Goal: Task Accomplishment & Management: Manage account settings

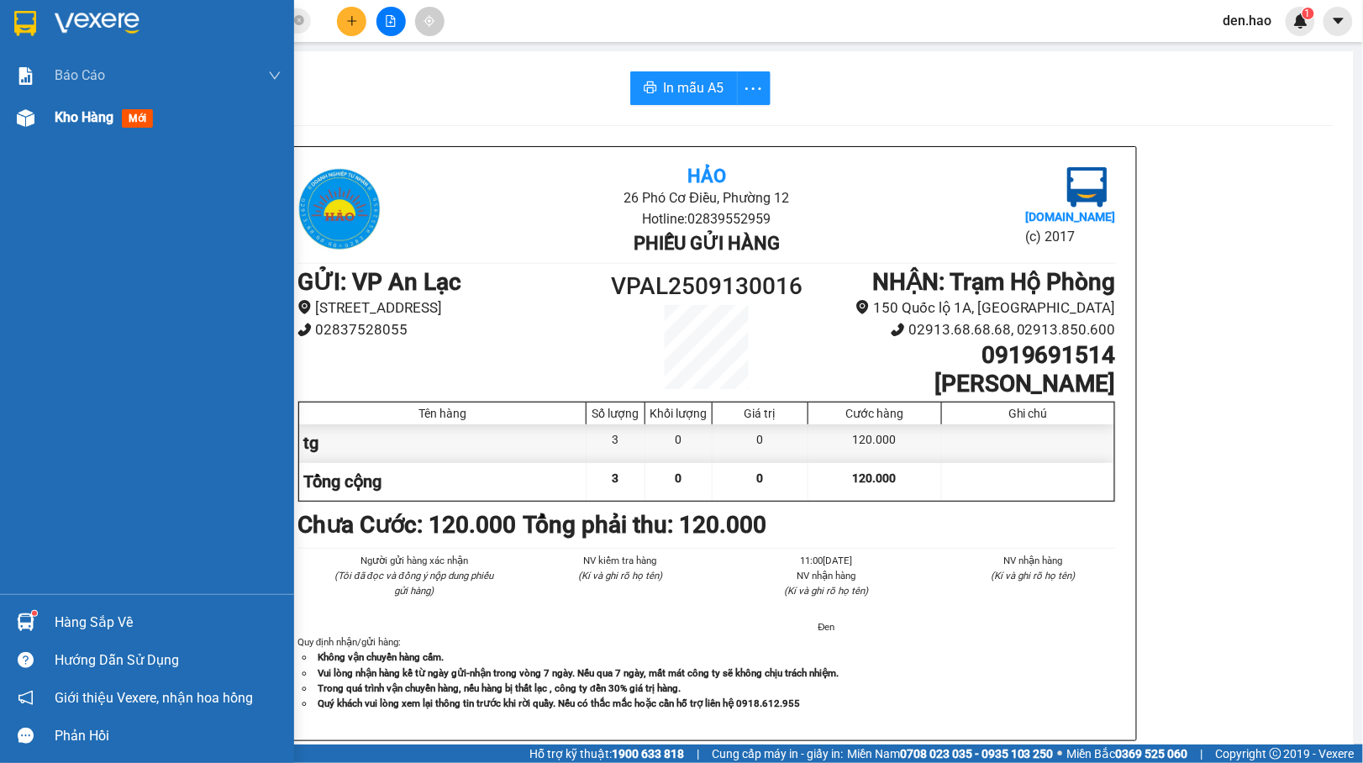
click at [52, 113] on div "Kho hàng mới" at bounding box center [147, 118] width 294 height 42
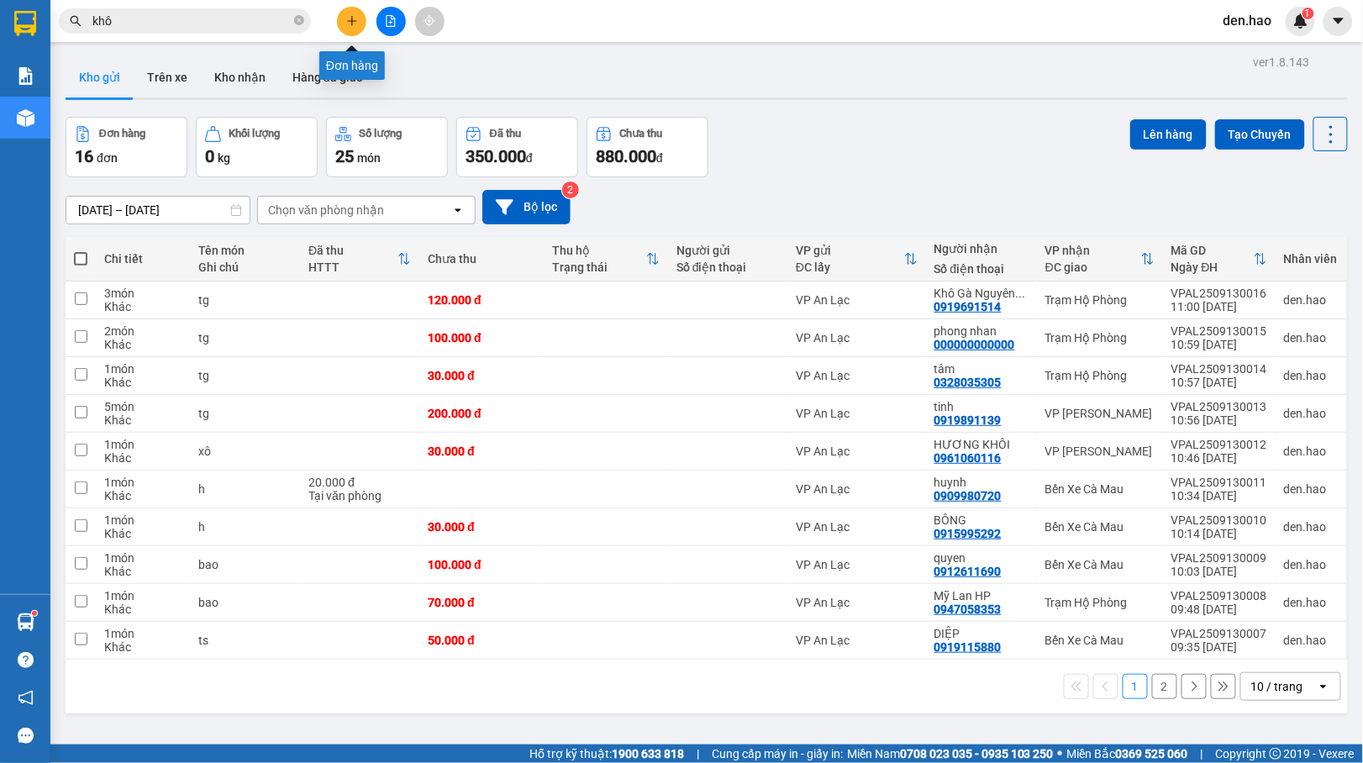
click at [360, 17] on button at bounding box center [351, 21] width 29 height 29
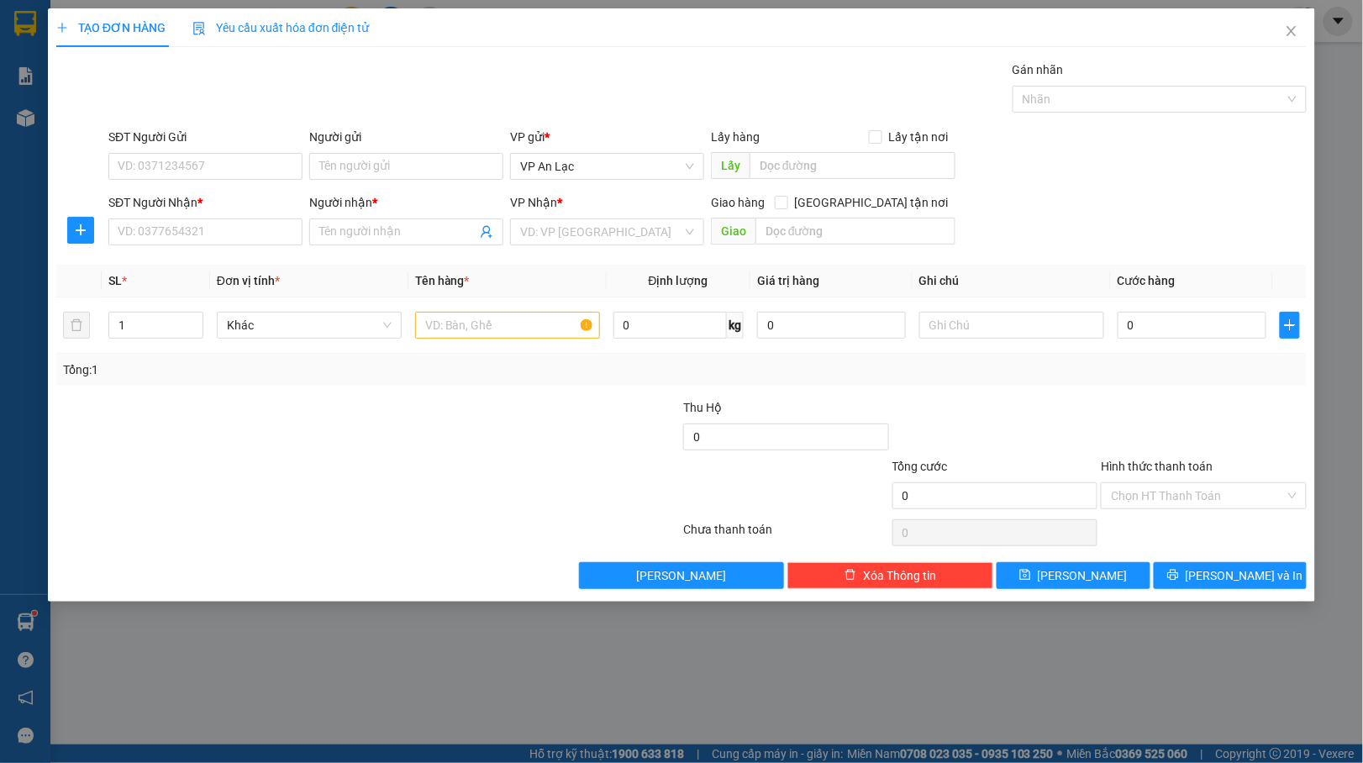
click at [276, 218] on div "SĐT Người Nhận *" at bounding box center [205, 205] width 194 height 25
click at [254, 230] on input "SĐT Người Nhận *" at bounding box center [205, 231] width 194 height 27
type input "0815637"
click at [1301, 18] on span "Close" at bounding box center [1291, 31] width 47 height 47
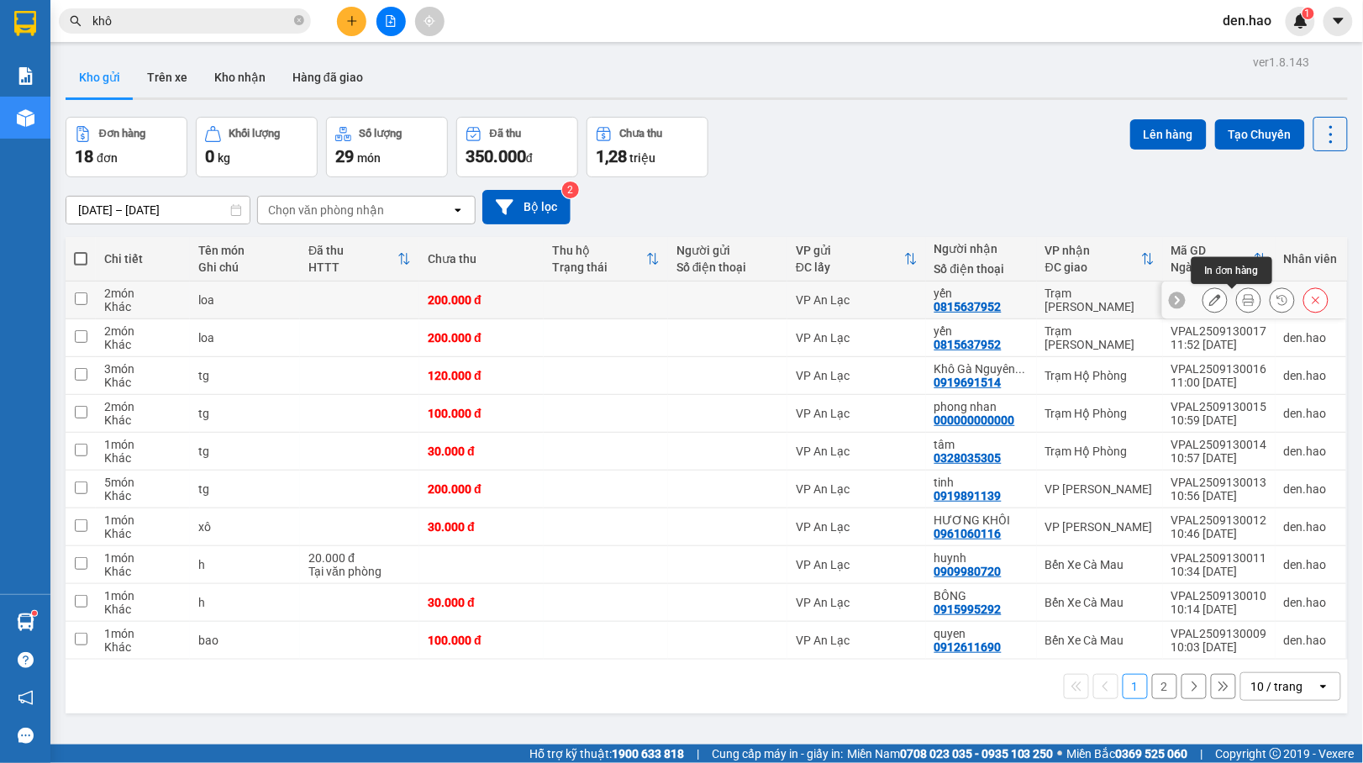
click at [1243, 300] on icon at bounding box center [1249, 300] width 12 height 12
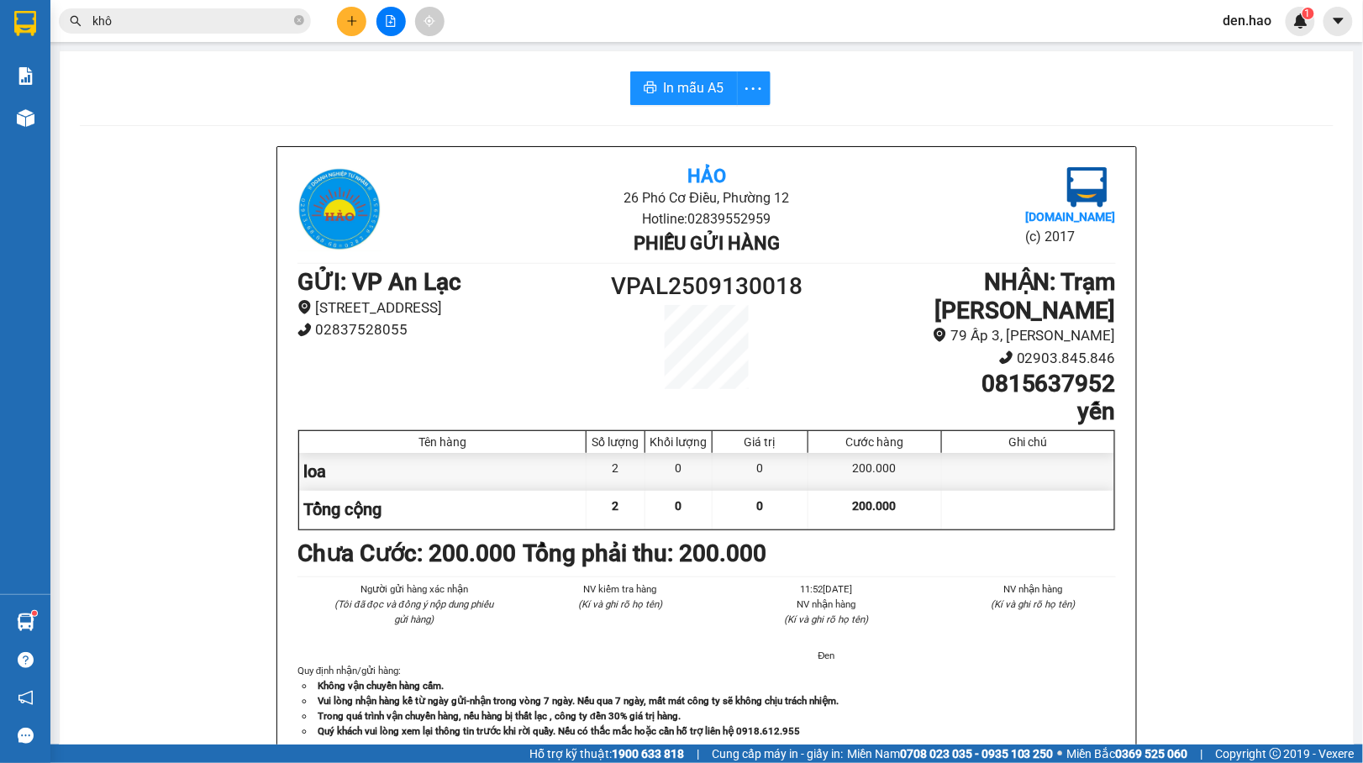
click at [670, 71] on div "In mẫu A5 Hảo 26 Phó Cơ Điều, Phường 12 Hotline: 02839552959 Phiếu gửi hàng [DO…" at bounding box center [707, 713] width 1294 height 1325
click at [696, 87] on span "In mẫu A5" at bounding box center [694, 87] width 60 height 21
drag, startPoint x: 642, startPoint y: 85, endPoint x: 660, endPoint y: 111, distance: 31.9
click at [644, 84] on icon "printer" at bounding box center [650, 87] width 13 height 13
click at [339, 22] on button at bounding box center [351, 21] width 29 height 29
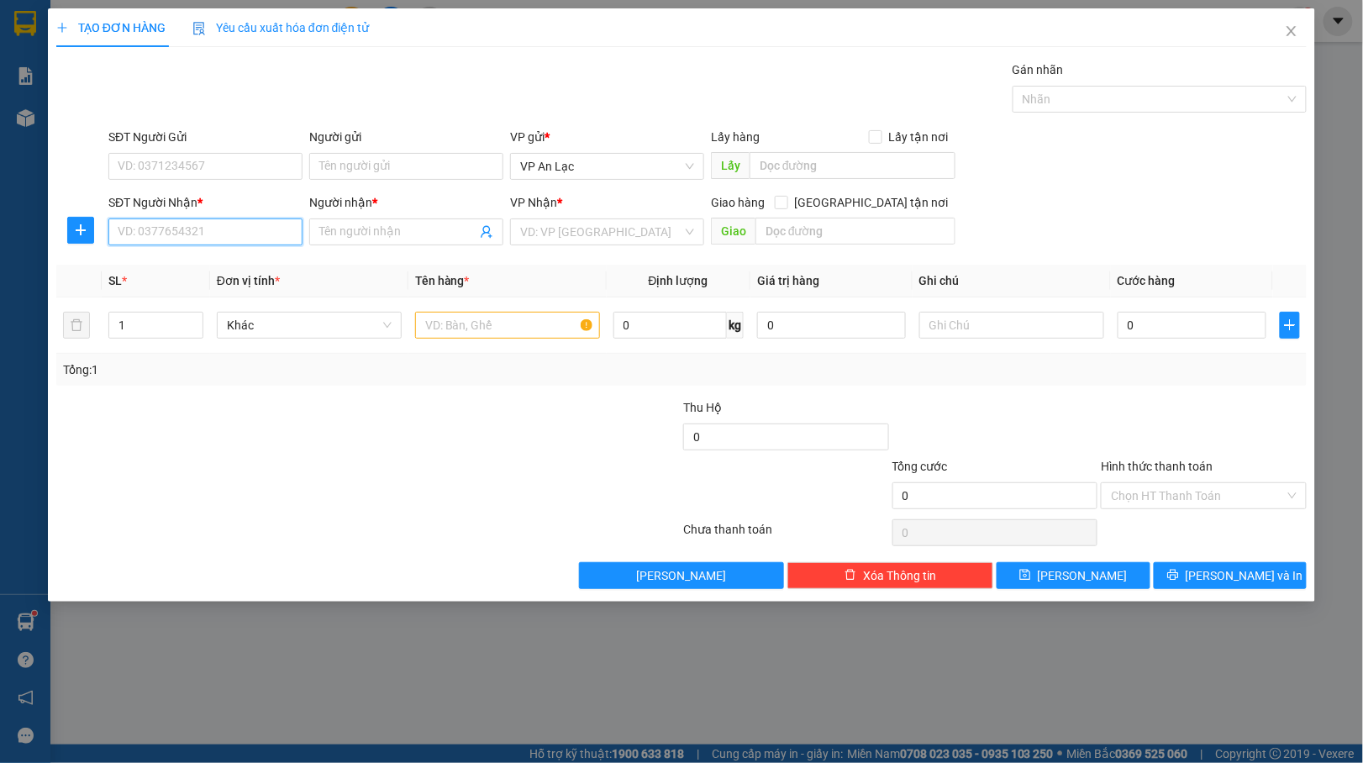
click at [237, 234] on input "SĐT Người Nhận *" at bounding box center [205, 231] width 194 height 27
click at [219, 266] on div "0946262933 - [PERSON_NAME]" at bounding box center [205, 267] width 174 height 18
type input "0946262933"
type input "[PERSON_NAME]"
type input "BỚT 100K"
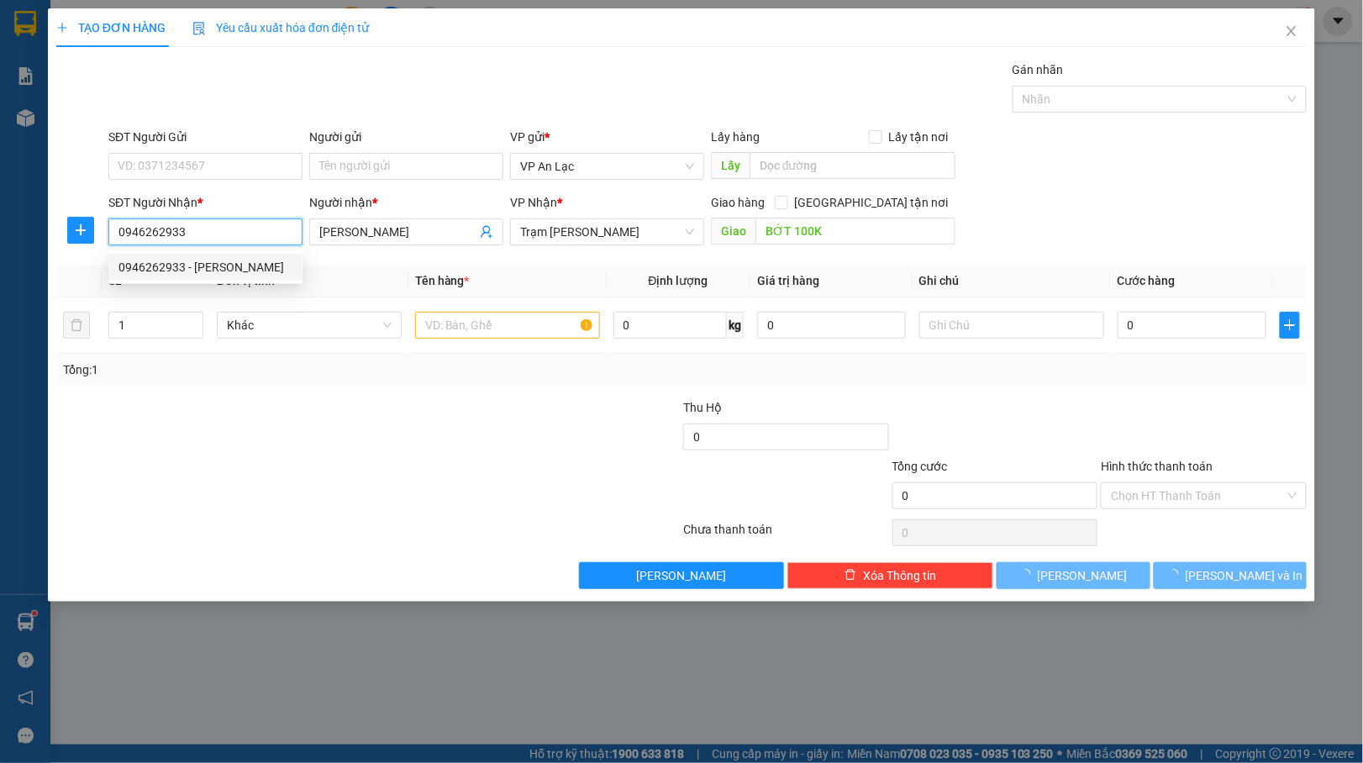
type input "250.000"
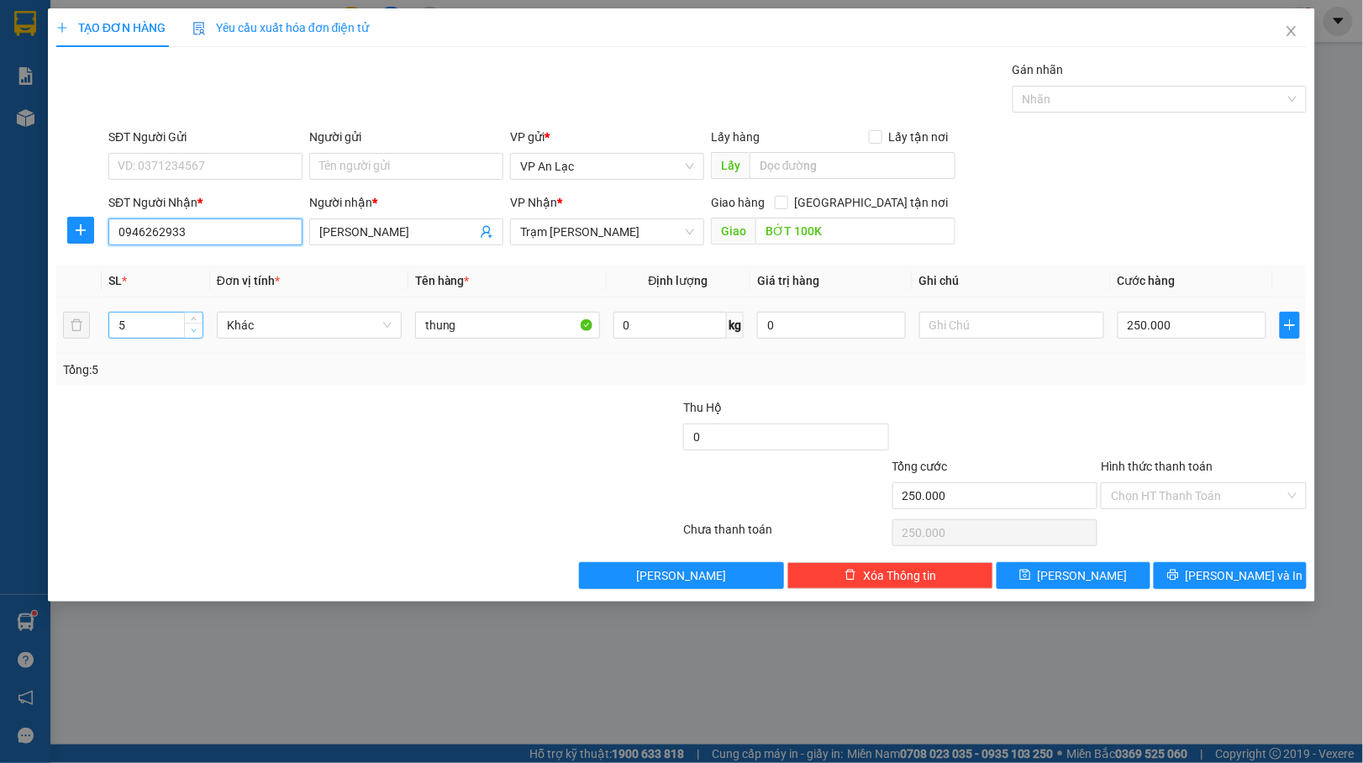
type input "0946262933"
click at [192, 330] on icon "down" at bounding box center [194, 331] width 6 height 6
type input "3"
click at [192, 330] on icon "down" at bounding box center [194, 331] width 6 height 6
click at [1180, 331] on input "250.000" at bounding box center [1191, 325] width 149 height 27
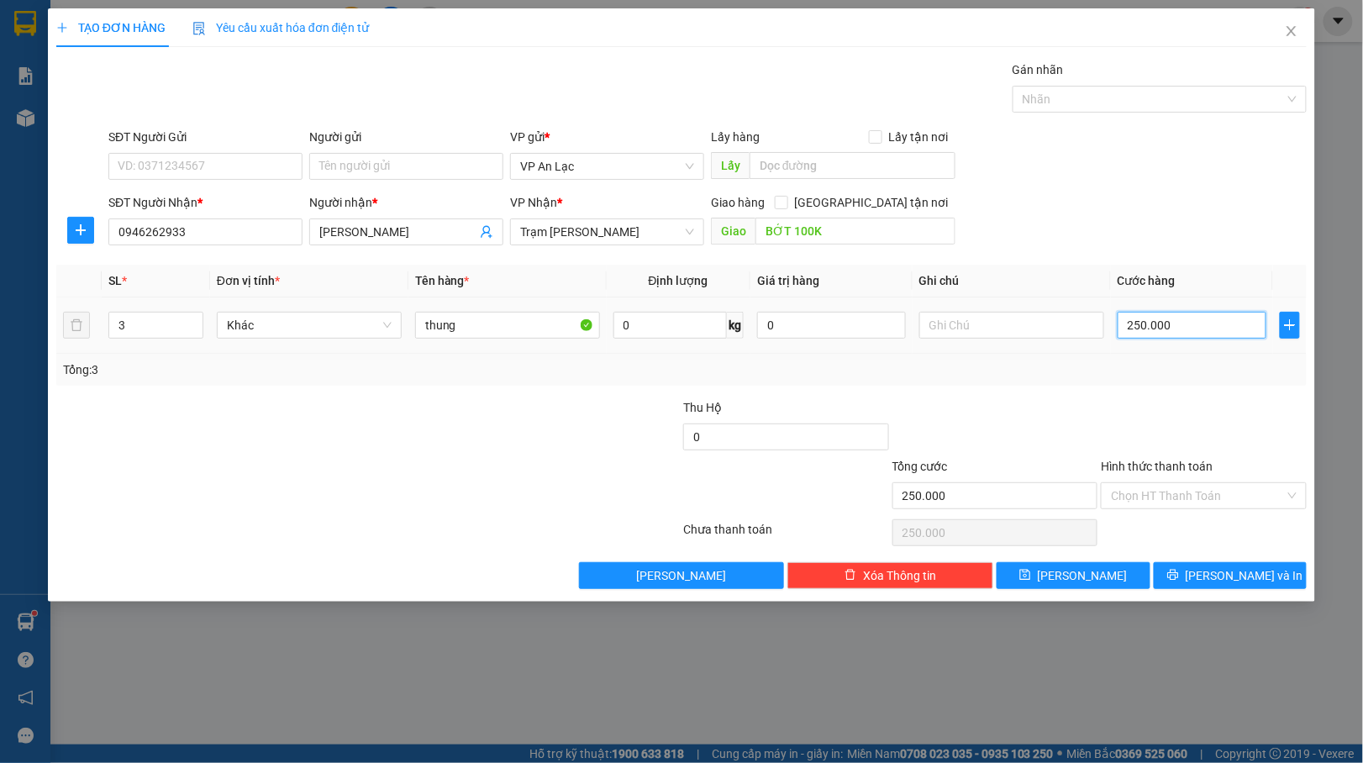
type input "0"
type input "1"
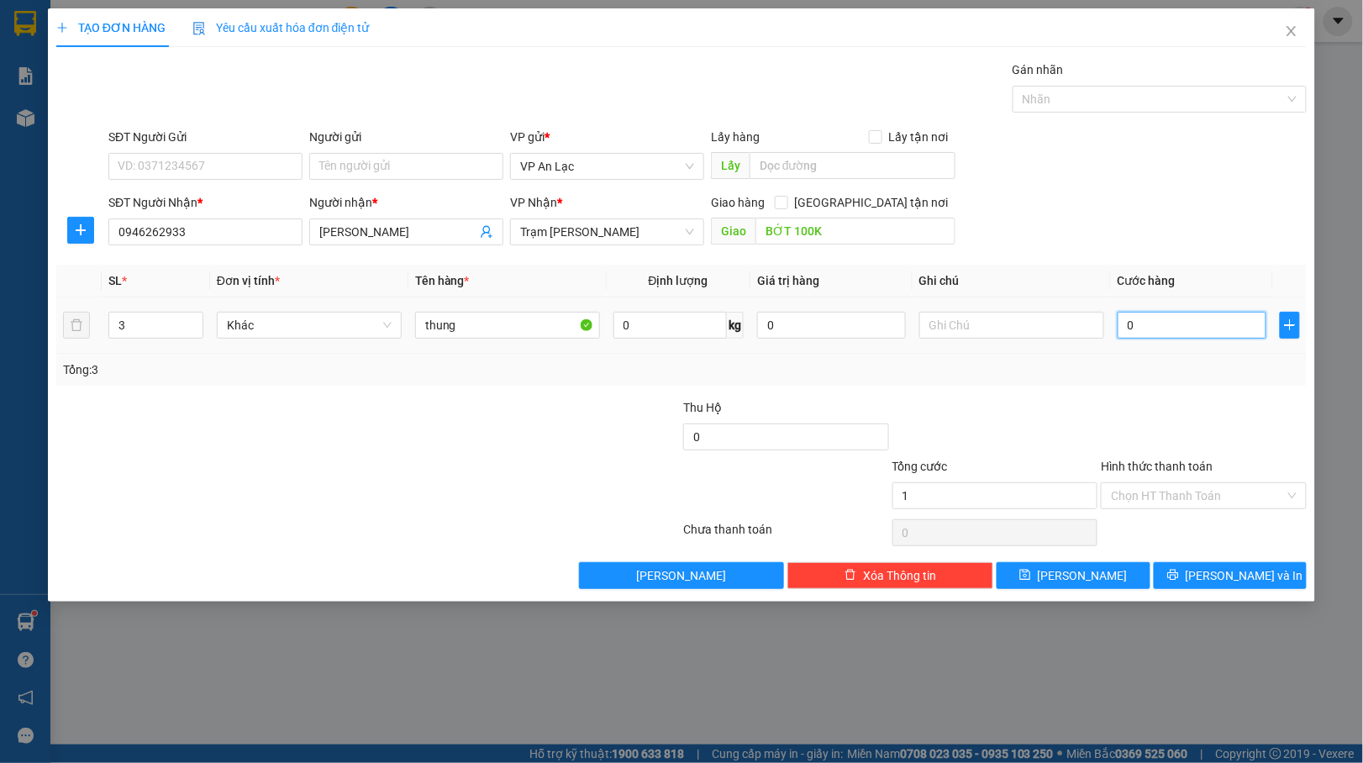
type input "01"
type input "15"
type input "015"
type input "150"
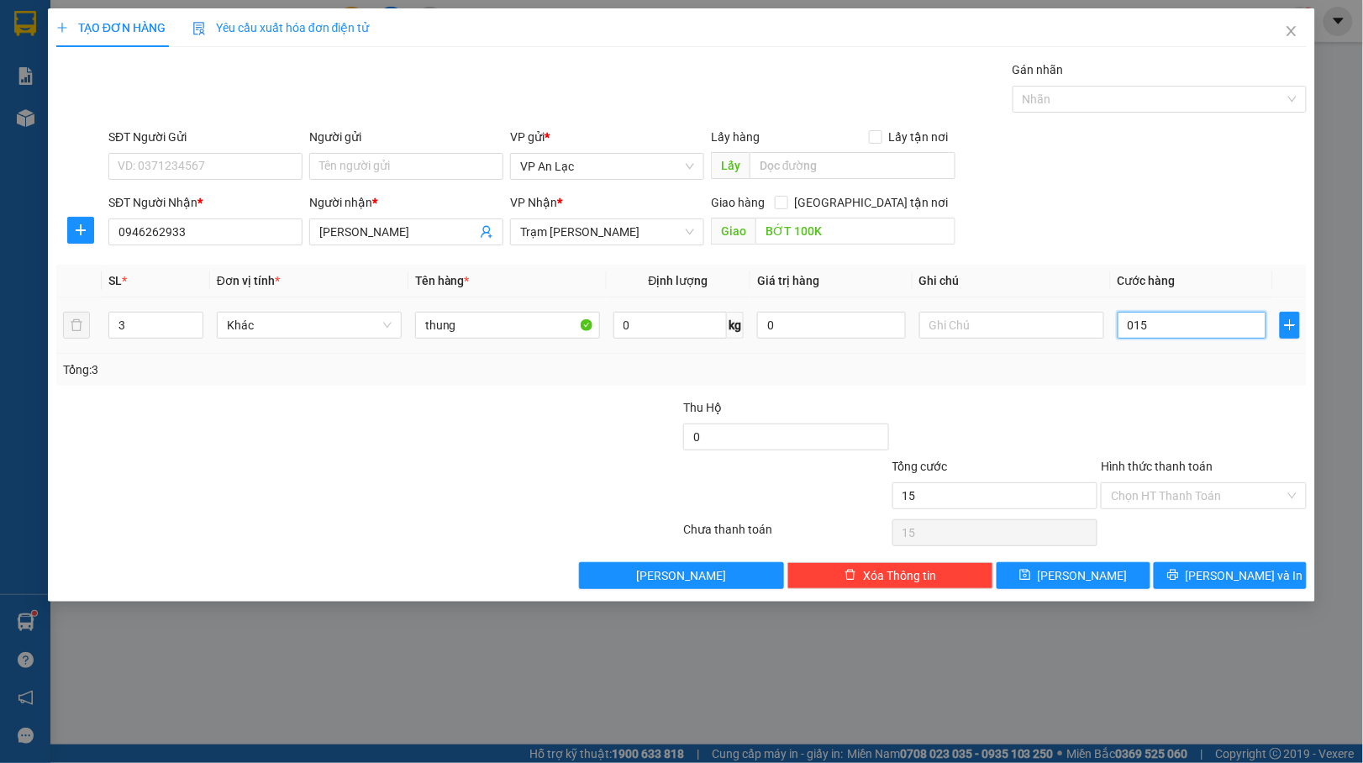
type input "150"
type input "0.150"
type input "150.000"
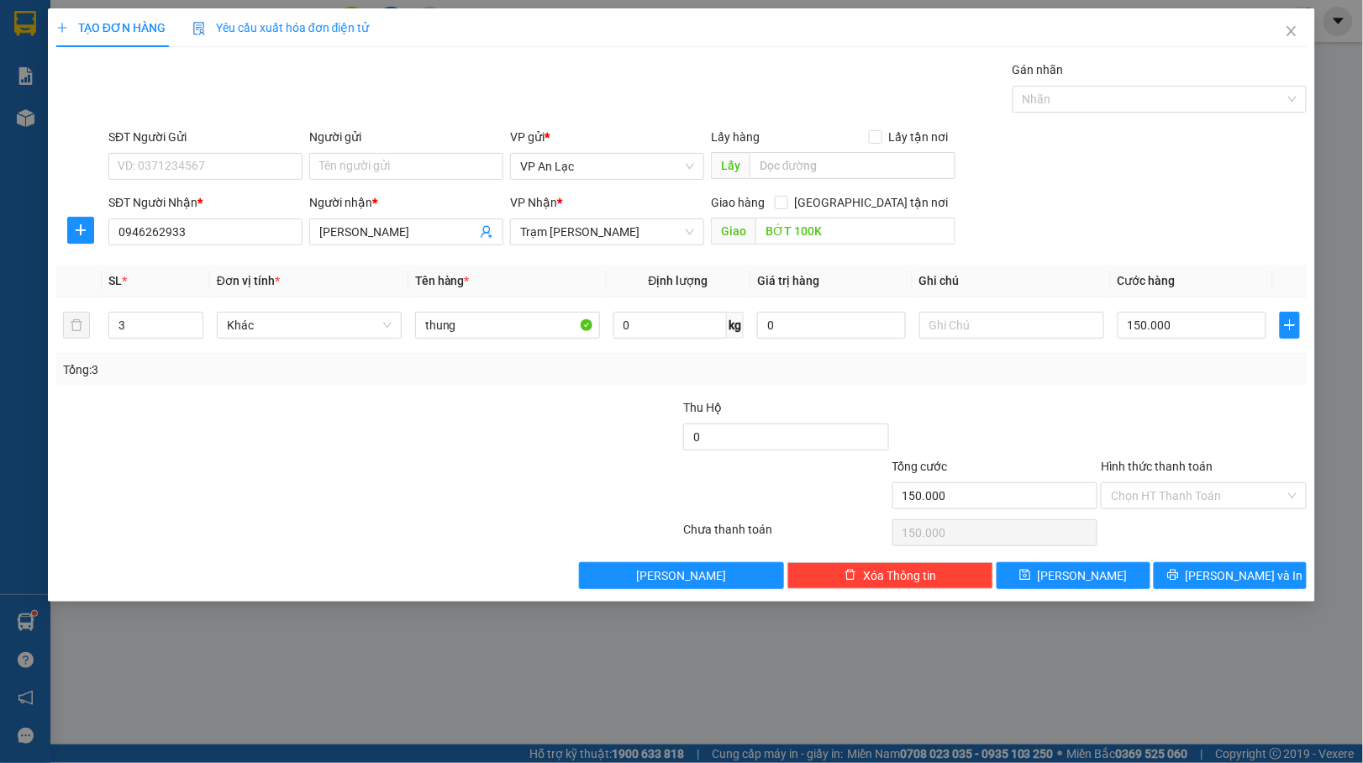
drag, startPoint x: 1200, startPoint y: 213, endPoint x: 1180, endPoint y: 364, distance: 151.7
click at [1201, 210] on div "SĐT Người Nhận * 0946262933 Người nhận * minh hai VP Nhận * Trạm Tắc Vân Giao h…" at bounding box center [707, 222] width 1205 height 59
click at [1124, 575] on button "[PERSON_NAME]" at bounding box center [1073, 575] width 154 height 27
type input "0"
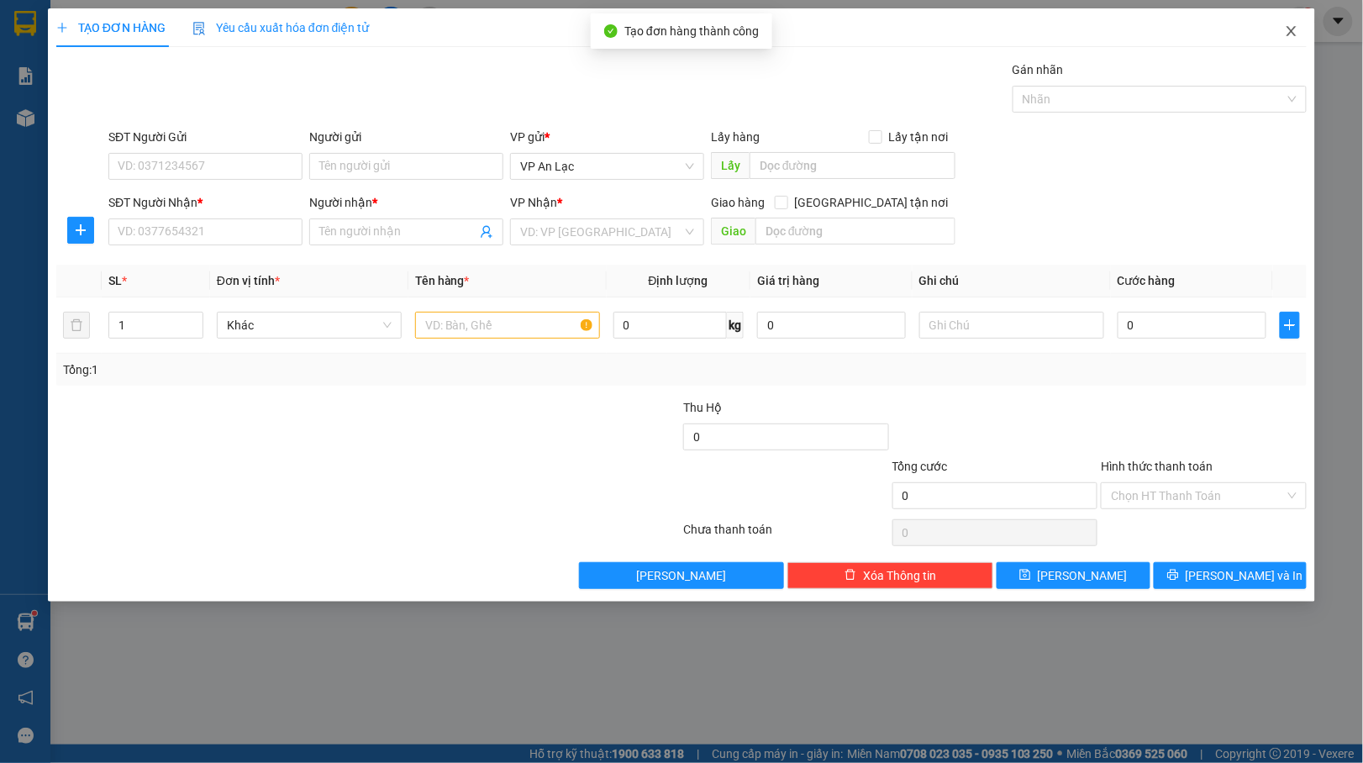
click at [1301, 34] on span "Close" at bounding box center [1291, 31] width 47 height 47
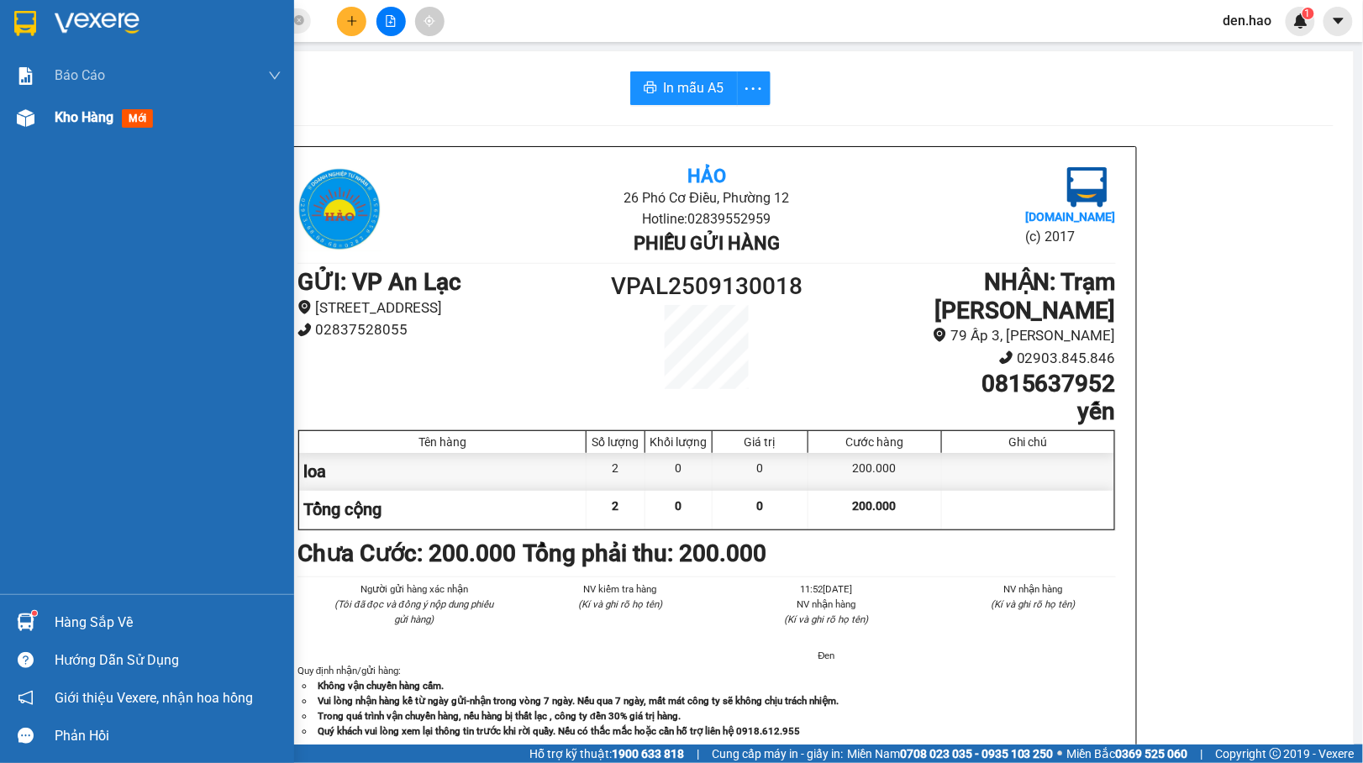
click at [31, 118] on img at bounding box center [26, 118] width 18 height 18
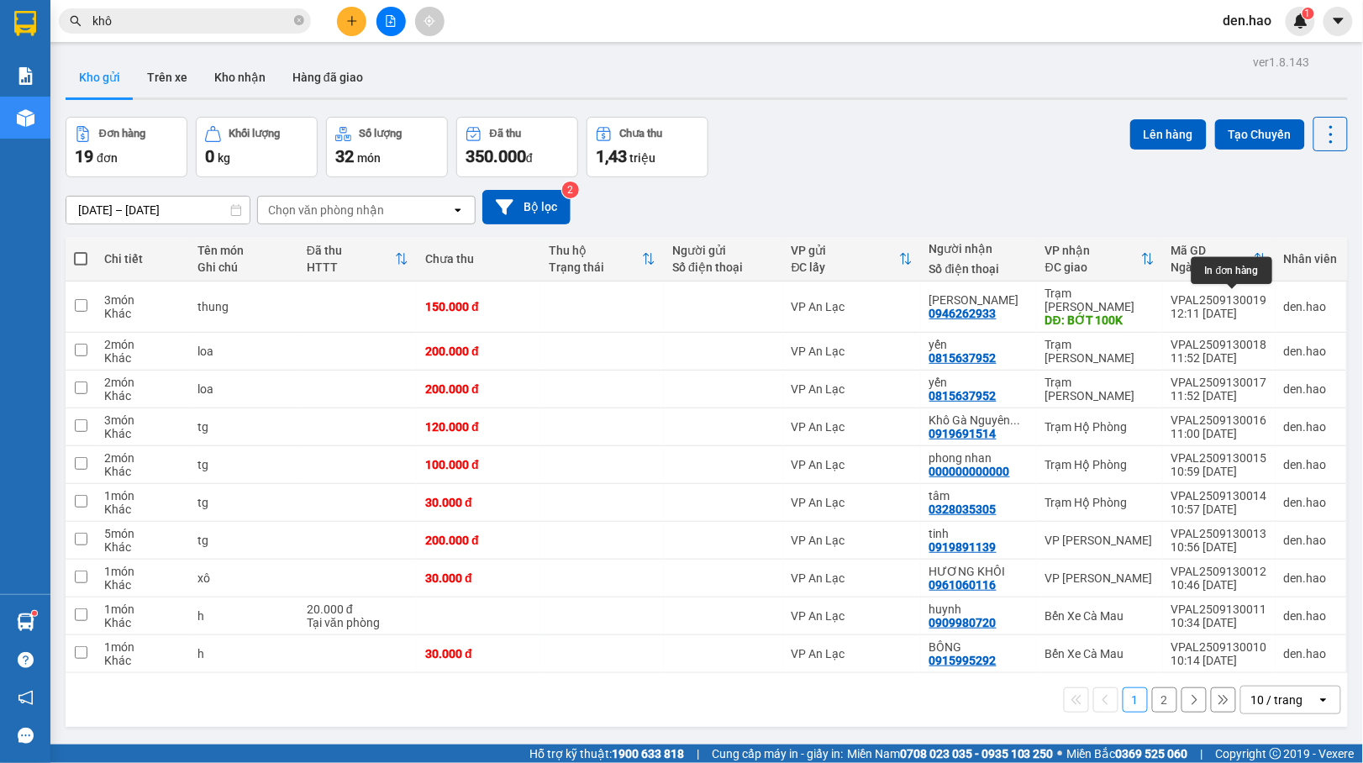
drag, startPoint x: 1231, startPoint y: 296, endPoint x: 1243, endPoint y: 222, distance: 75.0
click at [1243, 222] on div "ver 1.8.143 Kho gửi Trên xe Kho nhận Hàng đã giao Đơn hàng 19 đơn Khối lượng 0 …" at bounding box center [706, 431] width 1295 height 763
click at [1209, 303] on icon at bounding box center [1215, 307] width 12 height 12
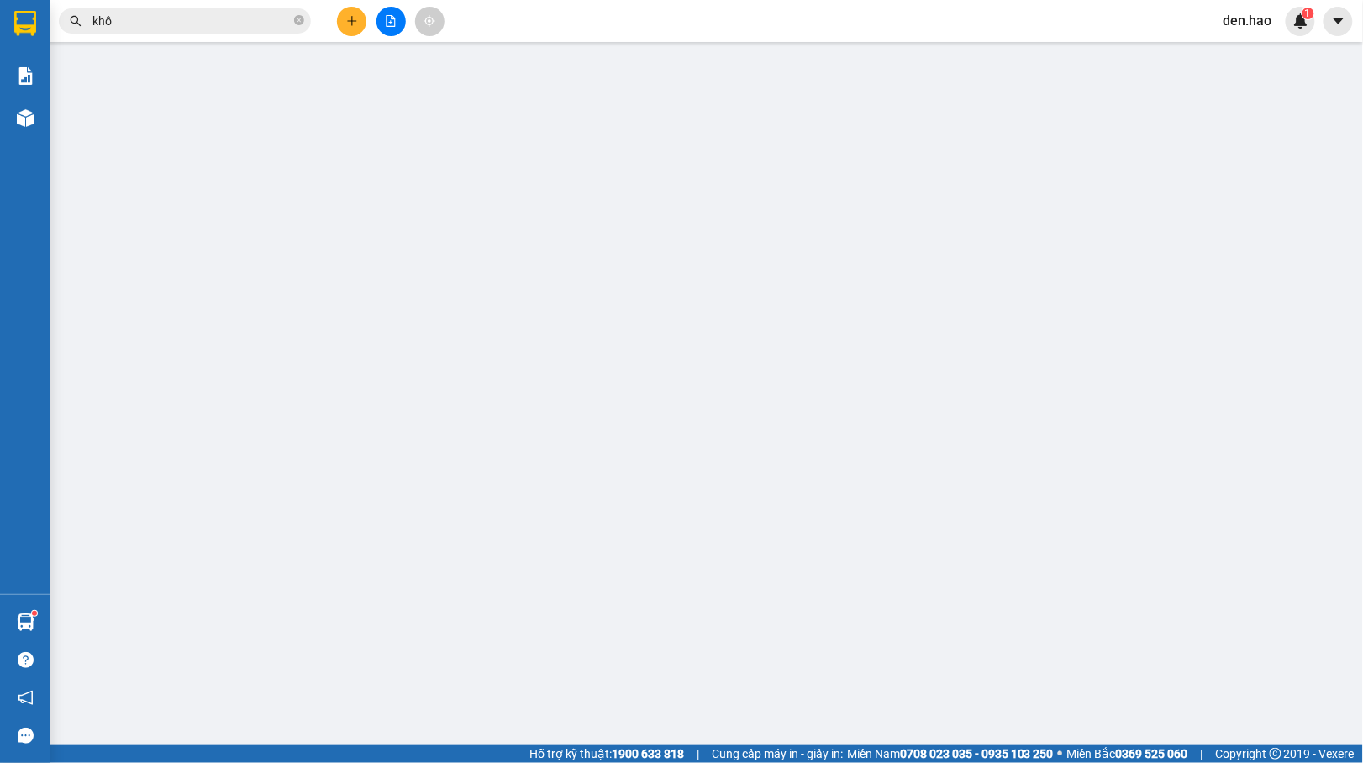
type input "0946262933"
type input "[PERSON_NAME]"
type input "BỚT 100K"
type input "150.000"
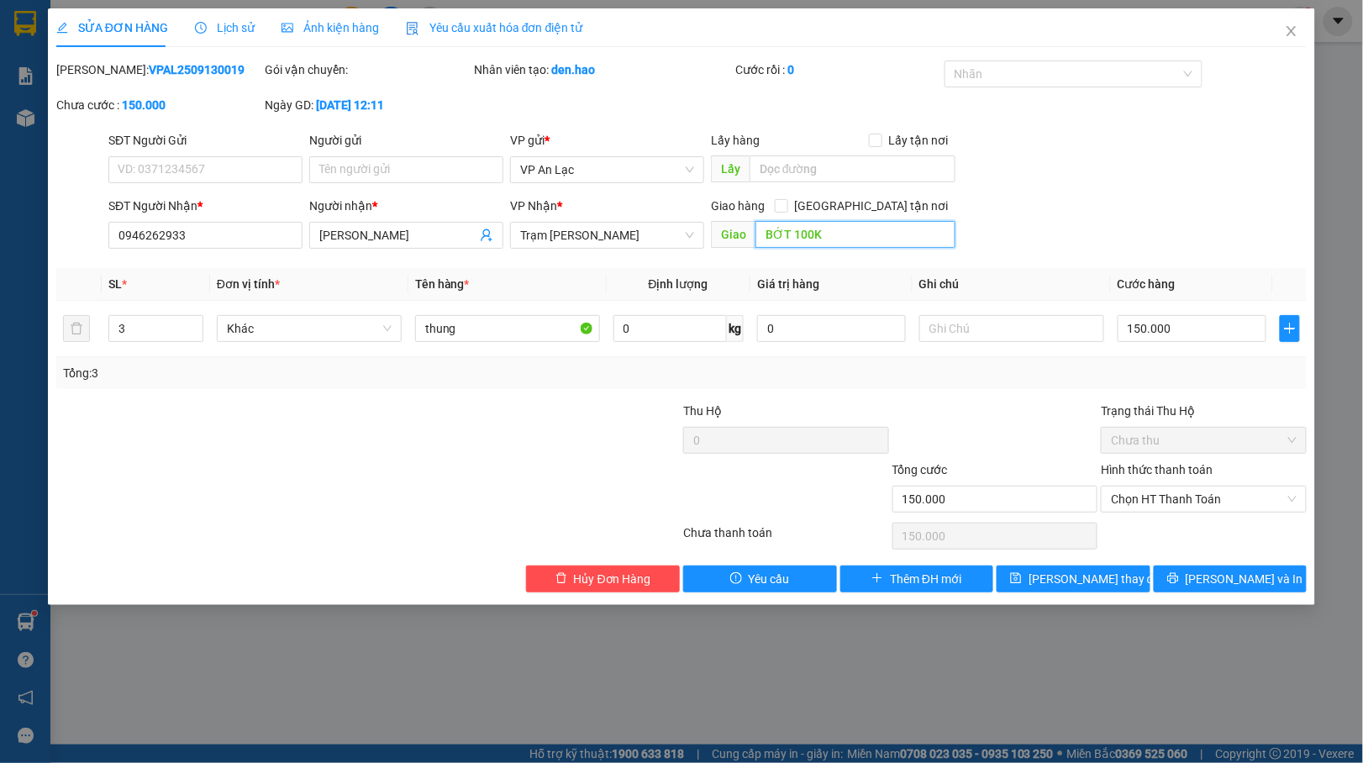
click at [897, 237] on input "BỚT 100K" at bounding box center [855, 234] width 200 height 27
click at [1126, 576] on button "[PERSON_NAME] thay đổi" at bounding box center [1073, 578] width 154 height 27
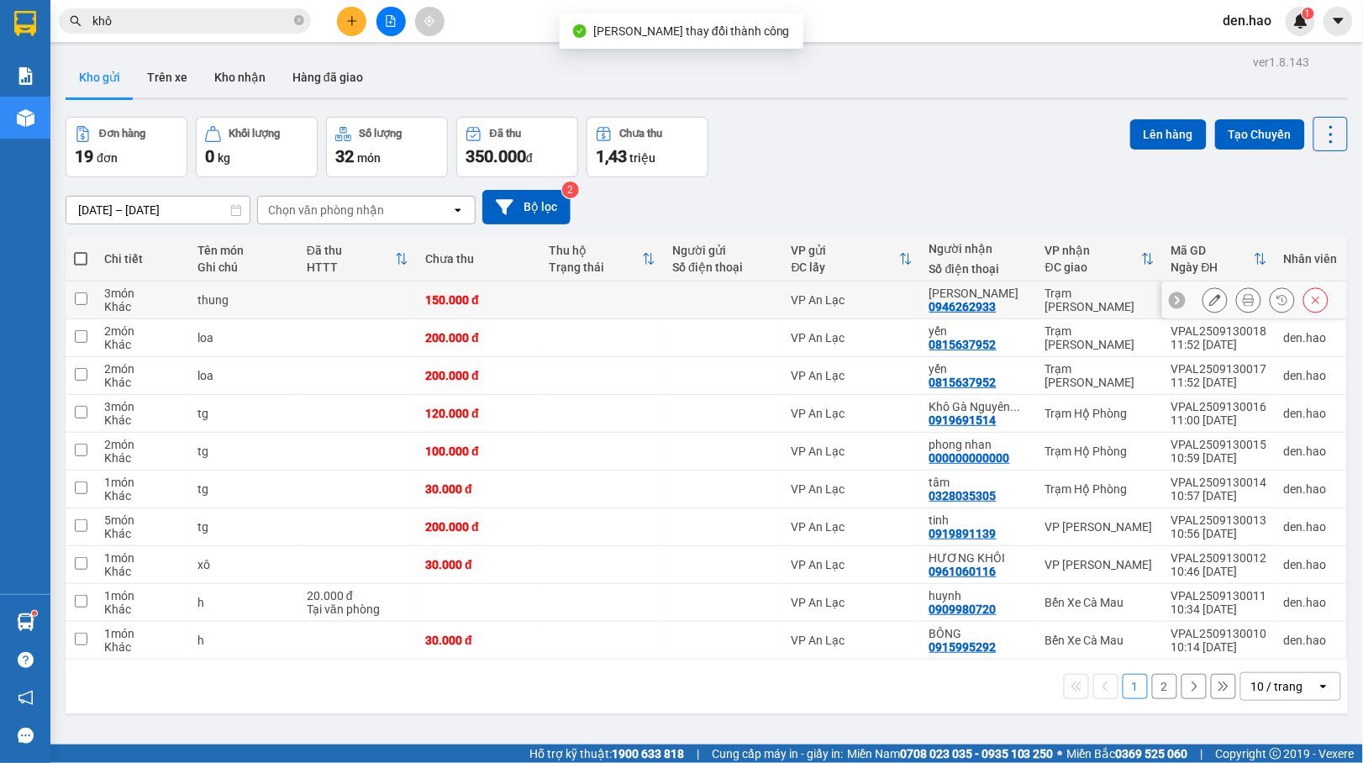
click at [1237, 302] on button at bounding box center [1249, 300] width 24 height 29
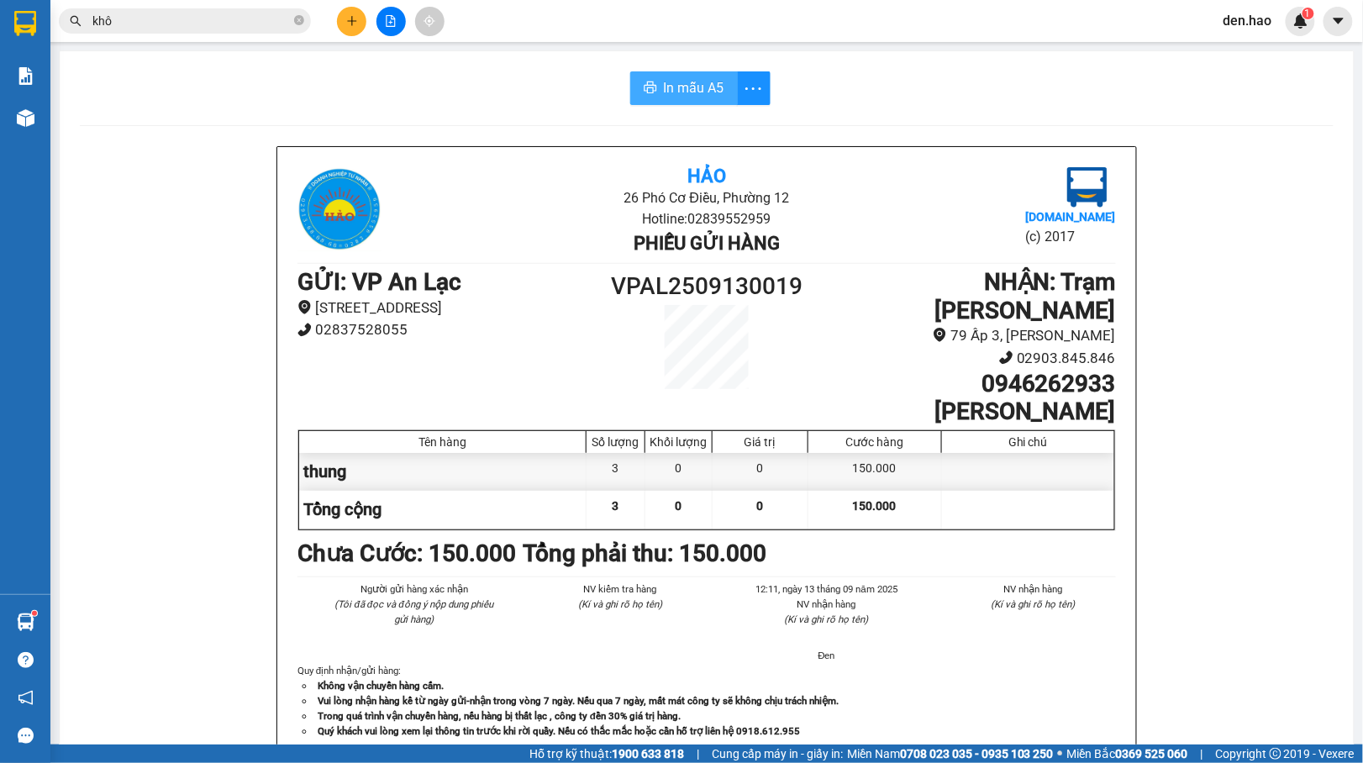
click at [703, 86] on span "In mẫu A5" at bounding box center [694, 87] width 60 height 21
click at [644, 91] on icon "printer" at bounding box center [650, 87] width 13 height 13
click at [630, 81] on button "In mẫu A5" at bounding box center [684, 88] width 108 height 34
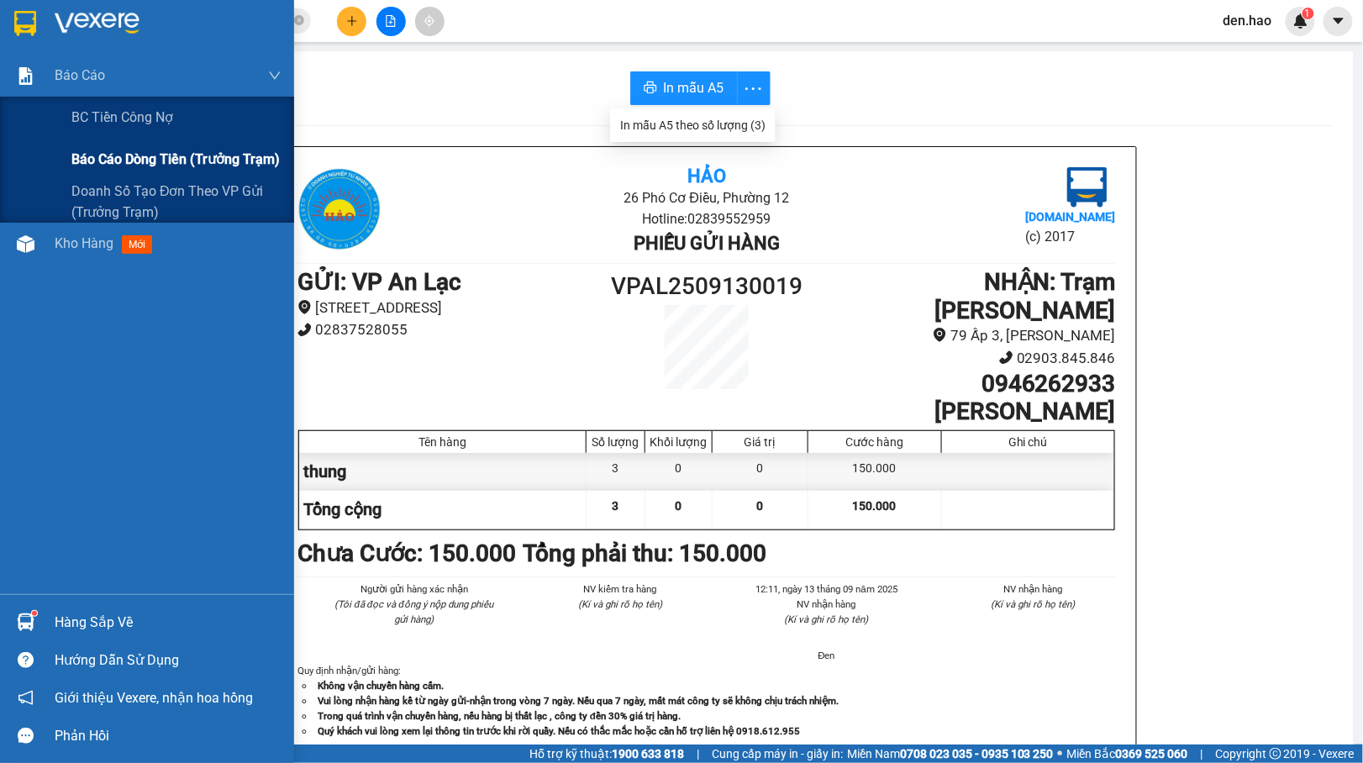
click at [85, 149] on span "Báo cáo dòng tiền (trưởng trạm)" at bounding box center [175, 159] width 208 height 21
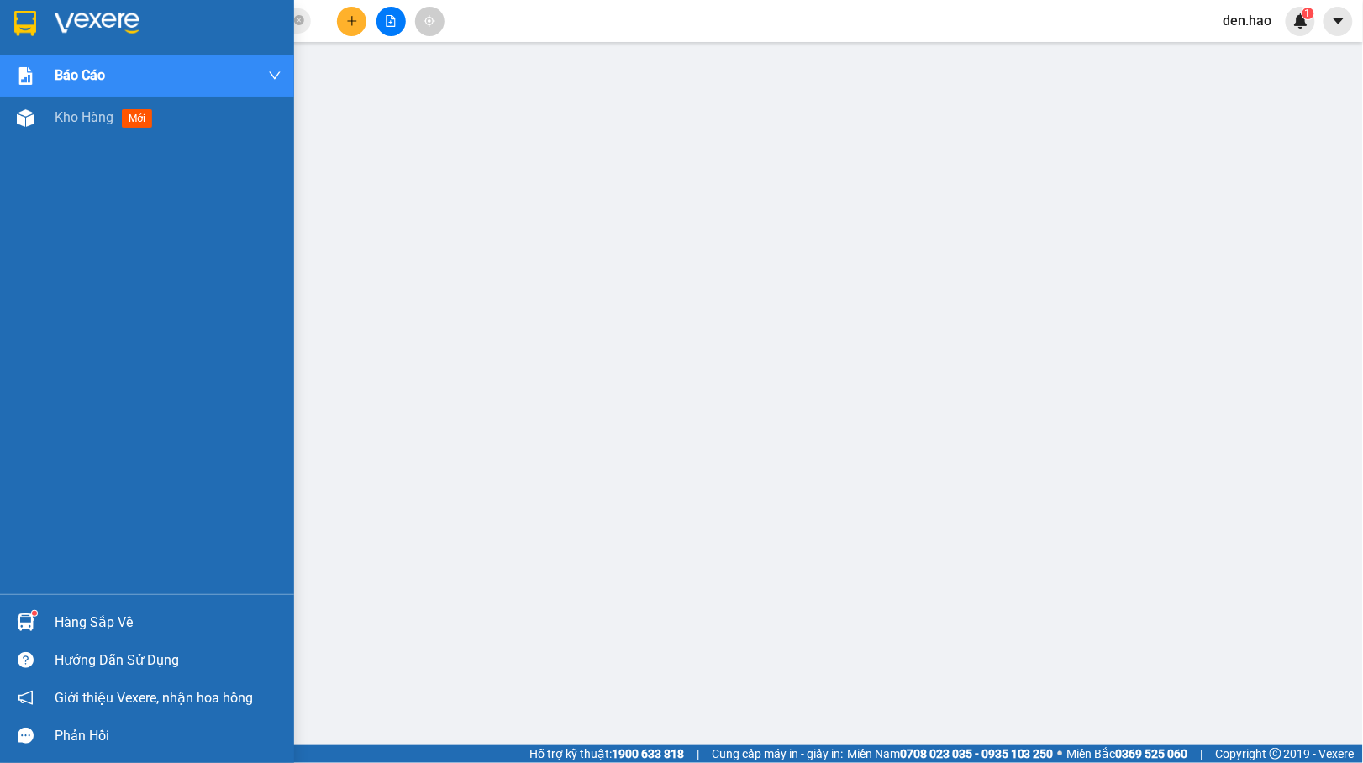
drag, startPoint x: 50, startPoint y: 126, endPoint x: 1193, endPoint y: 3, distance: 1149.1
click at [54, 129] on div "Kho hàng mới" at bounding box center [147, 118] width 294 height 42
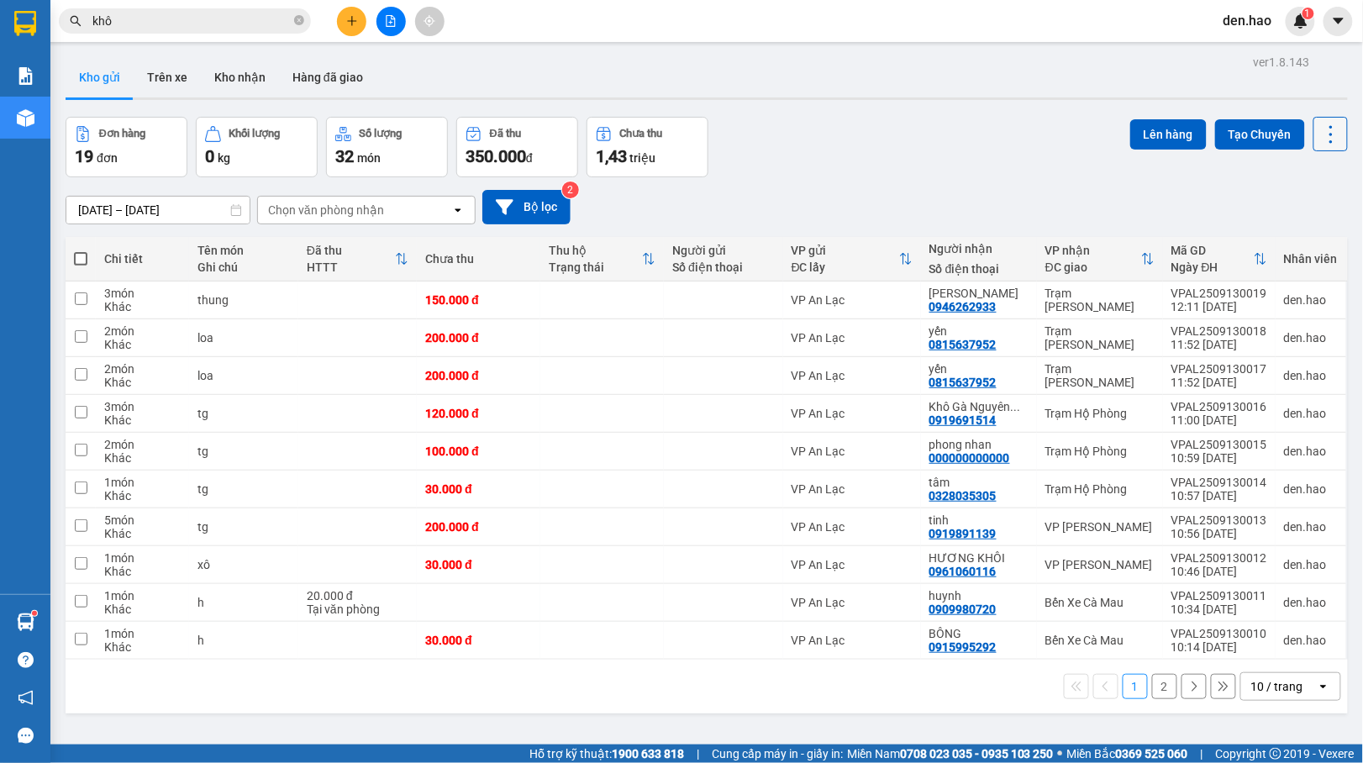
drag, startPoint x: 1301, startPoint y: 125, endPoint x: 1306, endPoint y: 139, distance: 14.9
click at [1319, 126] on icon at bounding box center [1331, 135] width 24 height 24
click at [1312, 236] on div "Làm mới" at bounding box center [1282, 239] width 99 height 17
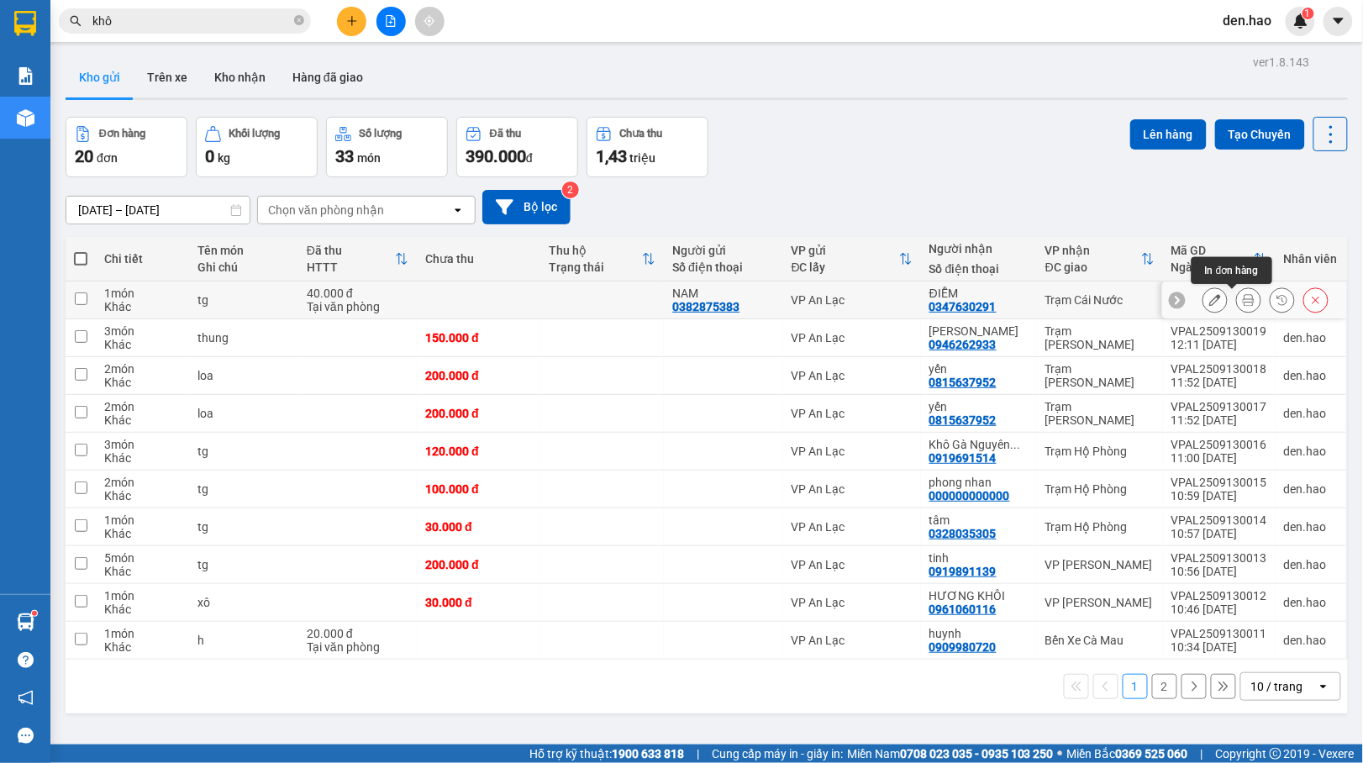
click at [1243, 301] on icon at bounding box center [1249, 300] width 12 height 12
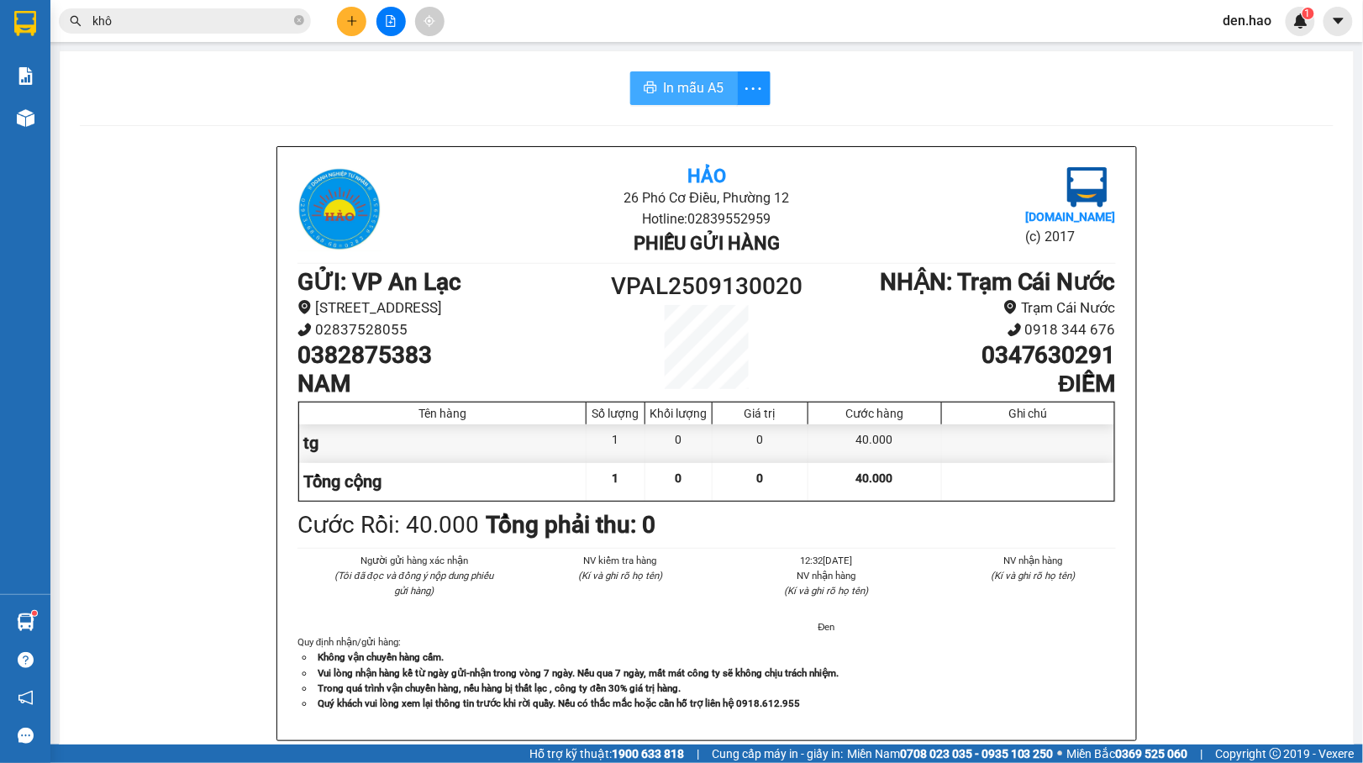
click at [636, 79] on button "In mẫu A5" at bounding box center [684, 88] width 108 height 34
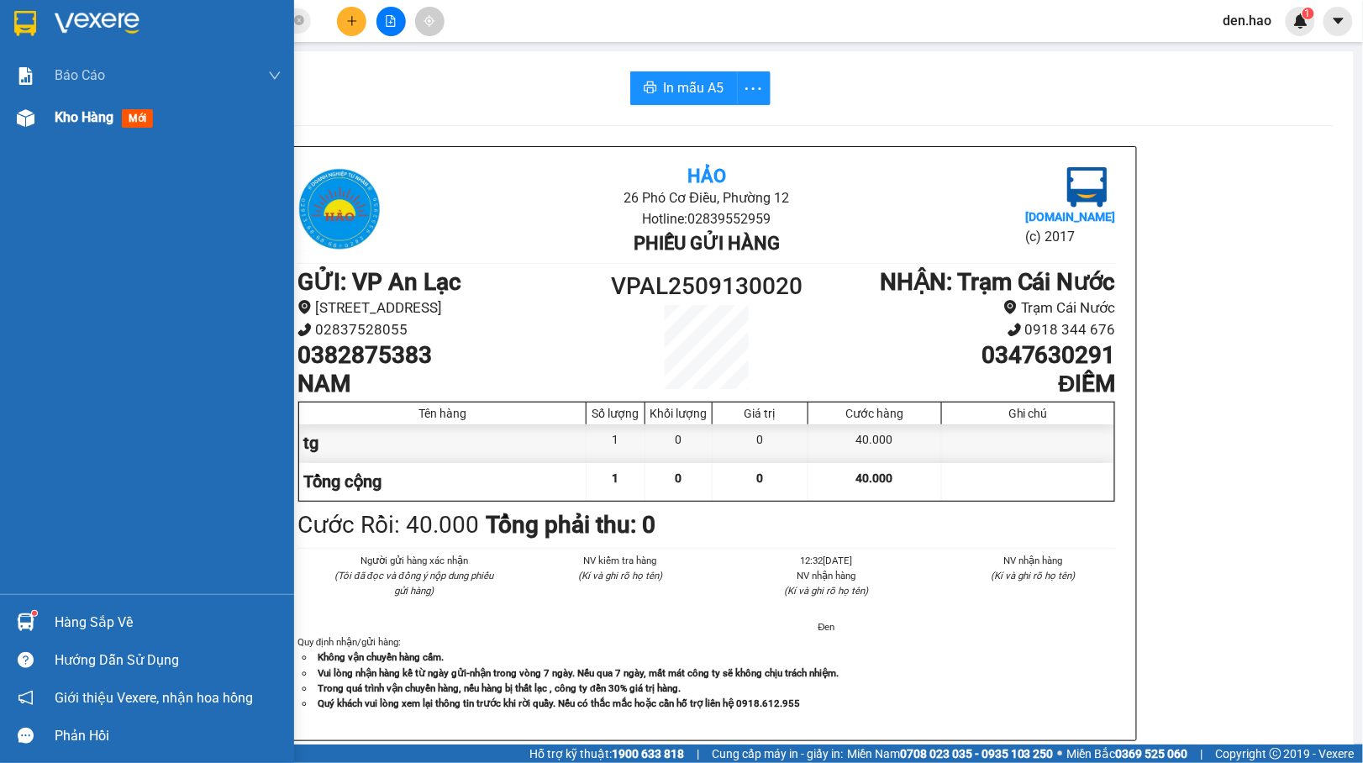
drag, startPoint x: 38, startPoint y: 119, endPoint x: 50, endPoint y: 116, distance: 13.0
click at [39, 119] on div at bounding box center [25, 117] width 29 height 29
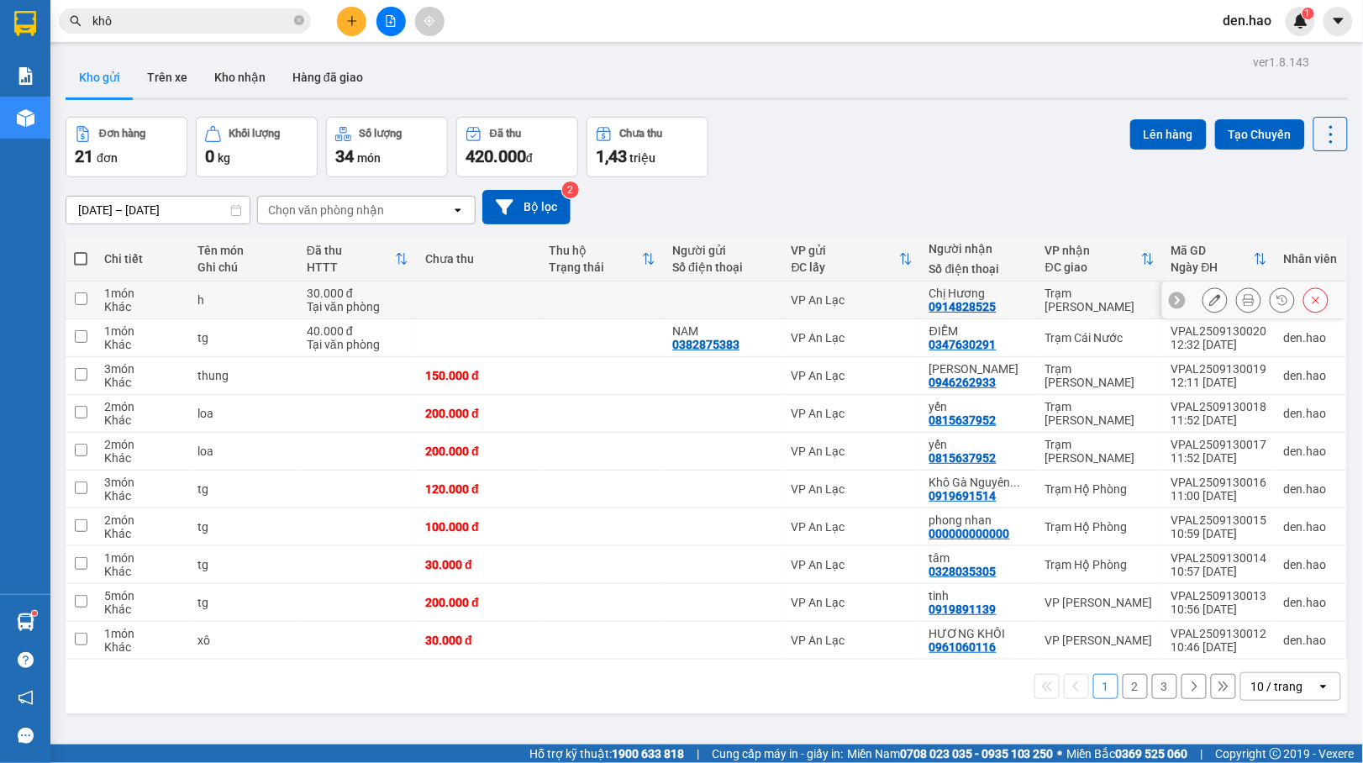
click at [1243, 303] on icon at bounding box center [1249, 300] width 12 height 12
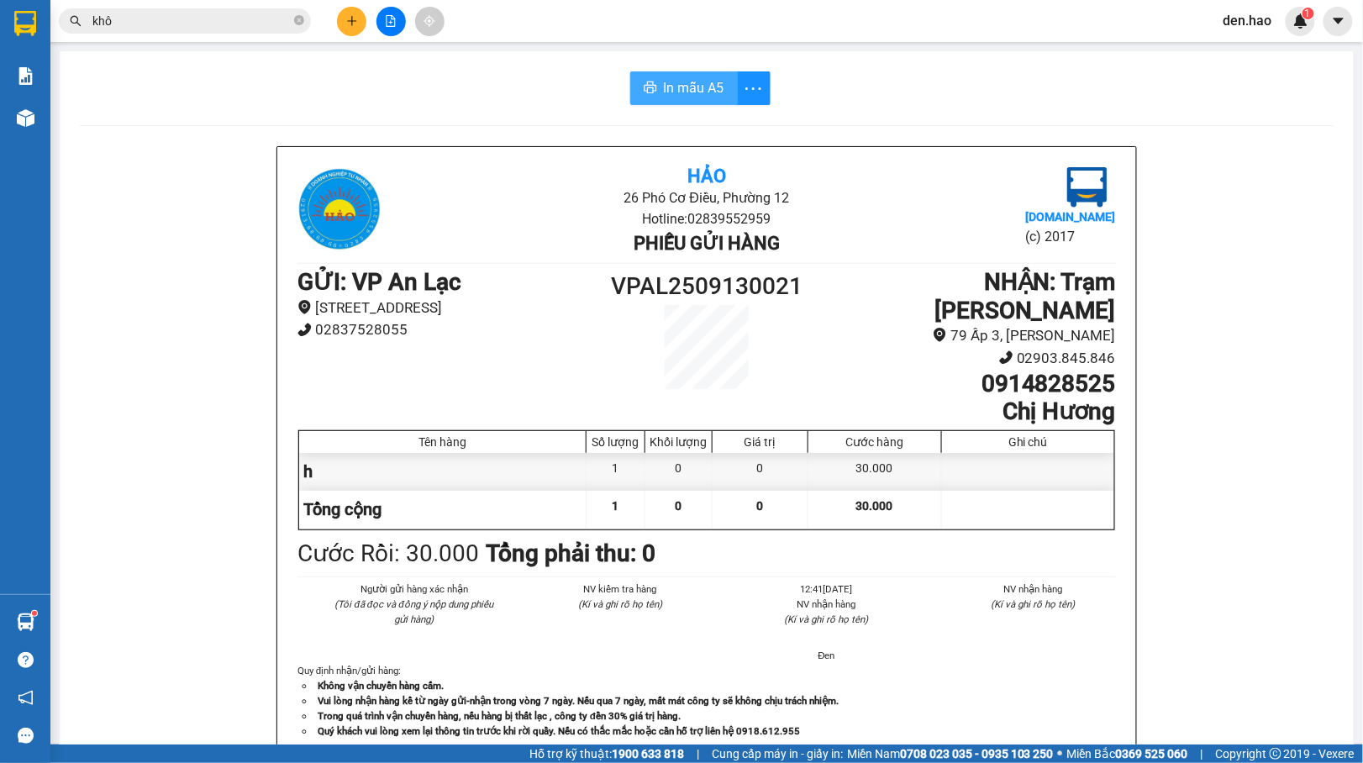
click at [709, 89] on span "In mẫu A5" at bounding box center [694, 87] width 60 height 21
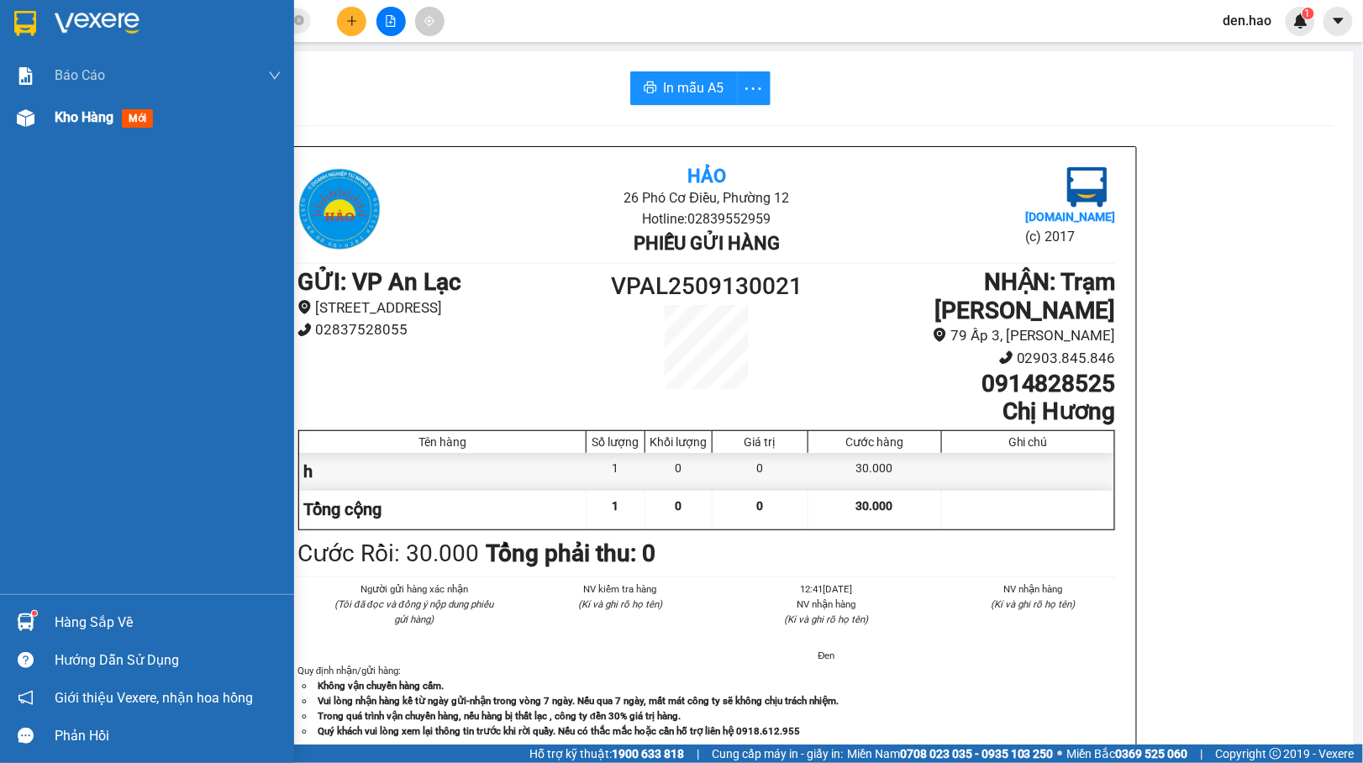
drag, startPoint x: 49, startPoint y: 124, endPoint x: 58, endPoint y: 131, distance: 11.4
click at [58, 131] on div "Kho hàng mới" at bounding box center [147, 118] width 294 height 42
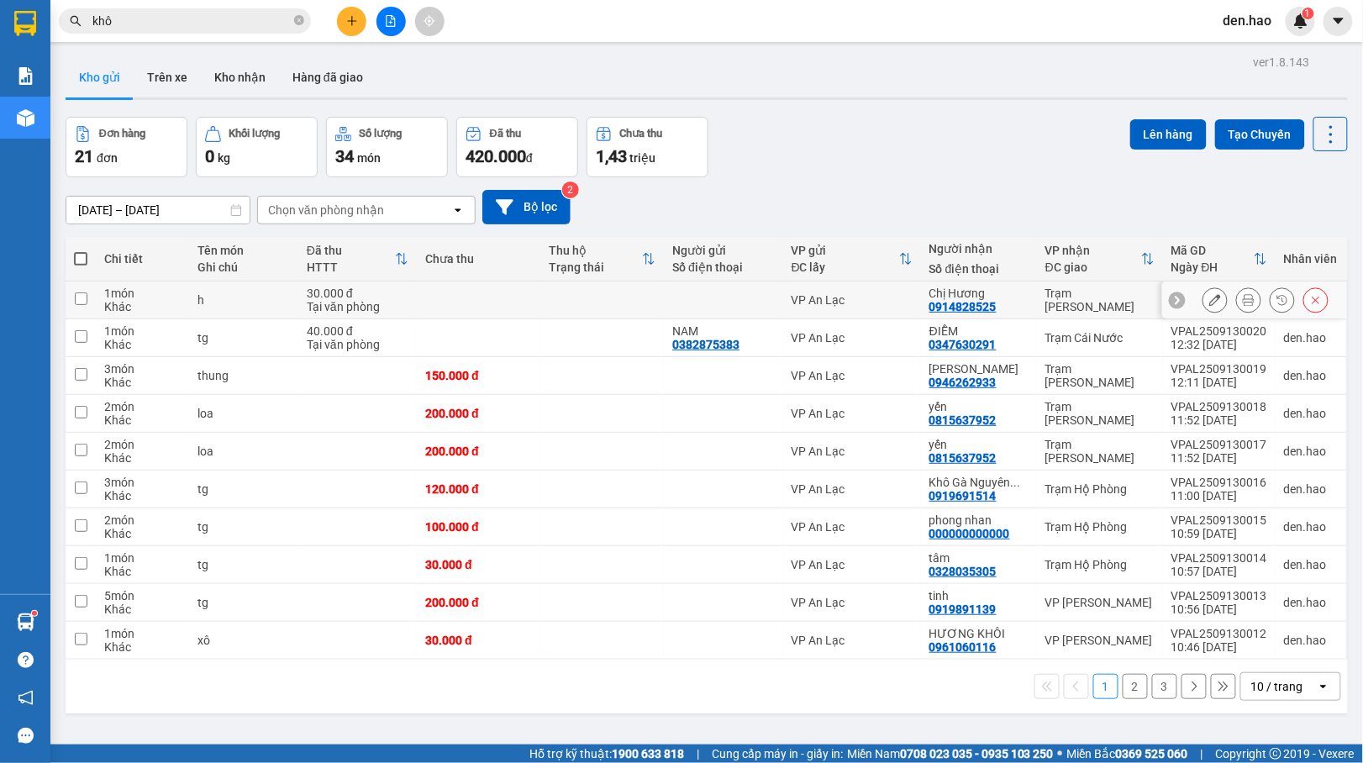
click at [1203, 294] on button at bounding box center [1215, 300] width 24 height 29
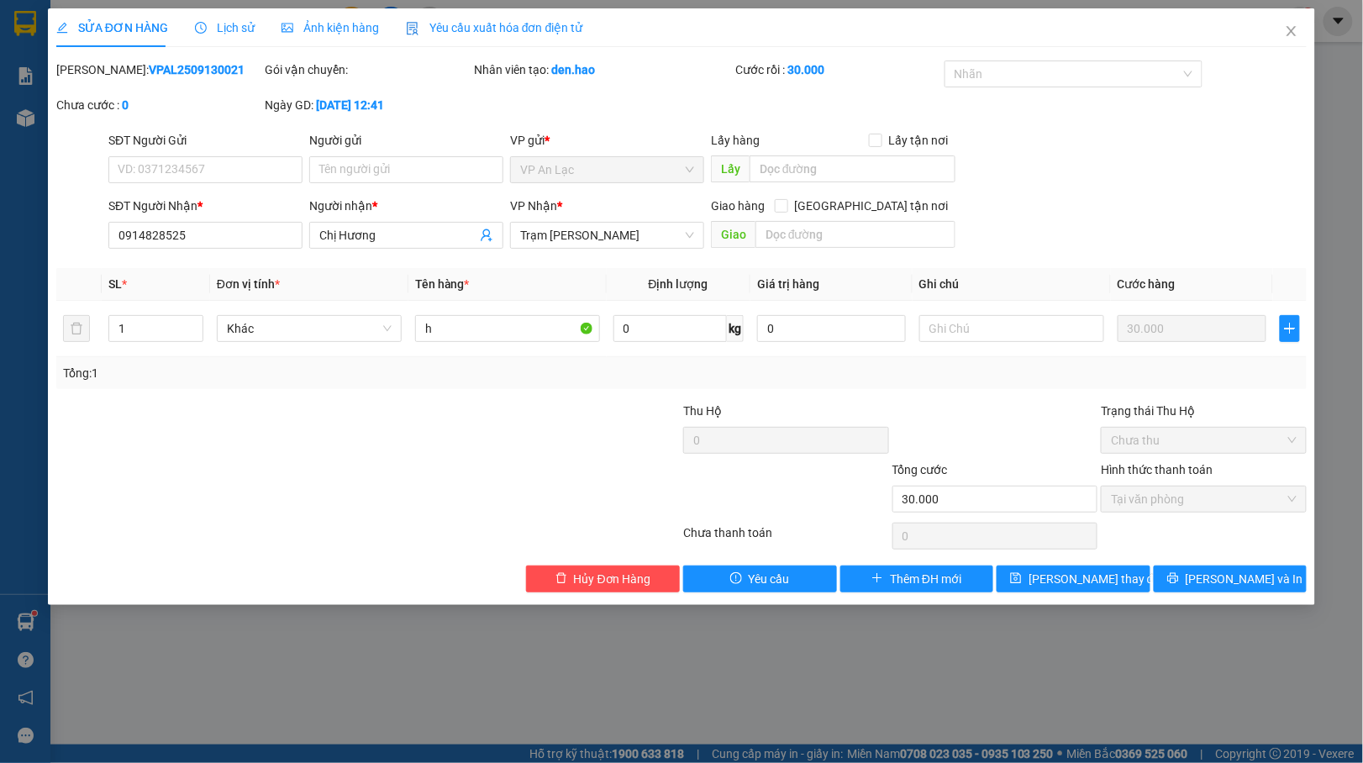
click at [302, 21] on span "Ảnh kiện hàng" at bounding box center [329, 27] width 97 height 13
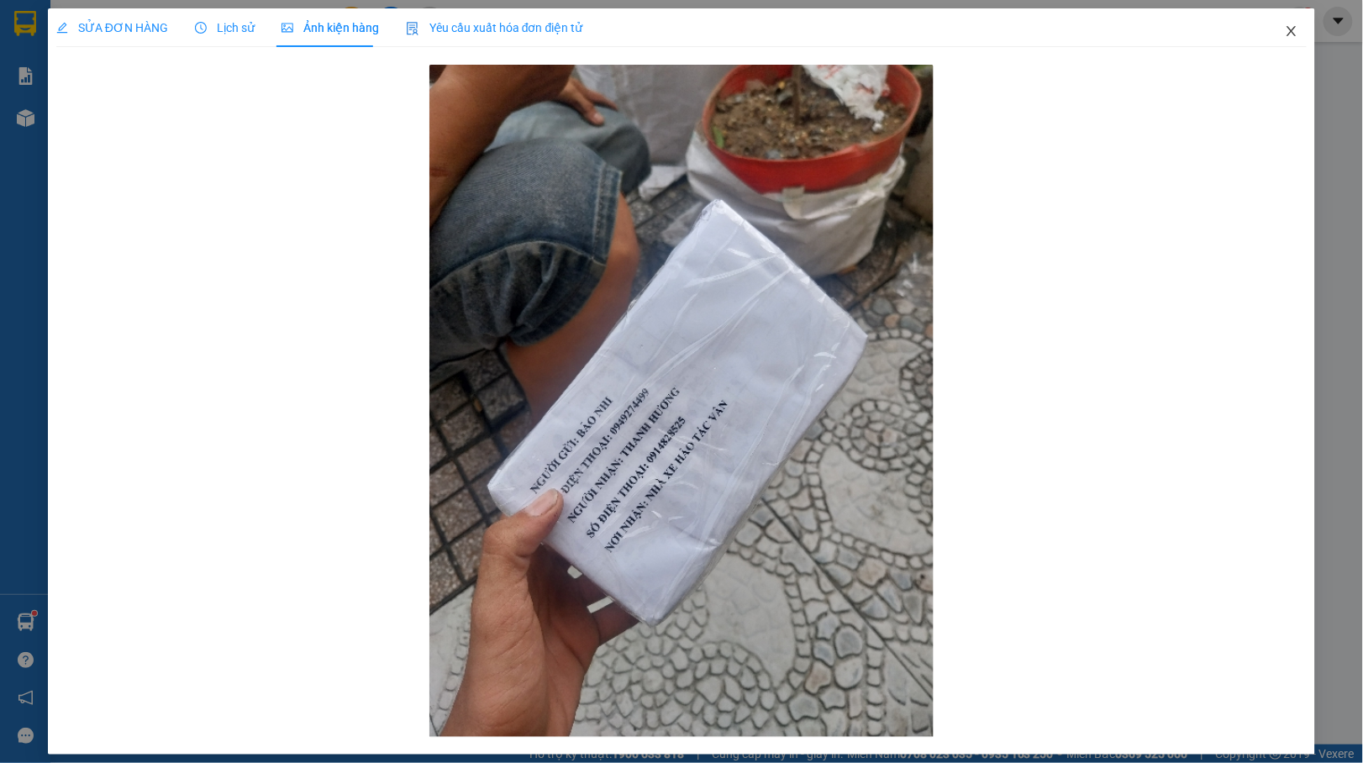
click at [1277, 45] on span "Close" at bounding box center [1291, 31] width 47 height 47
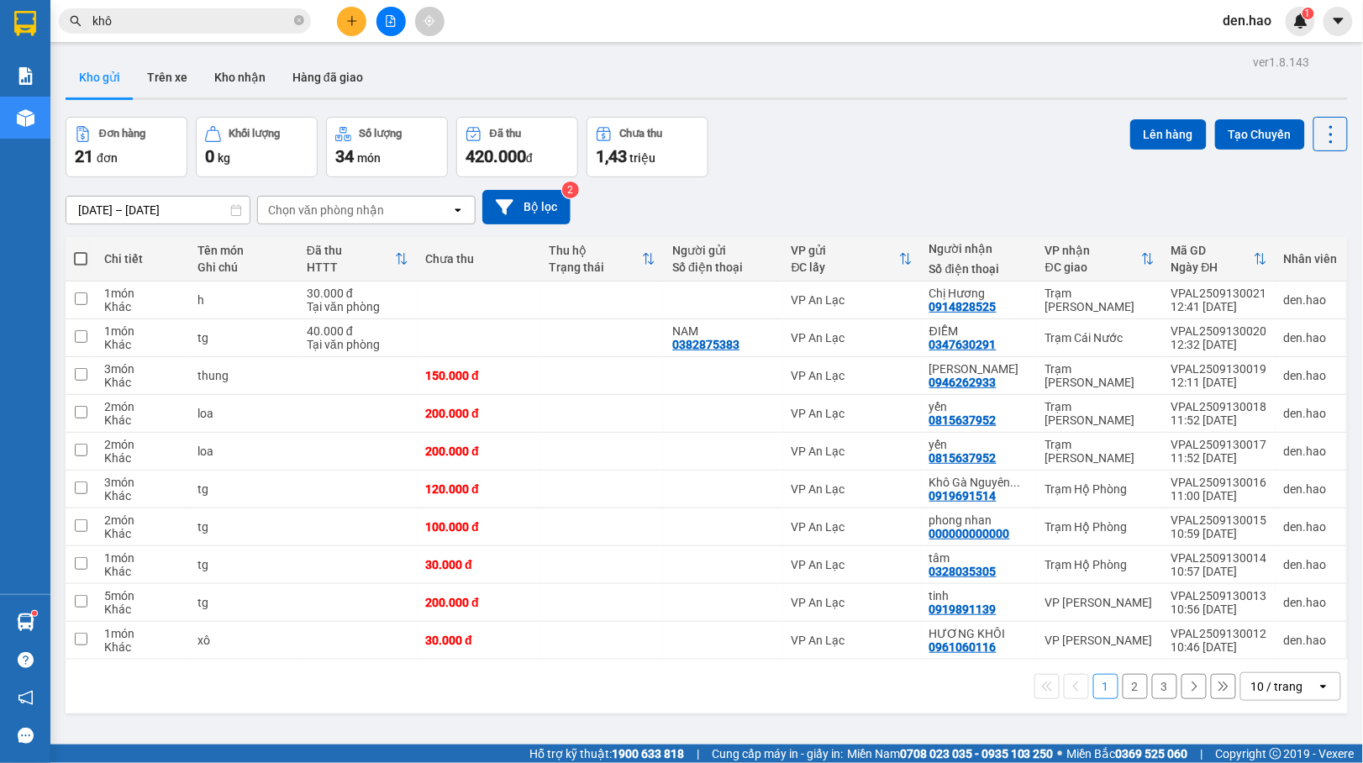
drag, startPoint x: 1265, startPoint y: 41, endPoint x: 1177, endPoint y: -52, distance: 128.4
drag, startPoint x: 1177, startPoint y: -52, endPoint x: 615, endPoint y: 227, distance: 627.4
click at [609, 227] on div "[DATE] – [DATE] Press the down arrow key to interact with the calendar and sele…" at bounding box center [707, 207] width 1282 height 60
click at [1130, 304] on div "Trạm [PERSON_NAME]" at bounding box center [1099, 299] width 109 height 27
checkbox input "true"
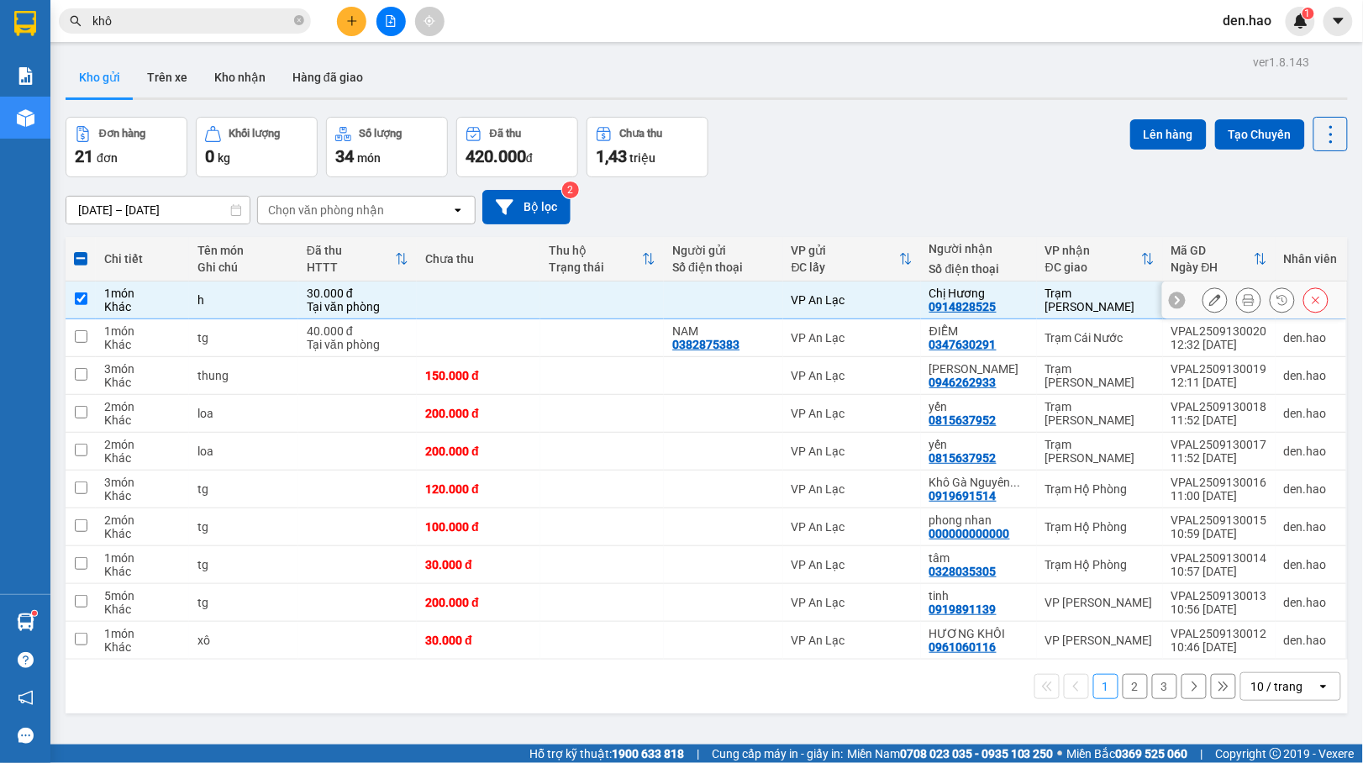
click at [1181, 302] on div at bounding box center [1254, 300] width 185 height 38
click at [1209, 303] on icon at bounding box center [1215, 300] width 12 height 12
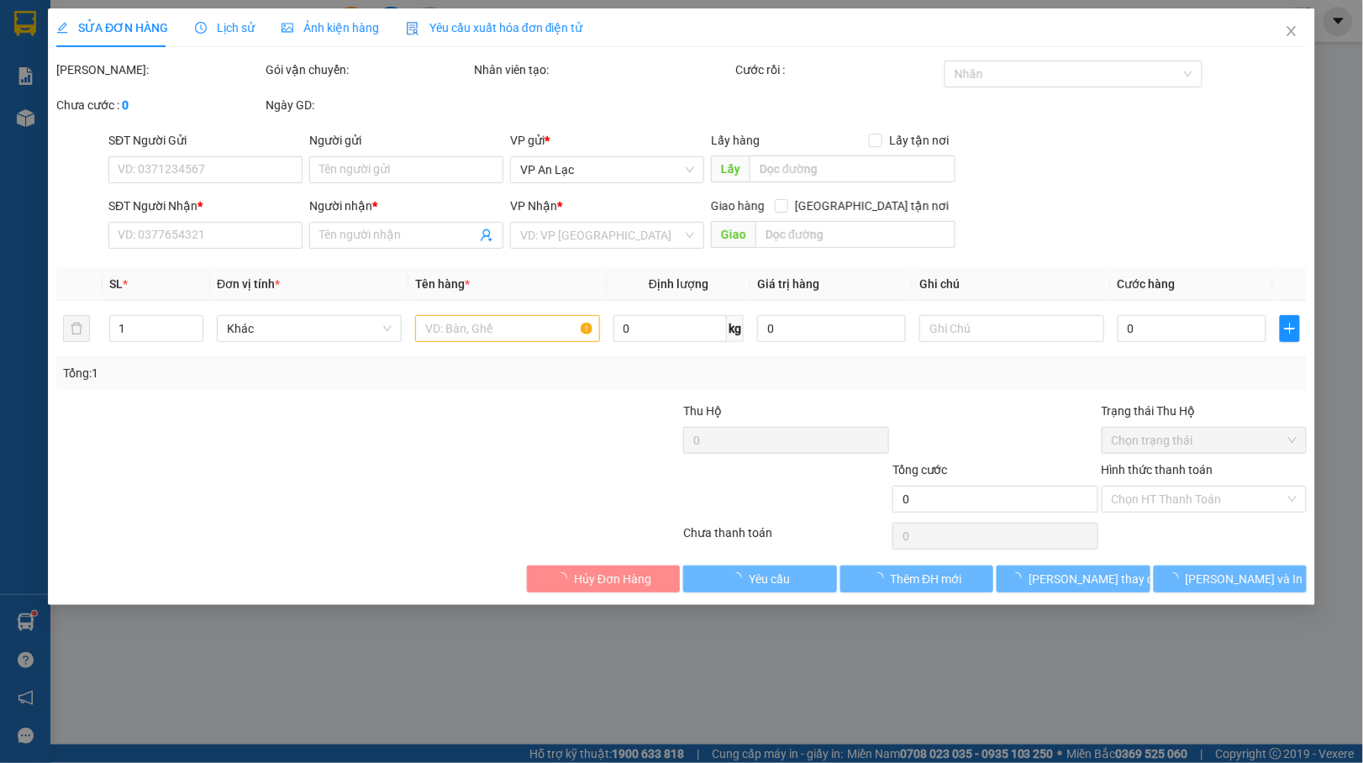
type input "0914828525"
type input "Chị Hương"
type input "30.000"
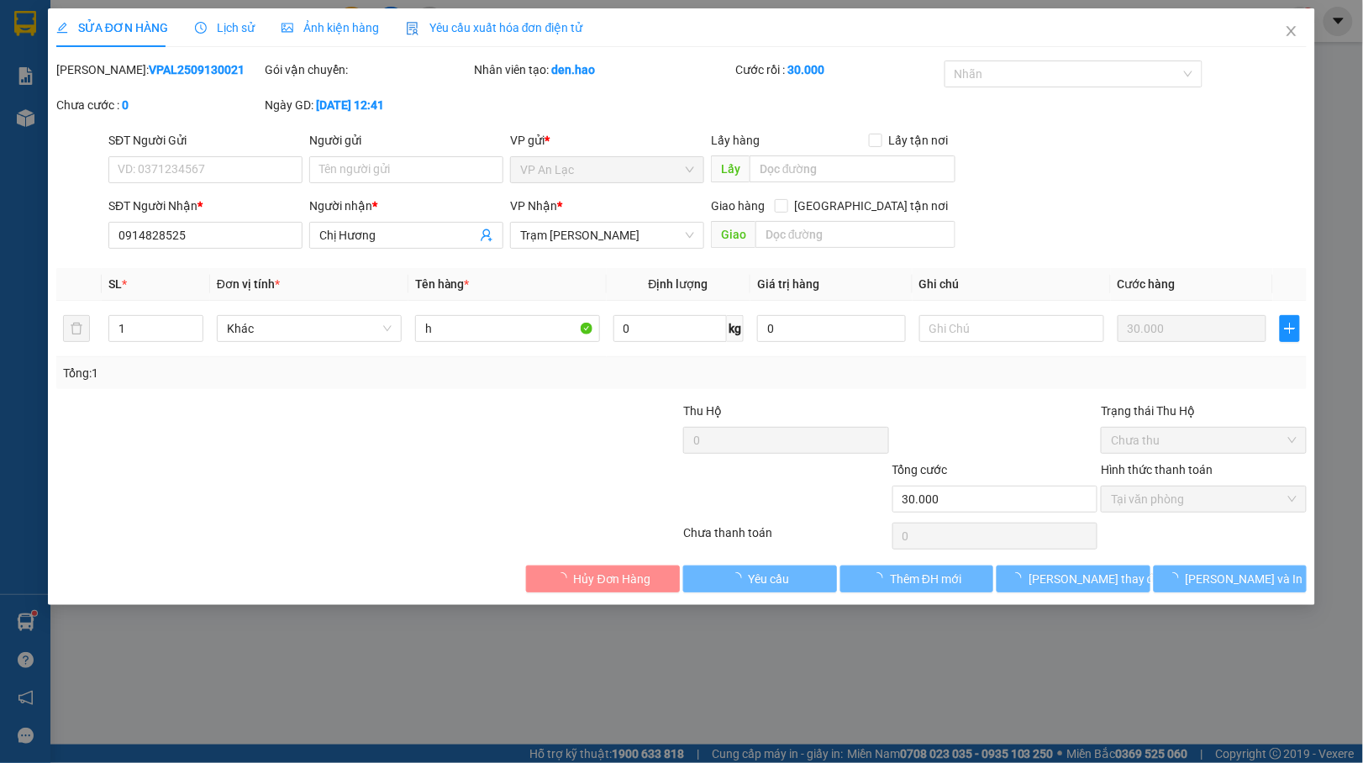
click at [319, 4] on div "SỬA ĐƠN HÀNG Lịch sử Ảnh kiện hàng Yêu cầu xuất hóa đơn điện tử Total Paid Fee …" at bounding box center [681, 381] width 1363 height 763
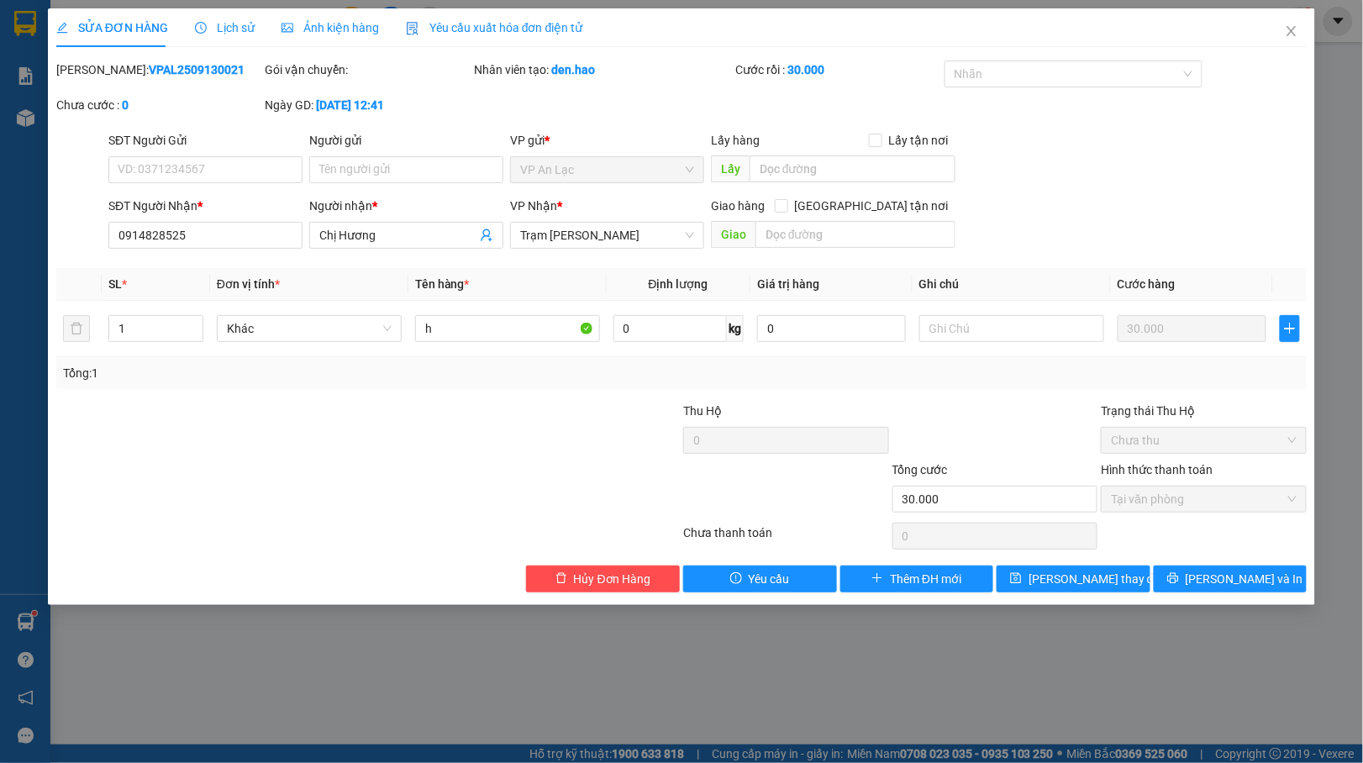
click at [319, 17] on div "Ảnh kiện hàng" at bounding box center [329, 27] width 97 height 39
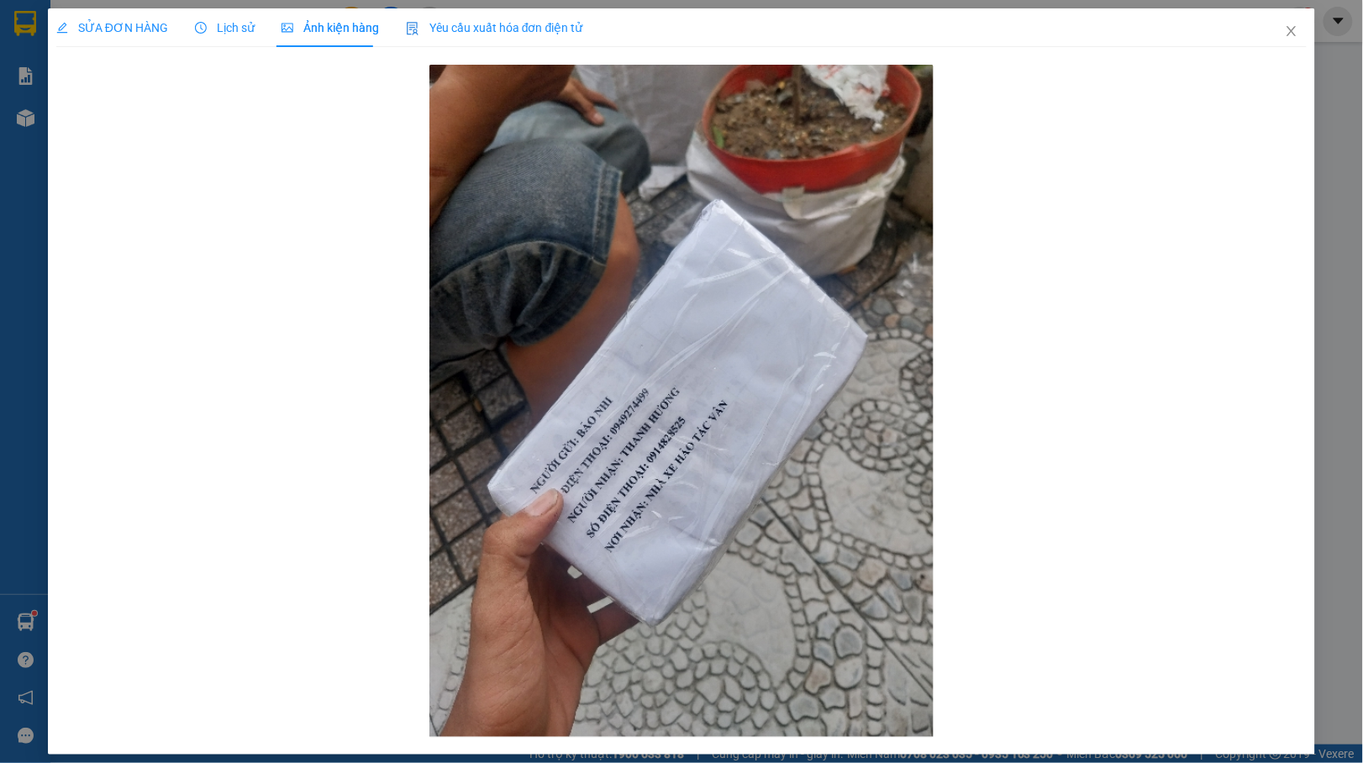
click at [159, 25] on span "SỬA ĐƠN HÀNG" at bounding box center [112, 27] width 112 height 13
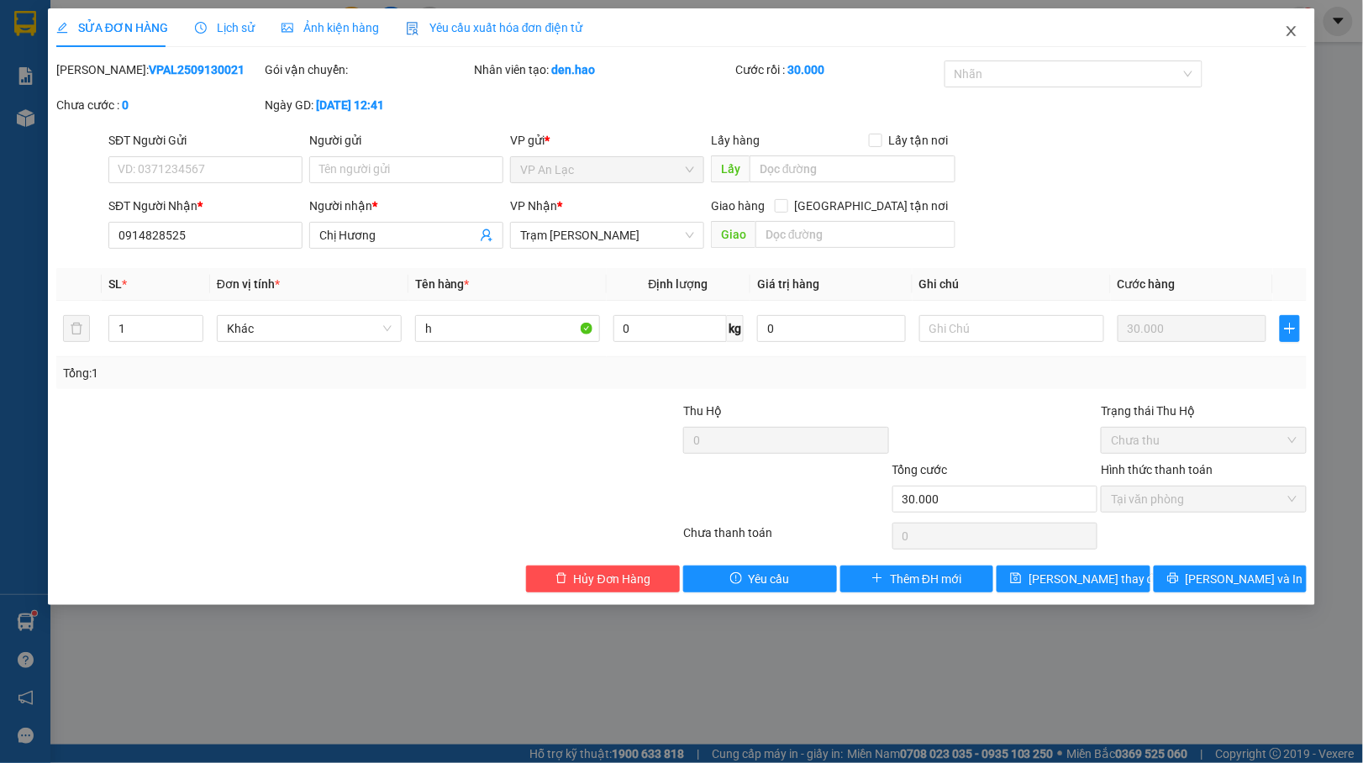
click at [1280, 24] on span "Close" at bounding box center [1291, 31] width 47 height 47
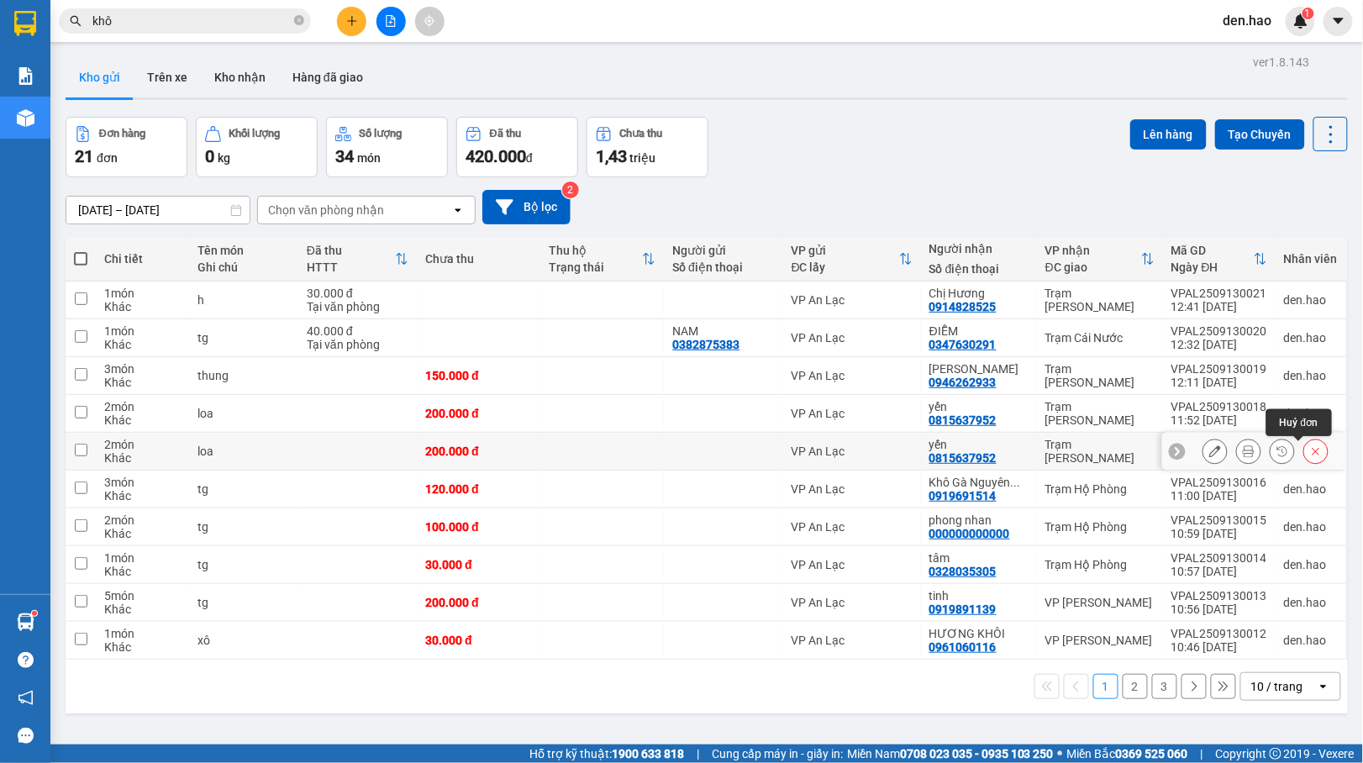
click at [1304, 452] on button at bounding box center [1316, 451] width 24 height 29
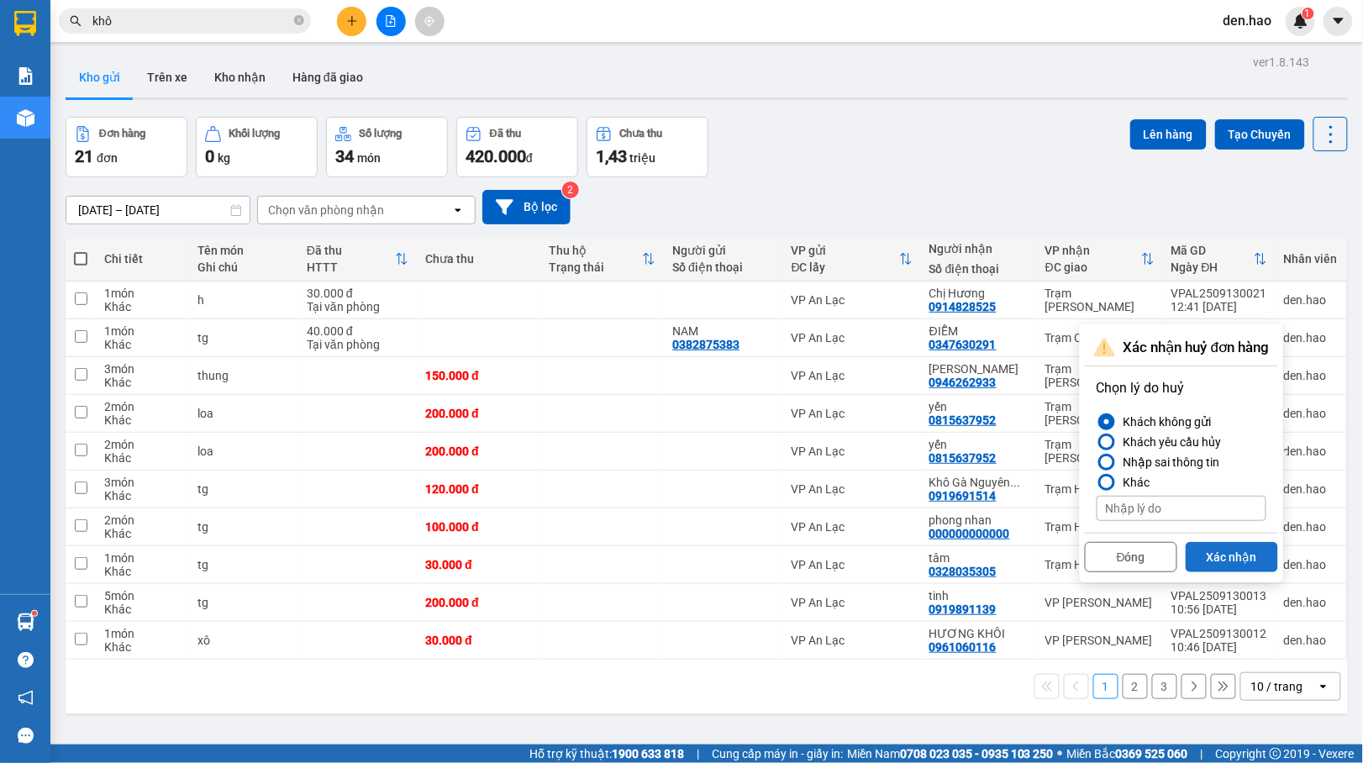
click at [1242, 558] on button "Xác nhận" at bounding box center [1231, 557] width 92 height 30
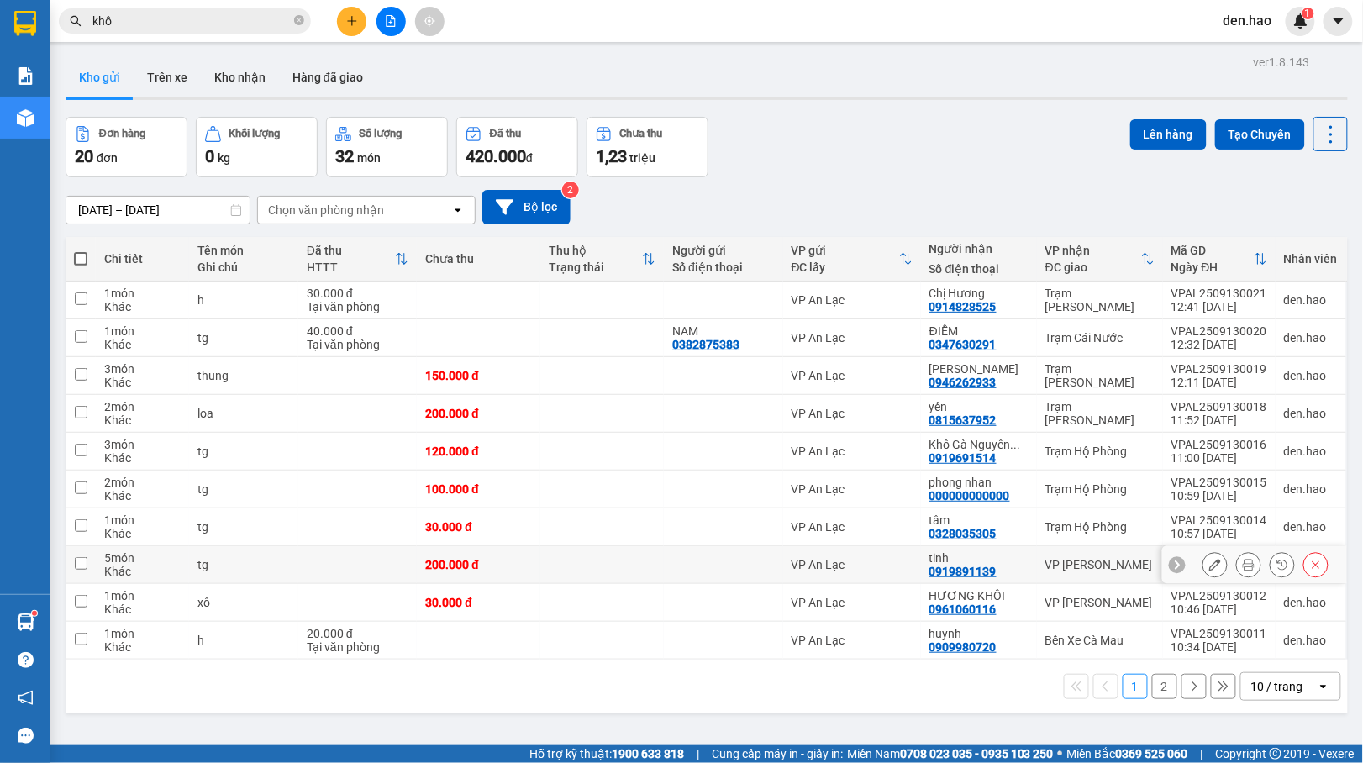
click at [1237, 575] on button at bounding box center [1249, 564] width 24 height 29
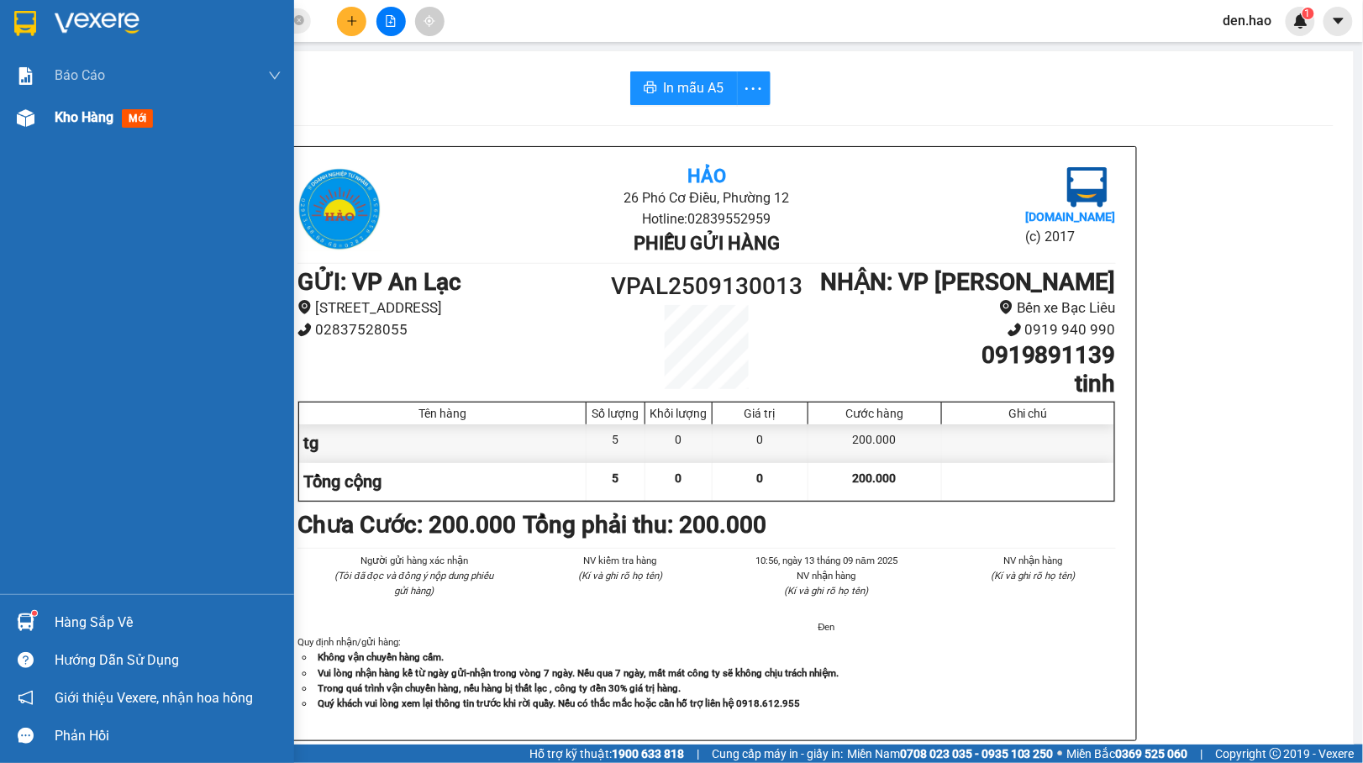
click at [27, 122] on img at bounding box center [26, 118] width 18 height 18
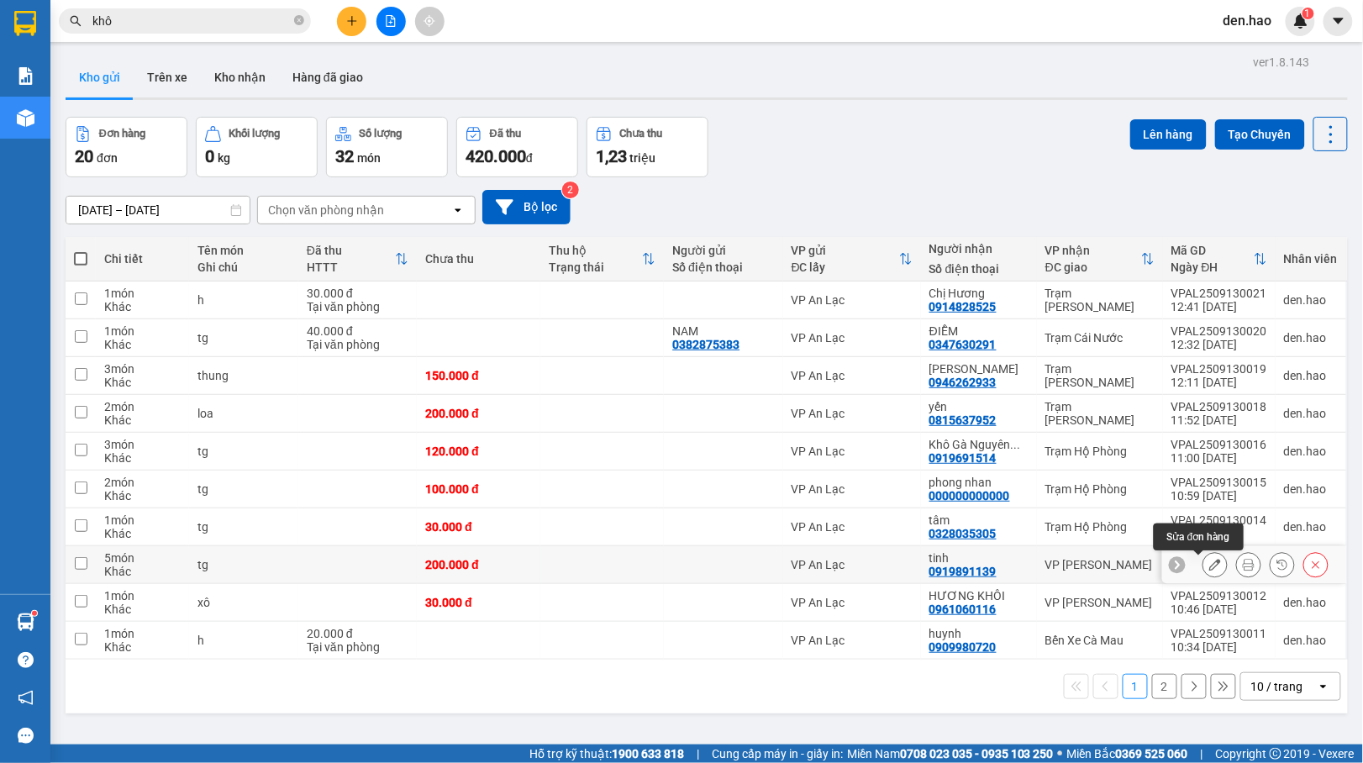
click at [1203, 562] on button at bounding box center [1215, 564] width 24 height 29
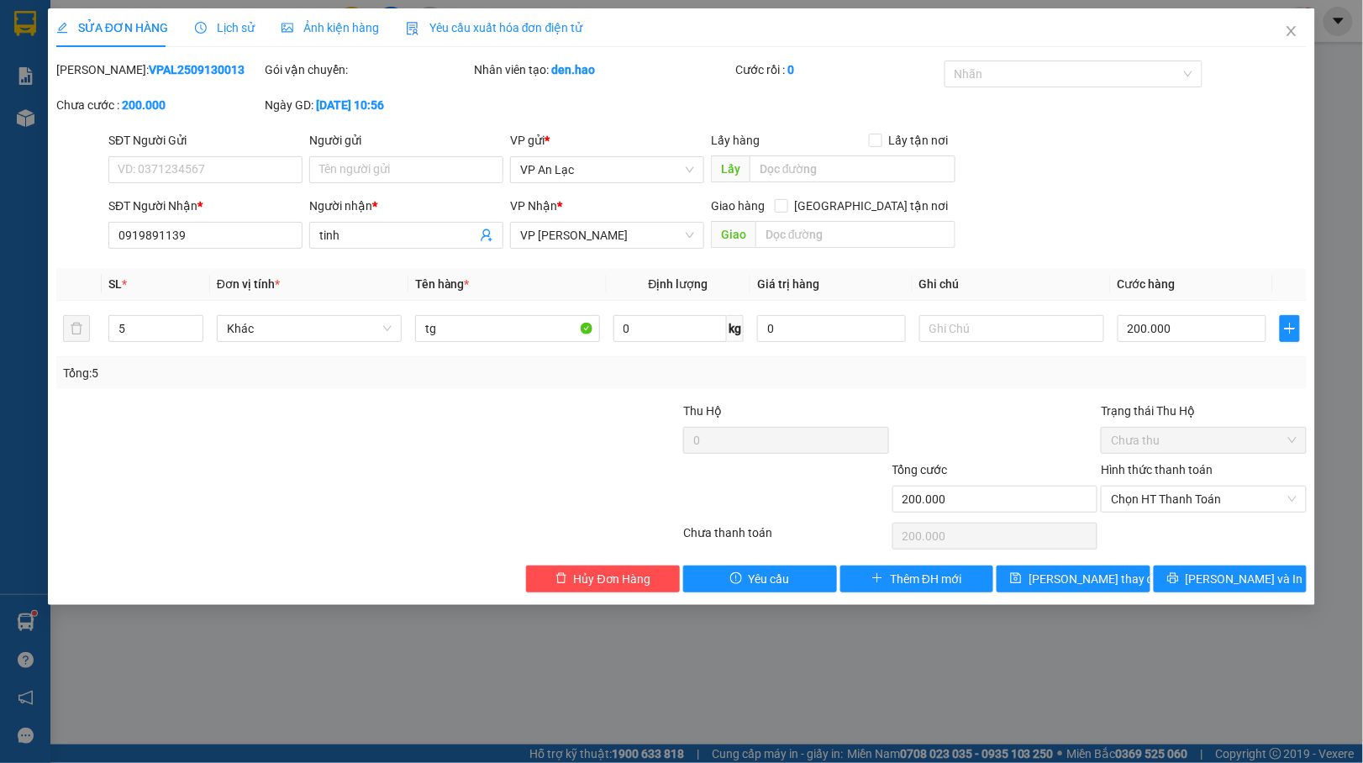
click at [339, 22] on span "Ảnh kiện hàng" at bounding box center [329, 27] width 97 height 13
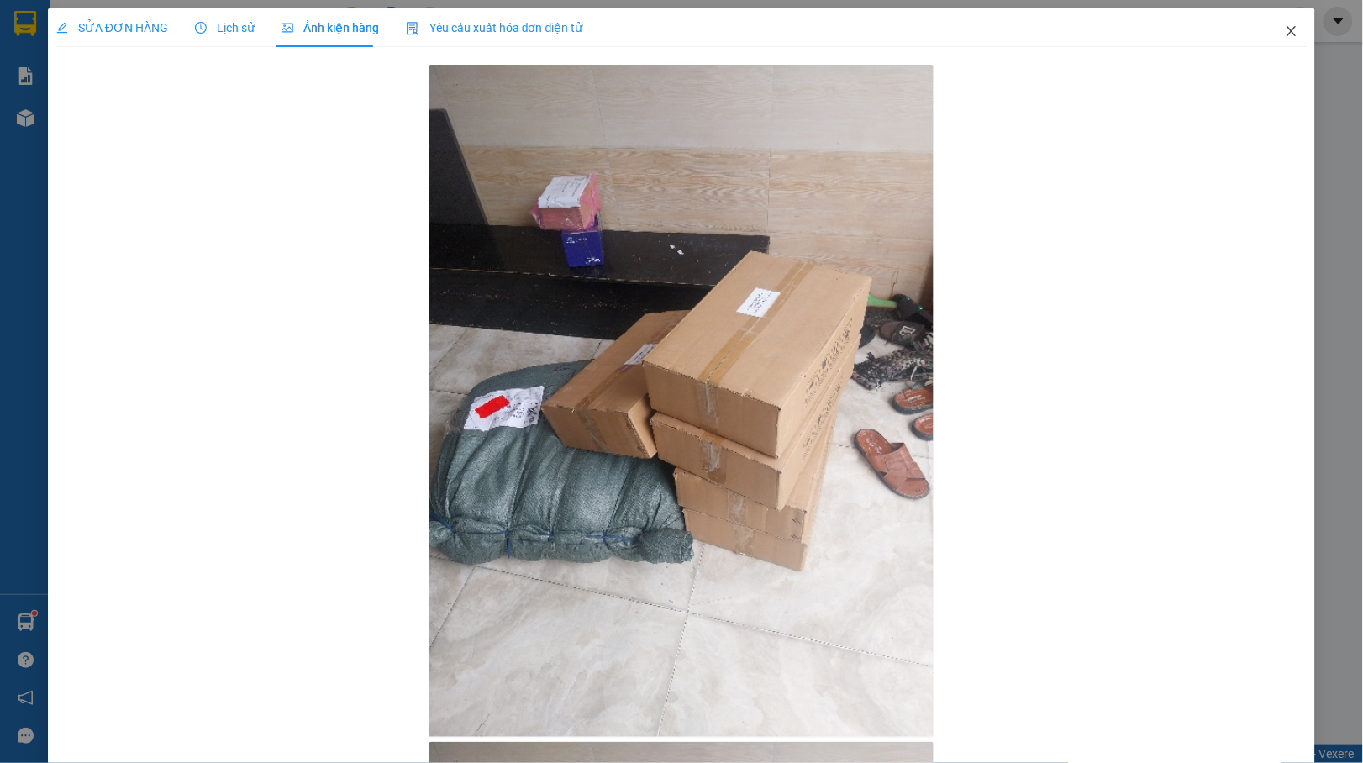
click at [1285, 25] on icon "close" at bounding box center [1291, 30] width 13 height 13
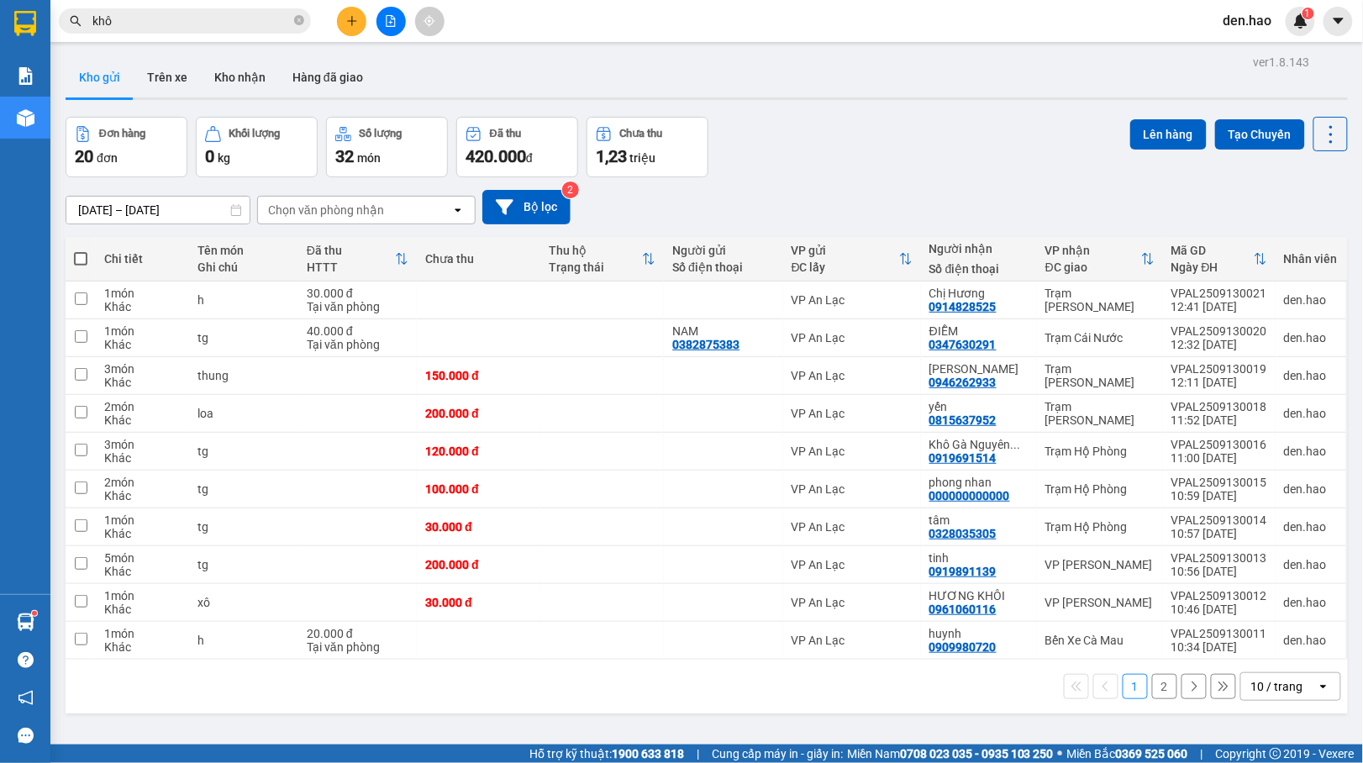
drag, startPoint x: 1057, startPoint y: 87, endPoint x: 936, endPoint y: 40, distance: 129.8
click at [1056, 92] on div "Kho gửi Trên xe Kho nhận Hàng đã giao" at bounding box center [707, 79] width 1282 height 45
click at [294, 21] on icon "close-circle" at bounding box center [299, 20] width 10 height 10
click at [284, 21] on input "text" at bounding box center [191, 21] width 198 height 18
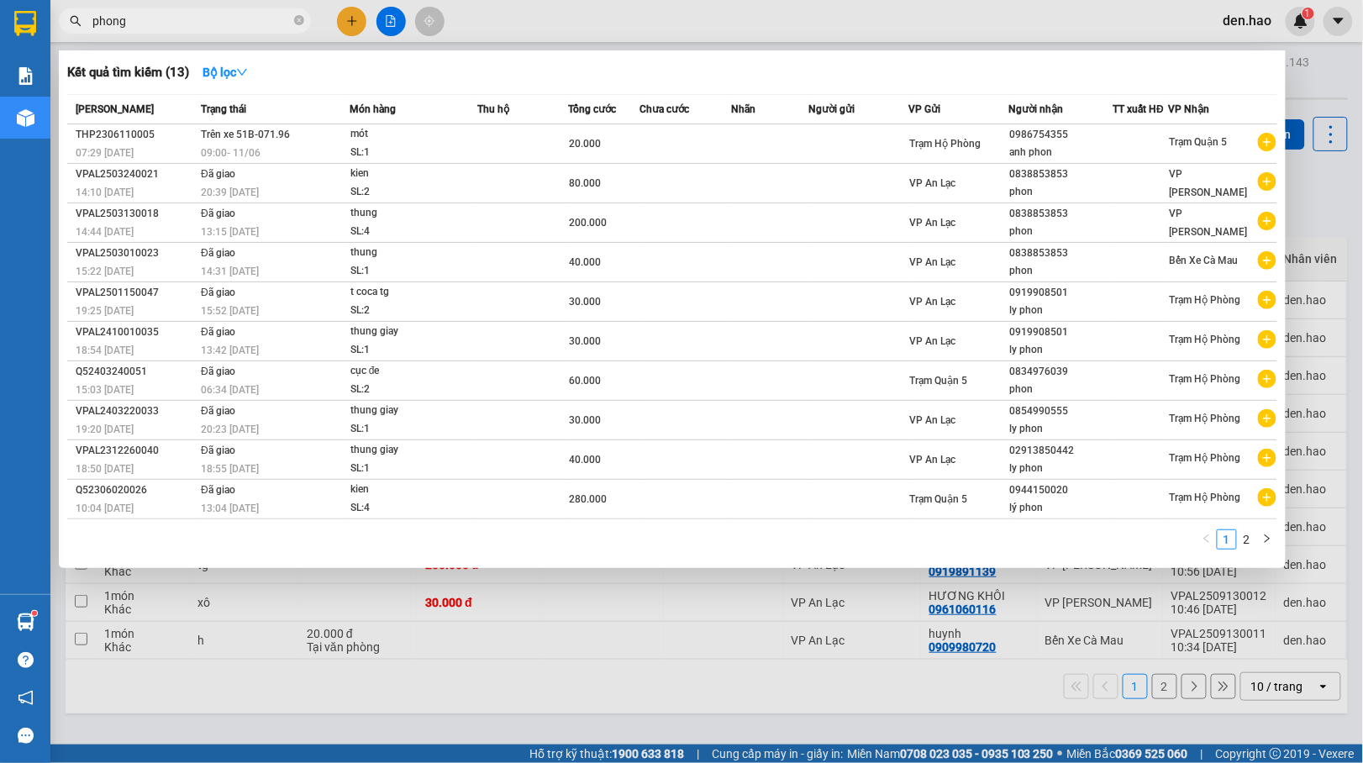
type input "phong"
click at [1244, 532] on link "2" at bounding box center [1246, 539] width 18 height 18
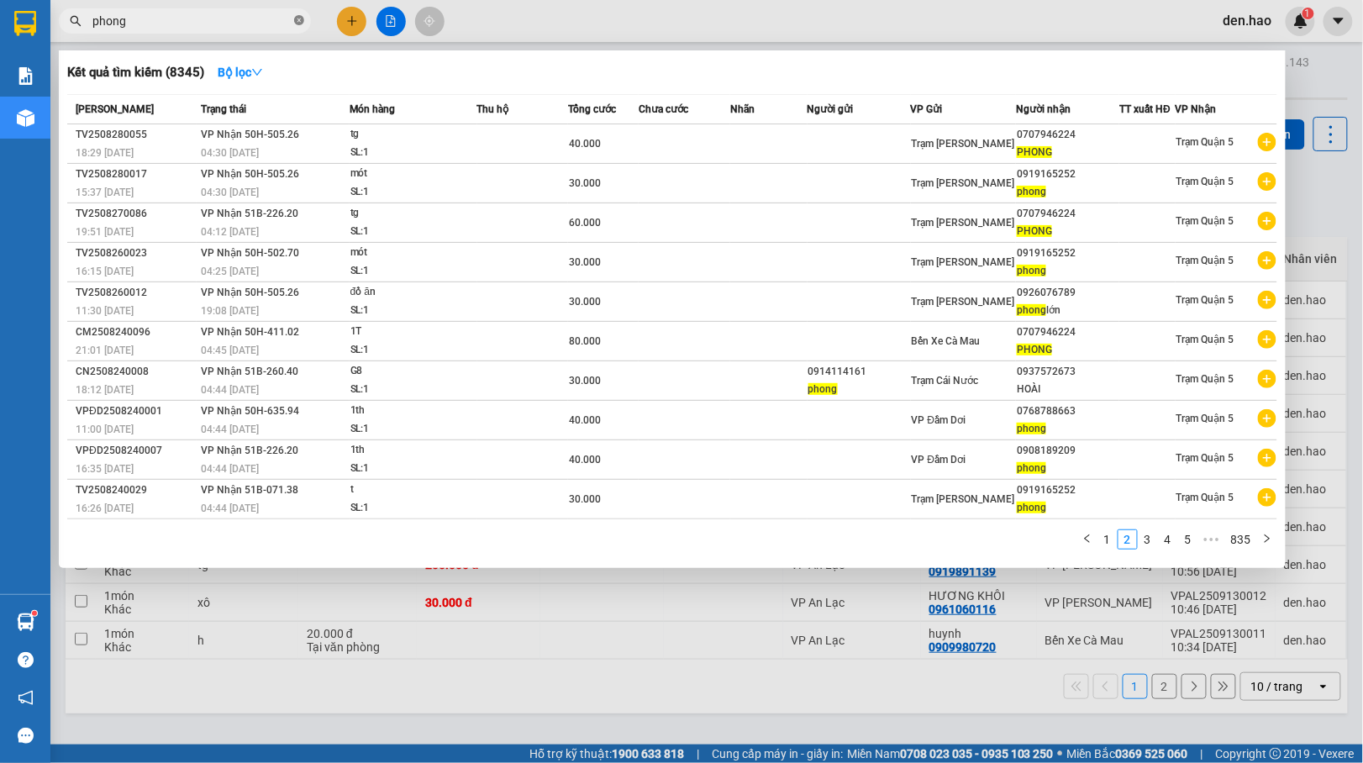
click at [300, 24] on icon "close-circle" at bounding box center [299, 20] width 10 height 10
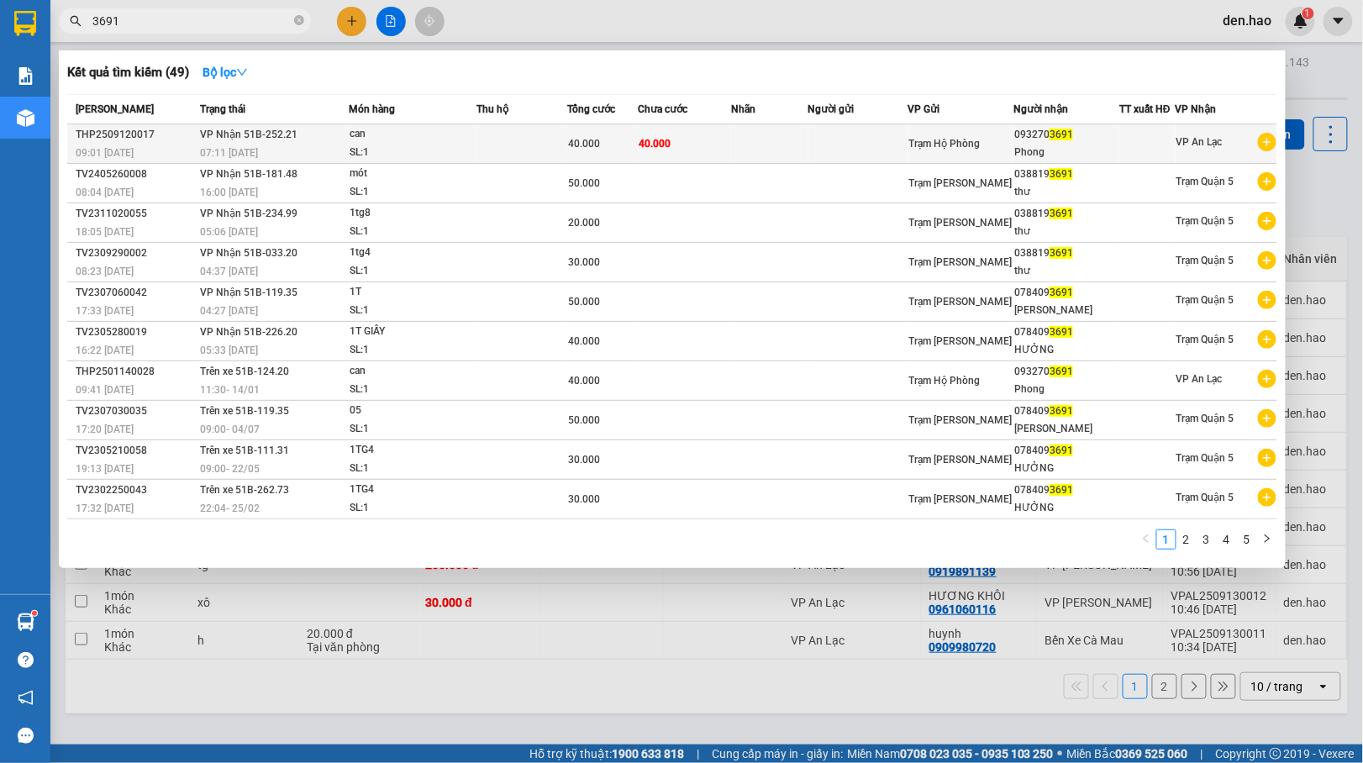
type input "3691"
click at [998, 150] on div "Trạm Hộ Phòng" at bounding box center [961, 143] width 104 height 18
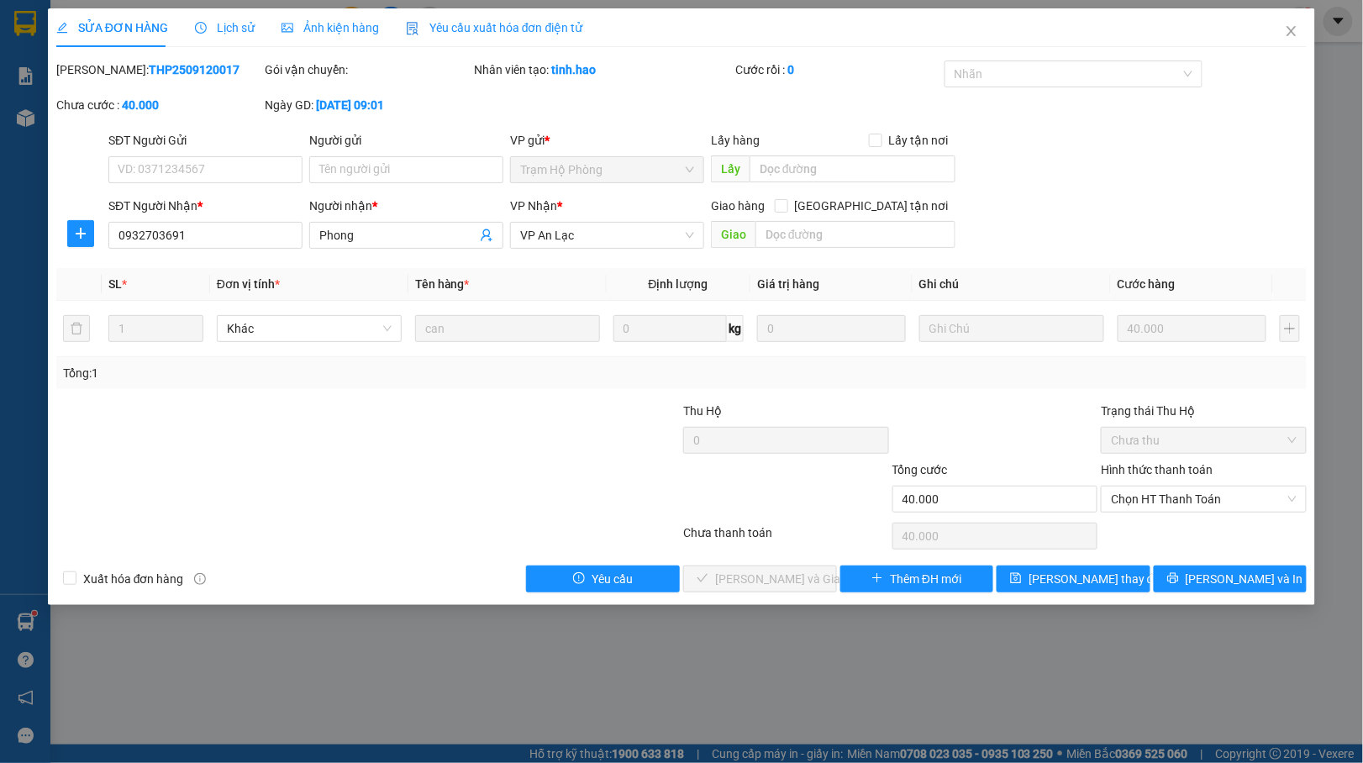
drag, startPoint x: 320, startPoint y: 8, endPoint x: 387, endPoint y: 18, distance: 67.8
click at [320, 7] on div "SỬA ĐƠN HÀNG Lịch sử Ảnh kiện hàng Yêu cầu xuất hóa đơn điện tử Total Paid Fee …" at bounding box center [681, 381] width 1363 height 763
click at [347, 28] on span "Ảnh kiện hàng" at bounding box center [329, 27] width 97 height 13
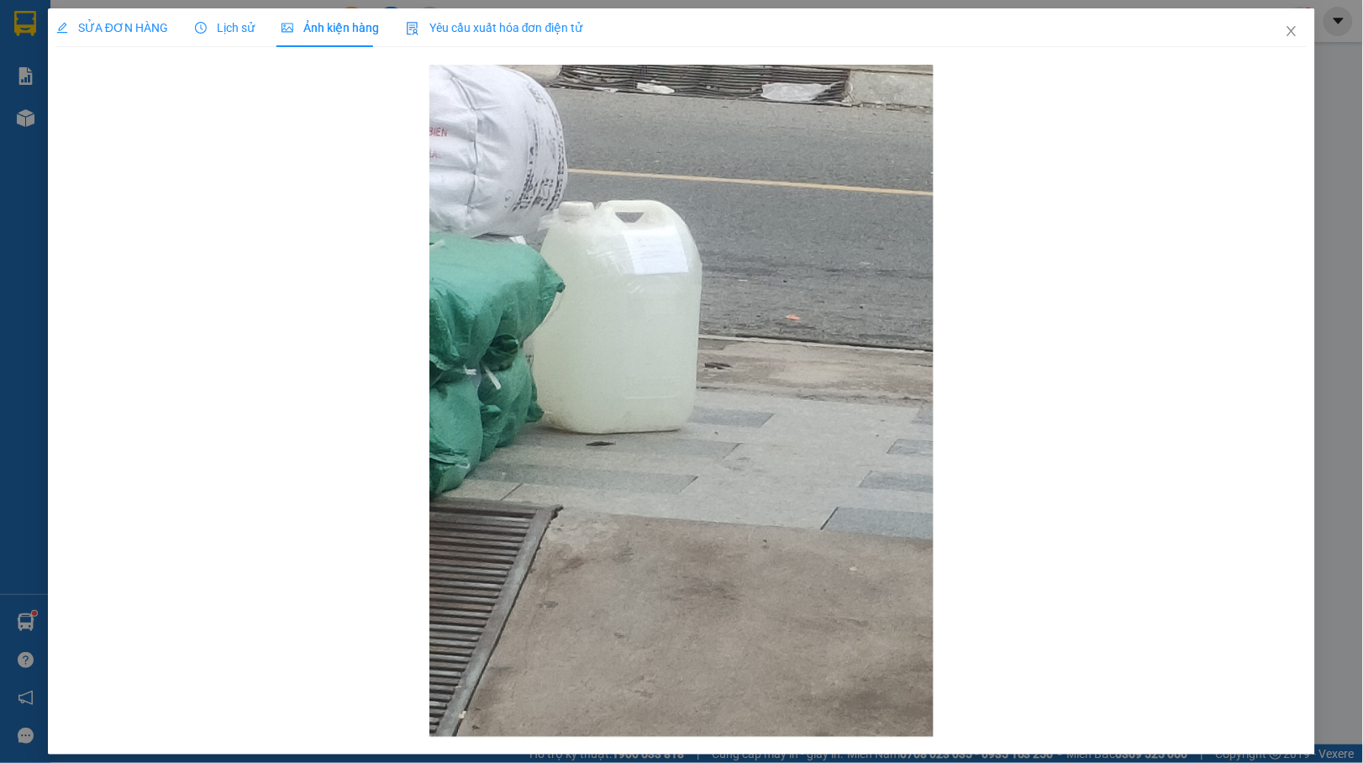
click at [92, 38] on div "SỬA ĐƠN HÀNG" at bounding box center [112, 27] width 112 height 39
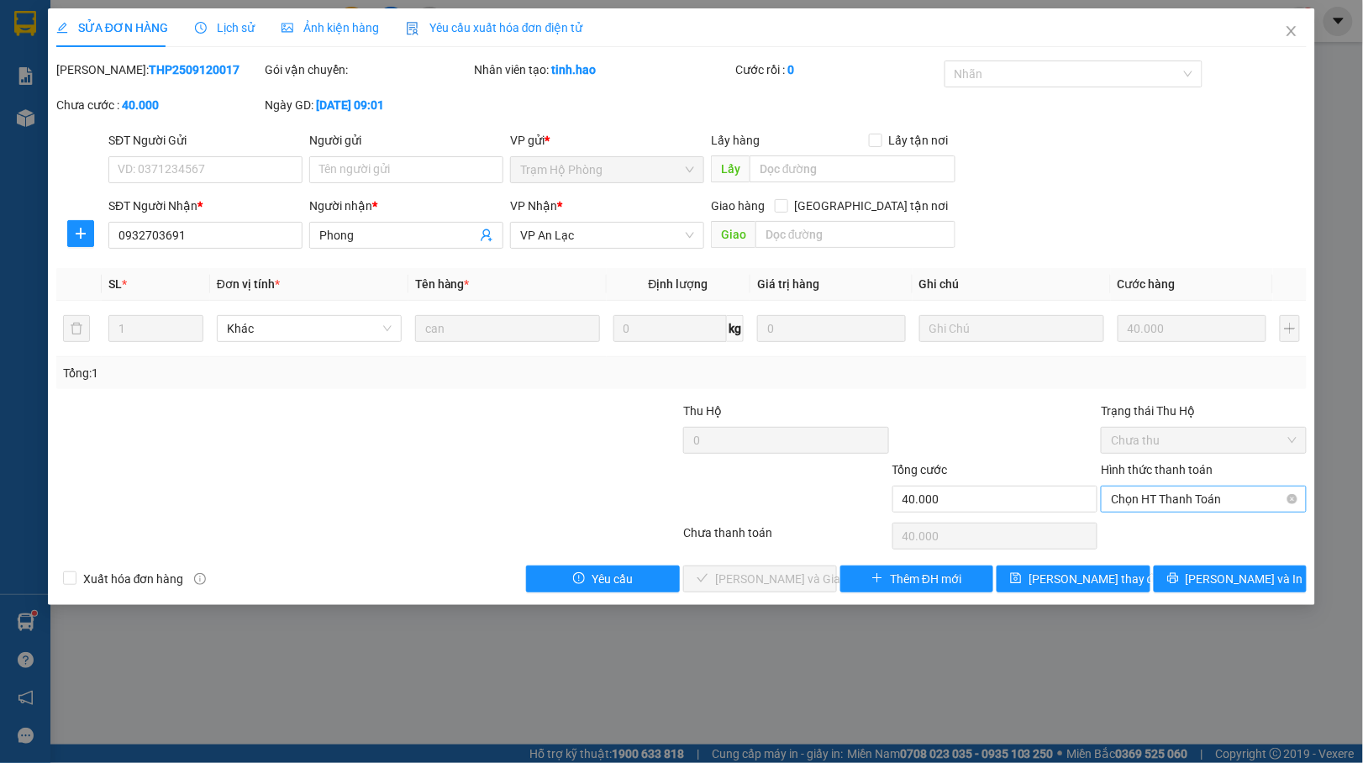
drag, startPoint x: 1143, startPoint y: 498, endPoint x: 1141, endPoint y: 507, distance: 9.4
click at [1143, 498] on span "Chọn HT Thanh Toán" at bounding box center [1204, 498] width 186 height 25
click at [1143, 532] on div "Tại văn phòng" at bounding box center [1204, 534] width 186 height 18
drag, startPoint x: 803, startPoint y: 585, endPoint x: 867, endPoint y: 586, distance: 63.9
click at [805, 586] on span "[PERSON_NAME] và Giao hàng" at bounding box center [795, 579] width 161 height 18
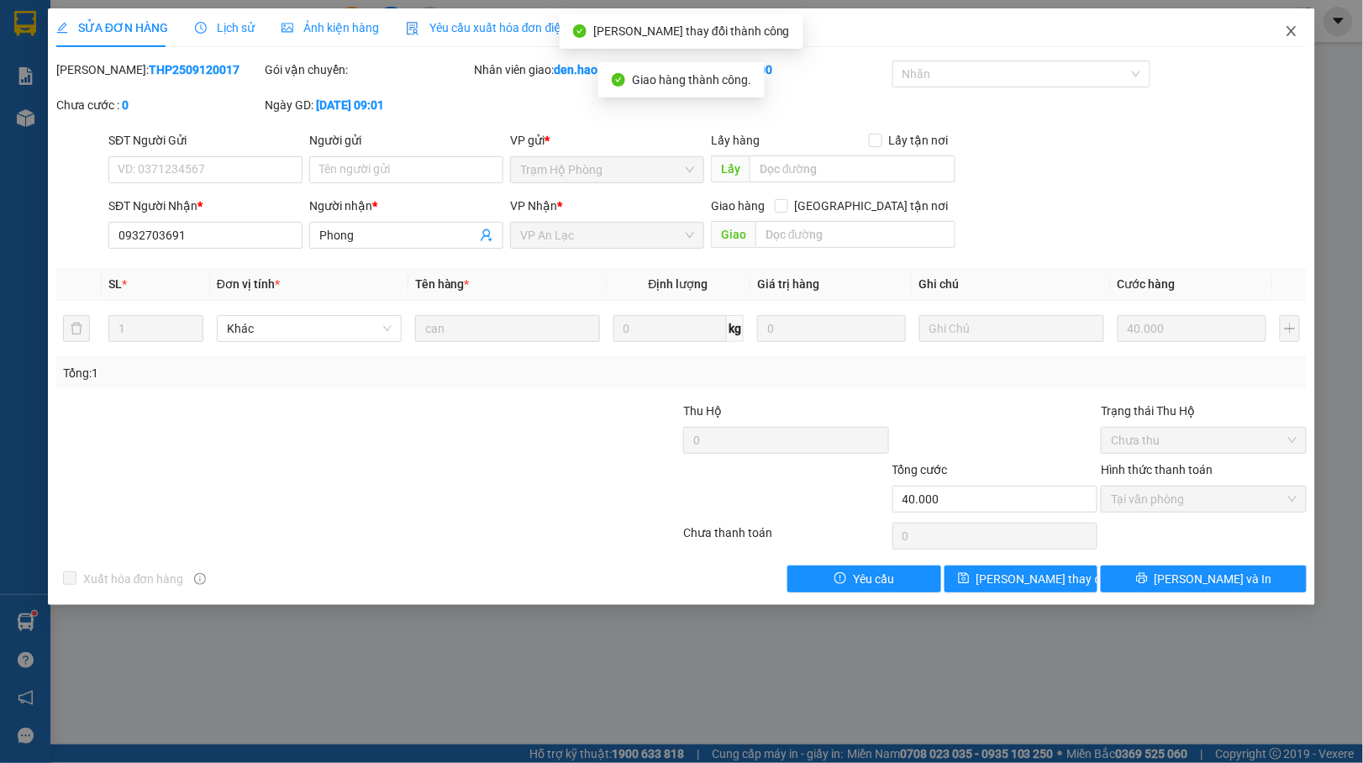
click at [1291, 39] on span "Close" at bounding box center [1291, 31] width 47 height 47
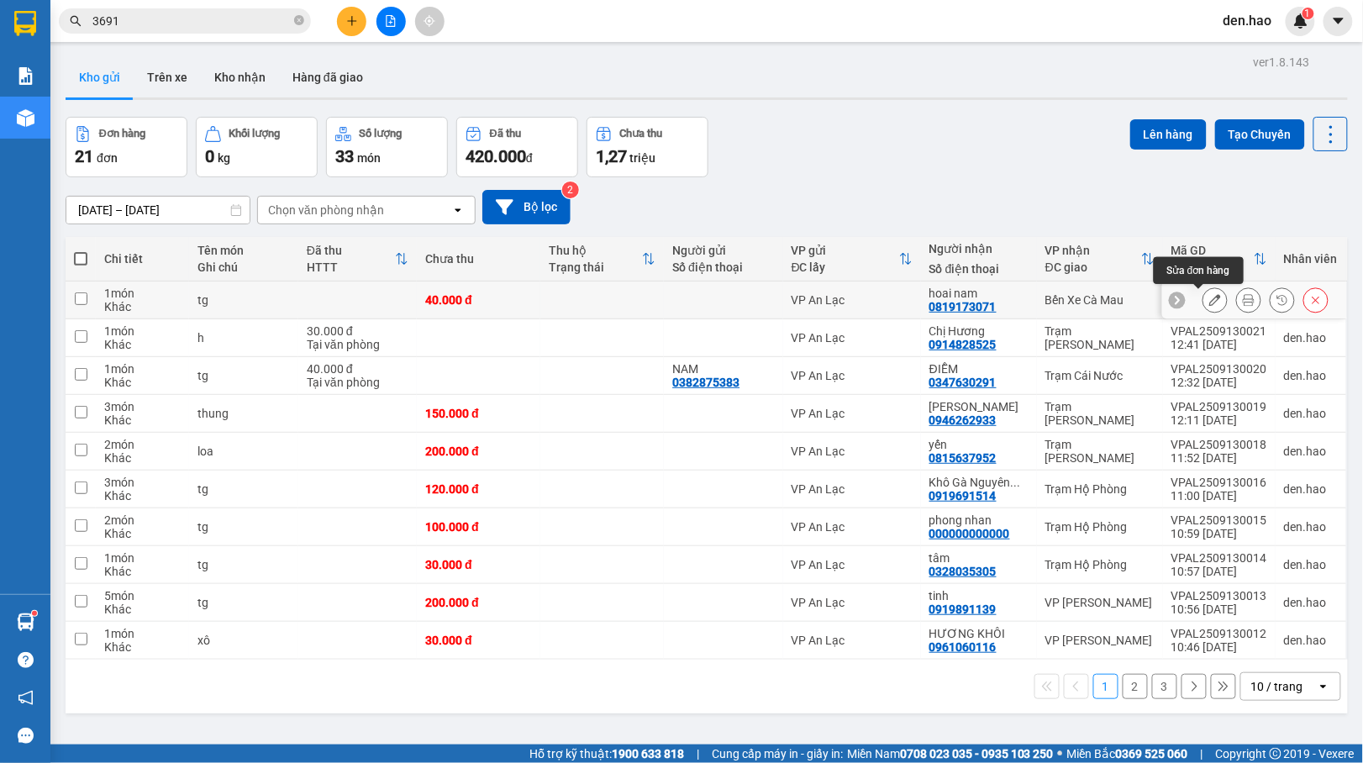
click at [1209, 297] on icon at bounding box center [1215, 300] width 12 height 12
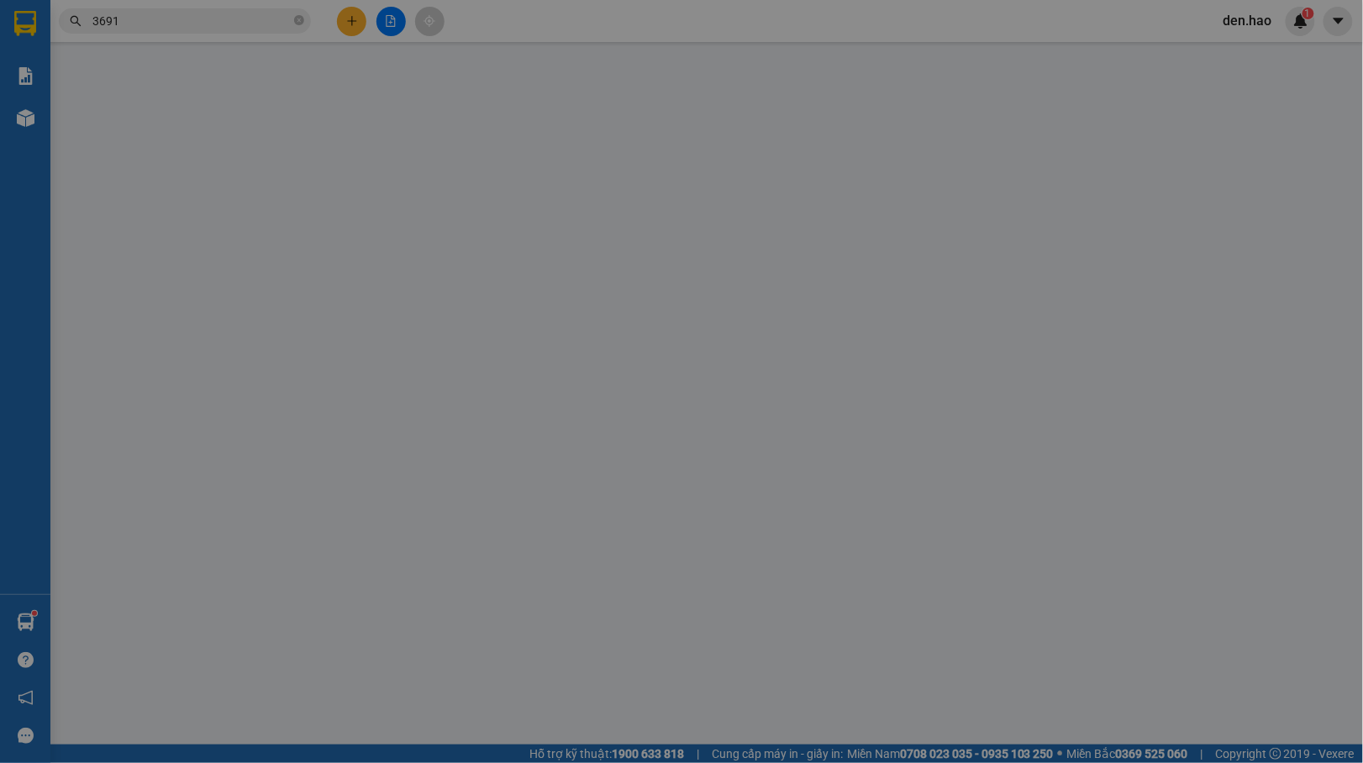
type input "0819173071"
type input "hoai nam"
type input "40.000"
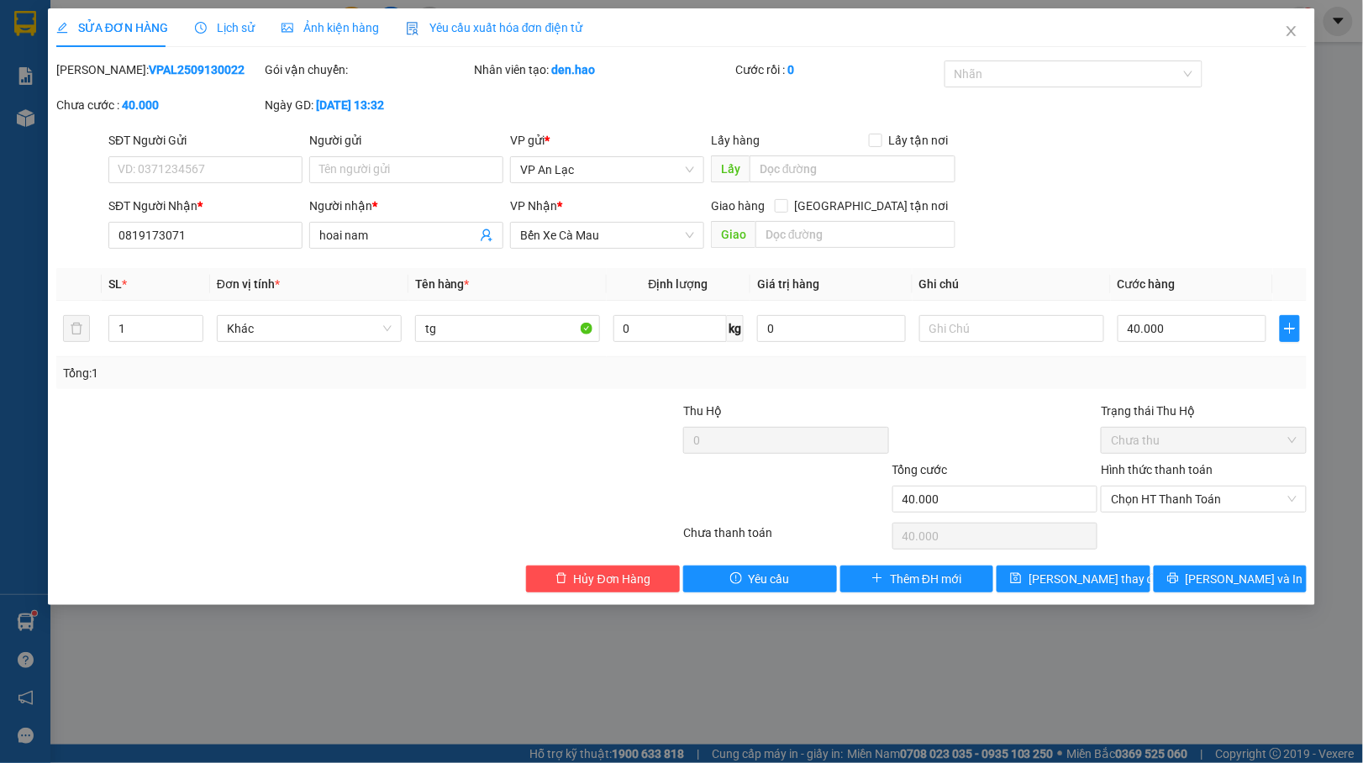
drag, startPoint x: 290, startPoint y: 37, endPoint x: 306, endPoint y: 54, distance: 23.2
click at [292, 37] on div "Ảnh kiện hàng" at bounding box center [329, 27] width 97 height 39
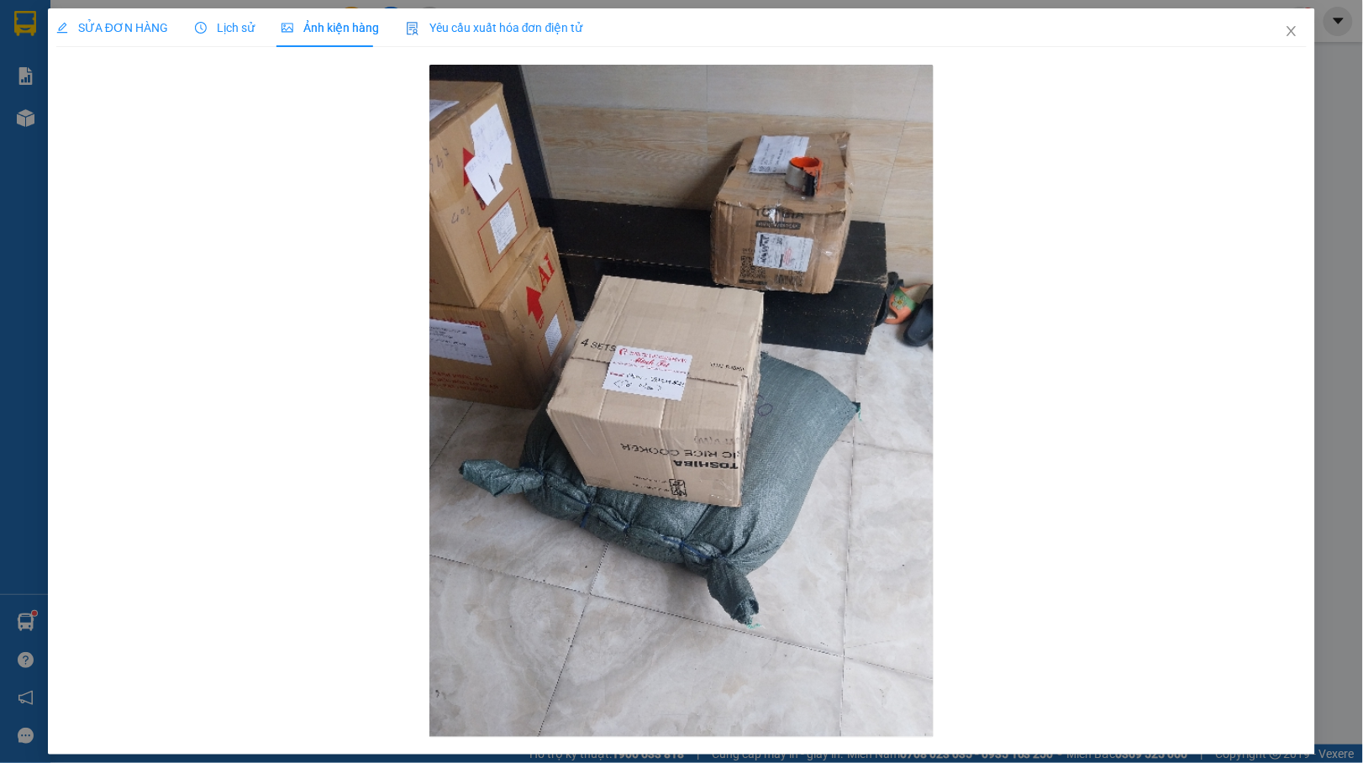
click at [106, 21] on span "SỬA ĐƠN HÀNG" at bounding box center [112, 27] width 112 height 13
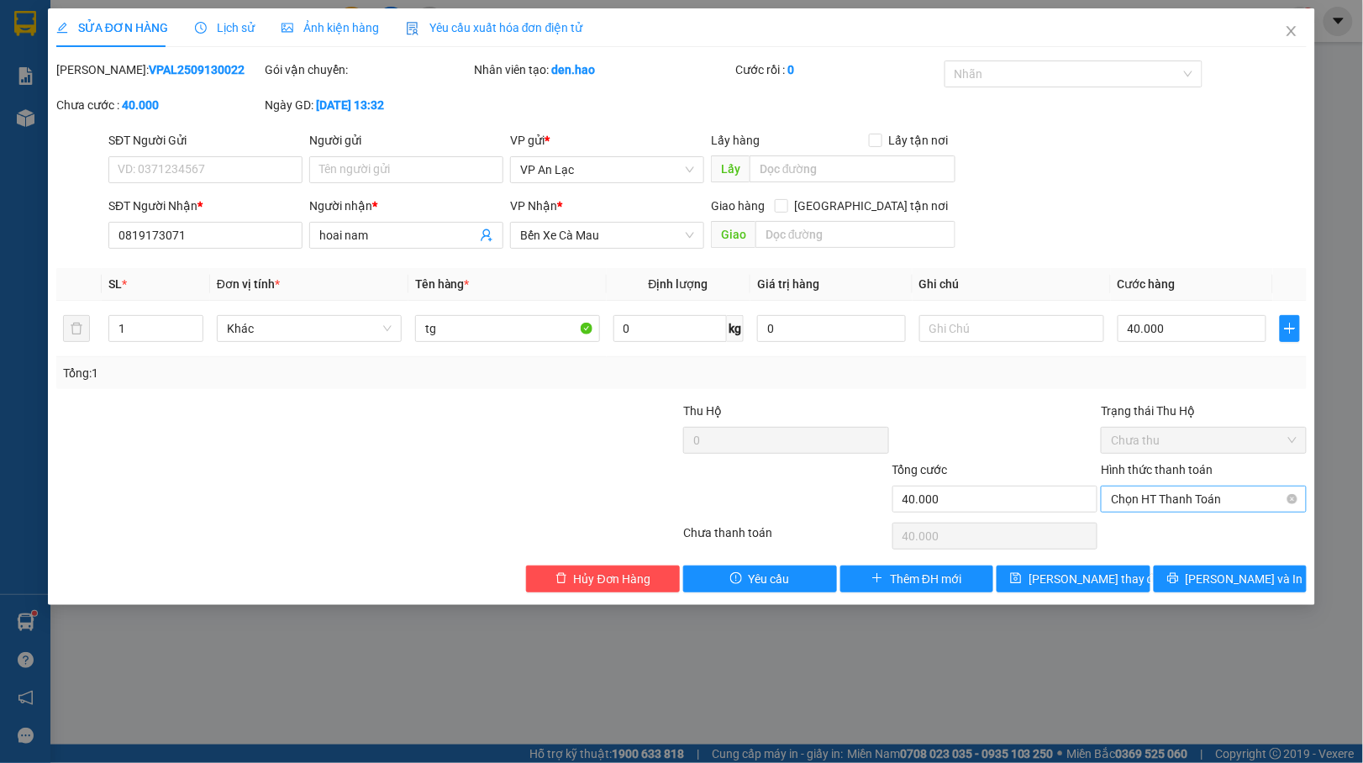
click at [1138, 497] on span "Chọn HT Thanh Toán" at bounding box center [1204, 498] width 186 height 25
click at [1163, 535] on div "Tại văn phòng" at bounding box center [1204, 534] width 186 height 18
type input "0"
click at [1184, 491] on span "Tại văn phòng" at bounding box center [1204, 498] width 186 height 25
click at [1288, 40] on span "Close" at bounding box center [1291, 31] width 47 height 47
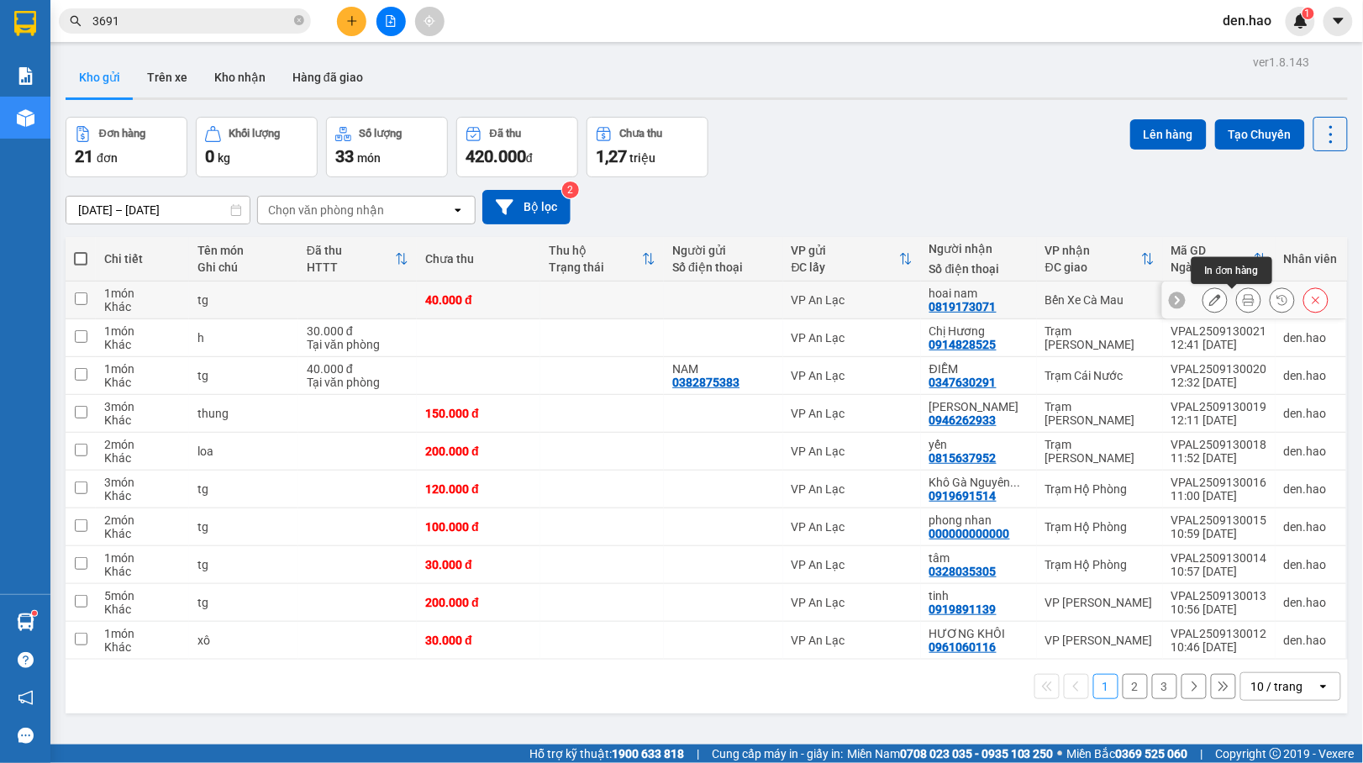
click at [1237, 306] on button at bounding box center [1249, 300] width 24 height 29
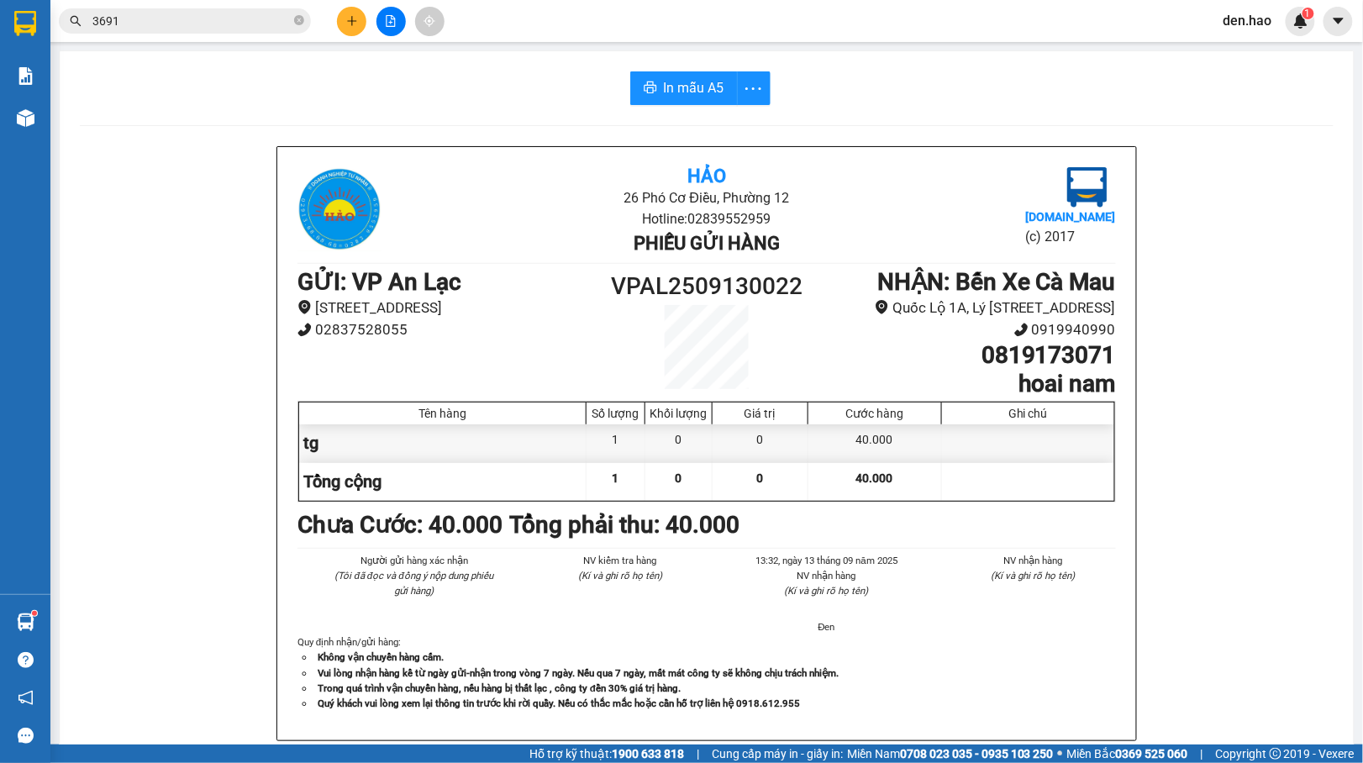
click at [670, 109] on div "In mẫu A5 Hảo 26 Phó Cơ Điều, Phường 12 Hotline: 02839552959 Phiếu gửi hàng [DO…" at bounding box center [707, 699] width 1294 height 1297
click at [638, 72] on button "In mẫu A5" at bounding box center [684, 88] width 108 height 34
click at [358, 15] on button at bounding box center [351, 21] width 29 height 29
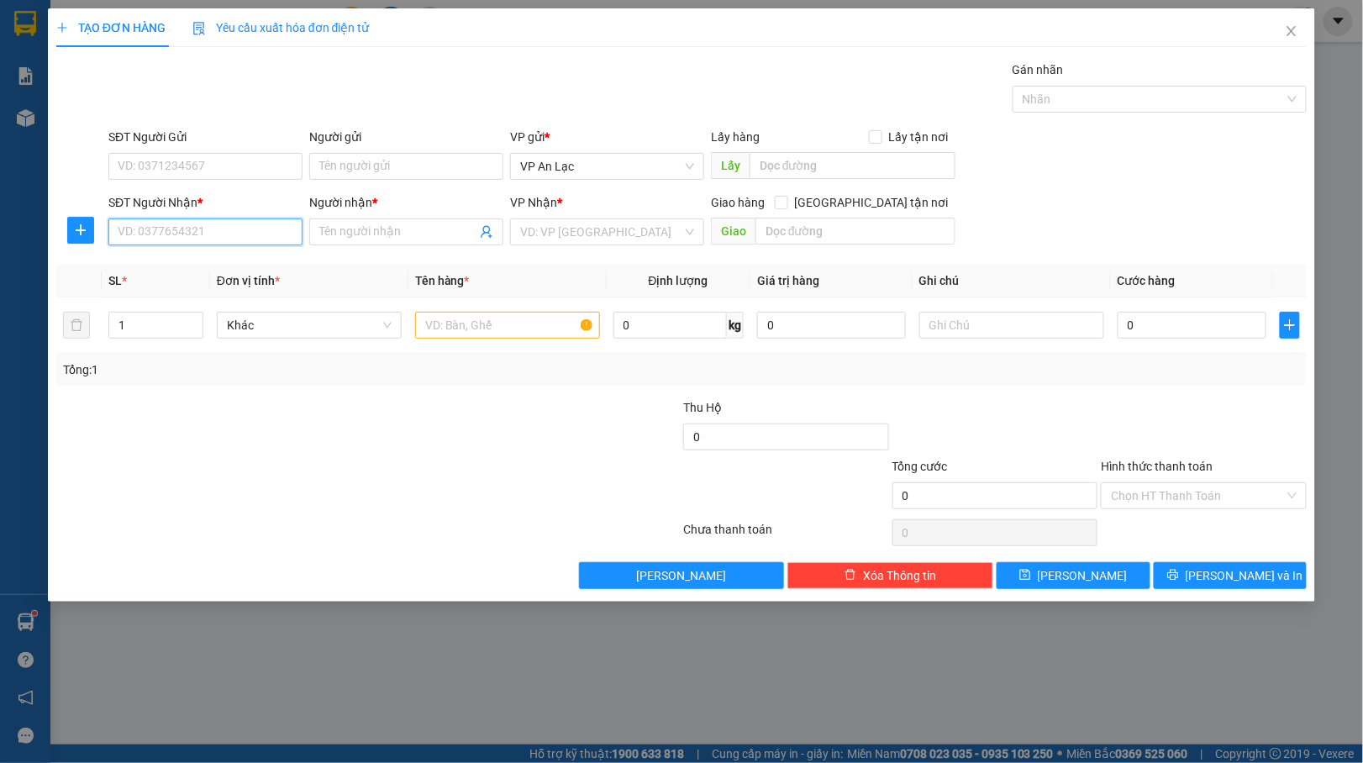
click at [189, 222] on input "SĐT Người Nhận *" at bounding box center [205, 231] width 194 height 27
click at [1285, 37] on icon "close" at bounding box center [1291, 30] width 13 height 13
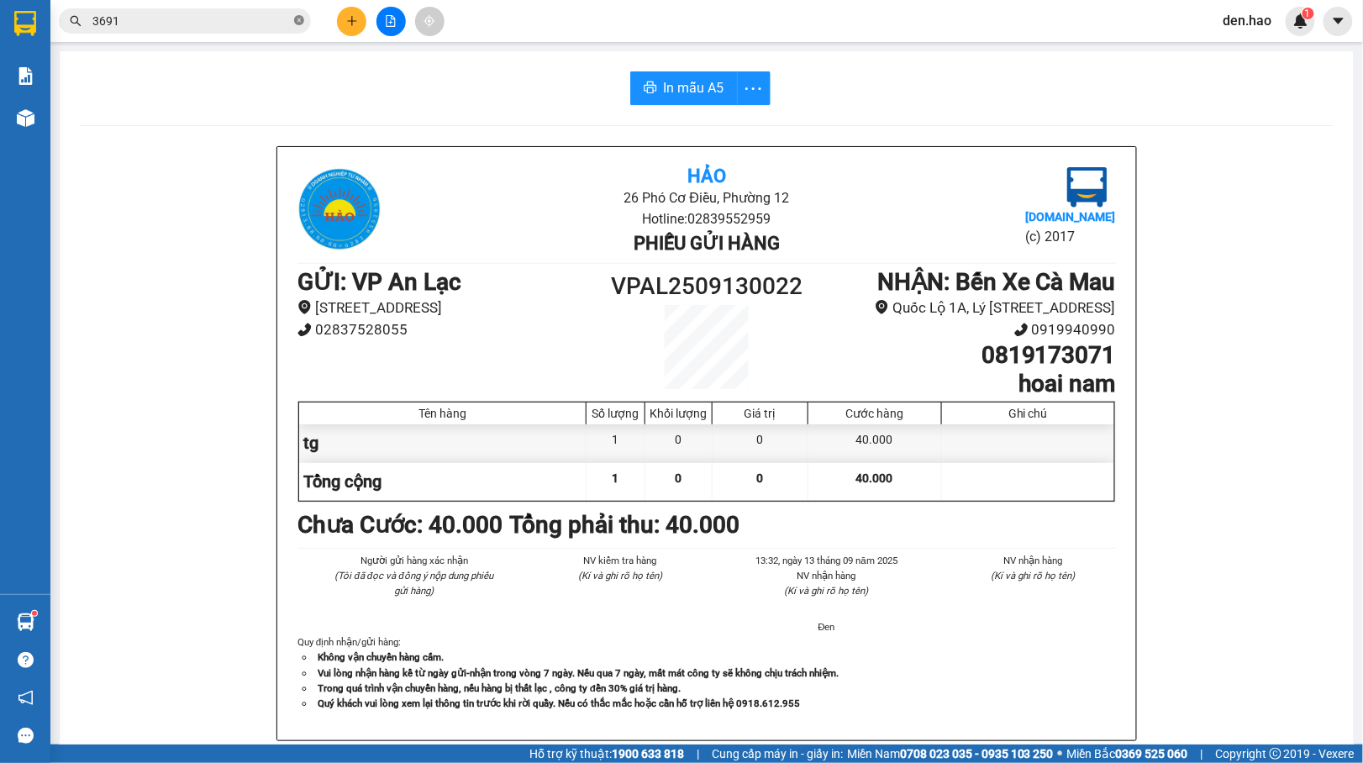
click at [297, 25] on icon "close-circle" at bounding box center [299, 20] width 10 height 10
click at [266, 14] on input "text" at bounding box center [191, 21] width 198 height 18
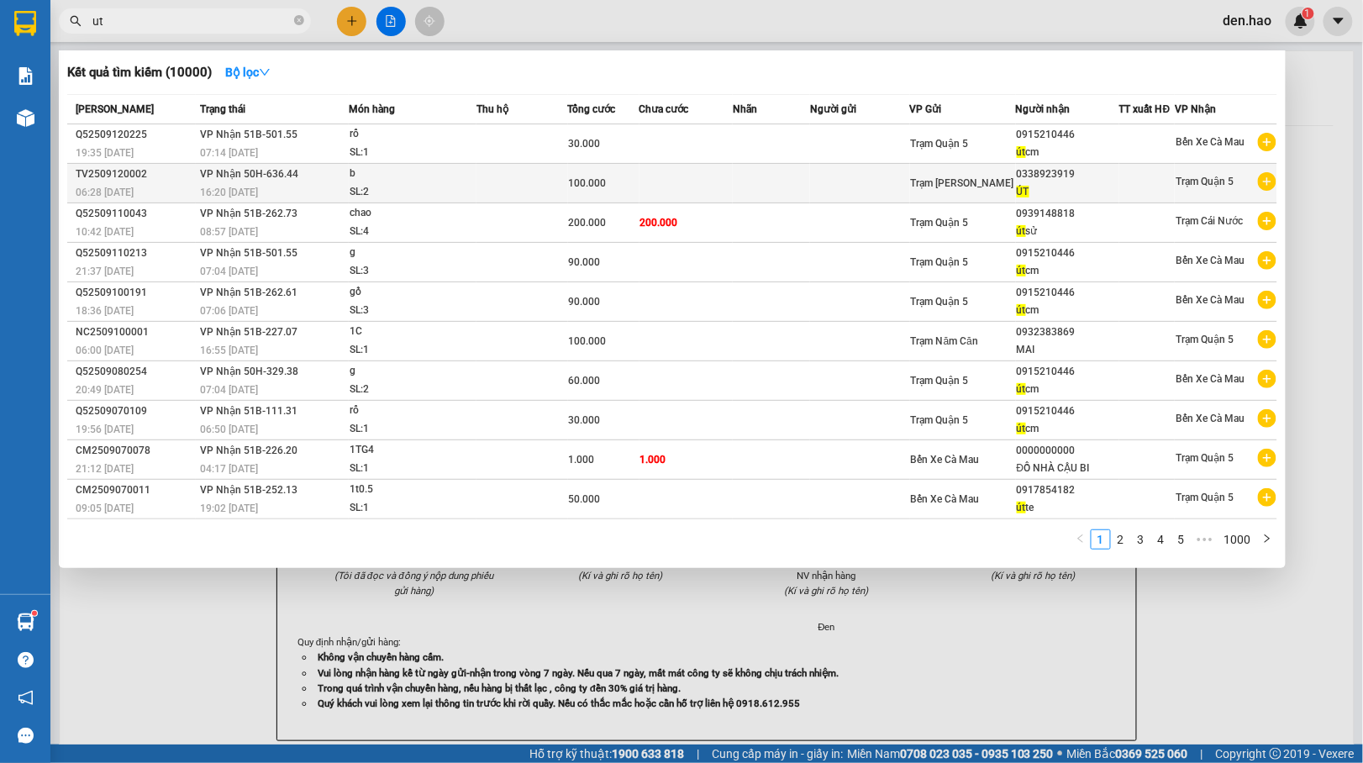
click at [625, 176] on div "100.000" at bounding box center [604, 183] width 70 height 18
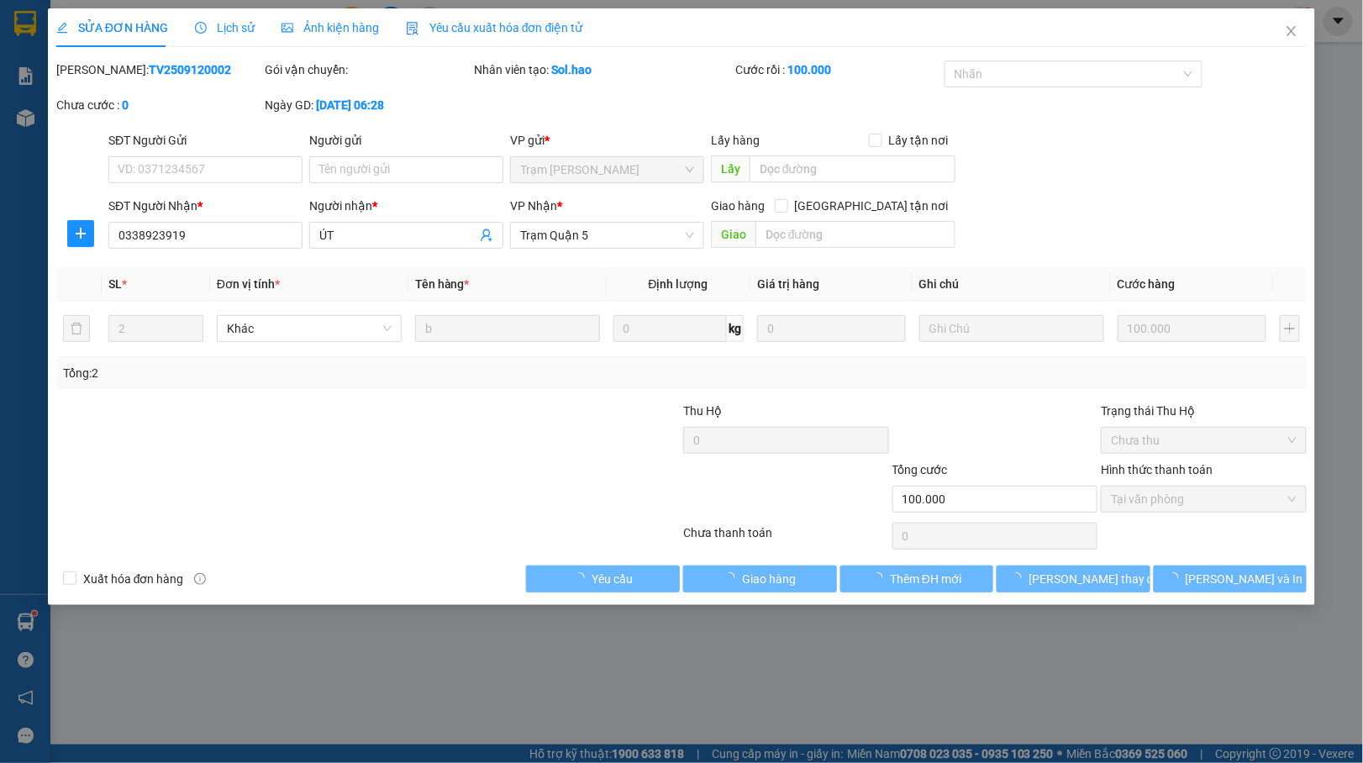
click at [307, 22] on span "Ảnh kiện hàng" at bounding box center [329, 27] width 97 height 13
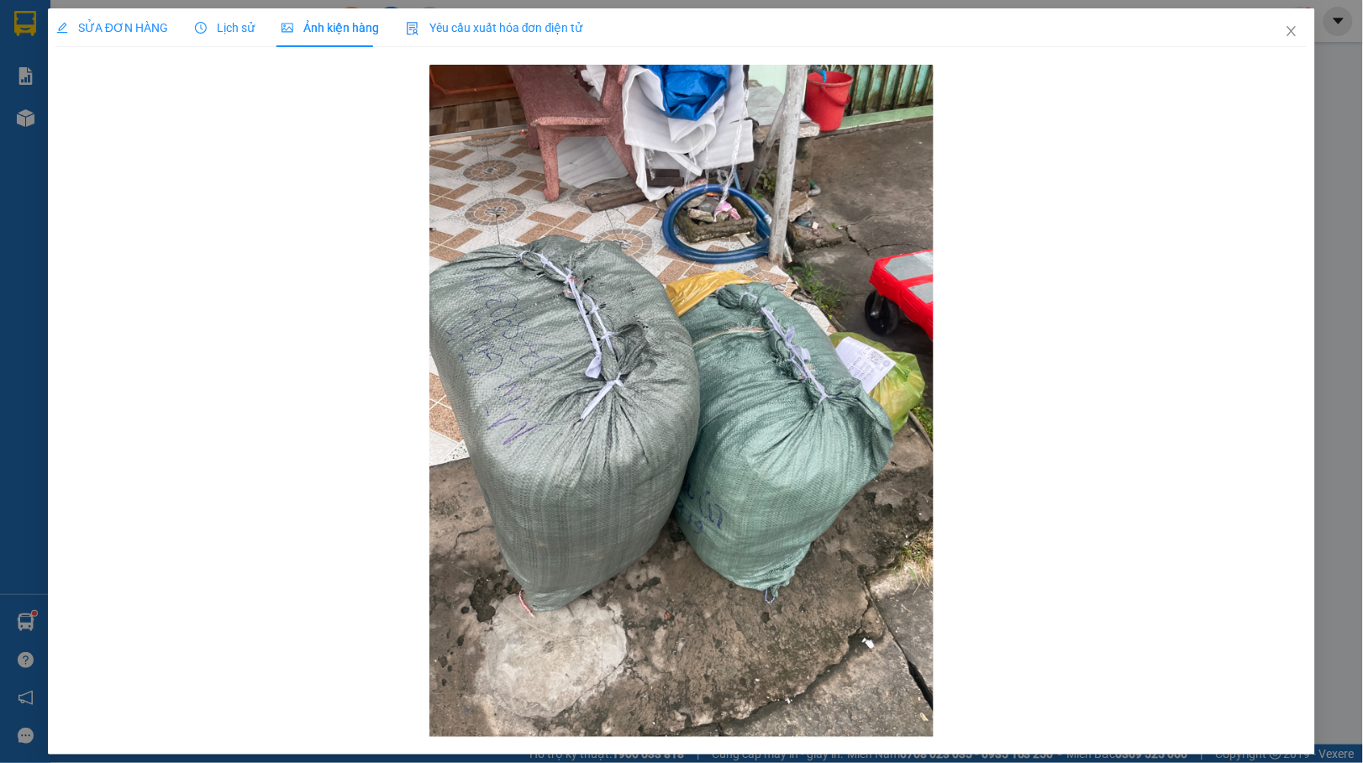
drag, startPoint x: 99, startPoint y: 31, endPoint x: 250, endPoint y: 105, distance: 167.6
click at [102, 31] on span "SỬA ĐƠN HÀNG" at bounding box center [112, 27] width 112 height 13
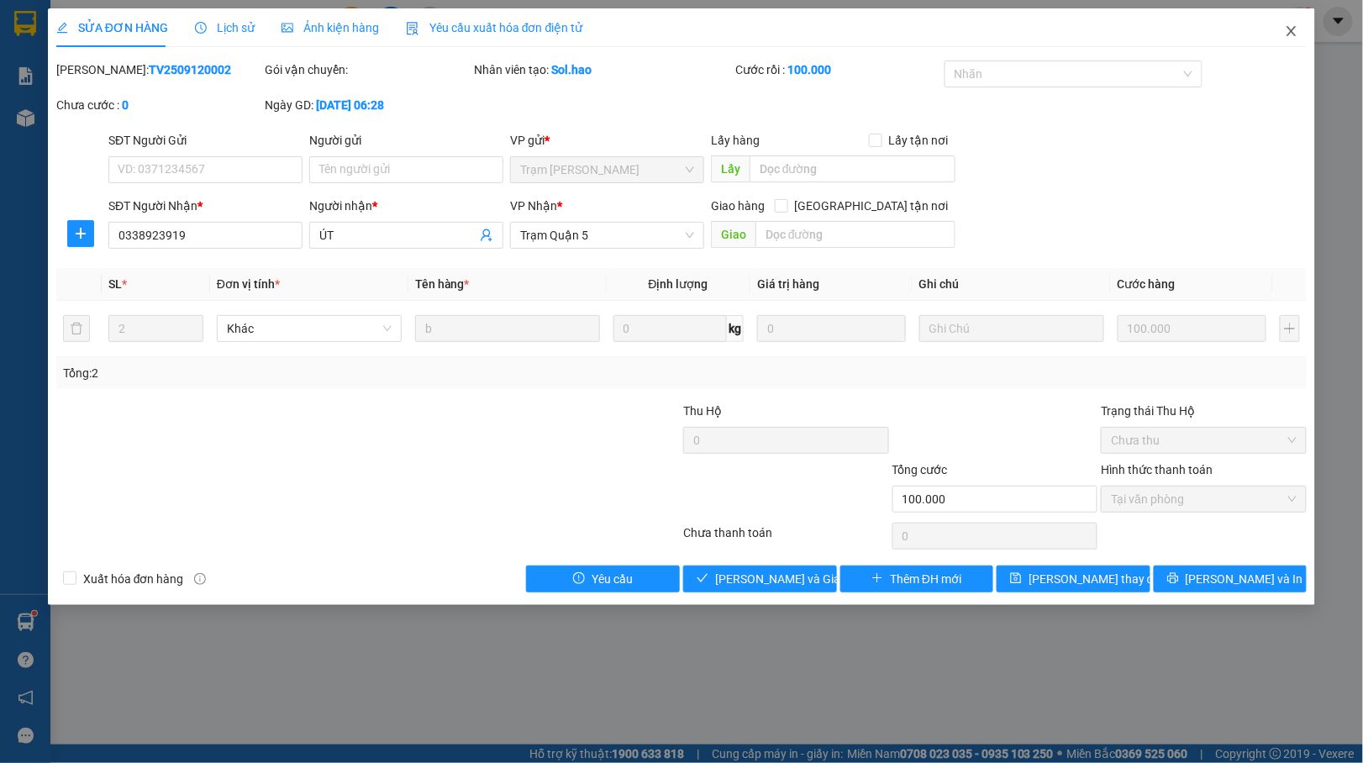
drag, startPoint x: 1274, startPoint y: 5, endPoint x: 1289, endPoint y: 22, distance: 22.6
click at [1278, 10] on div "SỬA ĐƠN HÀNG Lịch sử Ảnh kiện hàng Yêu cầu xuất hóa đơn điện tử Total Paid Fee …" at bounding box center [681, 381] width 1363 height 763
click at [1289, 24] on span "Close" at bounding box center [1291, 31] width 47 height 47
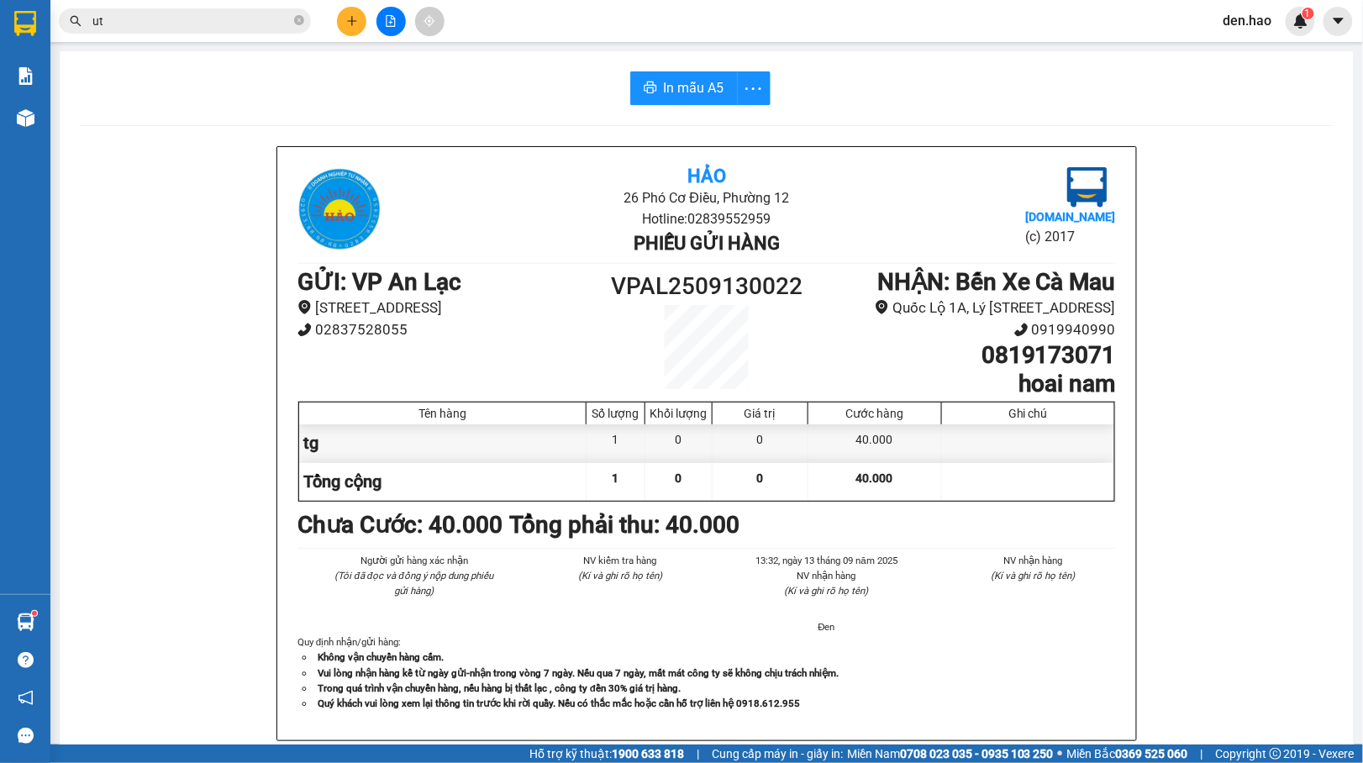
click at [267, 18] on input "ut" at bounding box center [191, 21] width 198 height 18
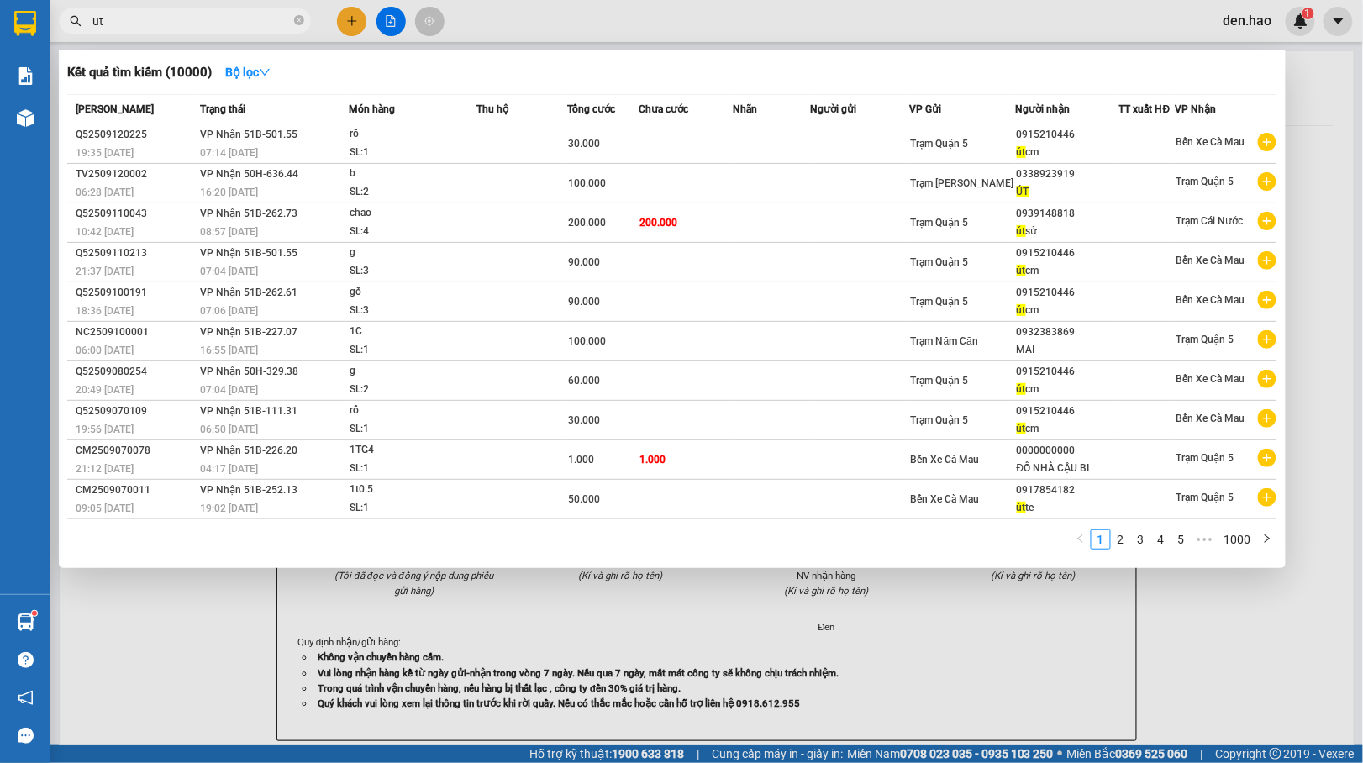
type input "u"
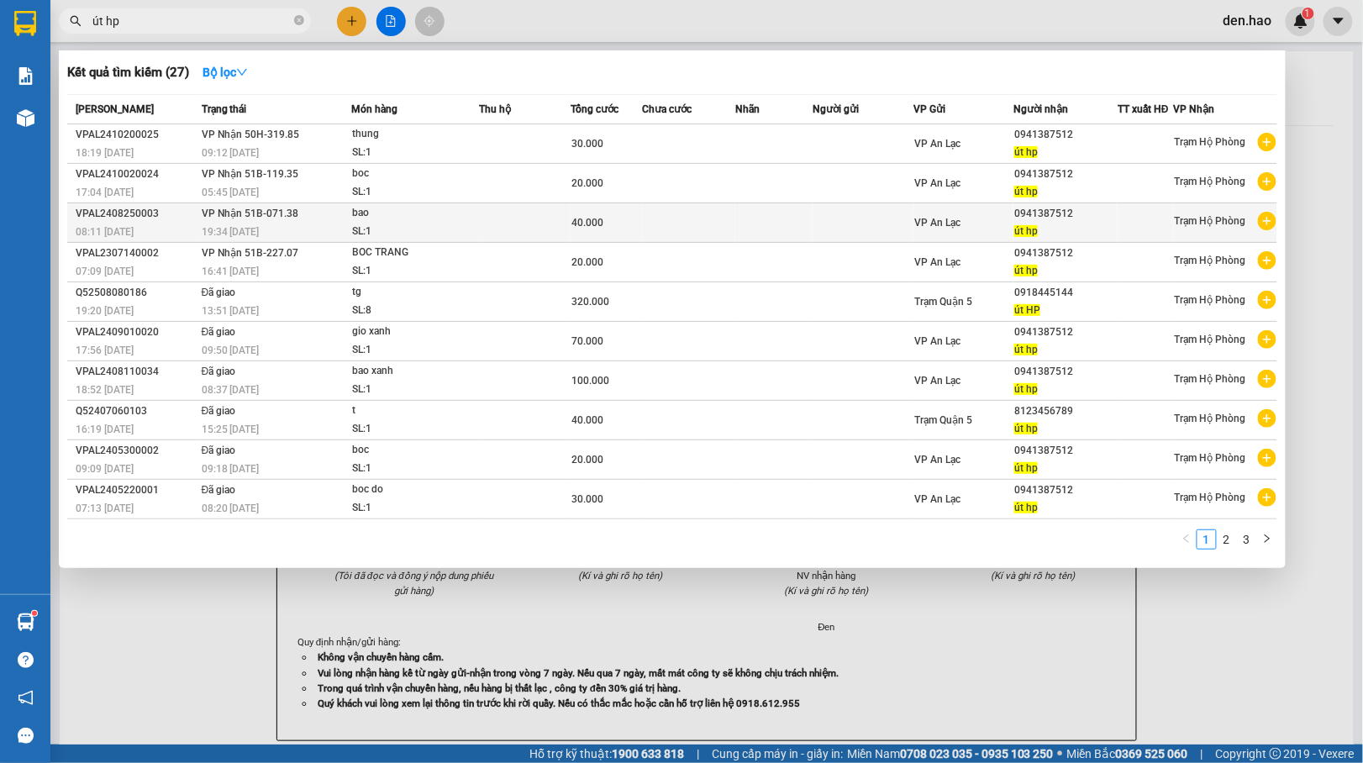
type input "út hp"
click at [854, 229] on td at bounding box center [862, 222] width 101 height 39
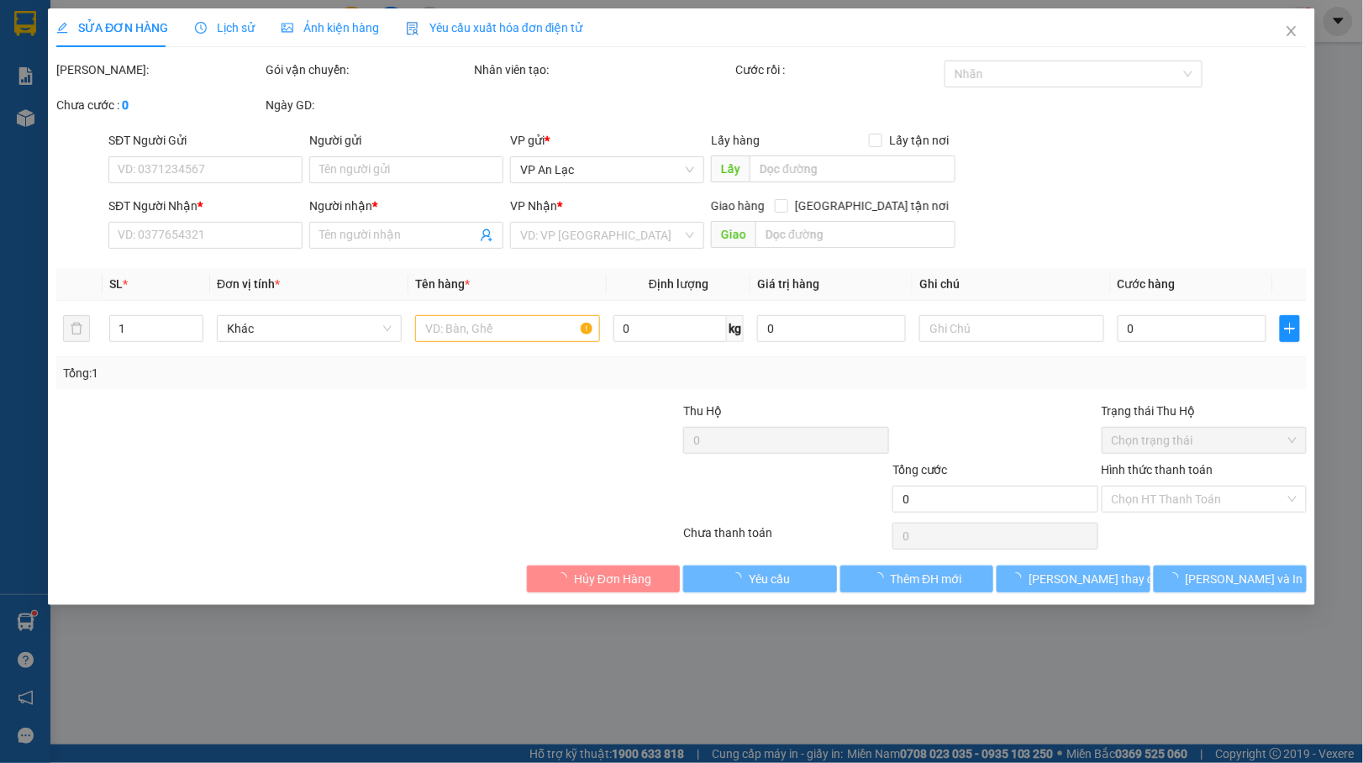
type input "0941387512"
type input "út hp"
type input "40.000"
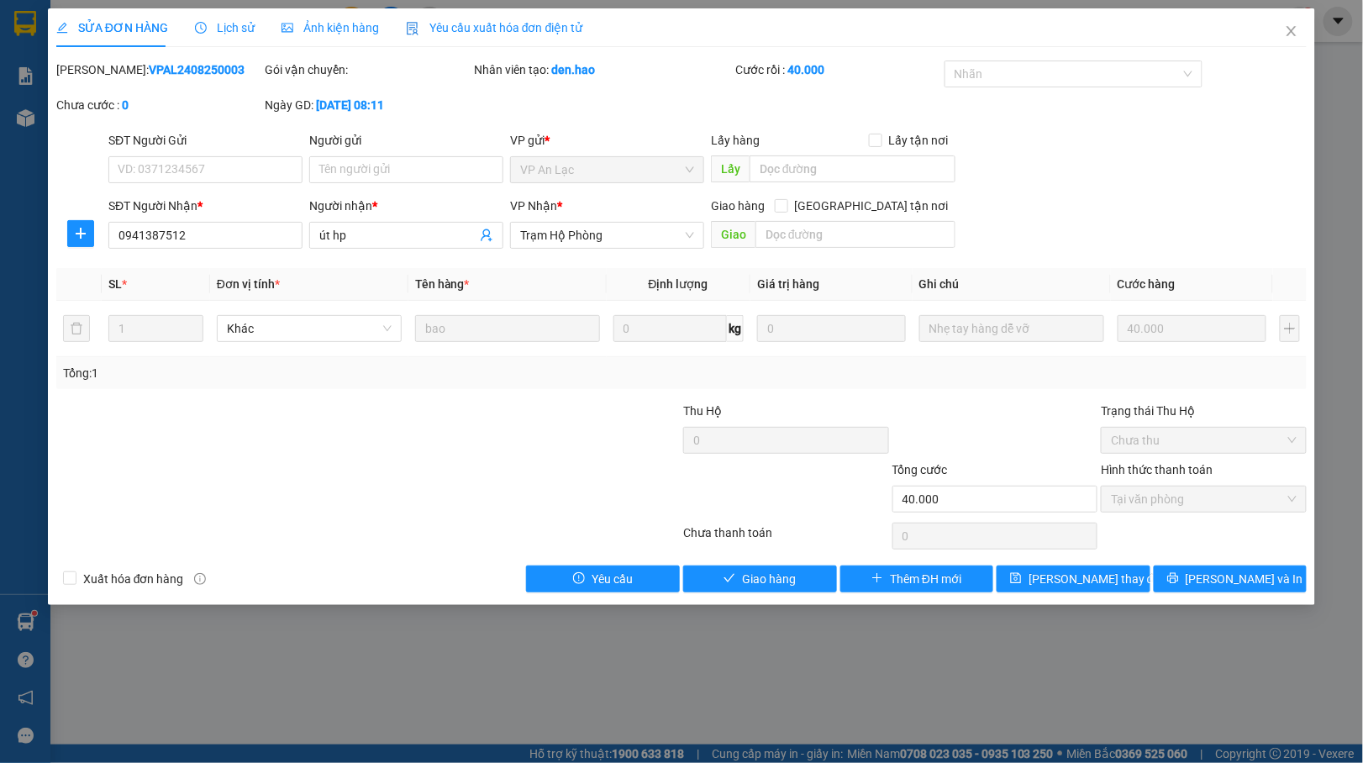
click at [323, 18] on div "Ảnh kiện hàng" at bounding box center [329, 27] width 97 height 18
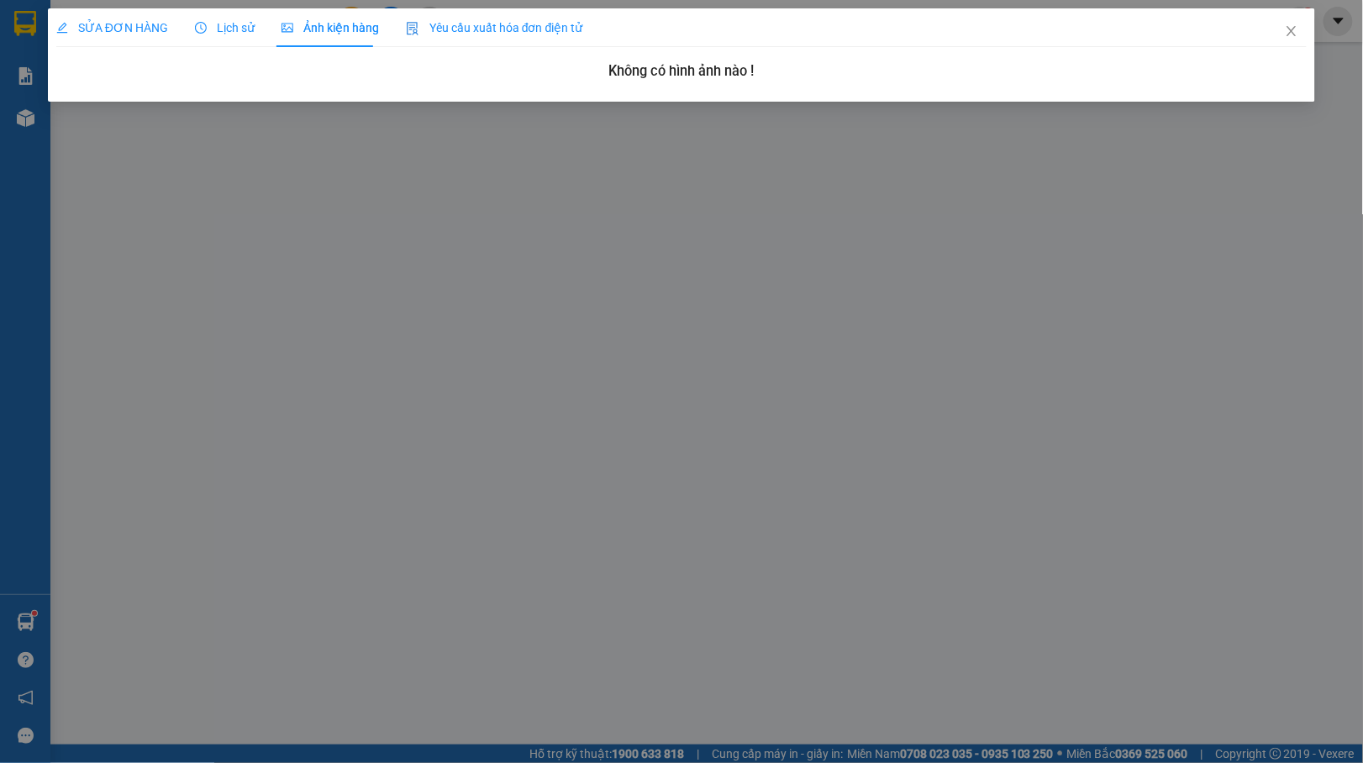
click at [151, 30] on span "SỬA ĐƠN HÀNG" at bounding box center [112, 27] width 112 height 13
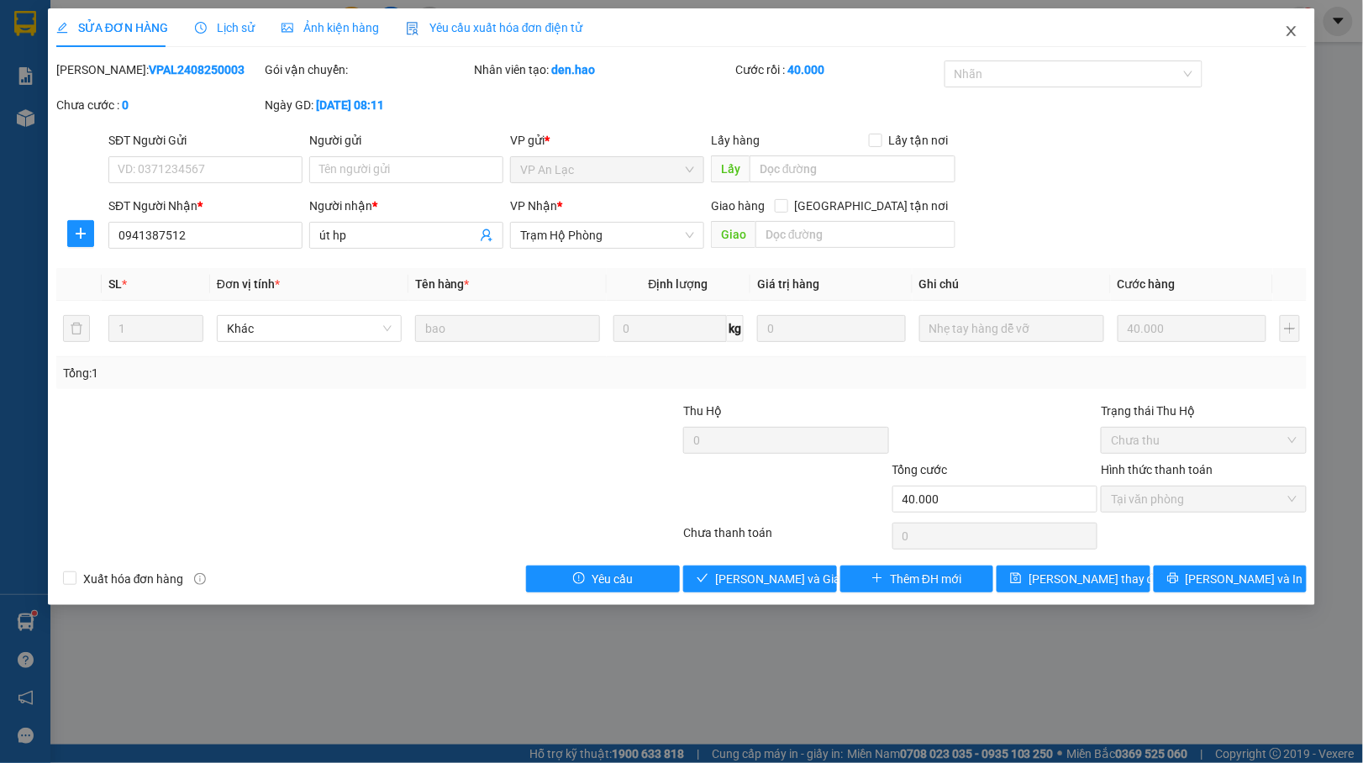
click at [1290, 35] on icon "close" at bounding box center [1291, 30] width 13 height 13
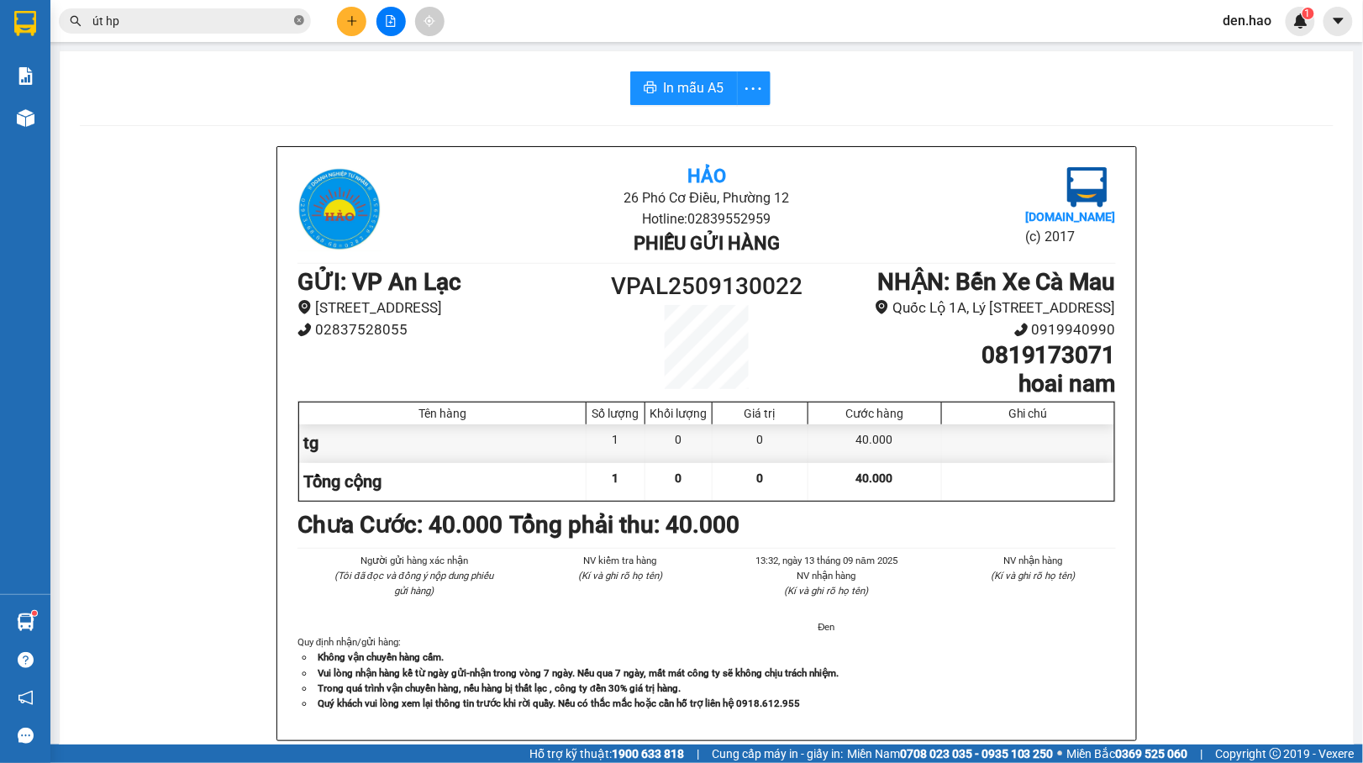
click at [300, 21] on icon "close-circle" at bounding box center [299, 20] width 10 height 10
click at [346, 18] on icon "plus" at bounding box center [352, 21] width 12 height 12
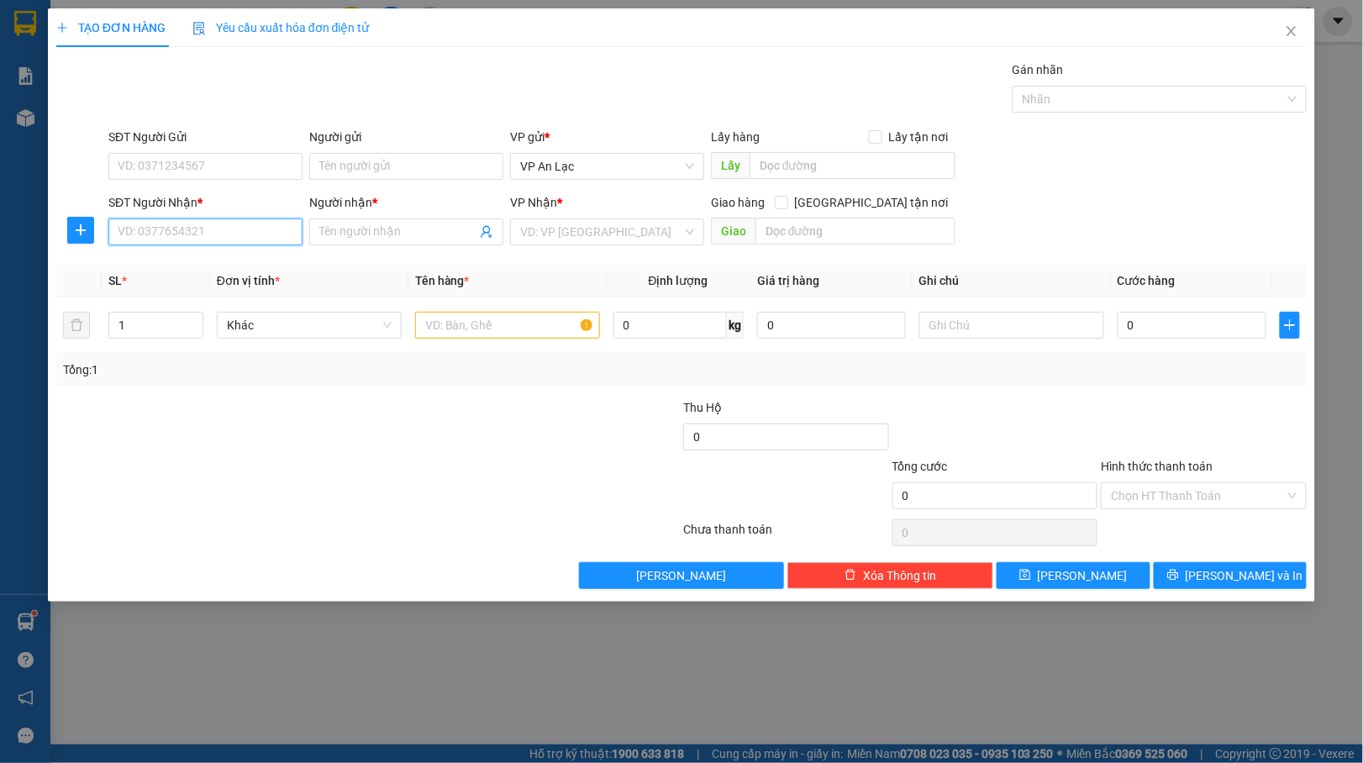
click at [235, 220] on input "SĐT Người Nhận *" at bounding box center [205, 231] width 194 height 27
click at [233, 274] on div "0918705224 - chị [PERSON_NAME]" at bounding box center [209, 267] width 183 height 18
type input "0918705224"
type input "chị [PERSON_NAME]"
type input "360.000"
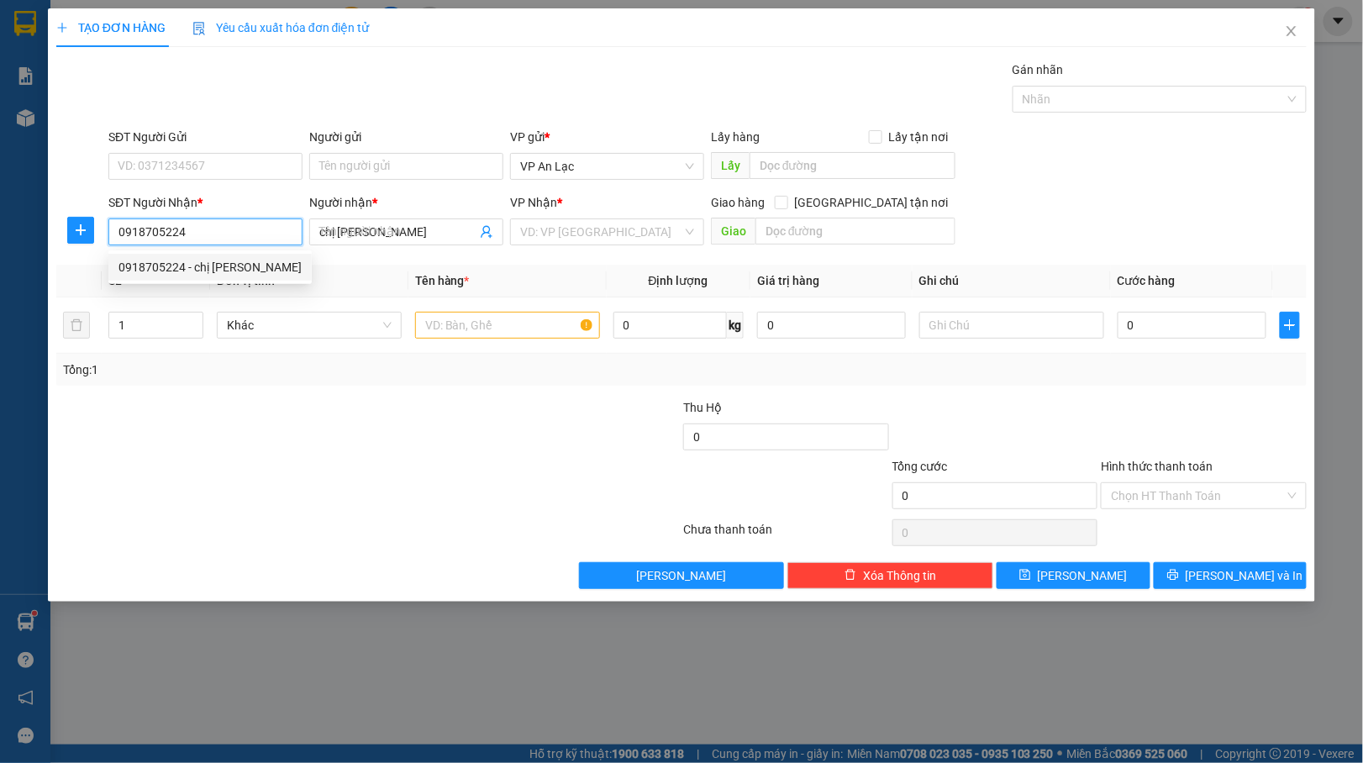
type input "360.000"
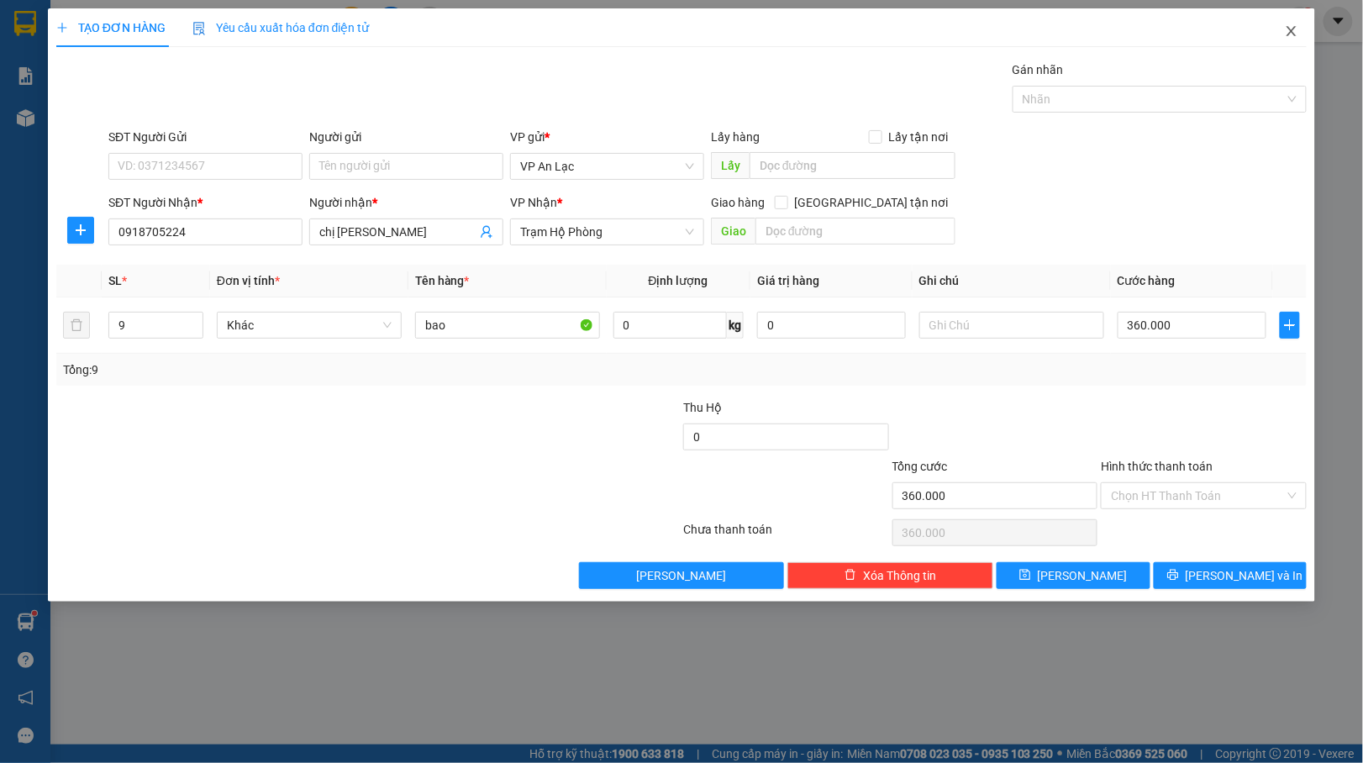
click at [1294, 32] on icon "close" at bounding box center [1291, 30] width 13 height 13
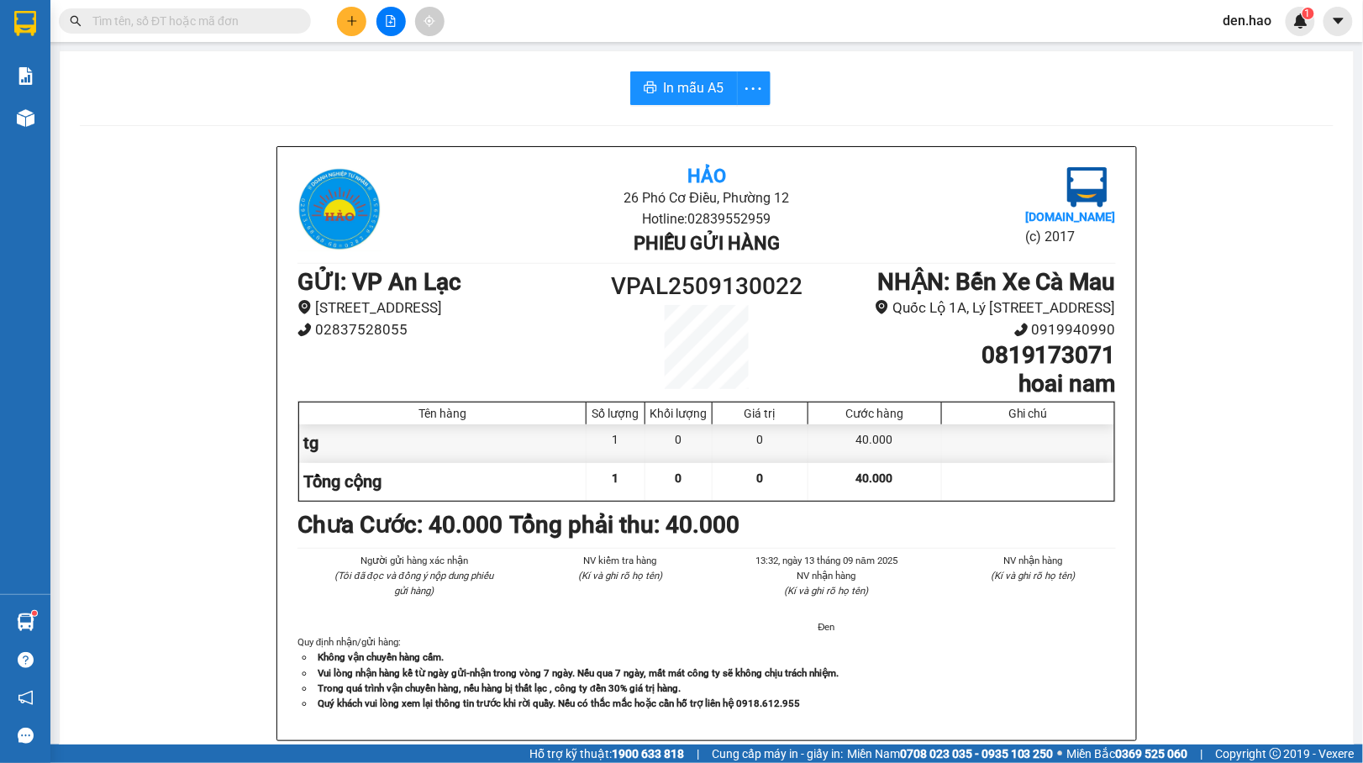
click at [264, 18] on input "text" at bounding box center [191, 21] width 198 height 18
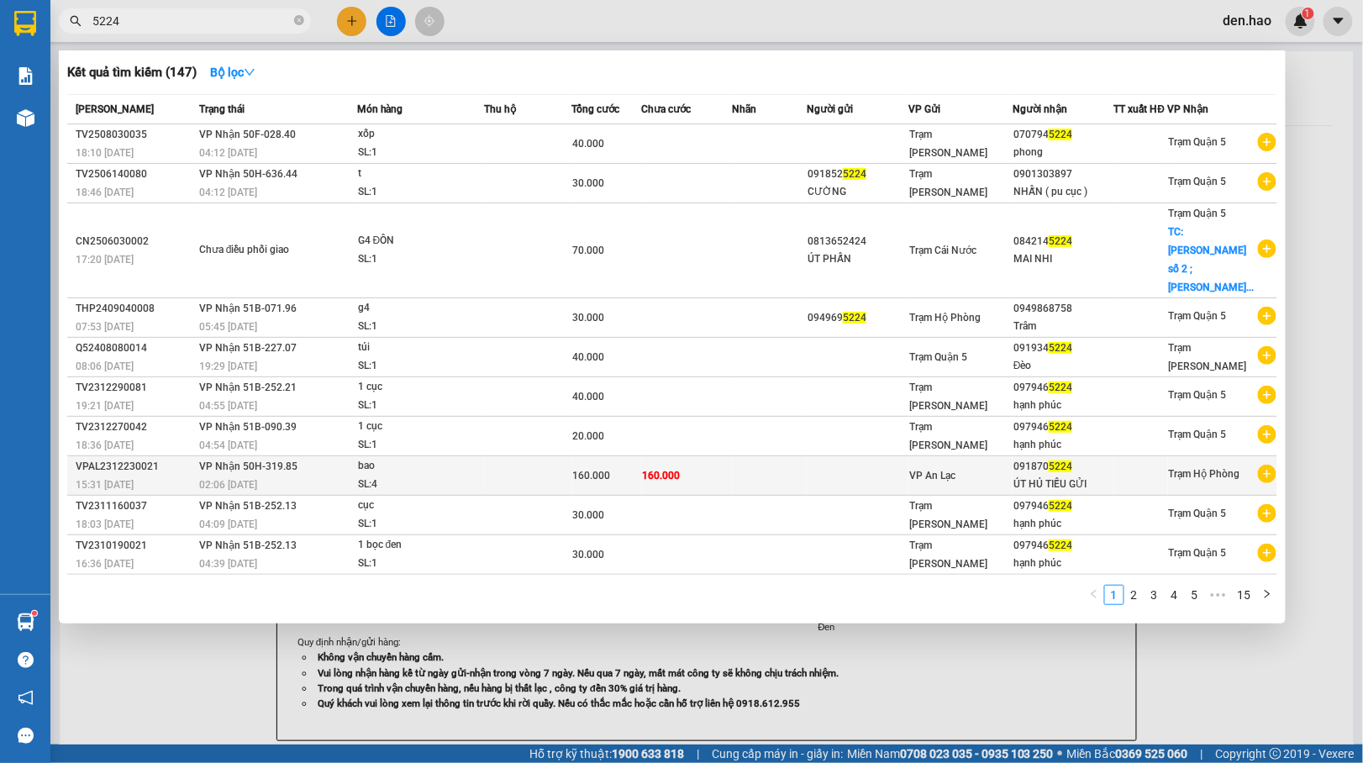
type input "5224"
click at [1096, 456] on td "091870 5224 ÚT HỦ TIẾU GỬI" at bounding box center [1063, 475] width 102 height 39
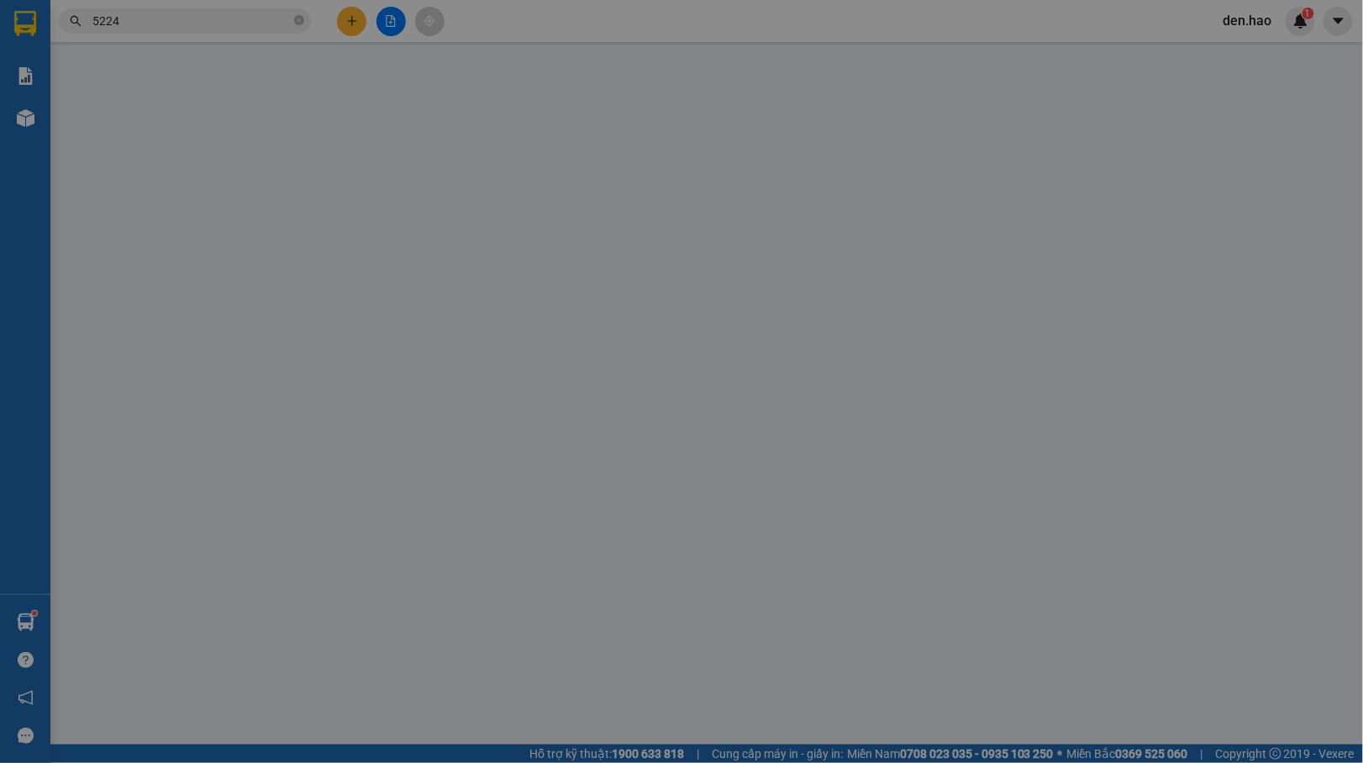
type input "0918705224"
type input "ÚT HỦ TIẾU GỬI"
type input "160.000"
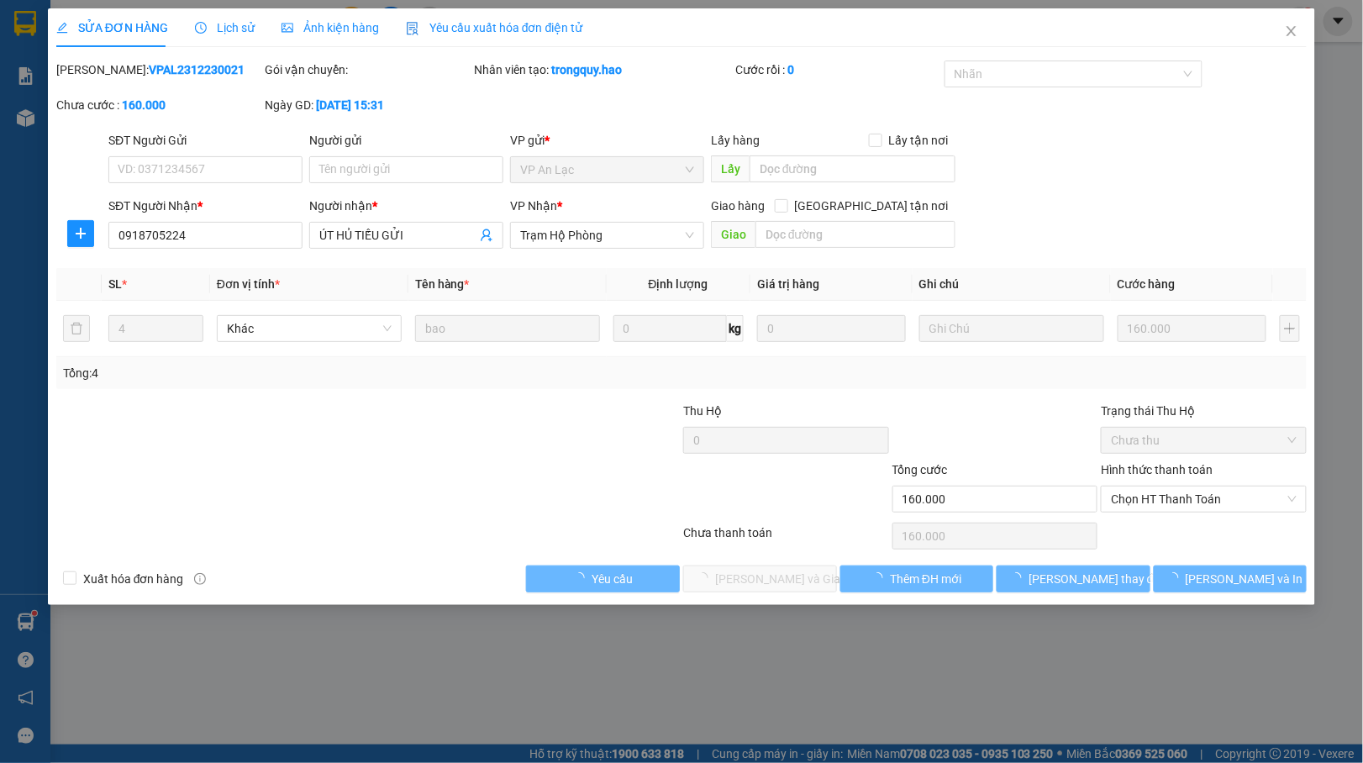
click at [324, 17] on div "Ảnh kiện hàng" at bounding box center [329, 27] width 97 height 39
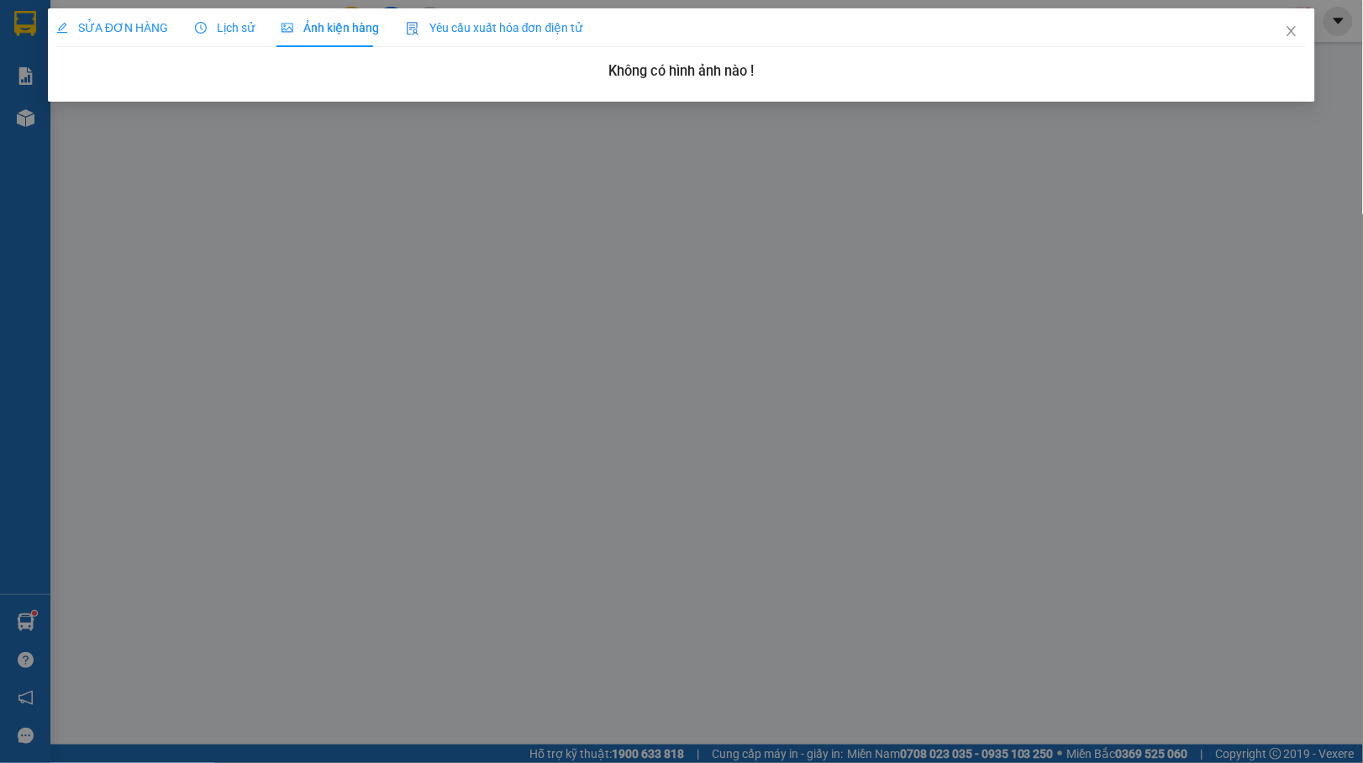
click at [135, 29] on span "SỬA ĐƠN HÀNG" at bounding box center [112, 27] width 112 height 13
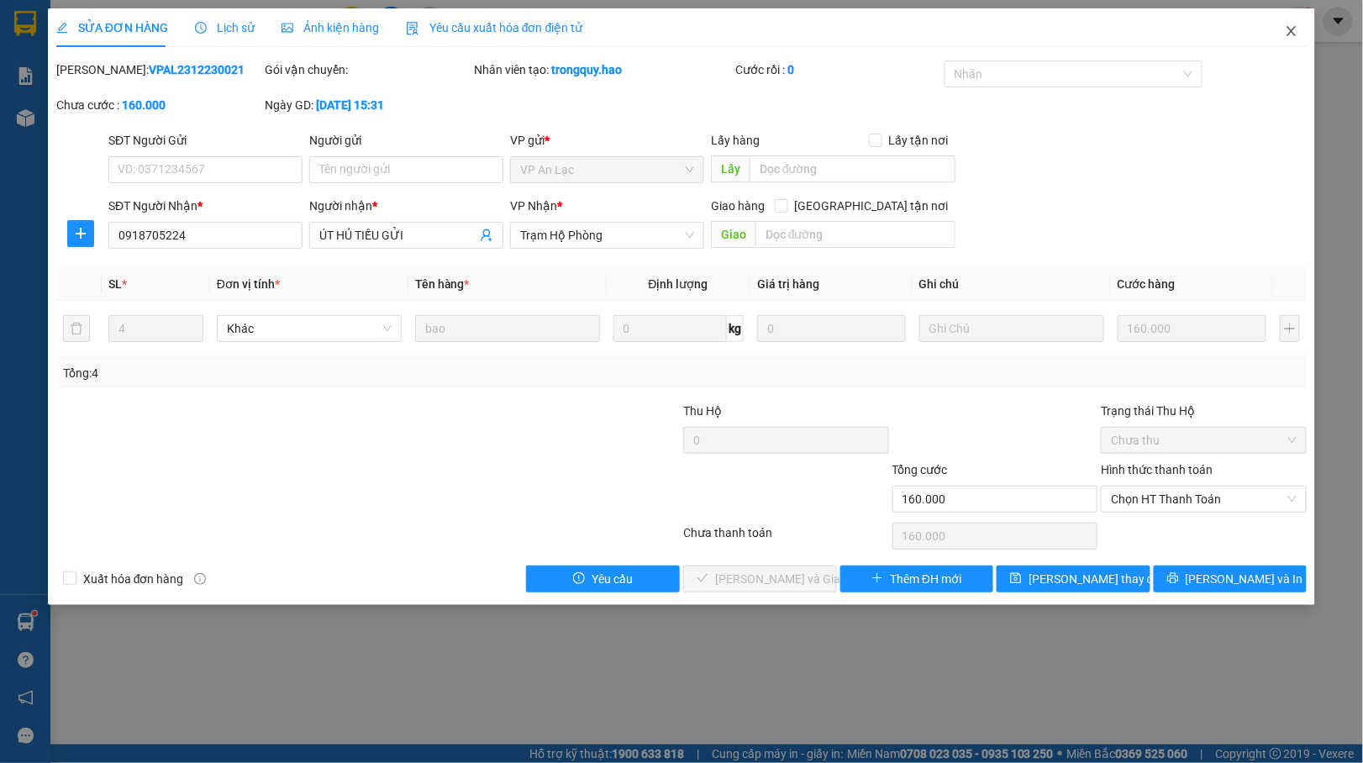
drag, startPoint x: 1288, startPoint y: 21, endPoint x: 1279, endPoint y: 27, distance: 11.0
click at [1289, 22] on span "Close" at bounding box center [1291, 31] width 47 height 47
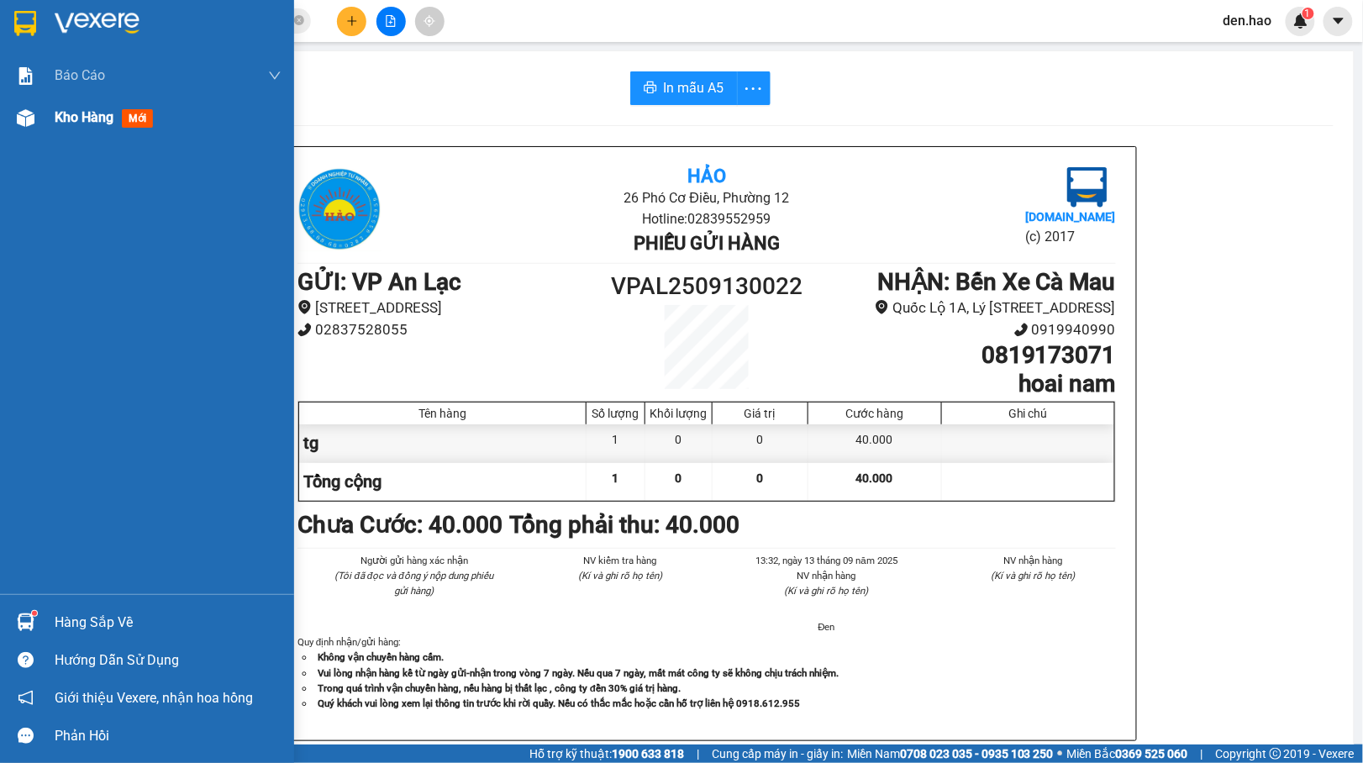
click at [44, 119] on div "Kho hàng mới" at bounding box center [147, 118] width 294 height 42
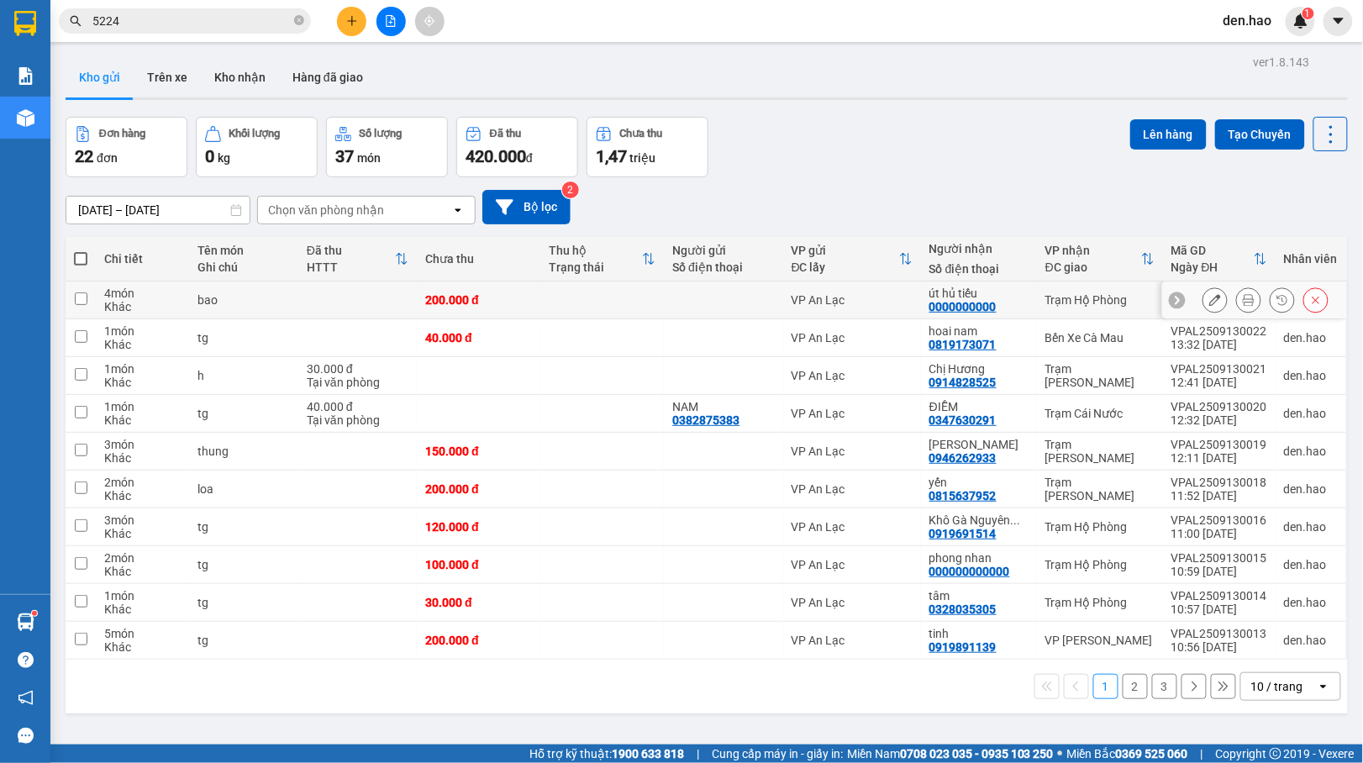
click at [1243, 297] on icon at bounding box center [1249, 300] width 12 height 12
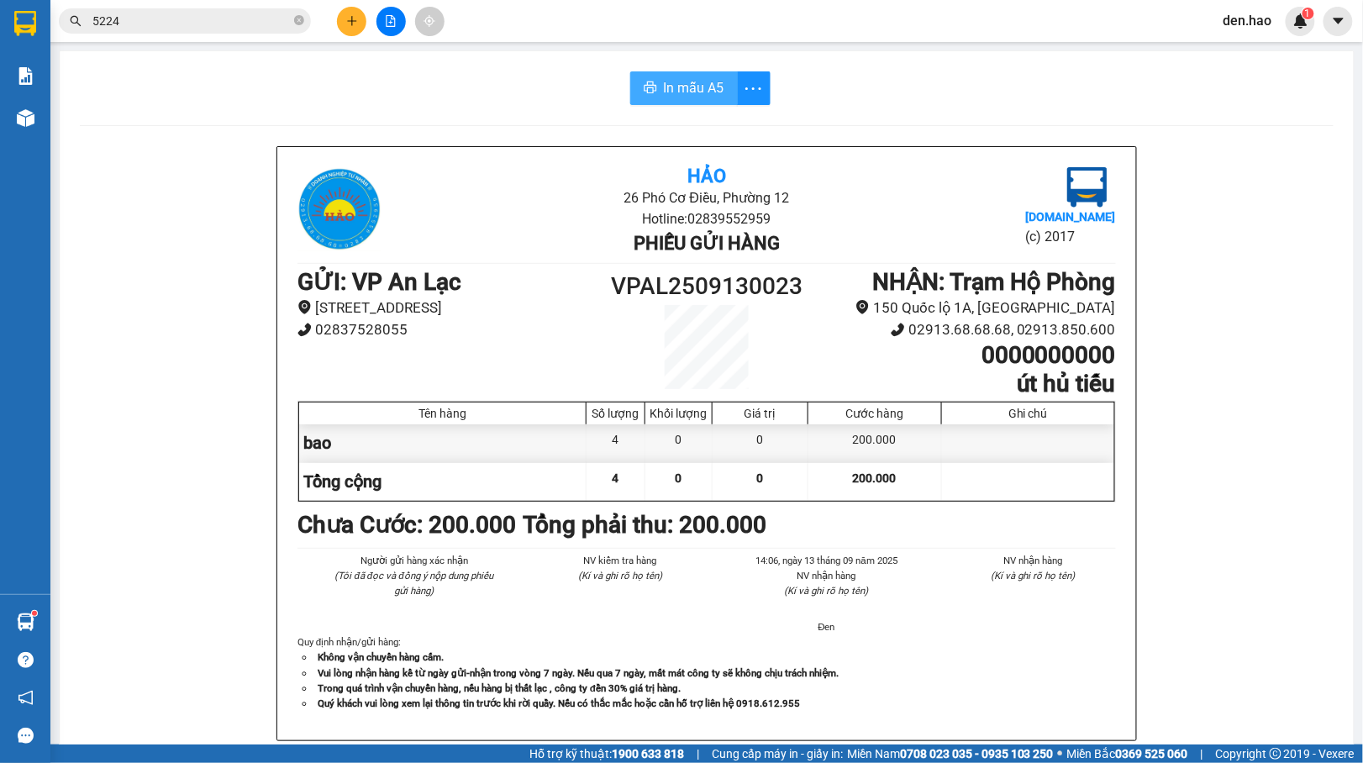
drag, startPoint x: 669, startPoint y: 81, endPoint x: 684, endPoint y: 81, distance: 15.1
click at [672, 81] on span "In mẫu A5" at bounding box center [694, 87] width 60 height 21
click at [355, 24] on icon "plus" at bounding box center [352, 21] width 12 height 12
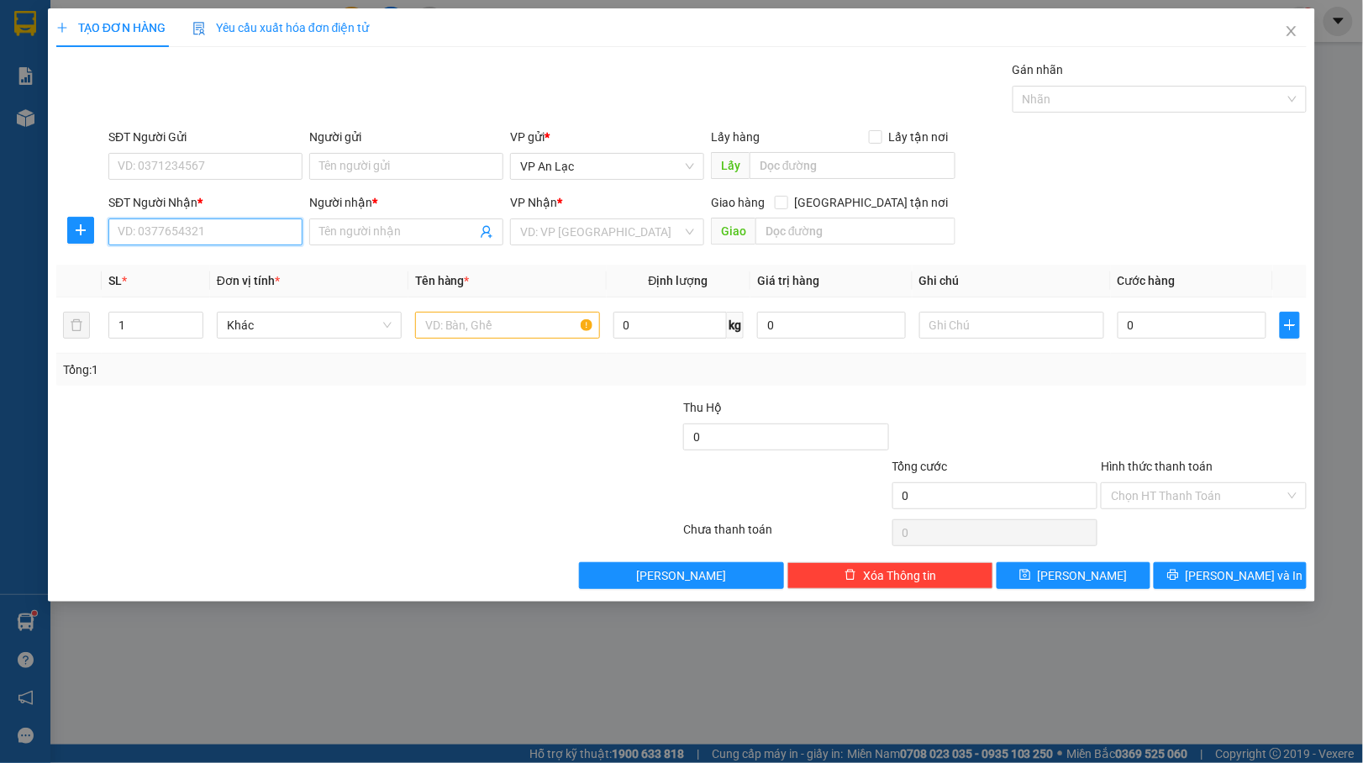
click at [216, 222] on input "SĐT Người Nhận *" at bounding box center [205, 231] width 194 height 27
click at [247, 267] on div "0942995662 - [PERSON_NAME]" at bounding box center [205, 267] width 174 height 18
type input "0942995662"
type input "[PERSON_NAME]"
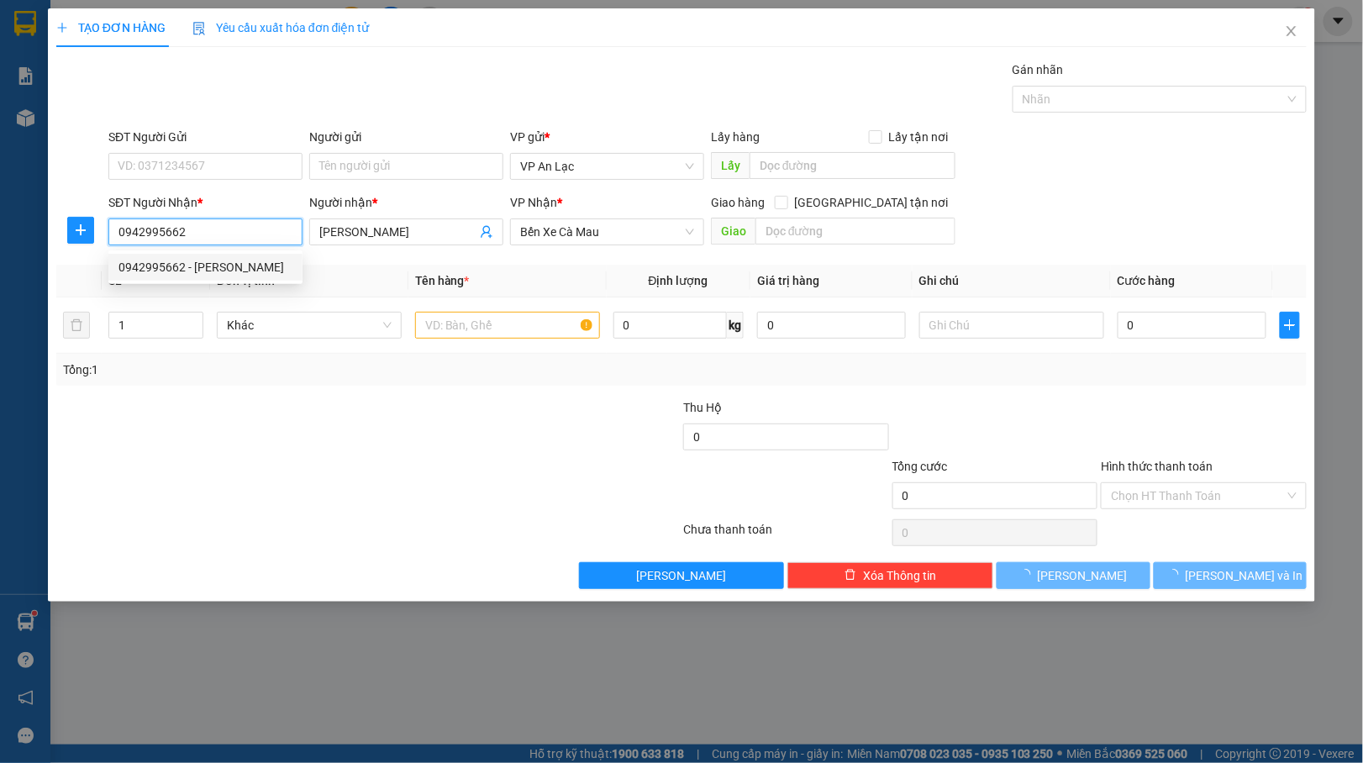
type input "30.000"
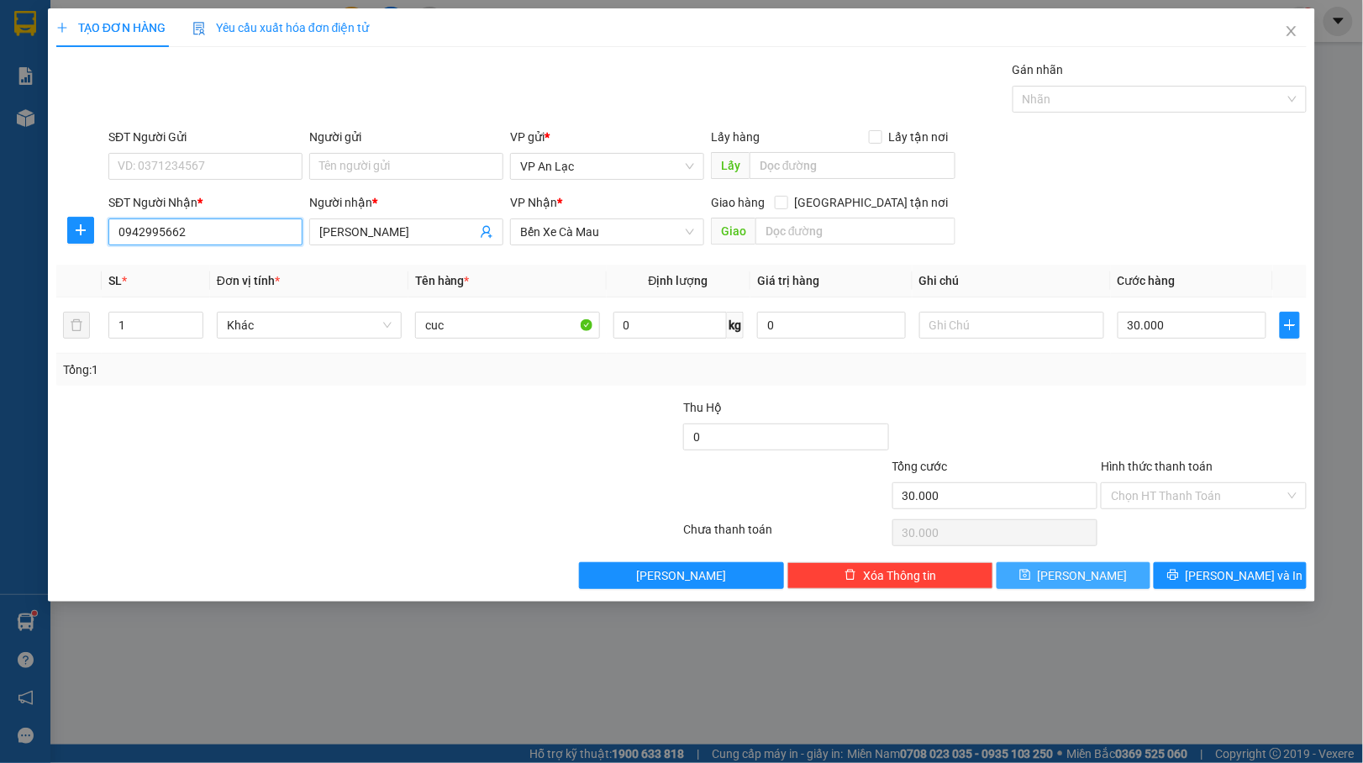
type input "0942995662"
click at [1103, 582] on button "[PERSON_NAME]" at bounding box center [1073, 575] width 154 height 27
type input "0"
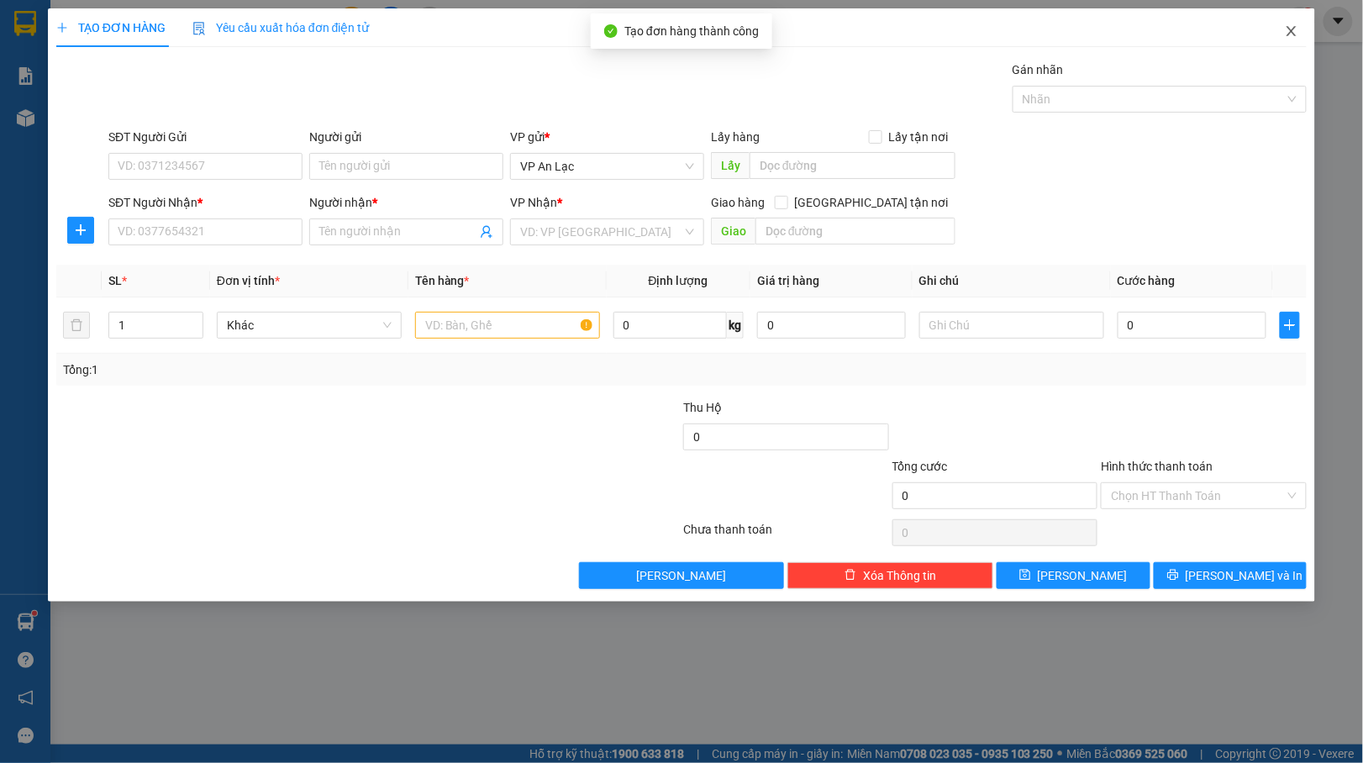
click at [1304, 38] on span "Close" at bounding box center [1291, 31] width 47 height 47
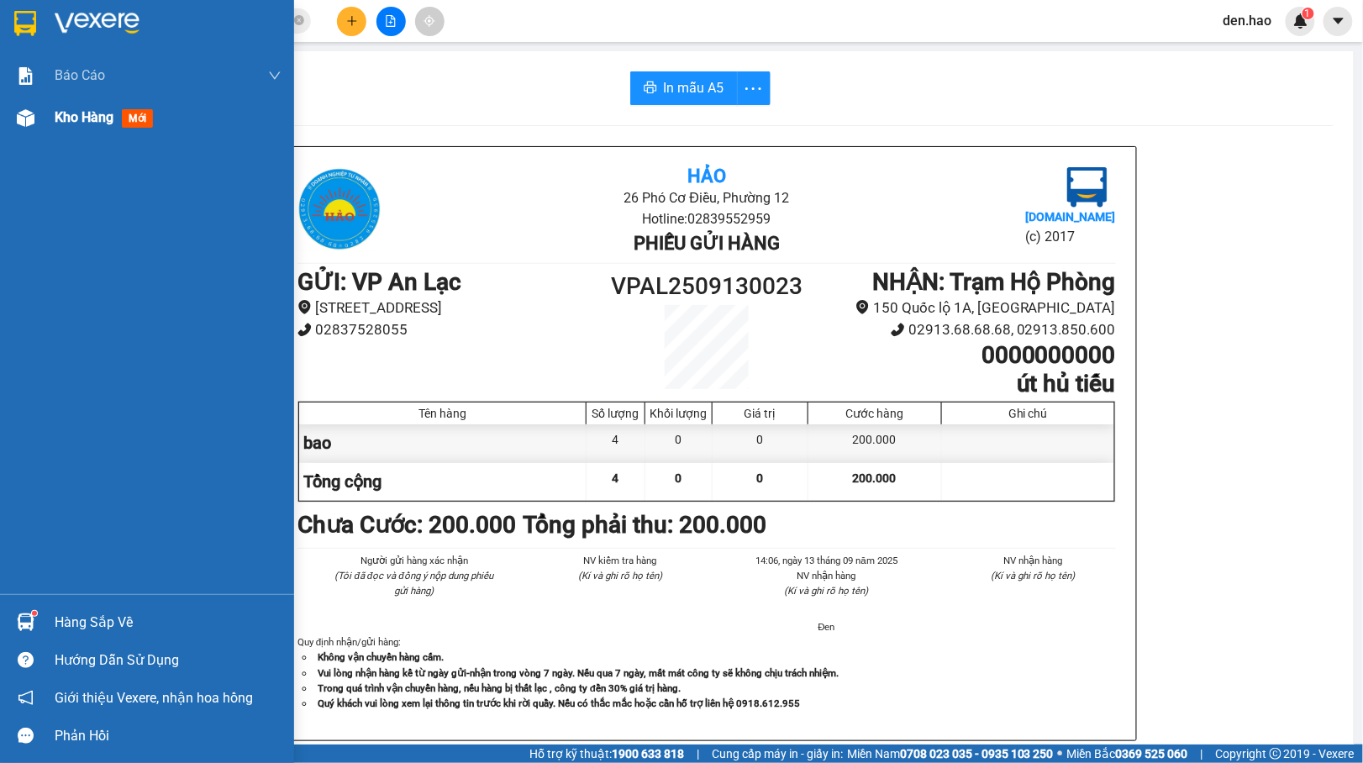
click at [45, 118] on div "Kho hàng mới" at bounding box center [147, 118] width 294 height 42
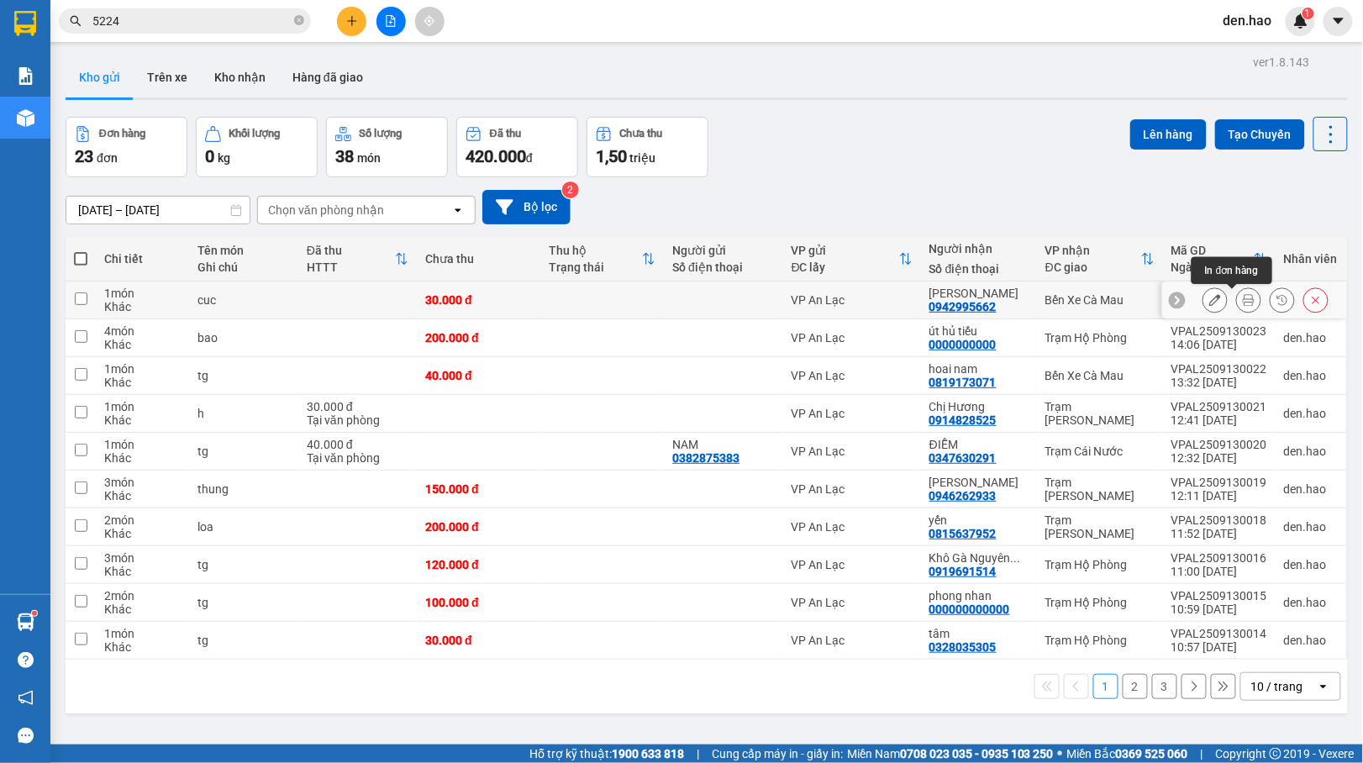
click at [1243, 299] on icon at bounding box center [1249, 300] width 12 height 12
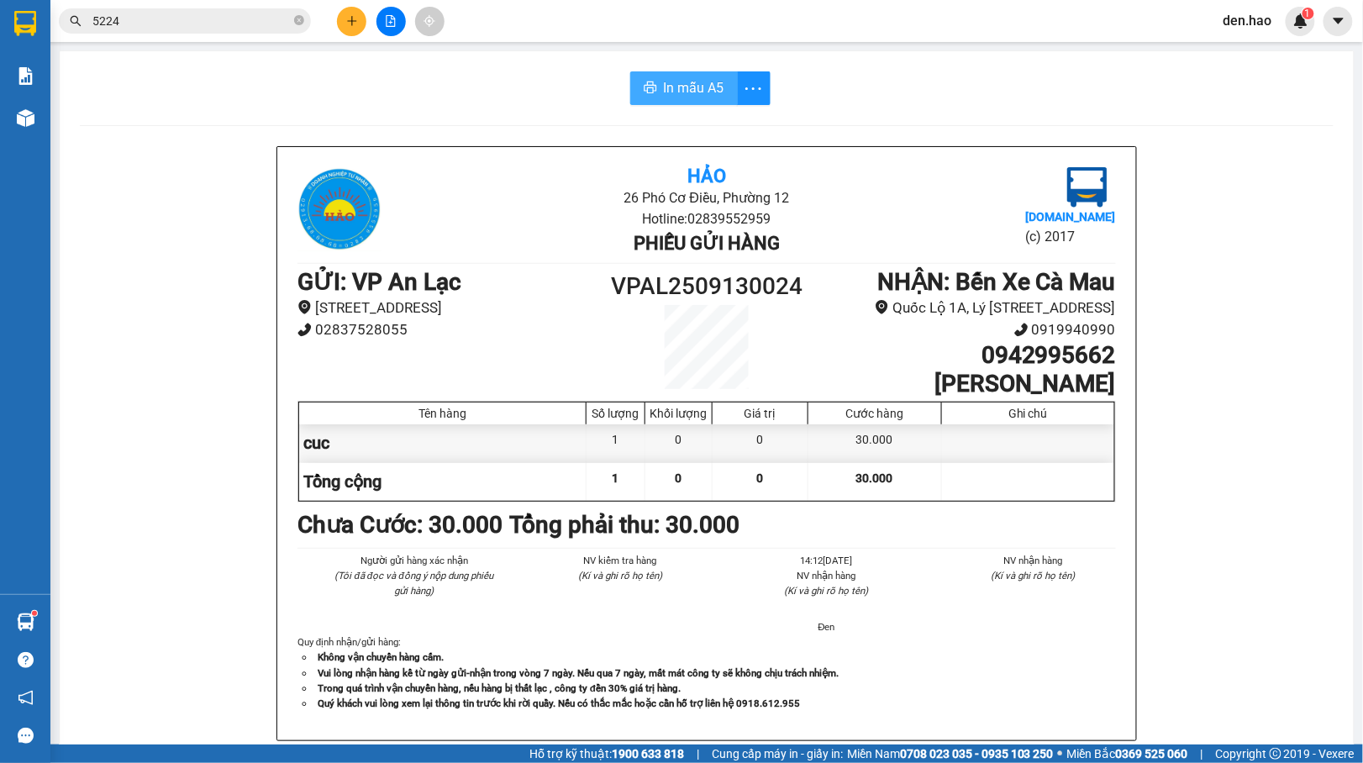
click at [679, 88] on span "In mẫu A5" at bounding box center [694, 87] width 60 height 21
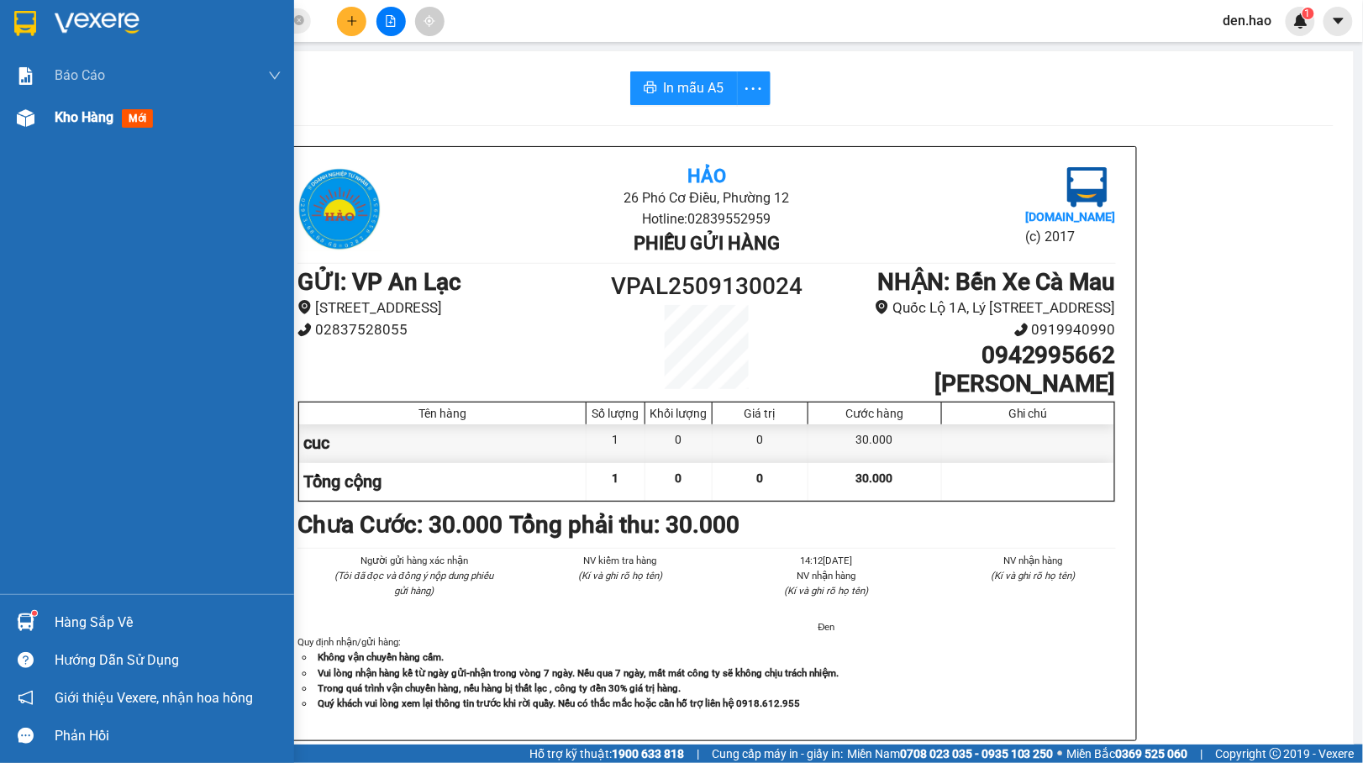
click at [20, 113] on img at bounding box center [26, 118] width 18 height 18
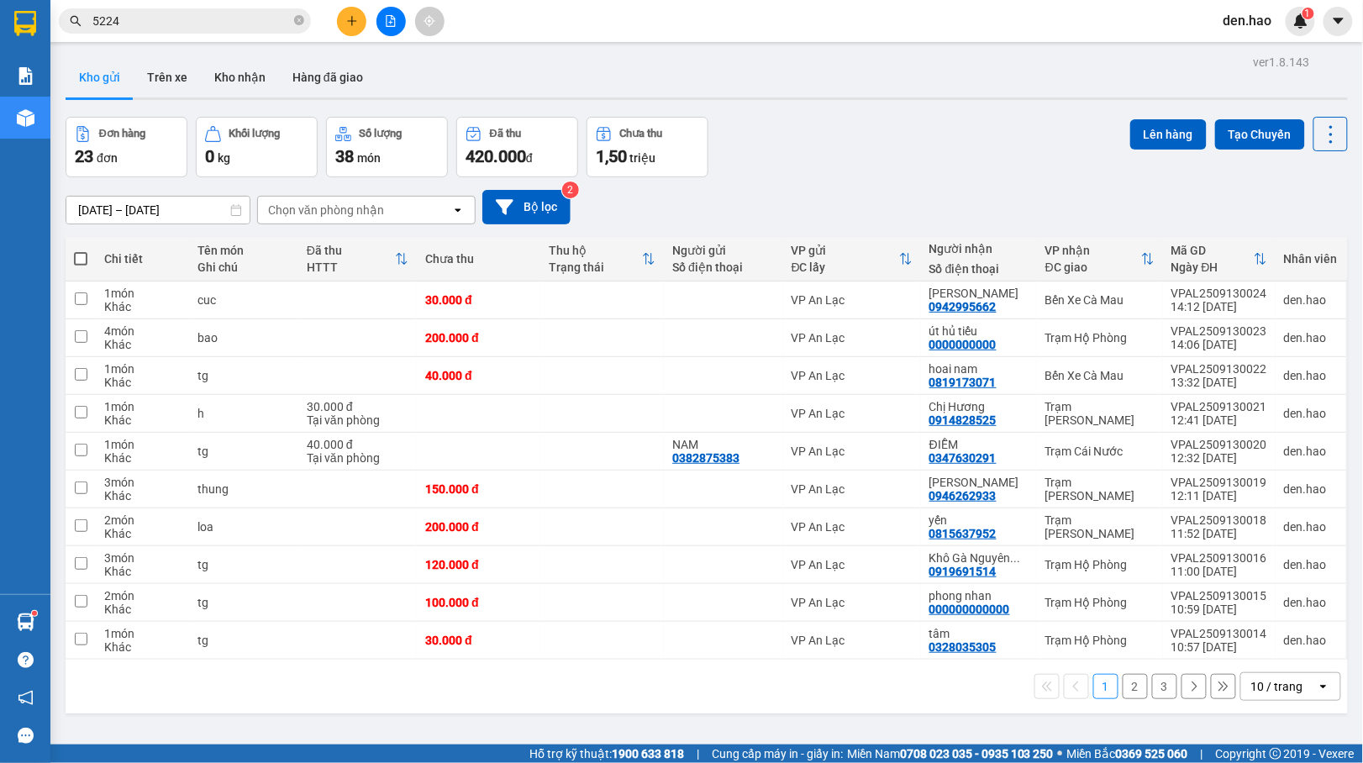
click at [1152, 696] on button "3" at bounding box center [1164, 686] width 25 height 25
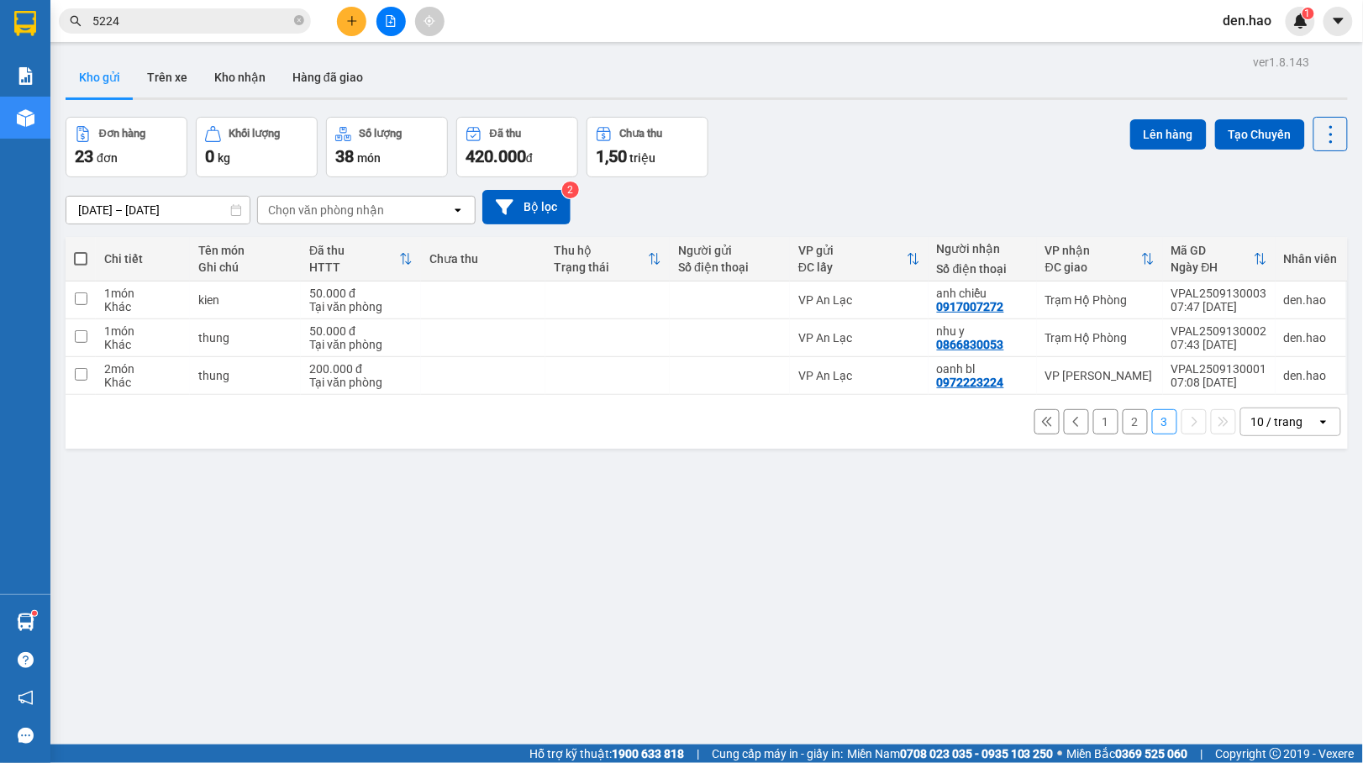
click at [68, 260] on th at bounding box center [81, 259] width 30 height 45
click at [82, 255] on span at bounding box center [80, 258] width 13 height 13
click at [81, 250] on input "checkbox" at bounding box center [81, 250] width 0 height 0
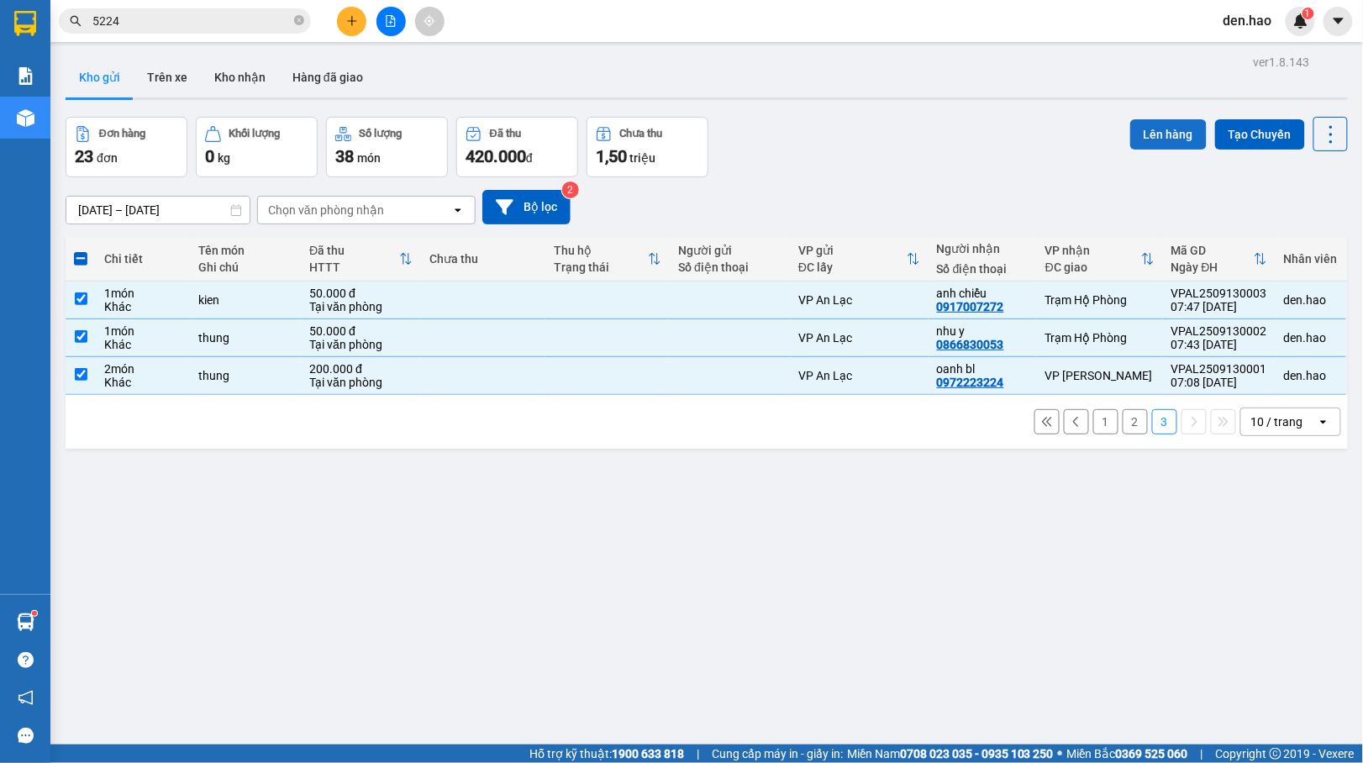
click at [1130, 142] on button "Lên hàng" at bounding box center [1168, 134] width 76 height 30
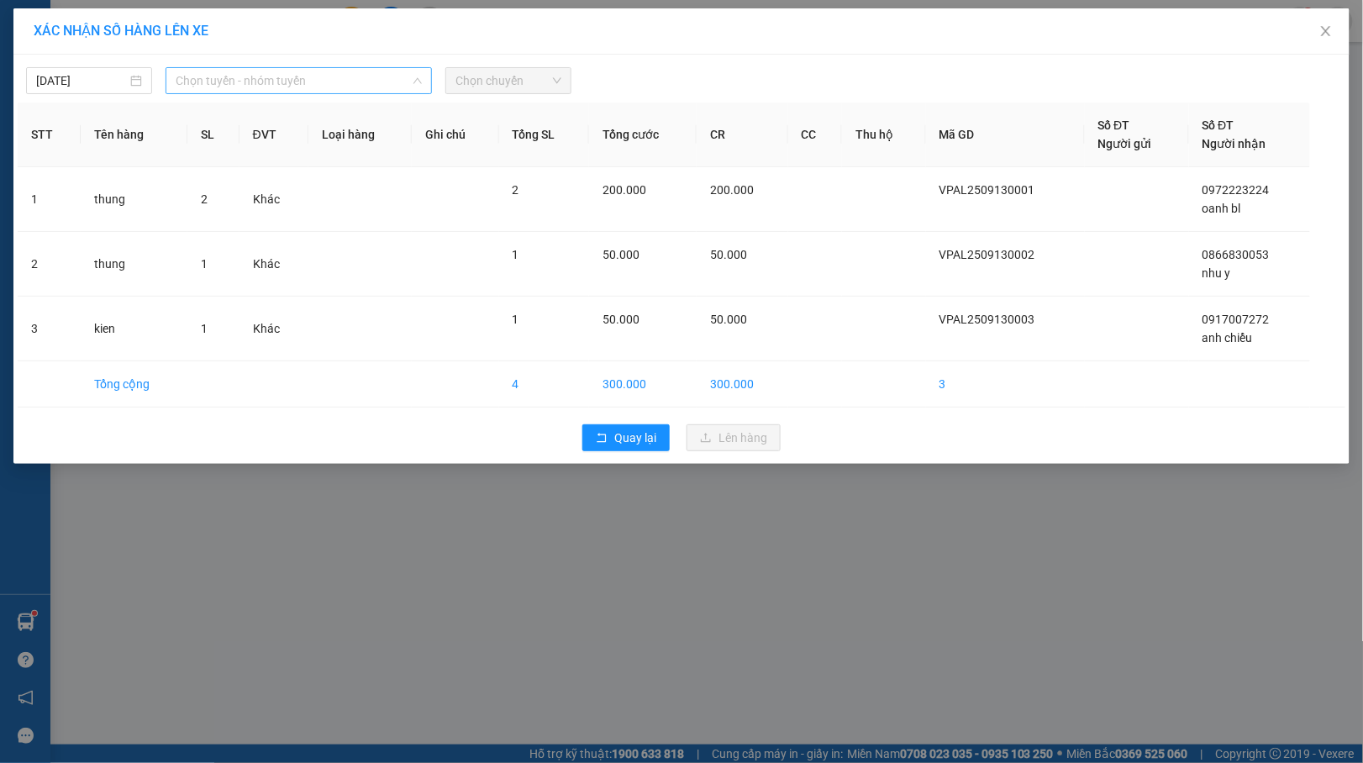
click at [360, 82] on span "Chọn tuyến - nhóm tuyến" at bounding box center [299, 80] width 246 height 25
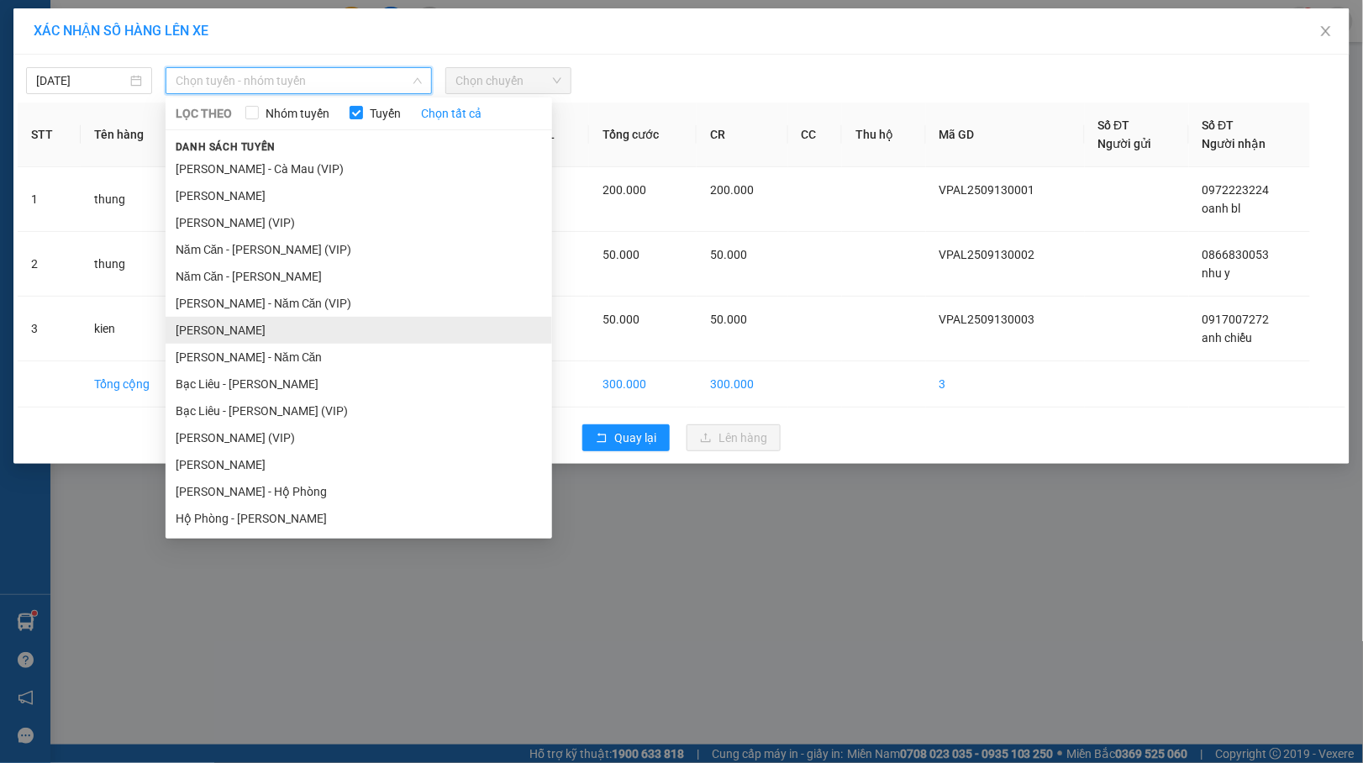
click at [290, 326] on li "[PERSON_NAME]" at bounding box center [359, 330] width 386 height 27
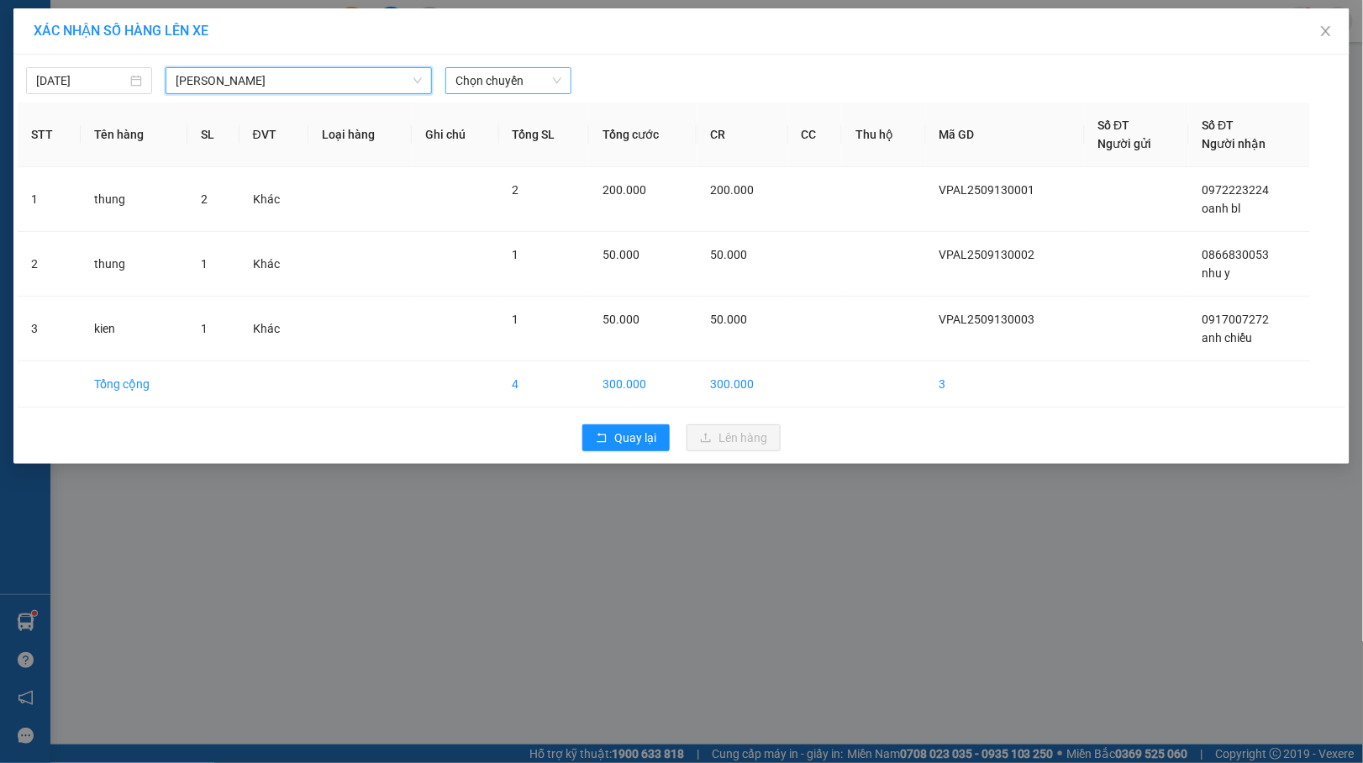
click at [549, 74] on span "Chọn chuyến" at bounding box center [508, 80] width 106 height 25
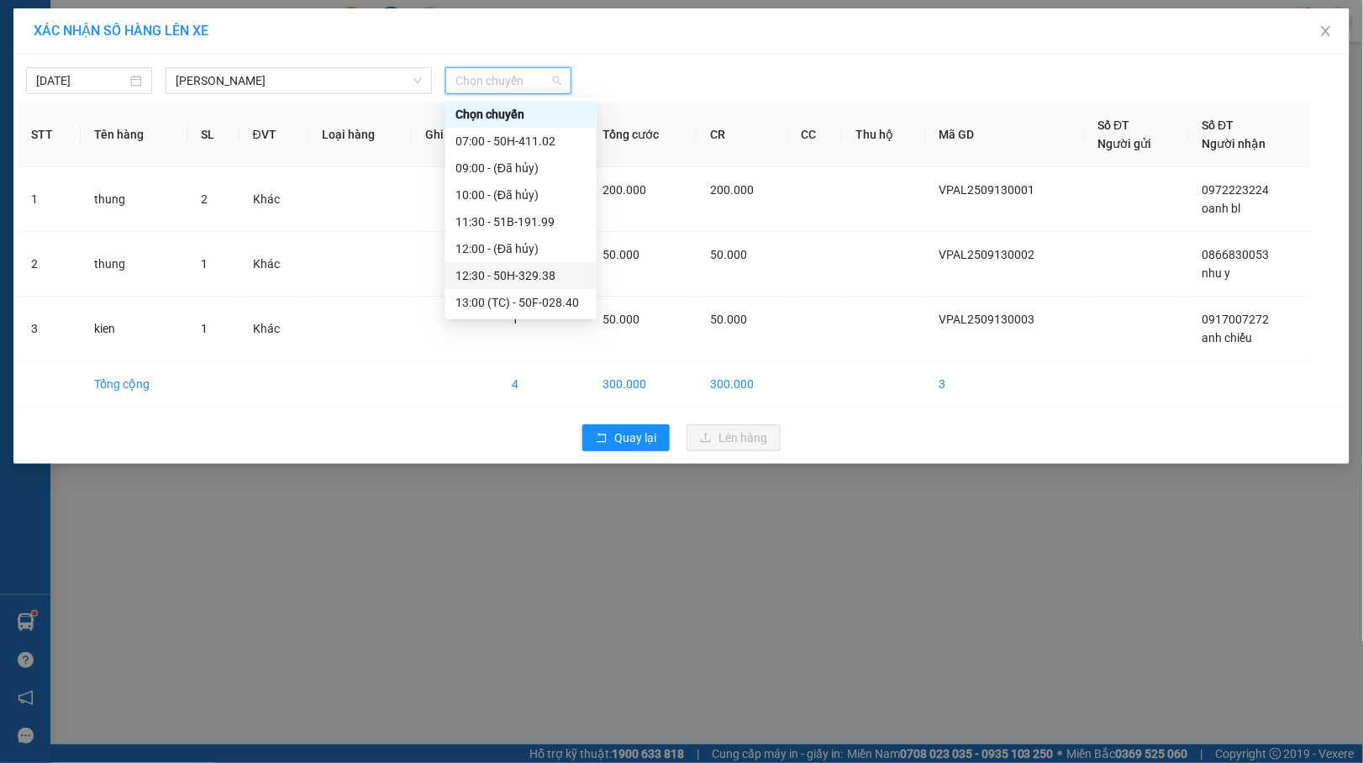
click at [532, 269] on div "12:30 - 50H-329.38" at bounding box center [520, 275] width 131 height 18
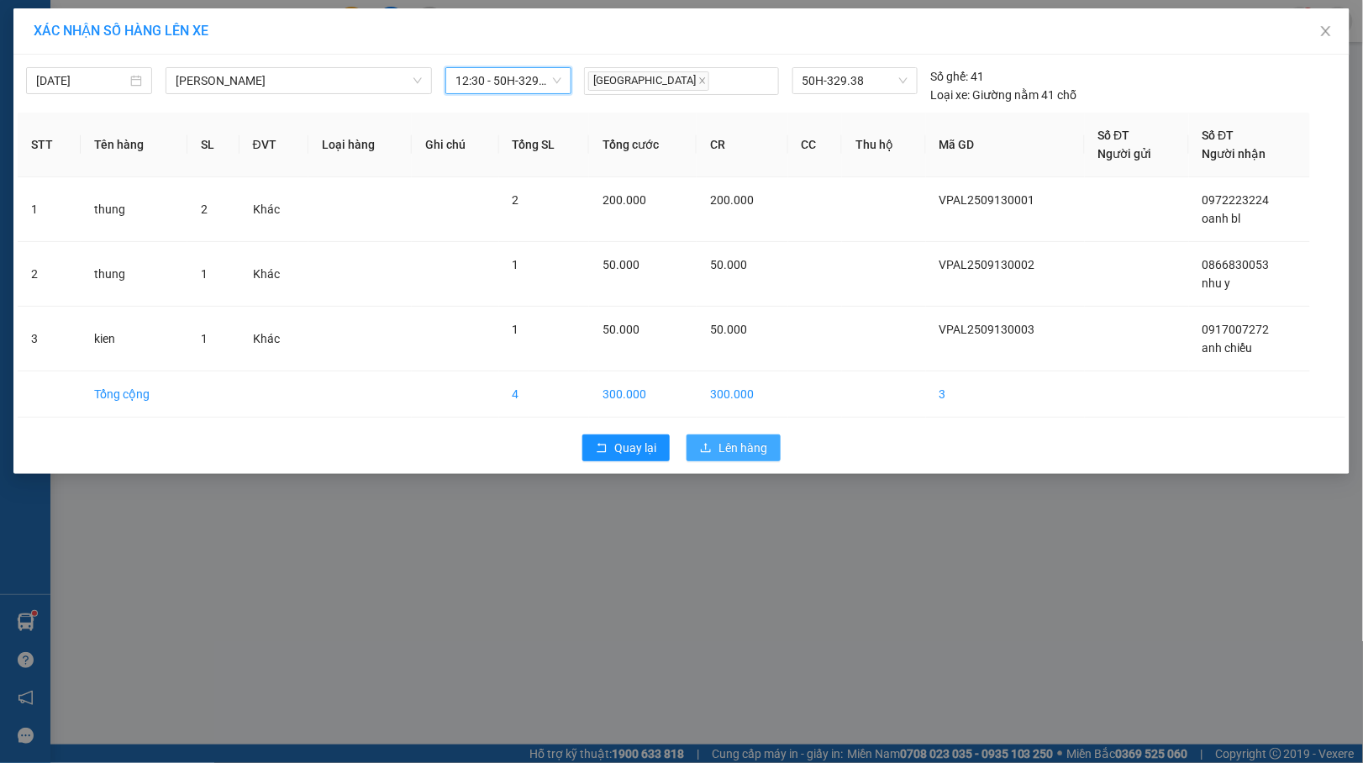
click at [719, 445] on span "Lên hàng" at bounding box center [742, 448] width 49 height 18
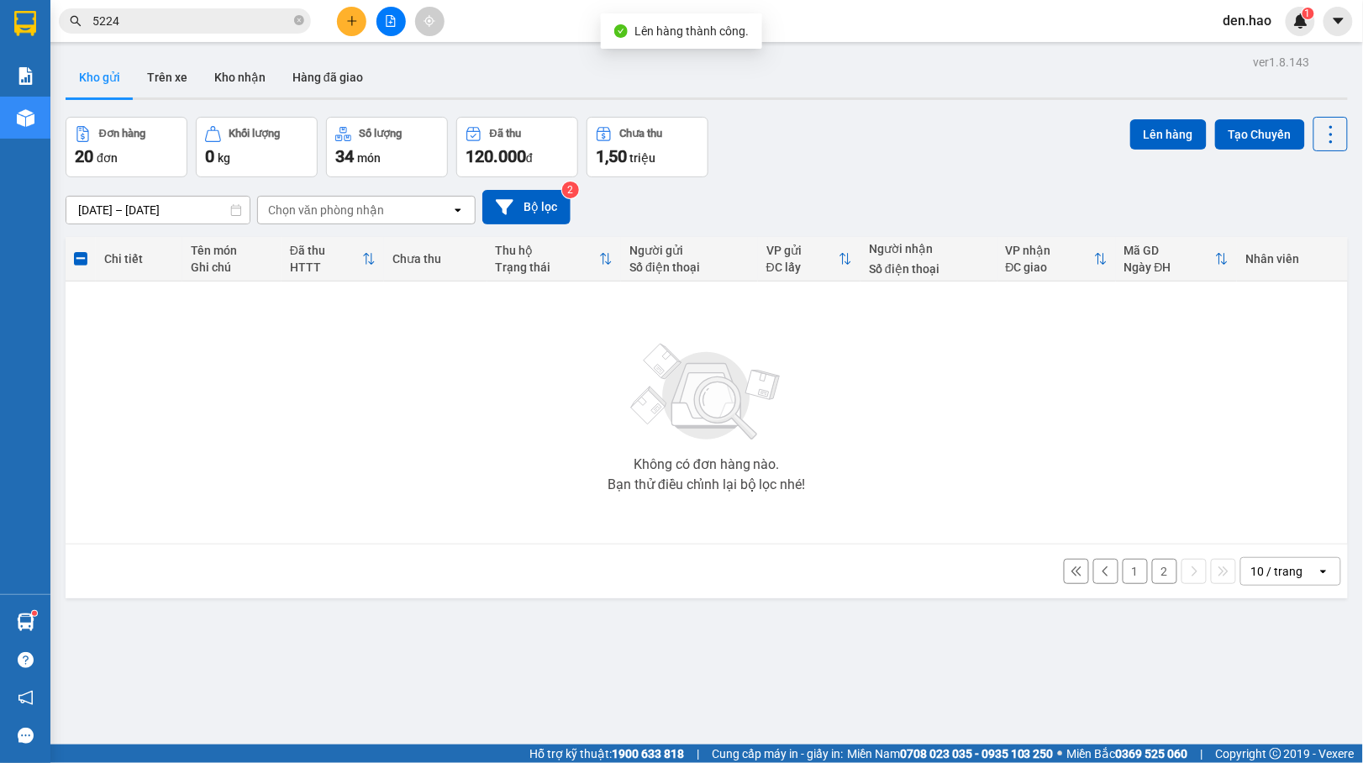
click at [1152, 581] on button "2" at bounding box center [1164, 571] width 25 height 25
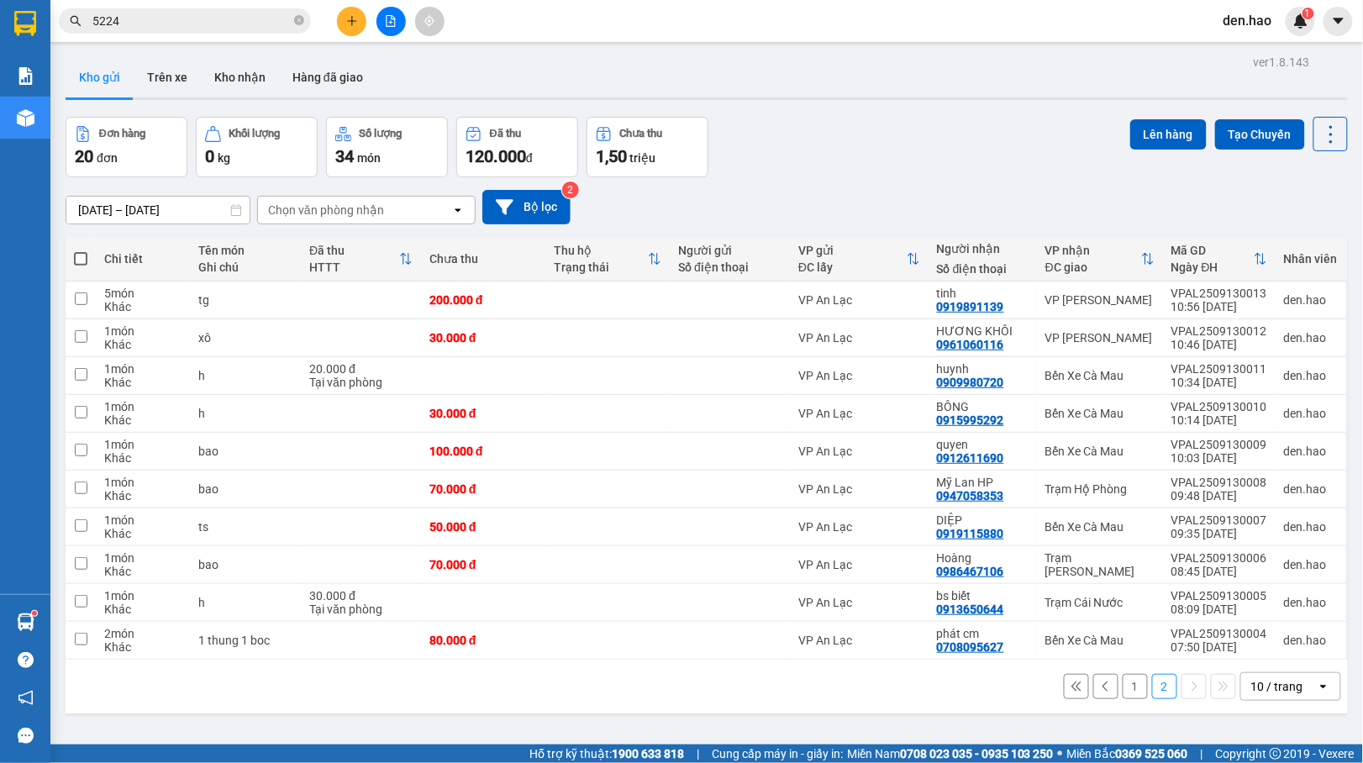
click at [77, 260] on span at bounding box center [80, 258] width 13 height 13
click at [81, 250] on input "checkbox" at bounding box center [81, 250] width 0 height 0
checkbox input "true"
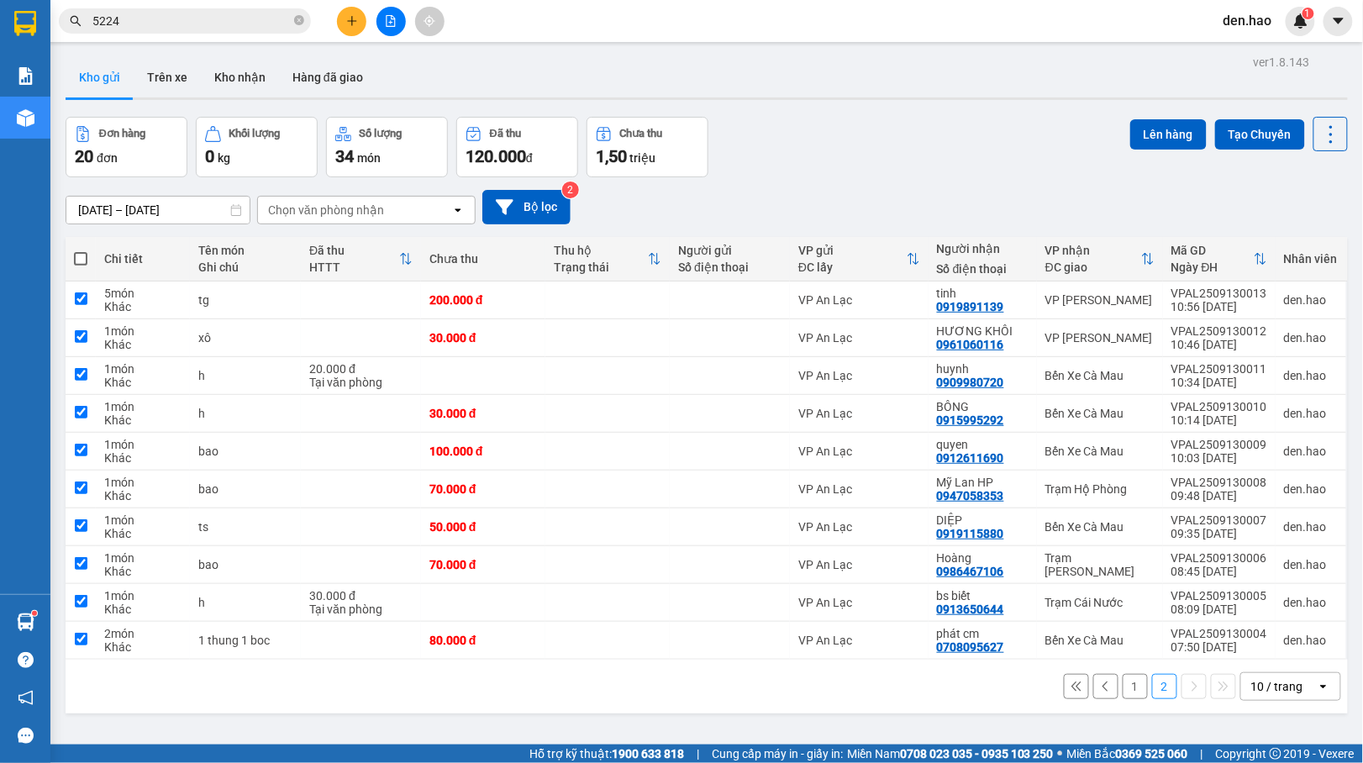
checkbox input "true"
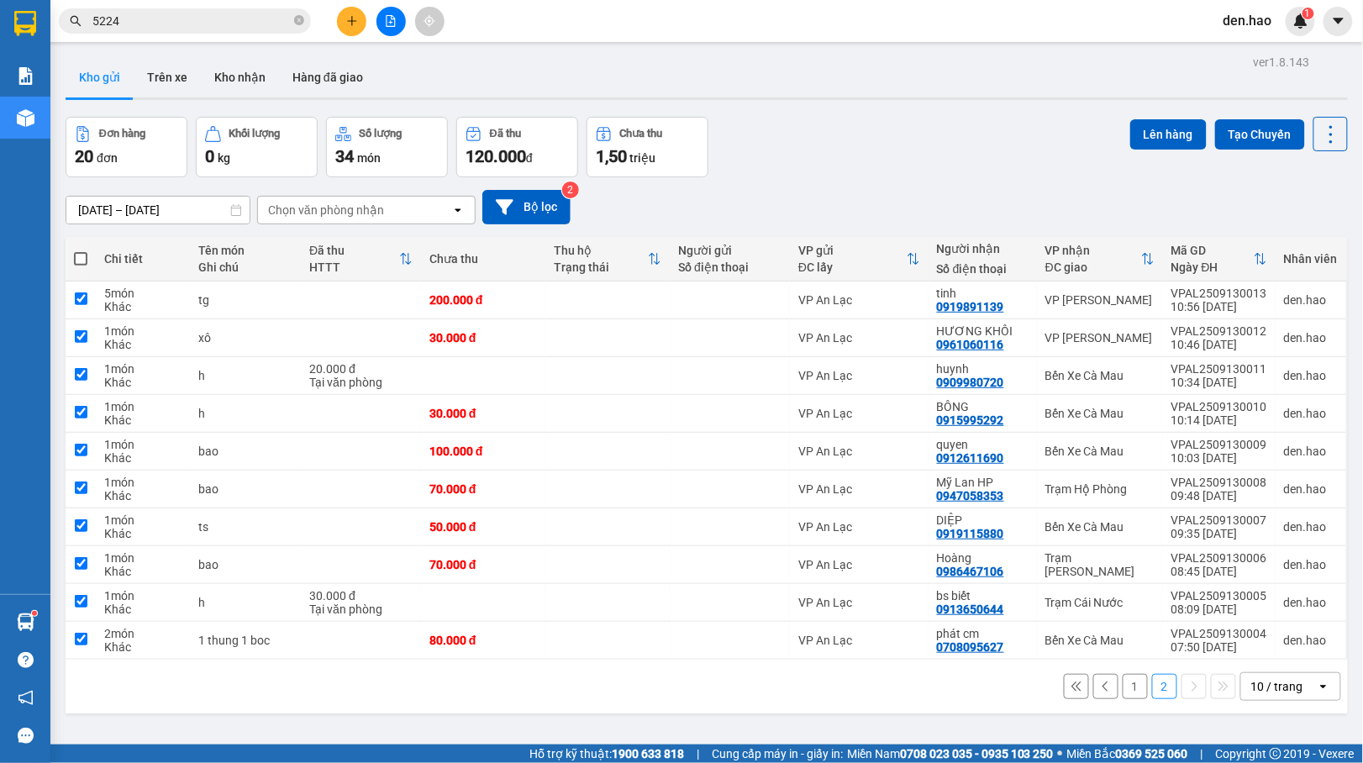
checkbox input "true"
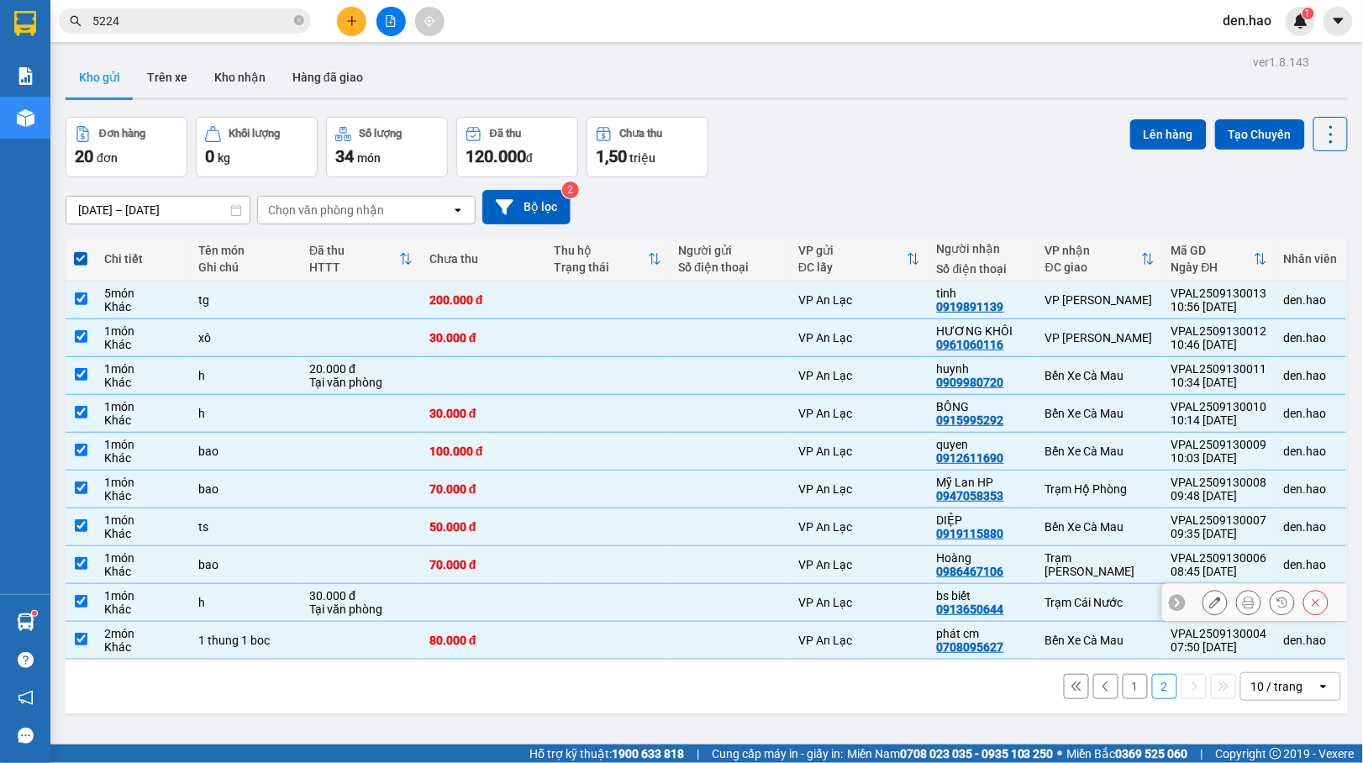
drag, startPoint x: 912, startPoint y: 607, endPoint x: 899, endPoint y: 590, distance: 21.5
click at [912, 605] on td "VP An Lạc" at bounding box center [859, 603] width 139 height 38
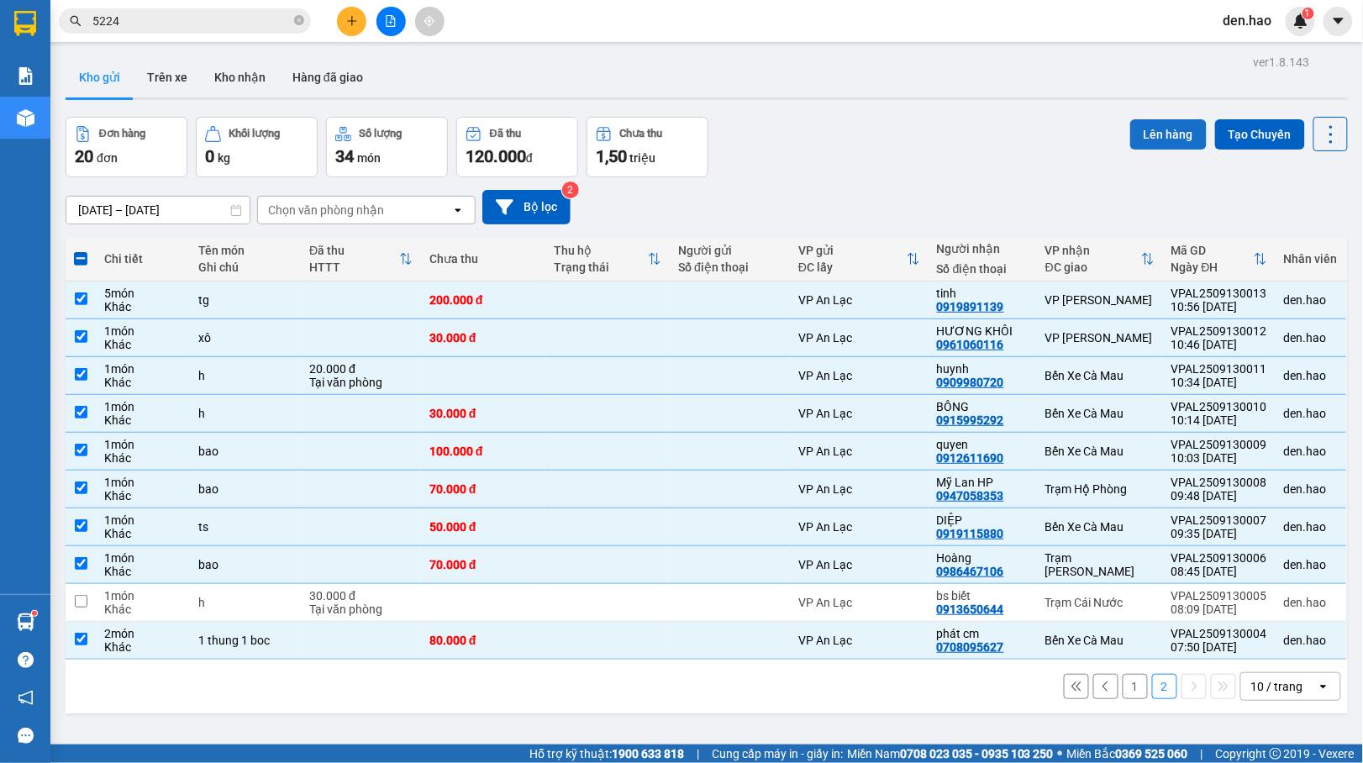
click at [1167, 131] on button "Lên hàng" at bounding box center [1168, 134] width 76 height 30
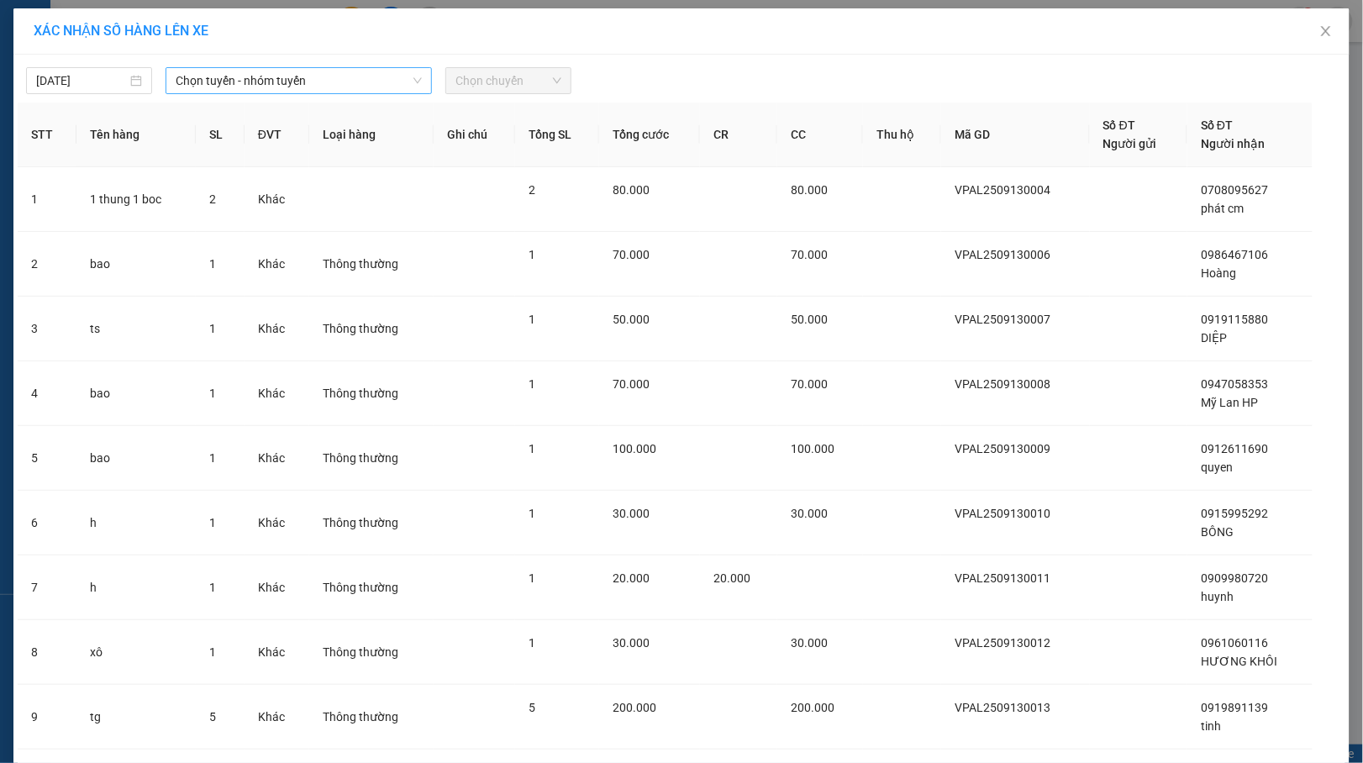
click at [347, 77] on span "Chọn tuyến - nhóm tuyến" at bounding box center [299, 80] width 246 height 25
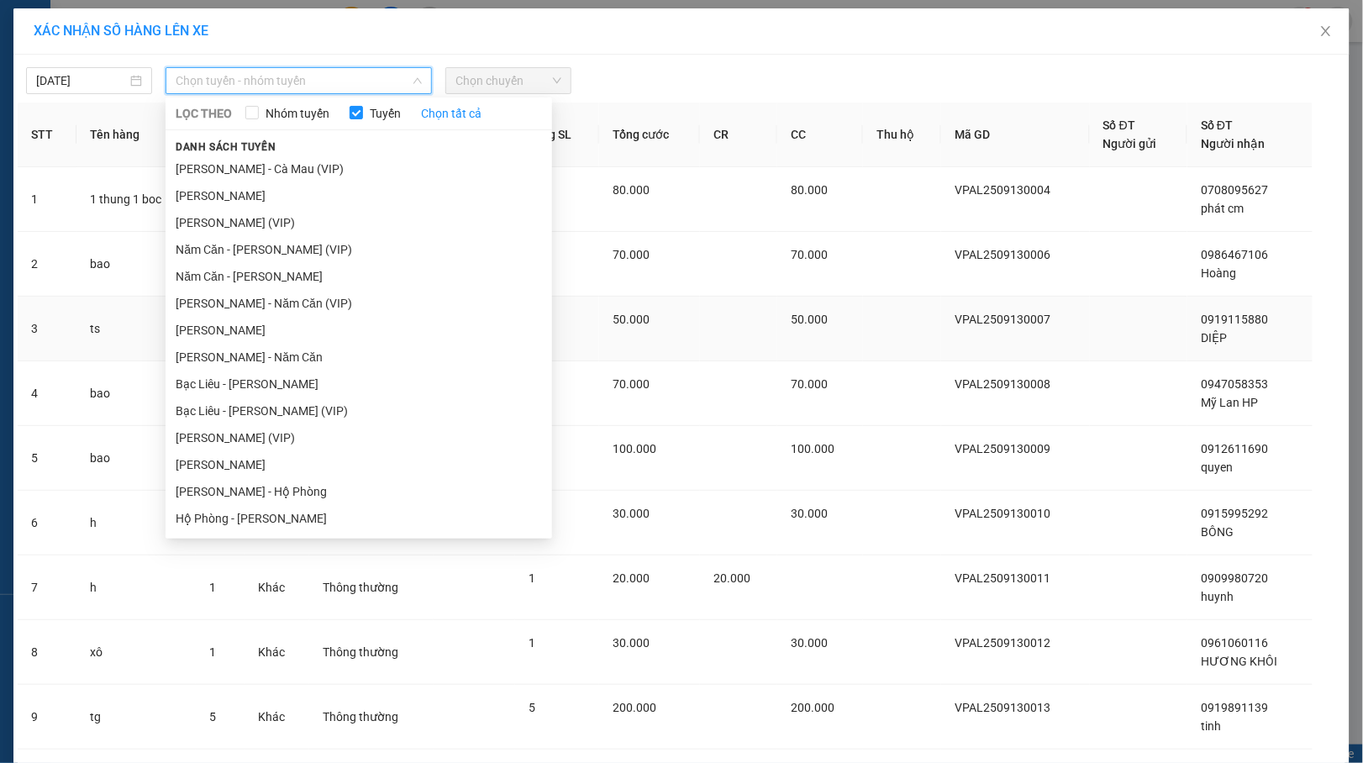
click at [280, 324] on li "[PERSON_NAME]" at bounding box center [359, 330] width 386 height 27
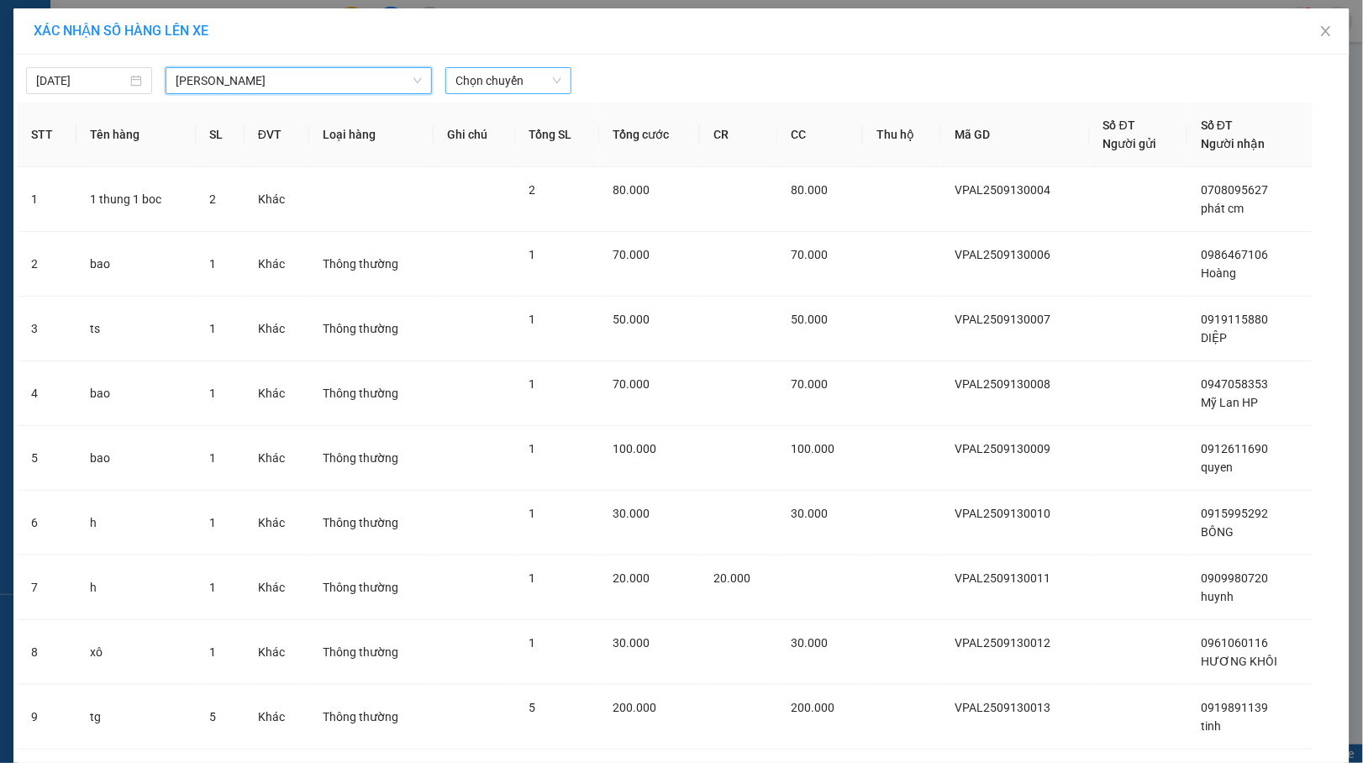
click at [531, 85] on span "Chọn chuyến" at bounding box center [508, 80] width 106 height 25
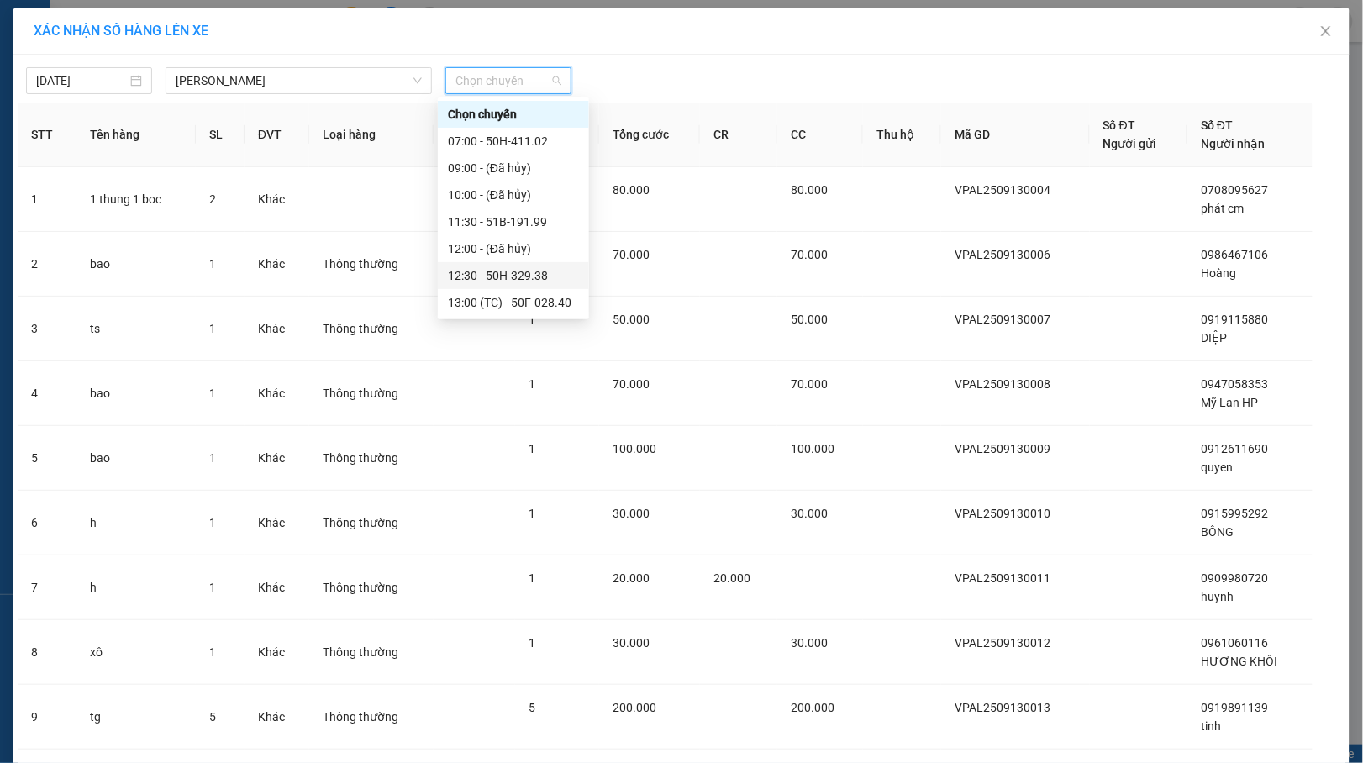
click at [522, 282] on div "12:30 - 50H-329.38" at bounding box center [513, 275] width 131 height 18
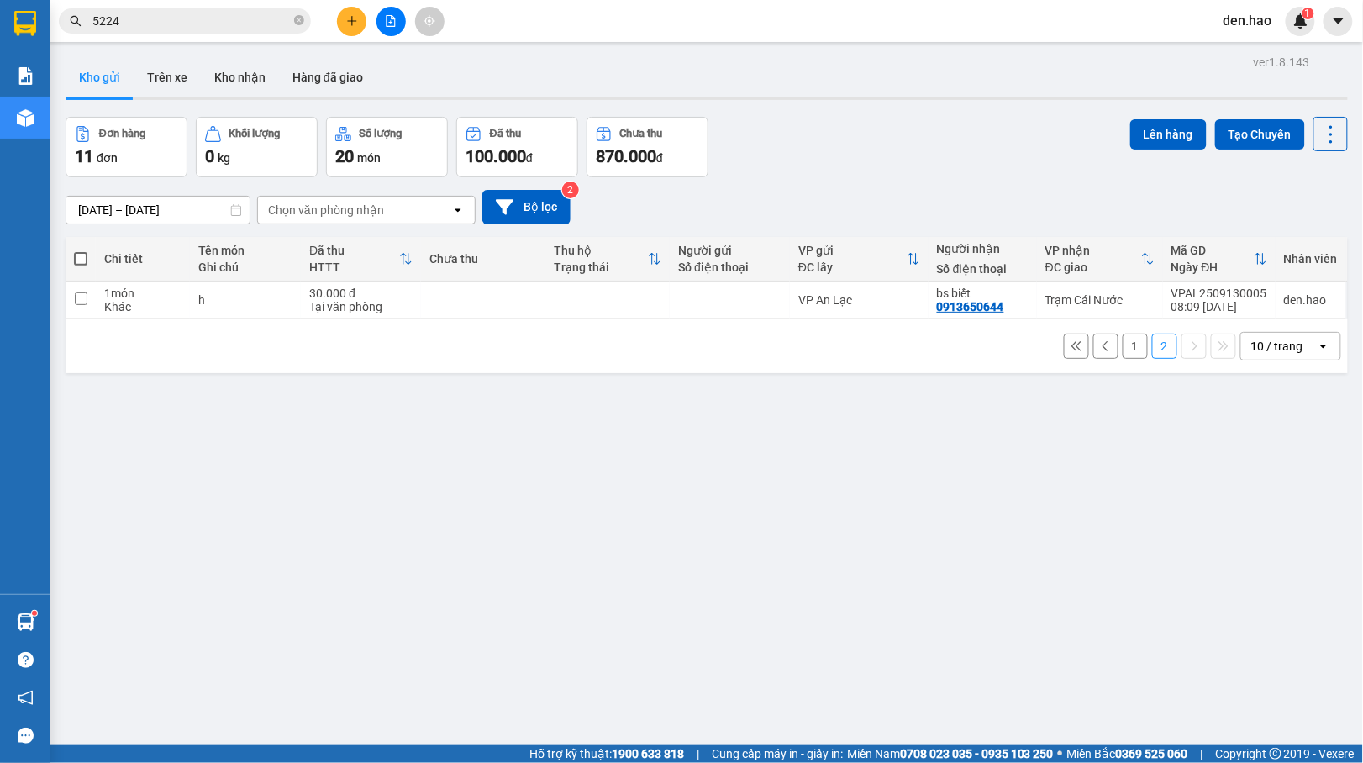
click at [85, 255] on span at bounding box center [80, 258] width 13 height 13
click at [81, 250] on input "checkbox" at bounding box center [81, 250] width 0 height 0
checkbox input "true"
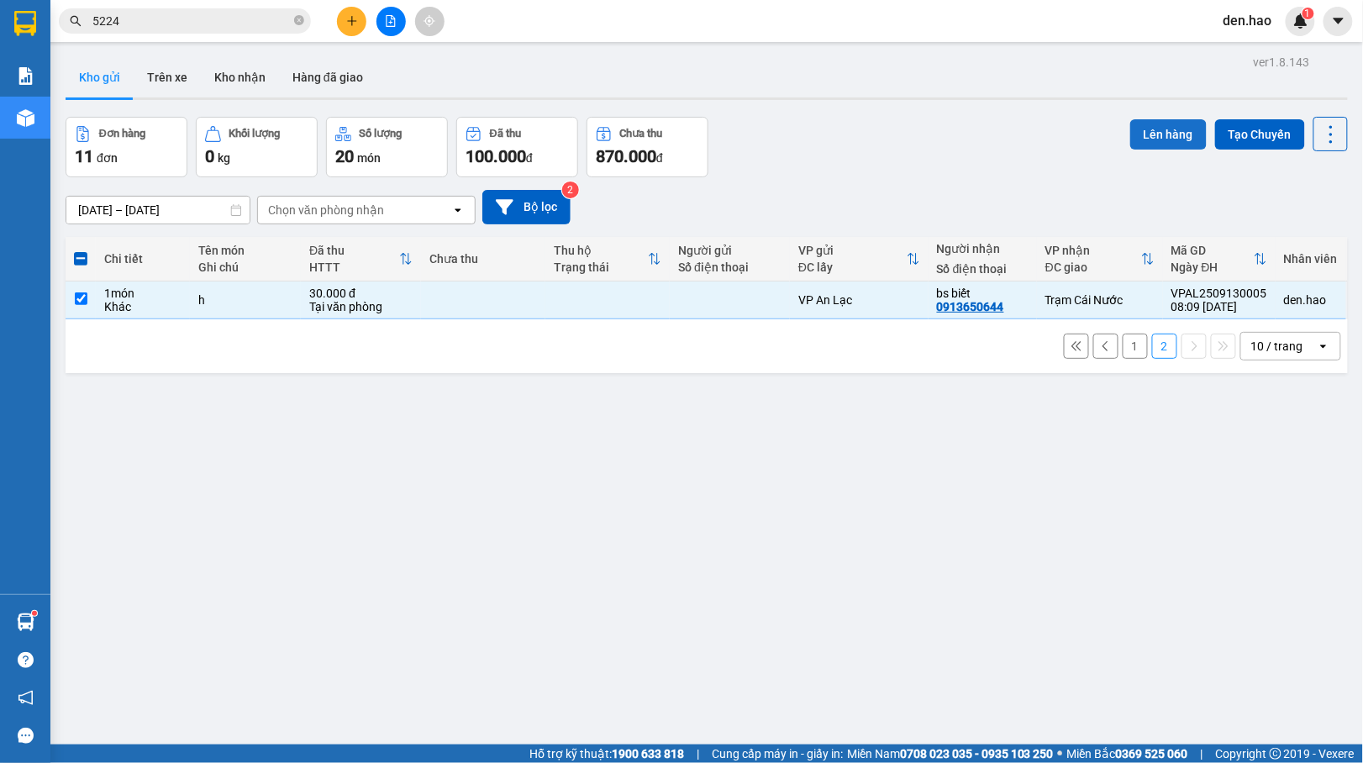
click at [1130, 131] on button "Lên hàng" at bounding box center [1168, 134] width 76 height 30
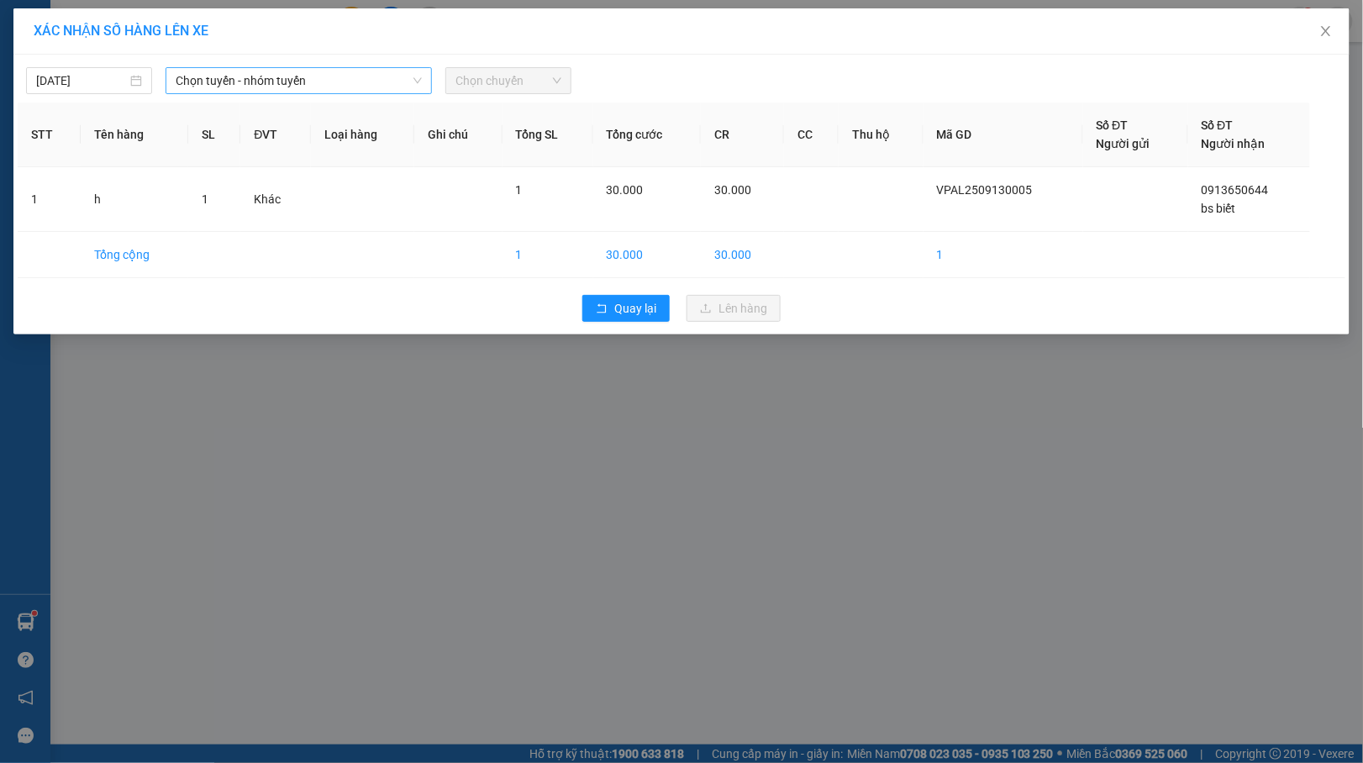
click at [350, 81] on span "Chọn tuyến - nhóm tuyến" at bounding box center [299, 80] width 246 height 25
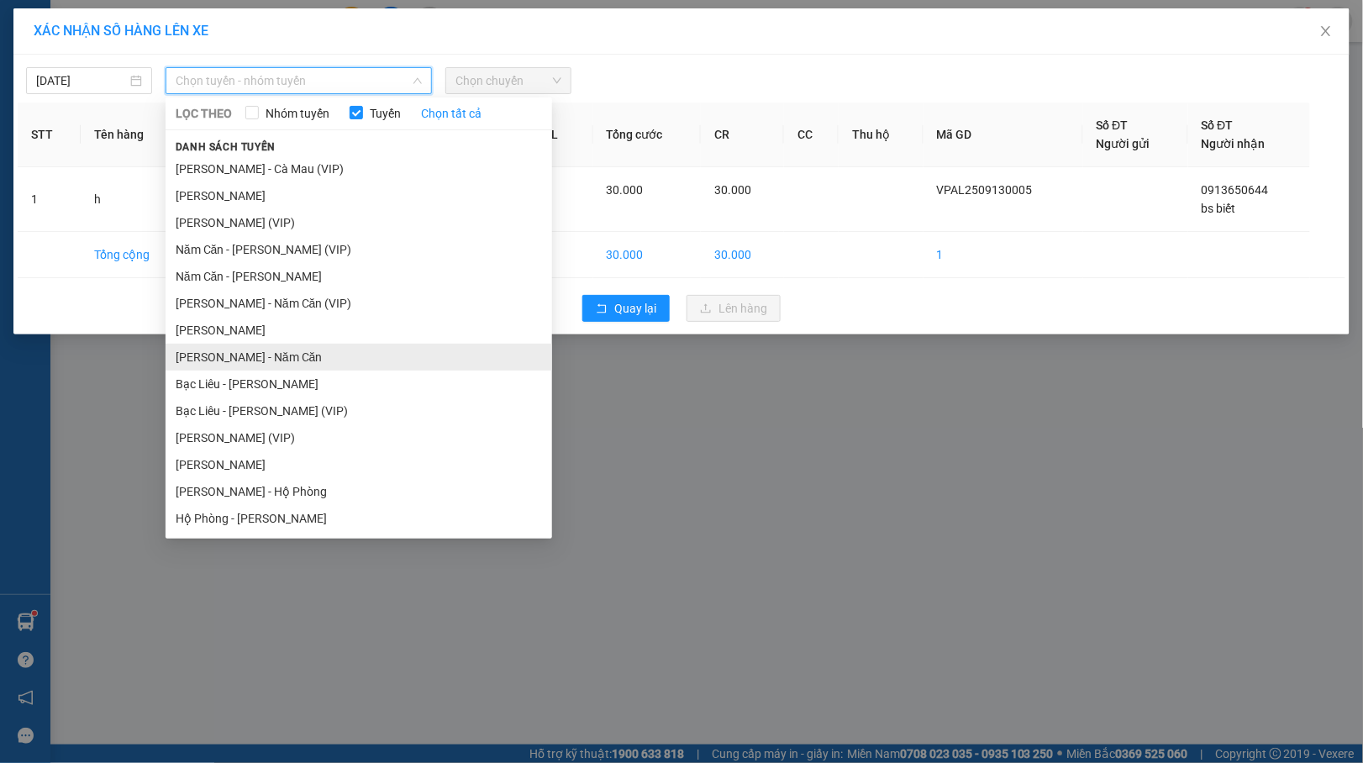
click at [297, 355] on li "[PERSON_NAME] - Năm Căn" at bounding box center [359, 357] width 386 height 27
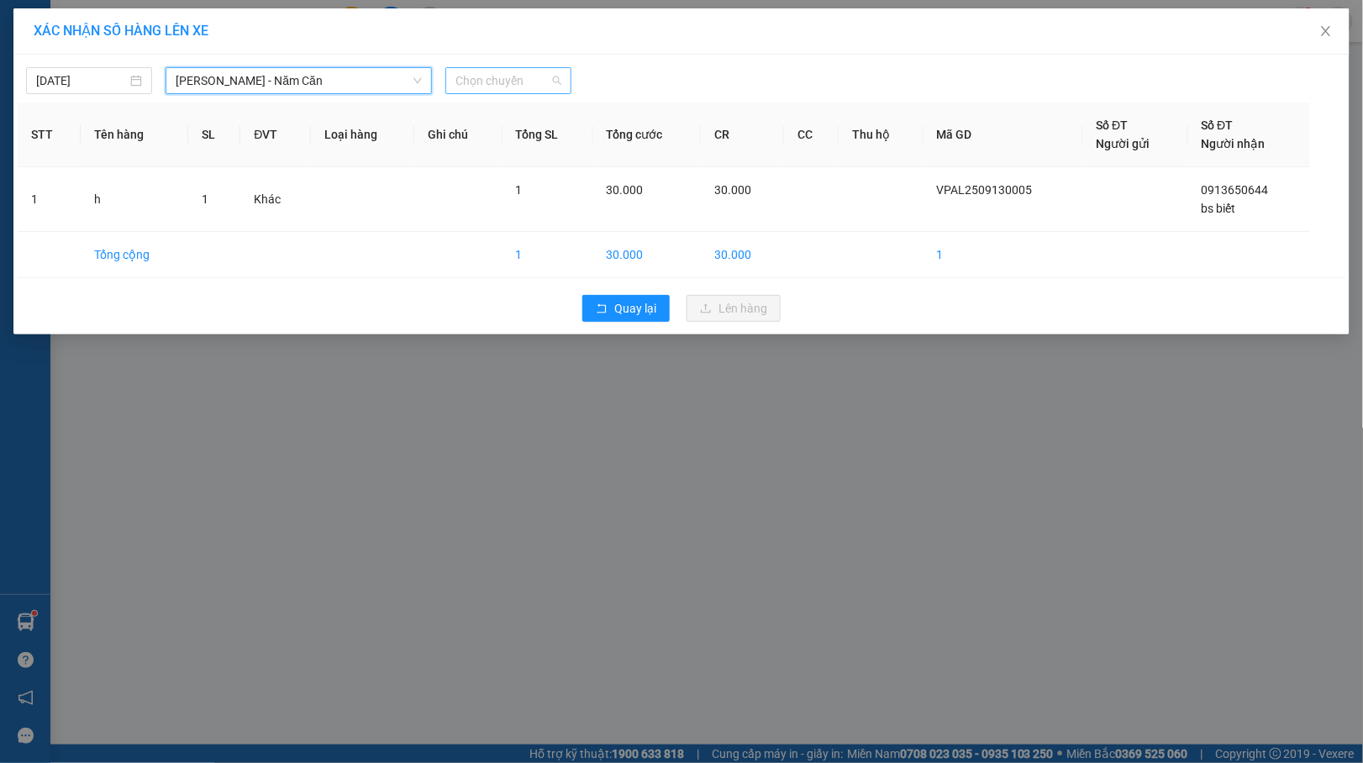
click at [539, 71] on span "Chọn chuyến" at bounding box center [508, 80] width 106 height 25
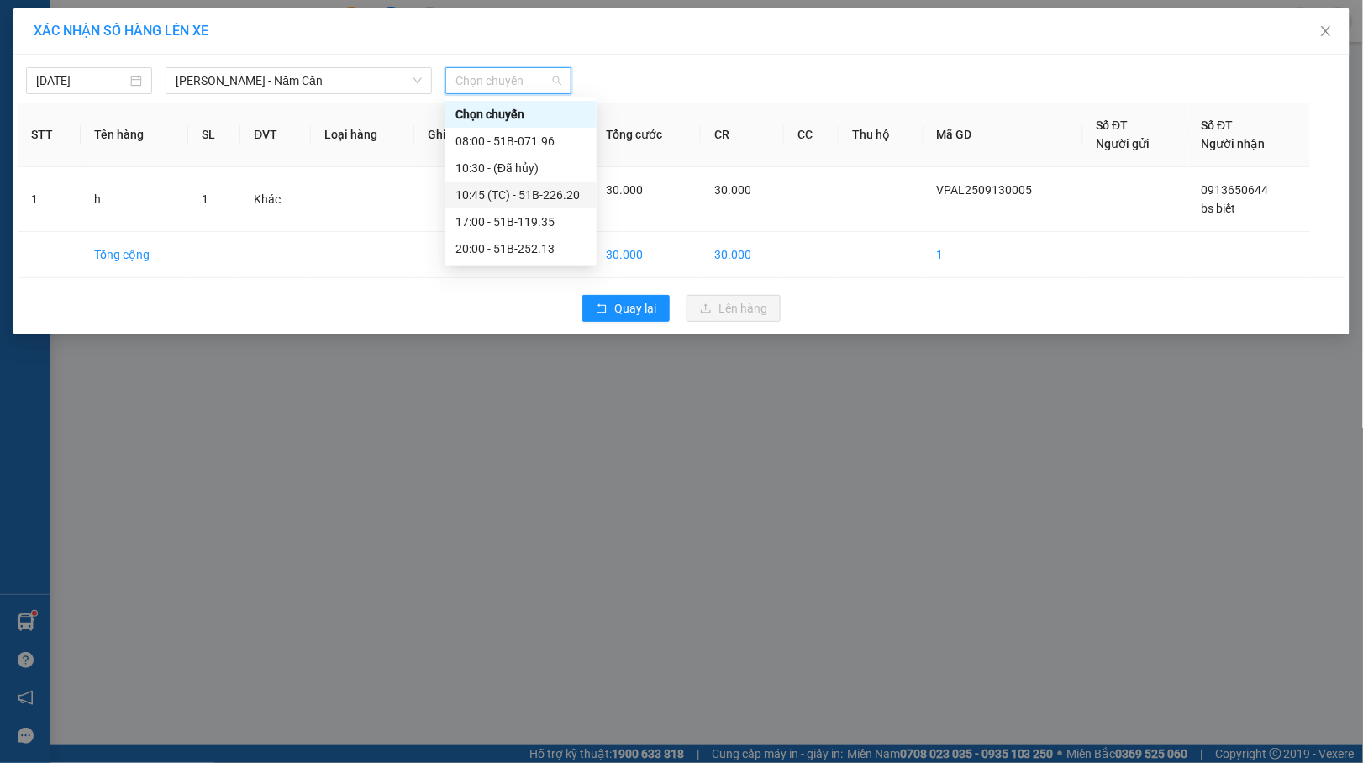
click at [535, 192] on div "10:45 (TC) - 51B-226.20" at bounding box center [520, 195] width 131 height 18
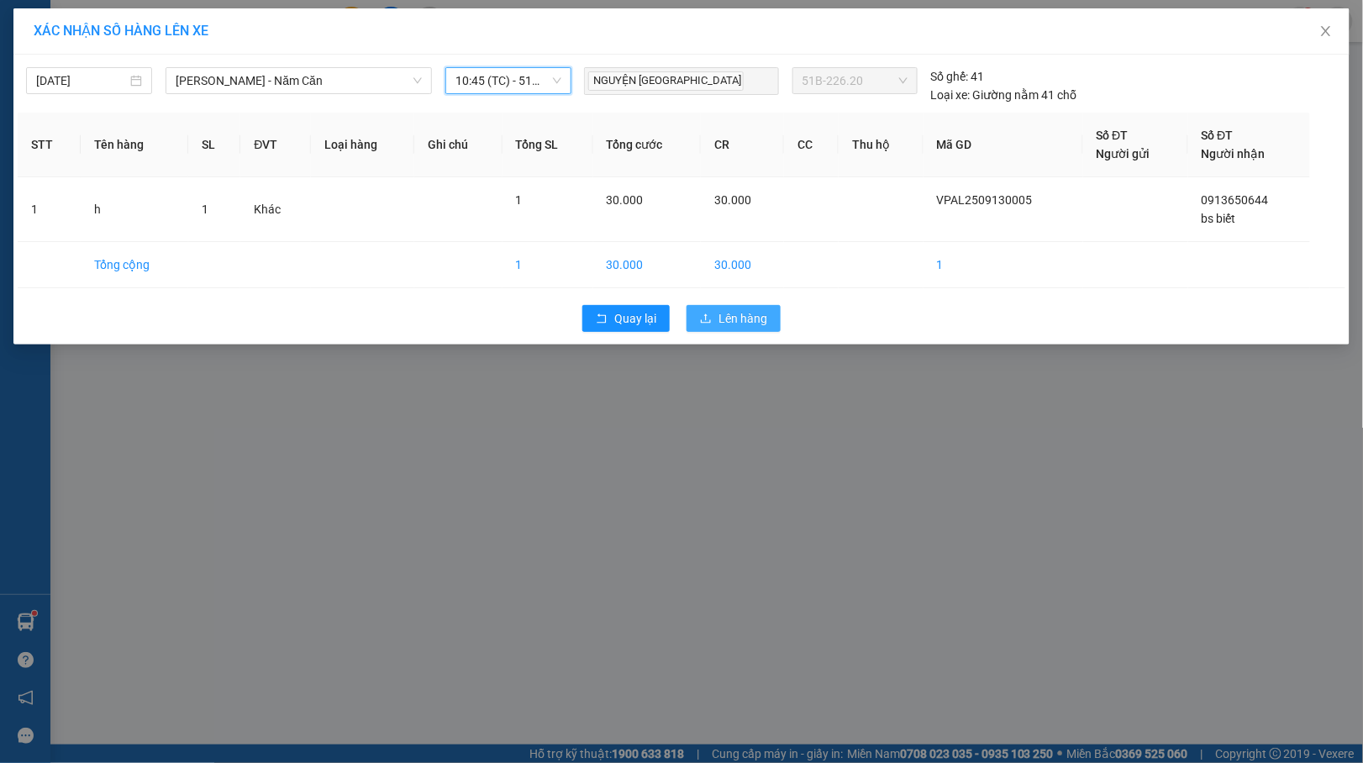
click at [740, 323] on span "Lên hàng" at bounding box center [742, 318] width 49 height 18
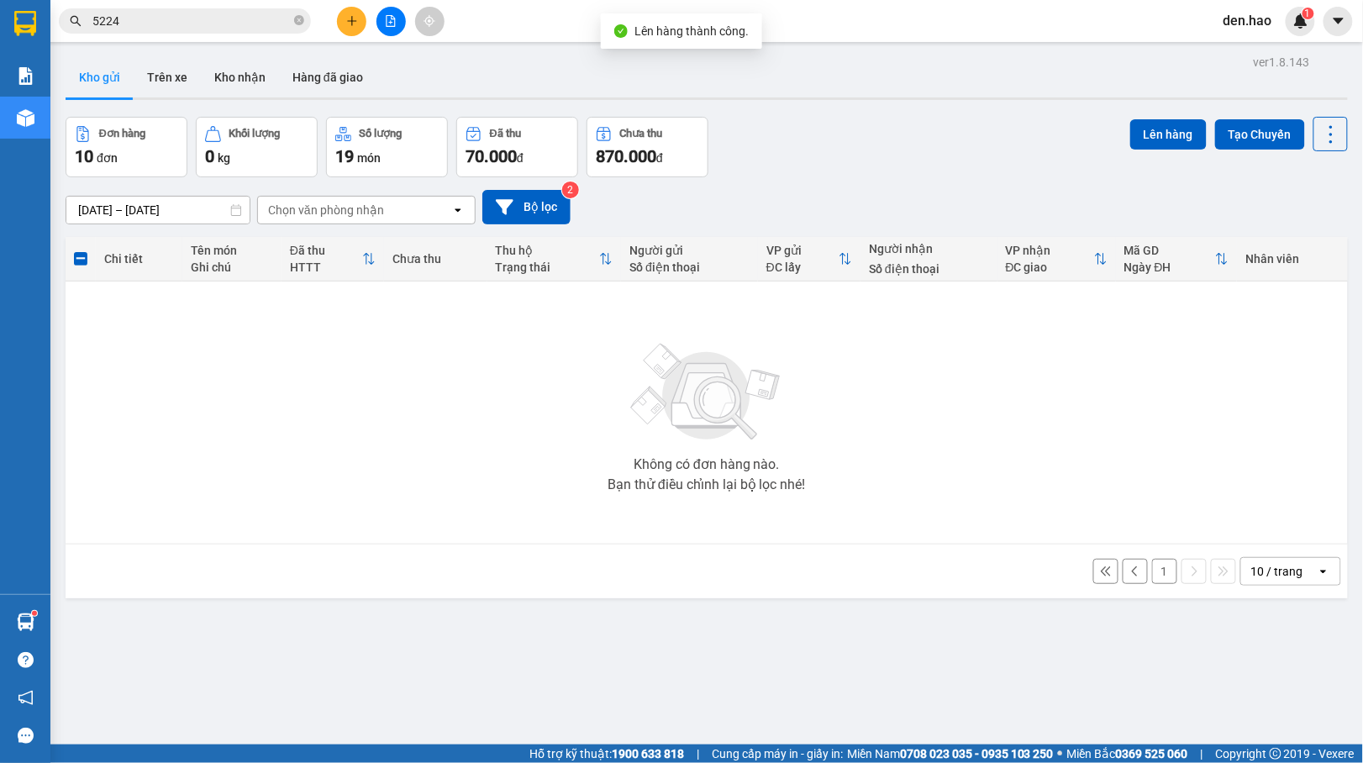
click at [1152, 566] on button "1" at bounding box center [1164, 571] width 25 height 25
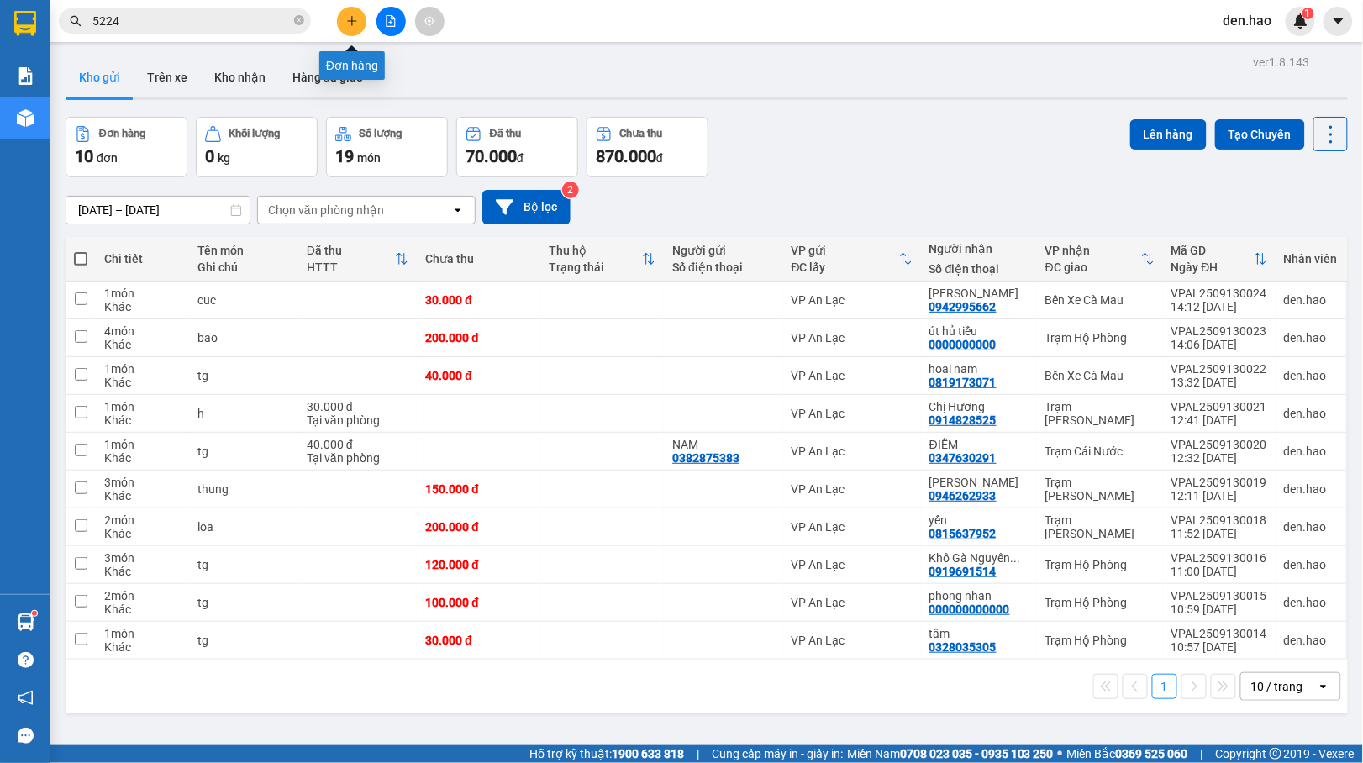
click at [357, 18] on icon "plus" at bounding box center [352, 21] width 12 height 12
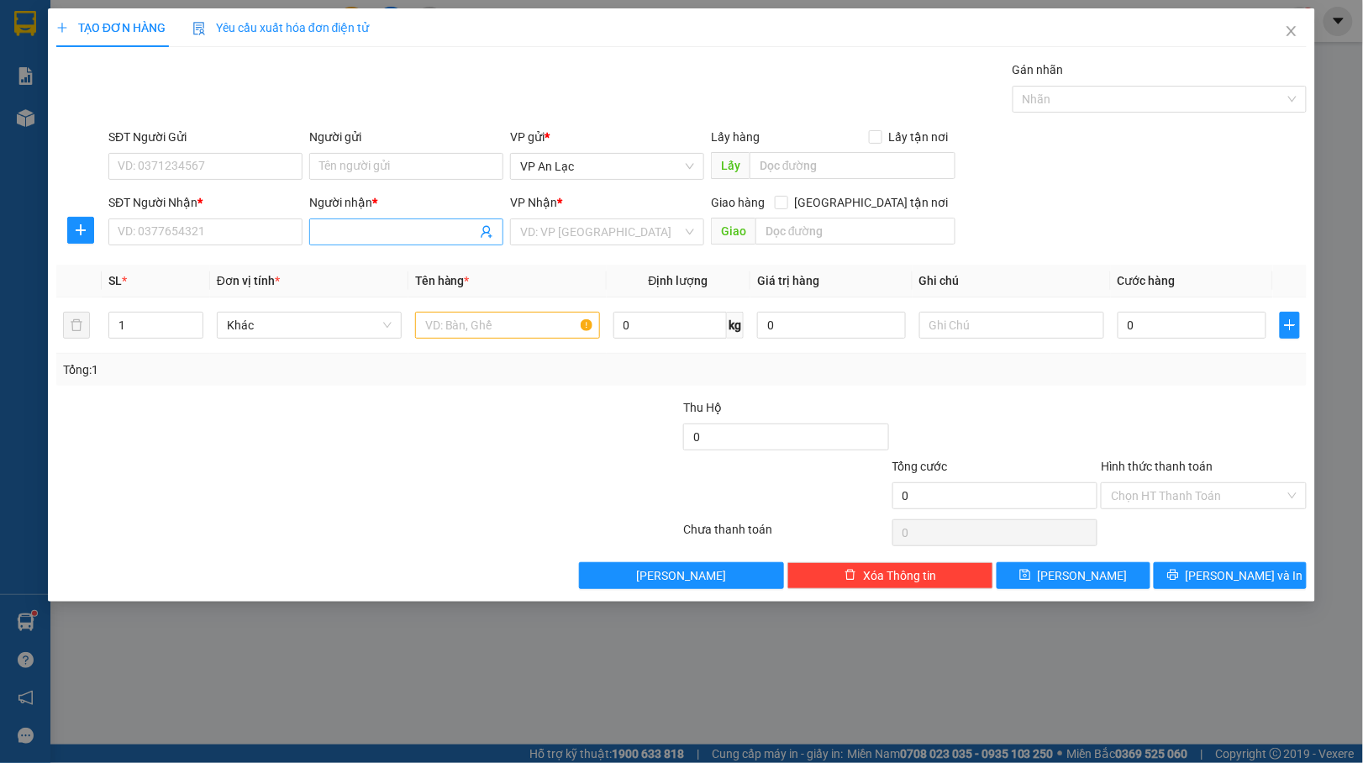
click at [347, 233] on input "Người nhận *" at bounding box center [397, 232] width 157 height 18
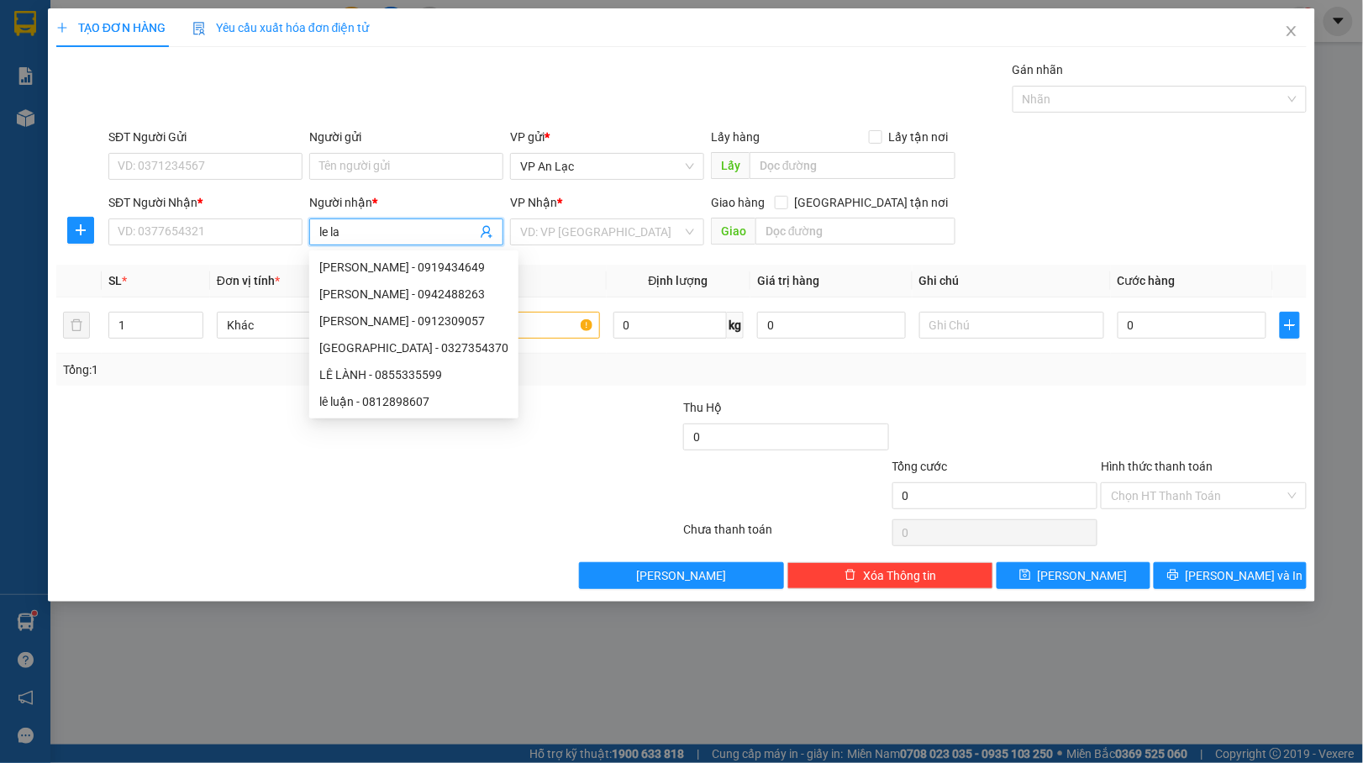
type input "le lai"
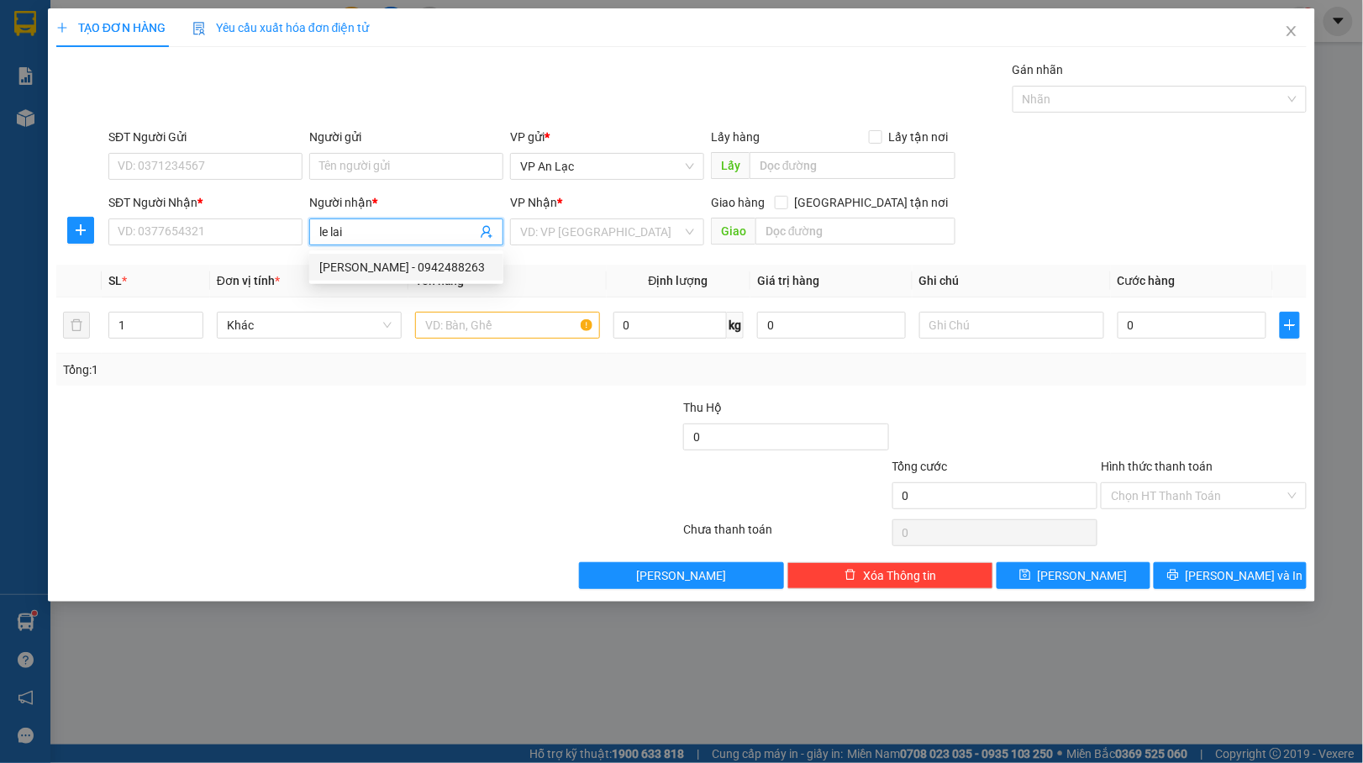
click at [418, 265] on div "[PERSON_NAME] - 0942488263" at bounding box center [406, 267] width 174 height 18
type input "0942488263"
type input "[PERSON_NAME]"
click at [653, 229] on input "search" at bounding box center [601, 231] width 162 height 25
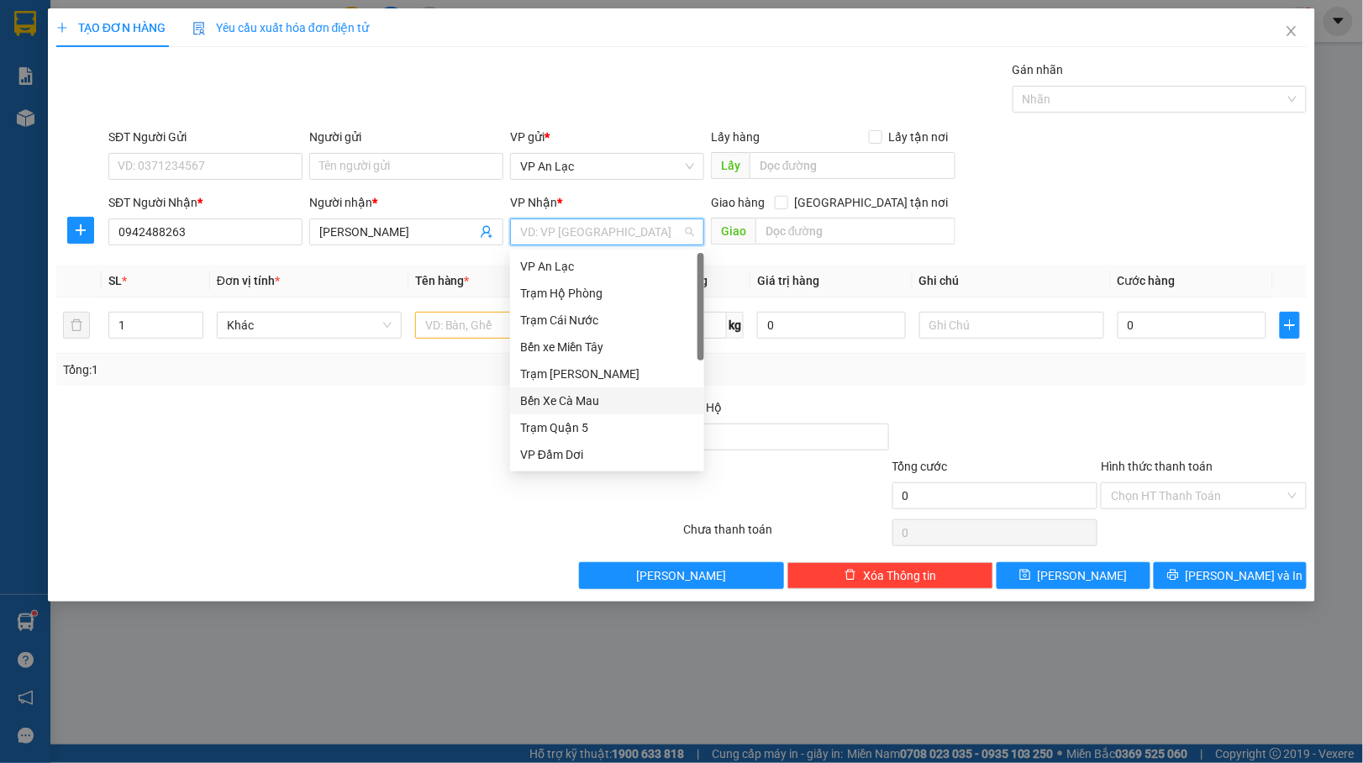
click at [568, 397] on div "Bến Xe Cà Mau" at bounding box center [607, 400] width 174 height 18
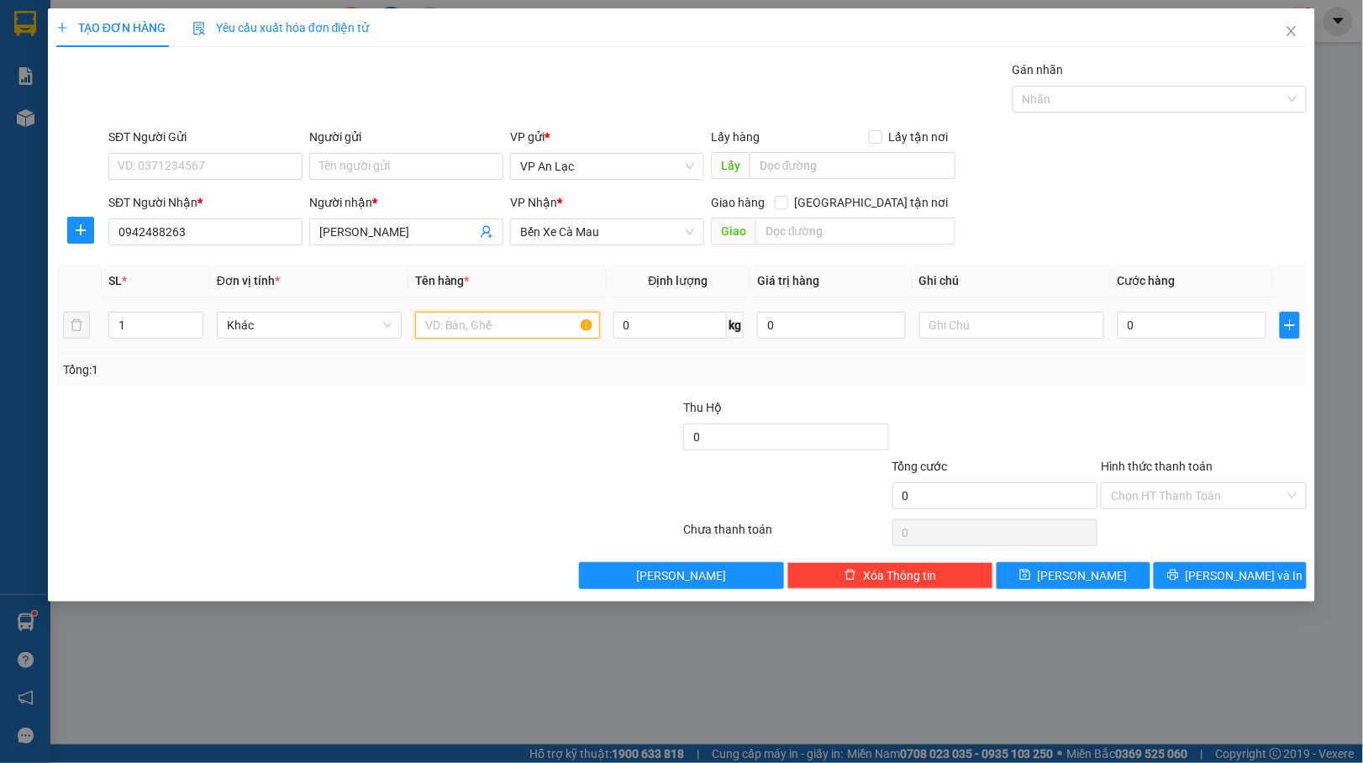
click at [445, 334] on input "text" at bounding box center [507, 325] width 185 height 27
type input "thung"
click at [1120, 317] on input "0" at bounding box center [1191, 325] width 149 height 27
type input "50"
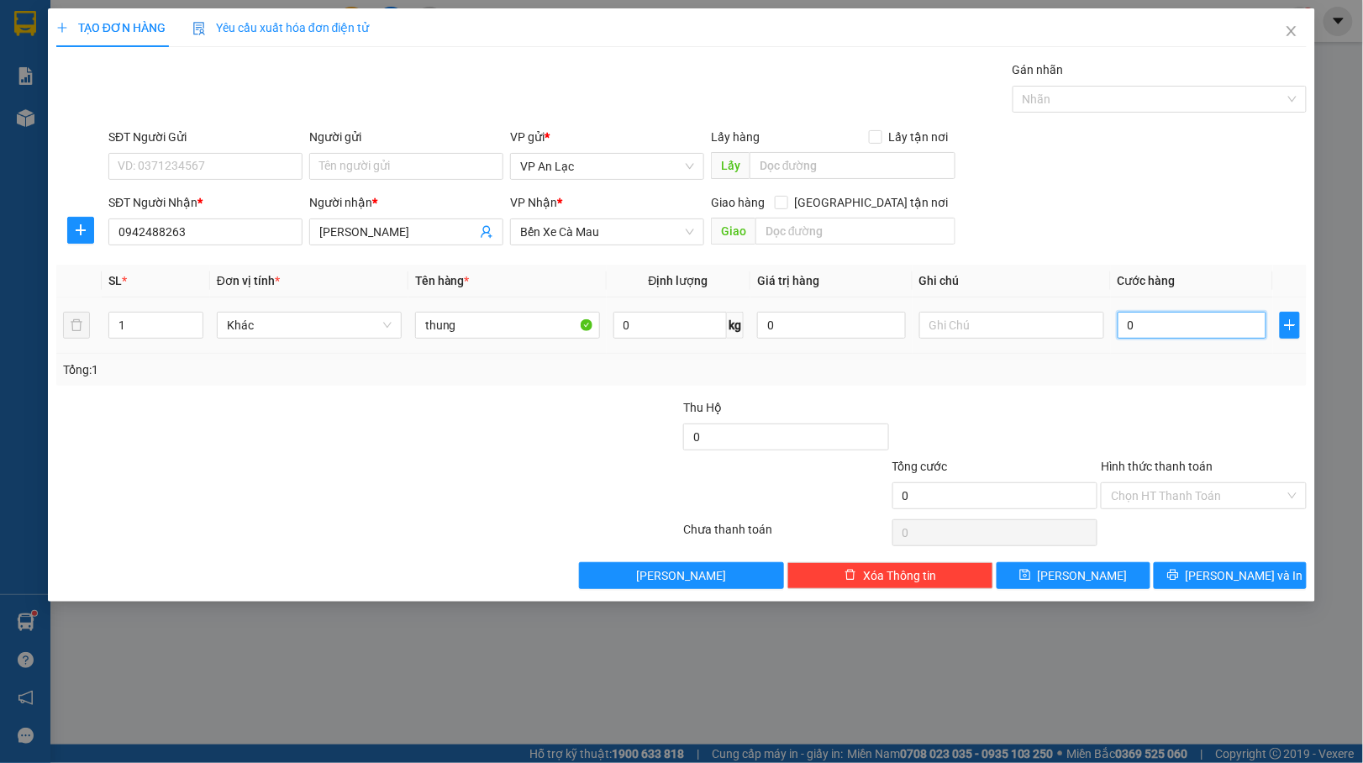
type input "50"
drag, startPoint x: 1169, startPoint y: 581, endPoint x: 1154, endPoint y: 560, distance: 26.6
click at [1170, 580] on button "[PERSON_NAME] và In" at bounding box center [1230, 575] width 154 height 27
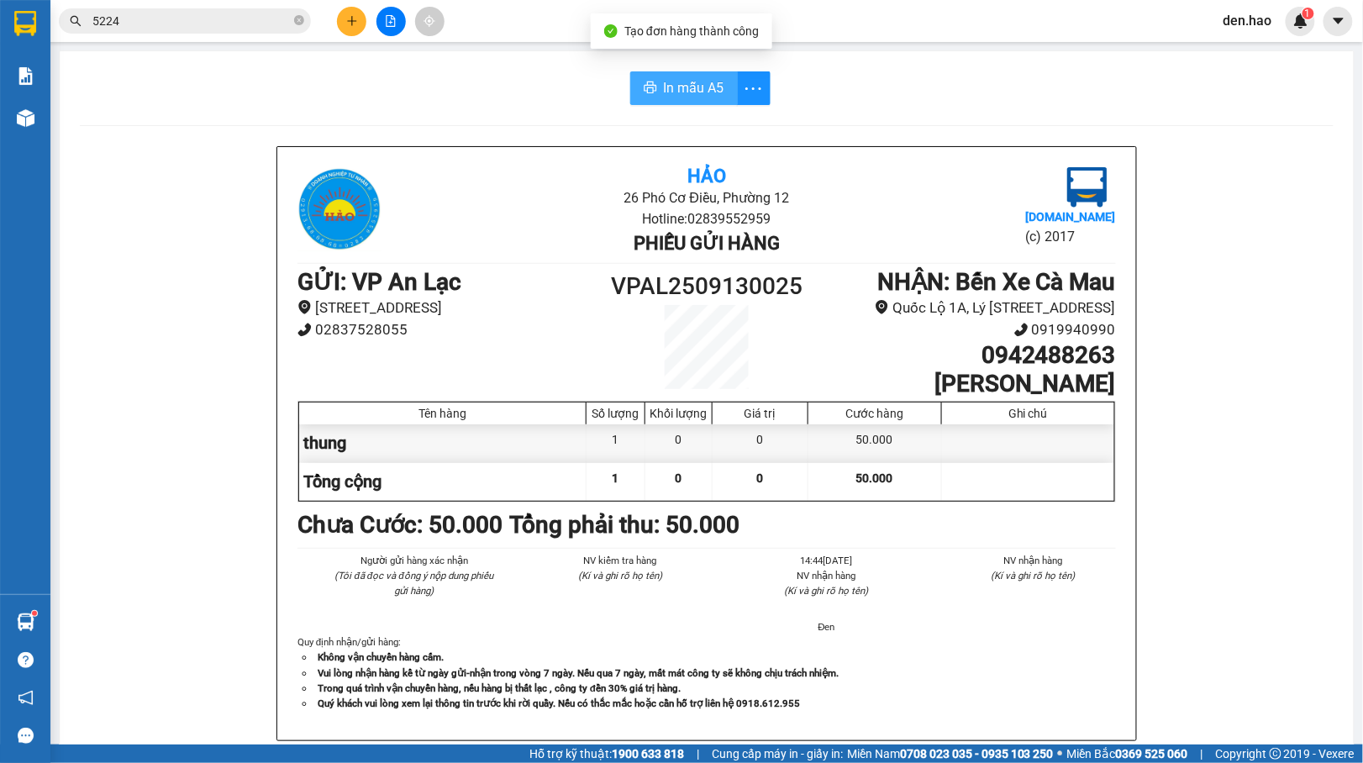
click at [720, 89] on button "In mẫu A5" at bounding box center [684, 88] width 108 height 34
click at [297, 17] on span at bounding box center [299, 21] width 10 height 16
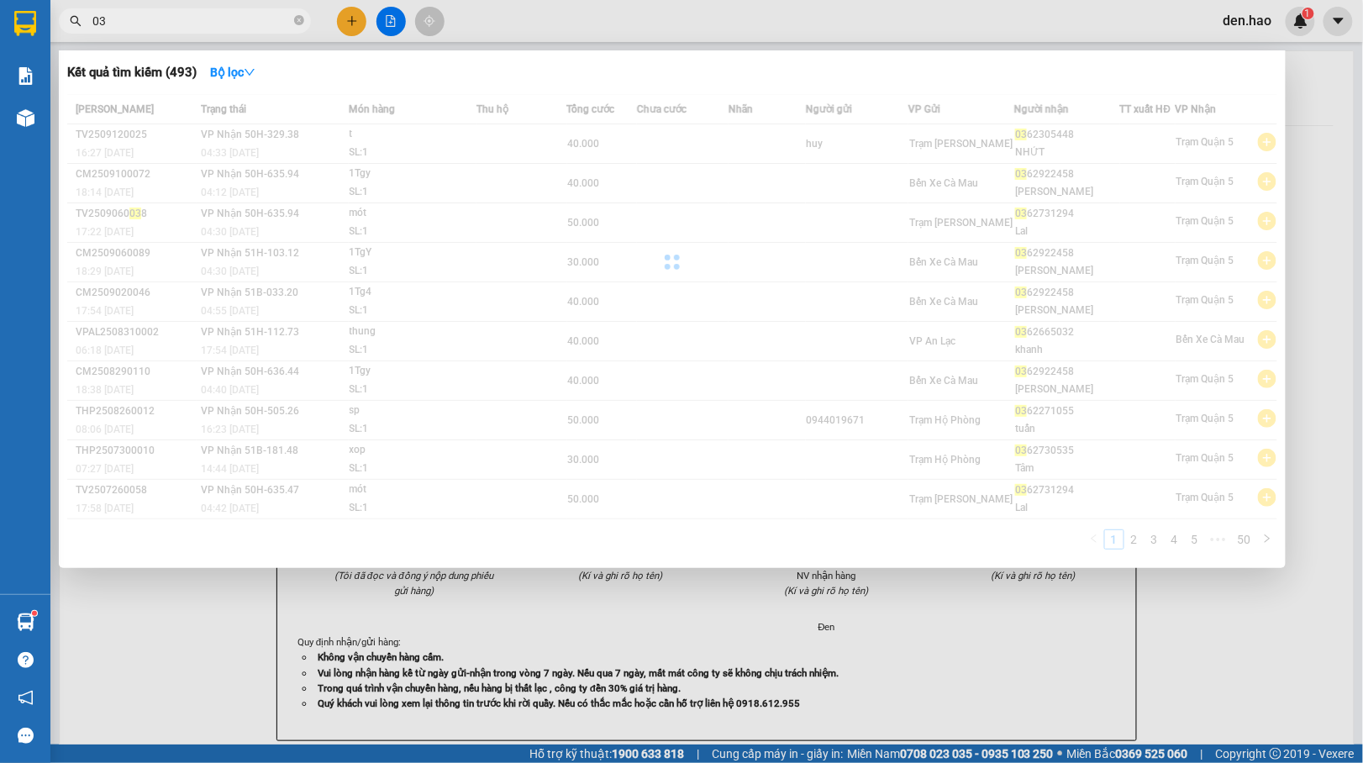
type input "0"
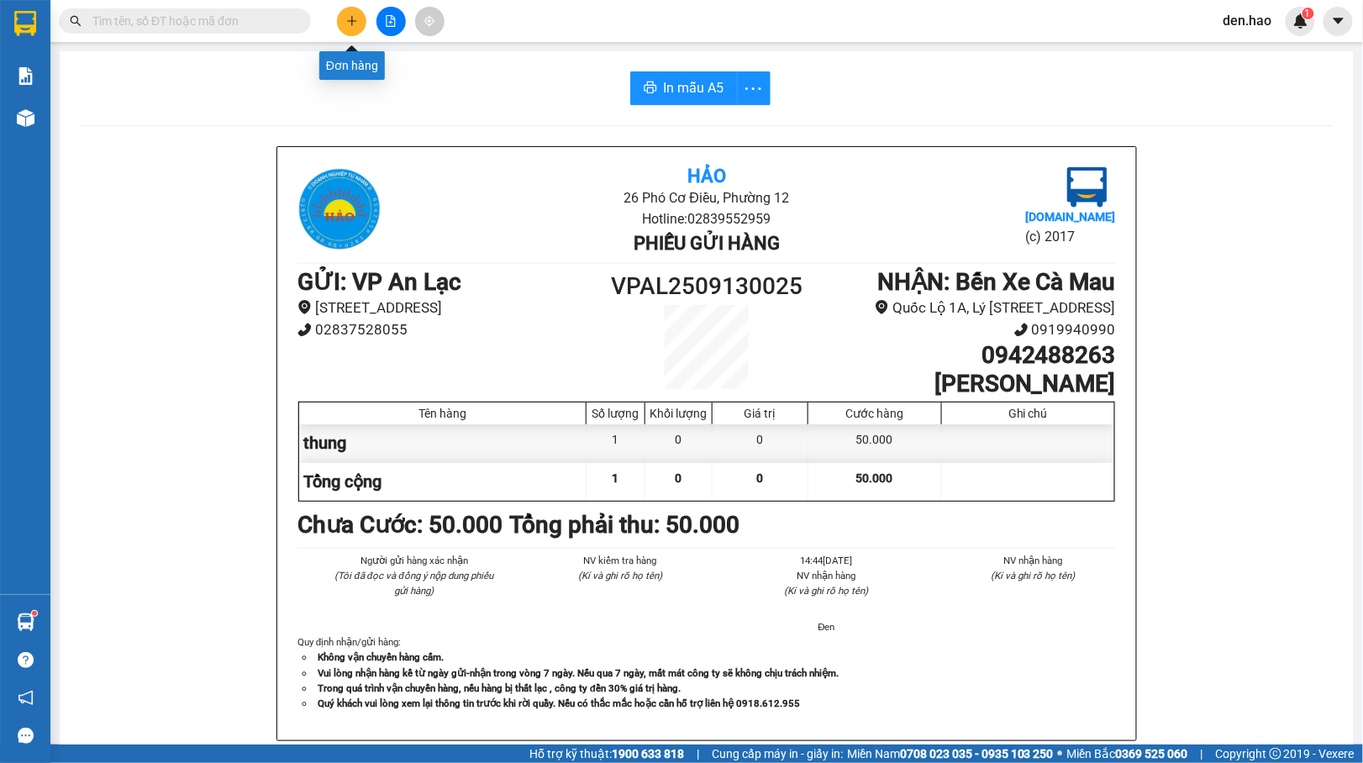
click at [353, 22] on icon "plus" at bounding box center [352, 21] width 12 height 12
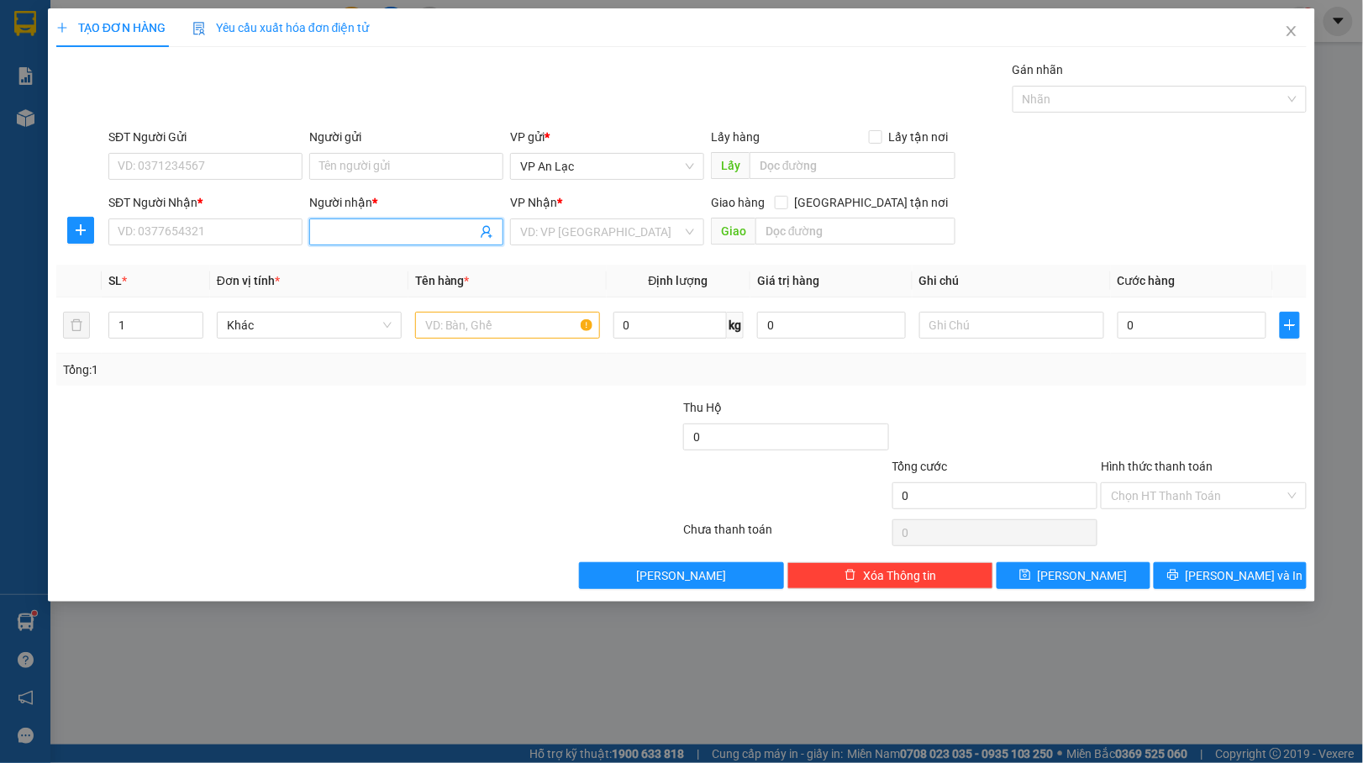
click at [390, 239] on input "Người nhận *" at bounding box center [397, 232] width 157 height 18
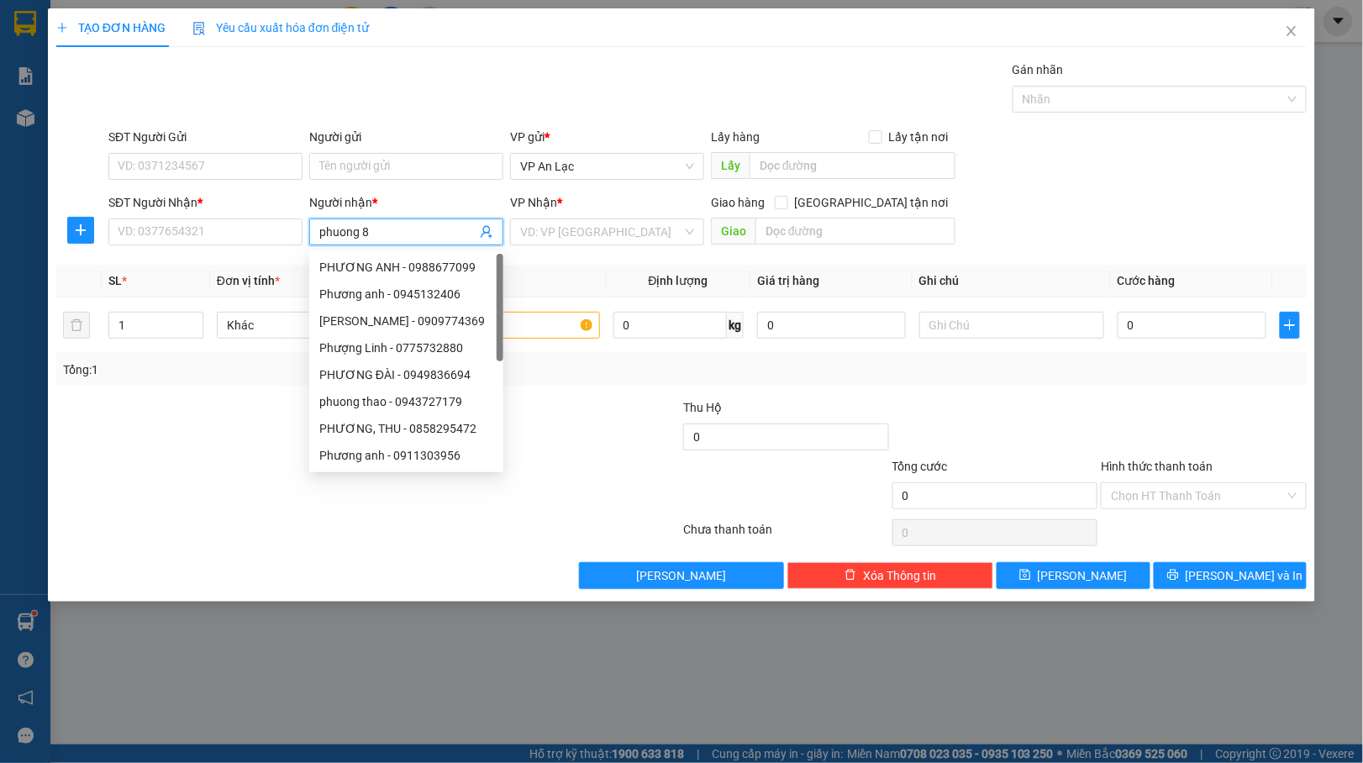
type input "phuong 84"
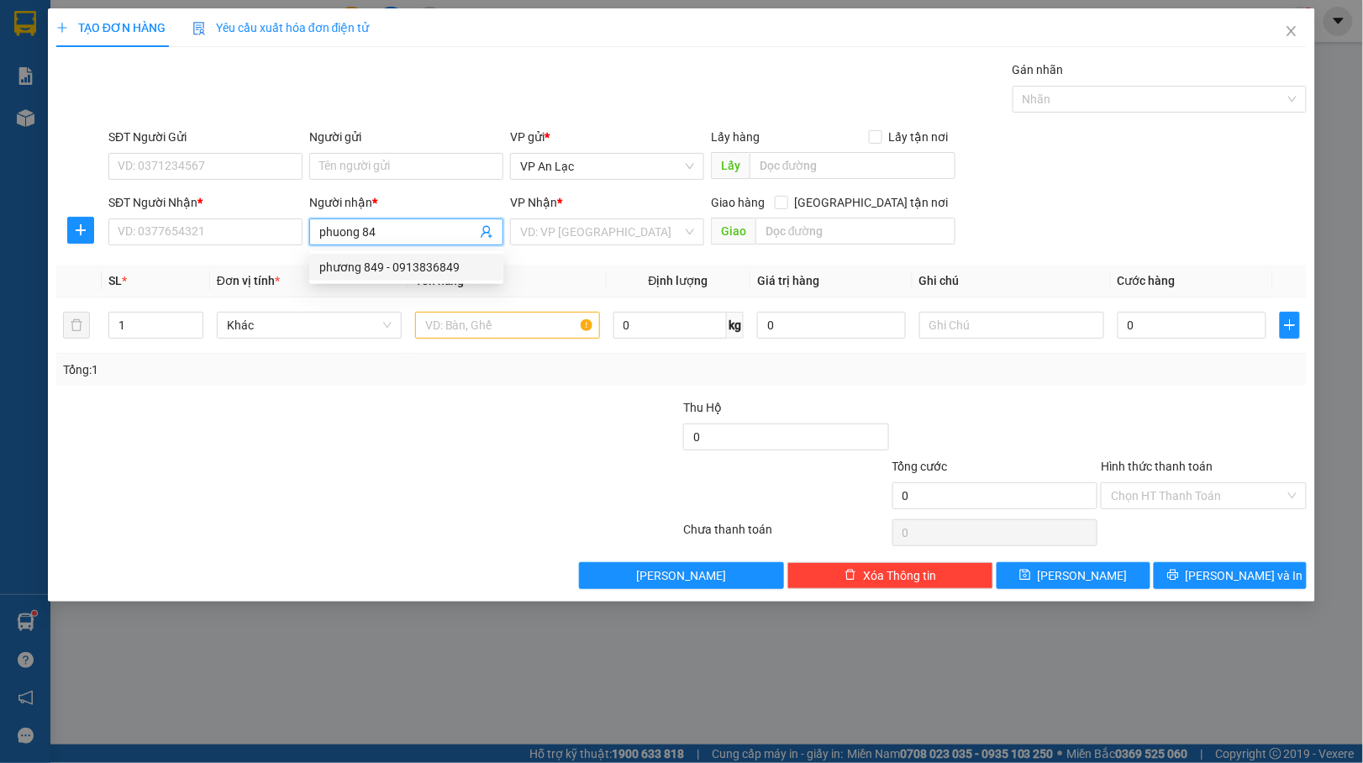
click at [434, 269] on div "phương 849 - 0913836849" at bounding box center [406, 267] width 174 height 18
type input "0913836849"
type input "phương 849"
click at [605, 233] on input "search" at bounding box center [601, 231] width 162 height 25
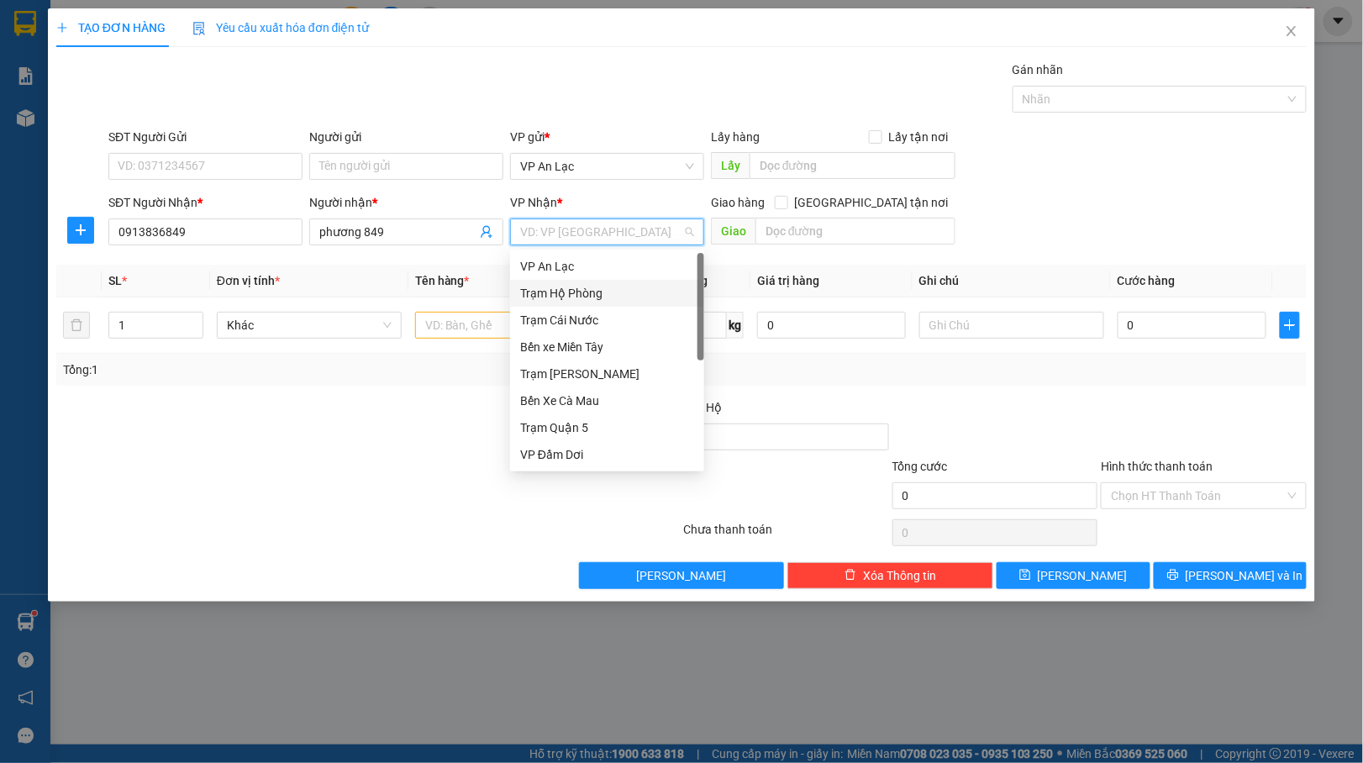
click at [590, 291] on div "Trạm Hộ Phòng" at bounding box center [607, 293] width 174 height 18
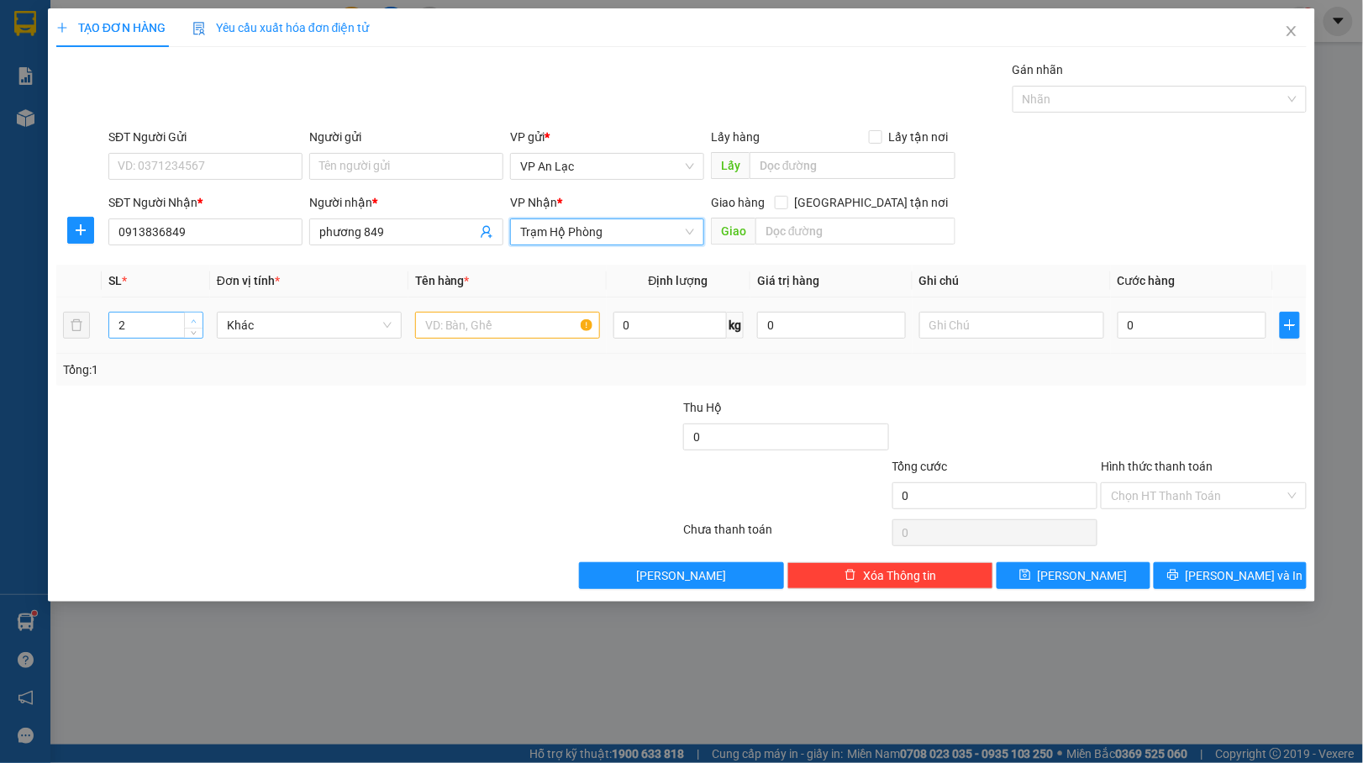
click at [200, 321] on span "Increase Value" at bounding box center [193, 320] width 18 height 15
type input "6"
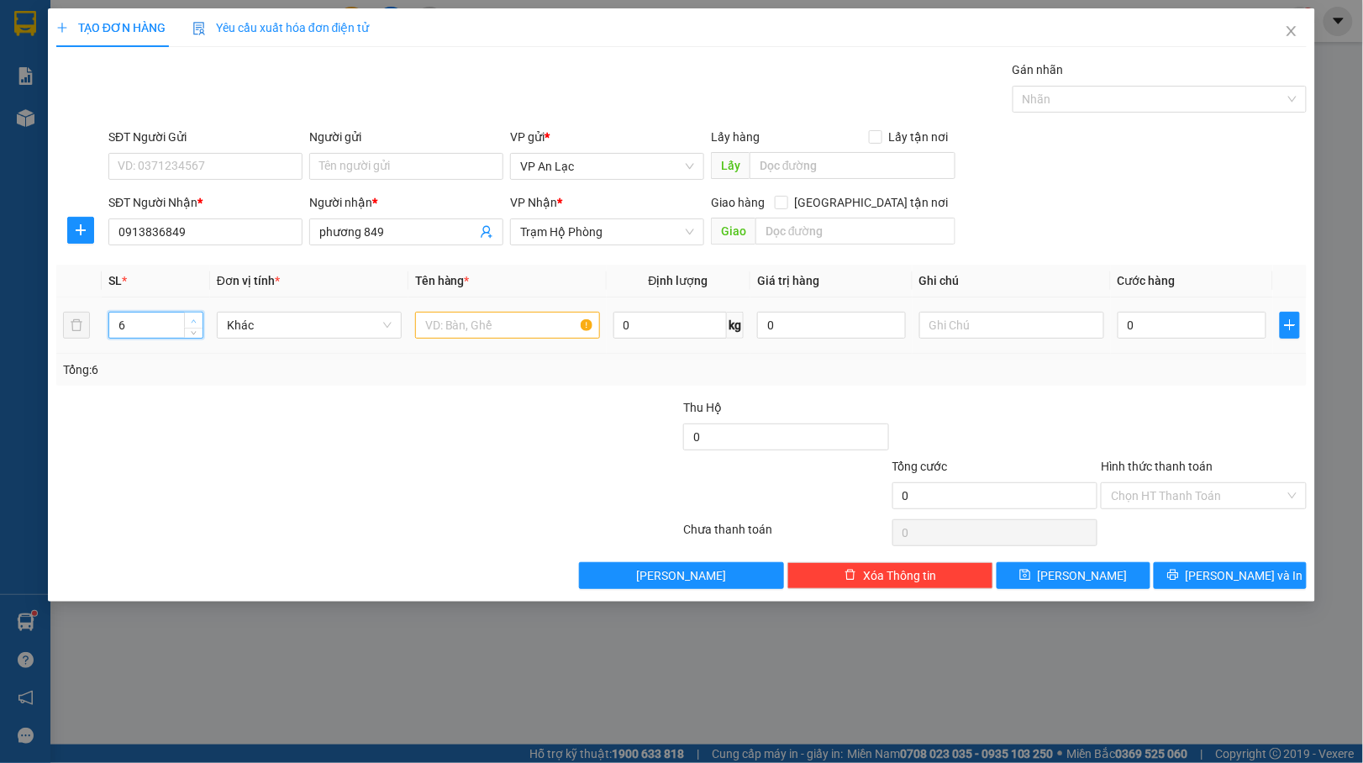
click at [200, 321] on span "Increase Value" at bounding box center [193, 320] width 18 height 15
click at [506, 323] on input "text" at bounding box center [507, 325] width 185 height 27
type input "thung"
click at [1117, 323] on input "0" at bounding box center [1191, 325] width 149 height 27
click at [1117, 319] on input "0" at bounding box center [1191, 325] width 149 height 27
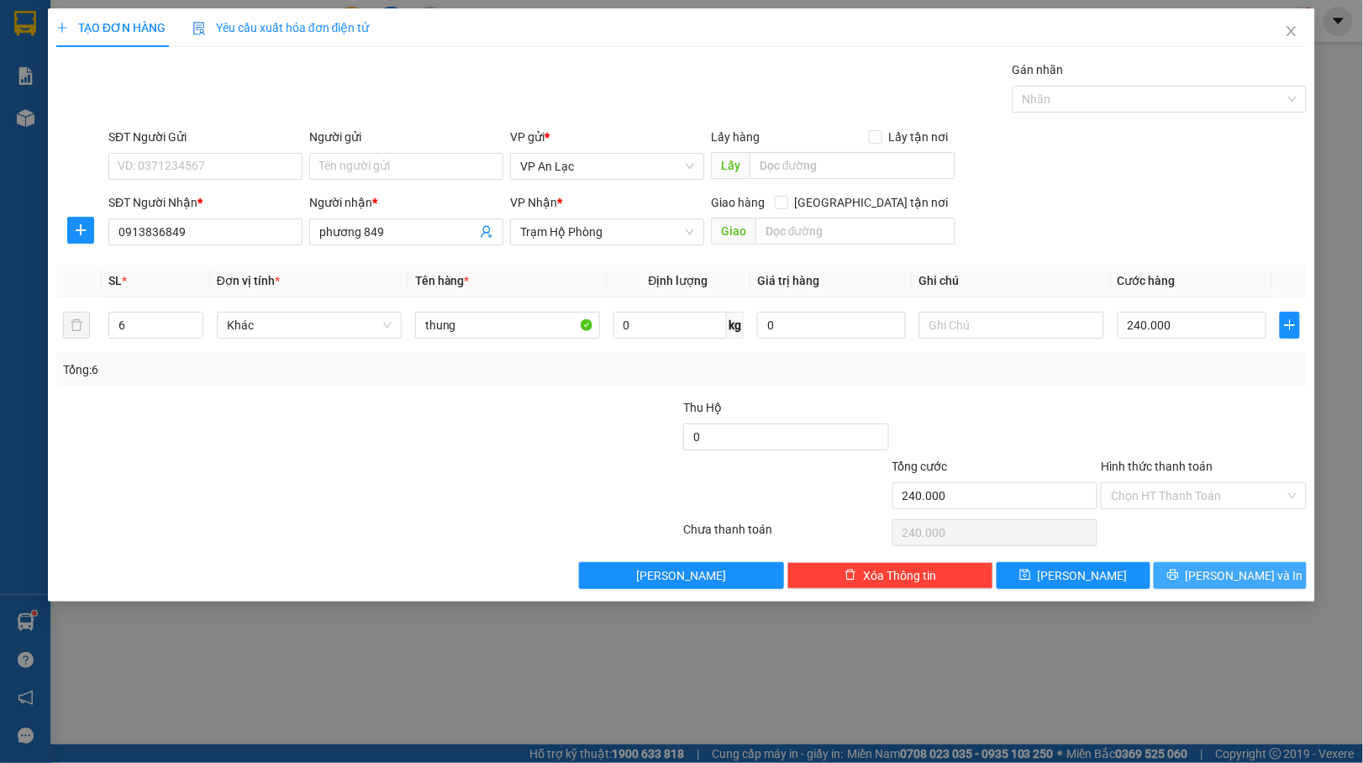
click at [1234, 583] on span "[PERSON_NAME] và In" at bounding box center [1244, 575] width 118 height 18
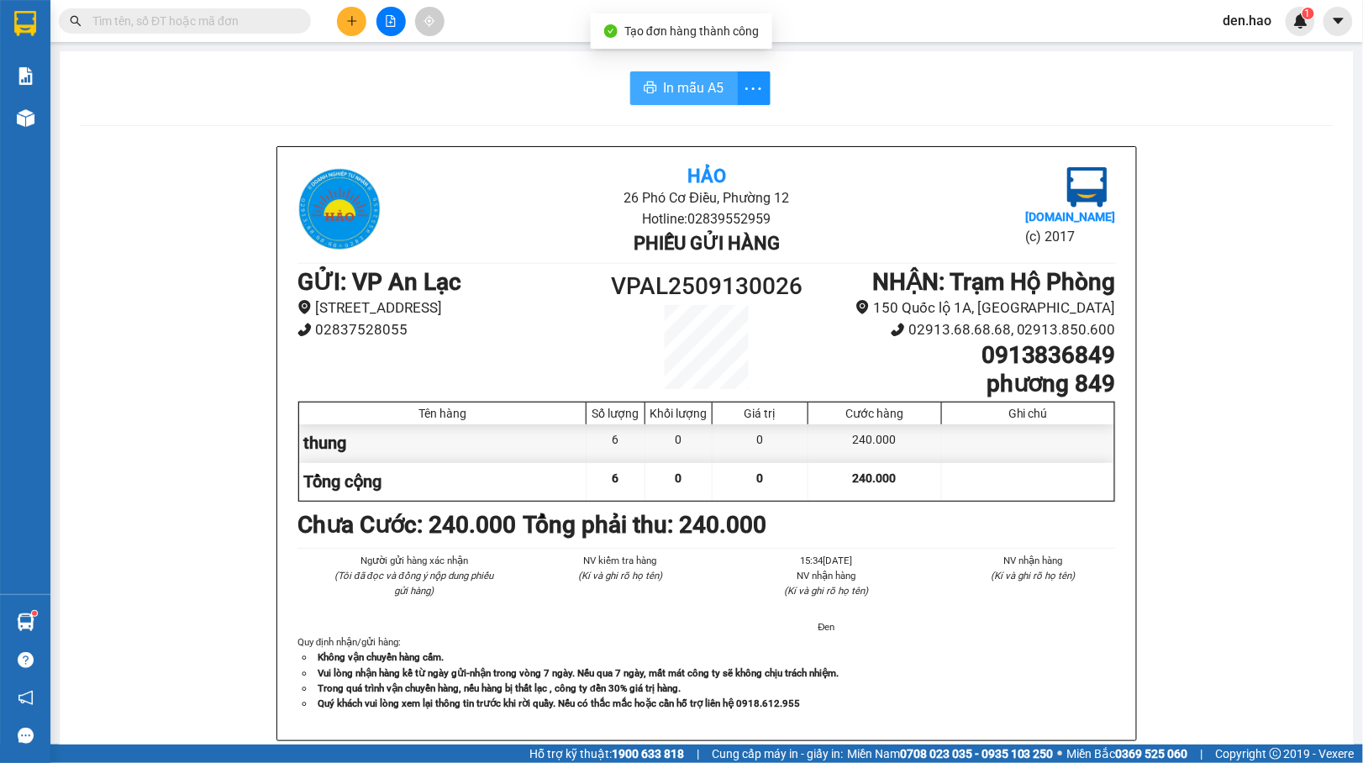
click at [710, 82] on span "In mẫu A5" at bounding box center [694, 87] width 60 height 21
click at [390, 18] on icon "file-add" at bounding box center [391, 21] width 12 height 12
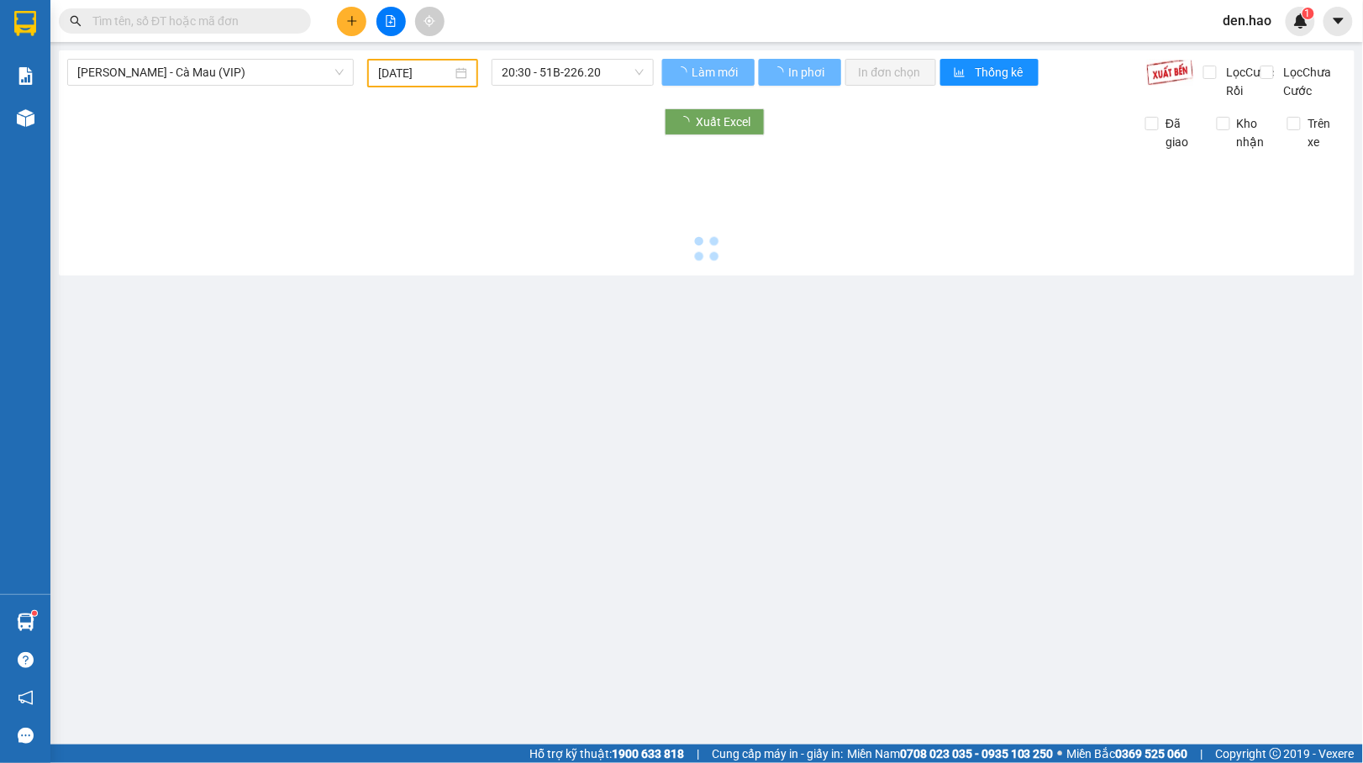
type input "[DATE]"
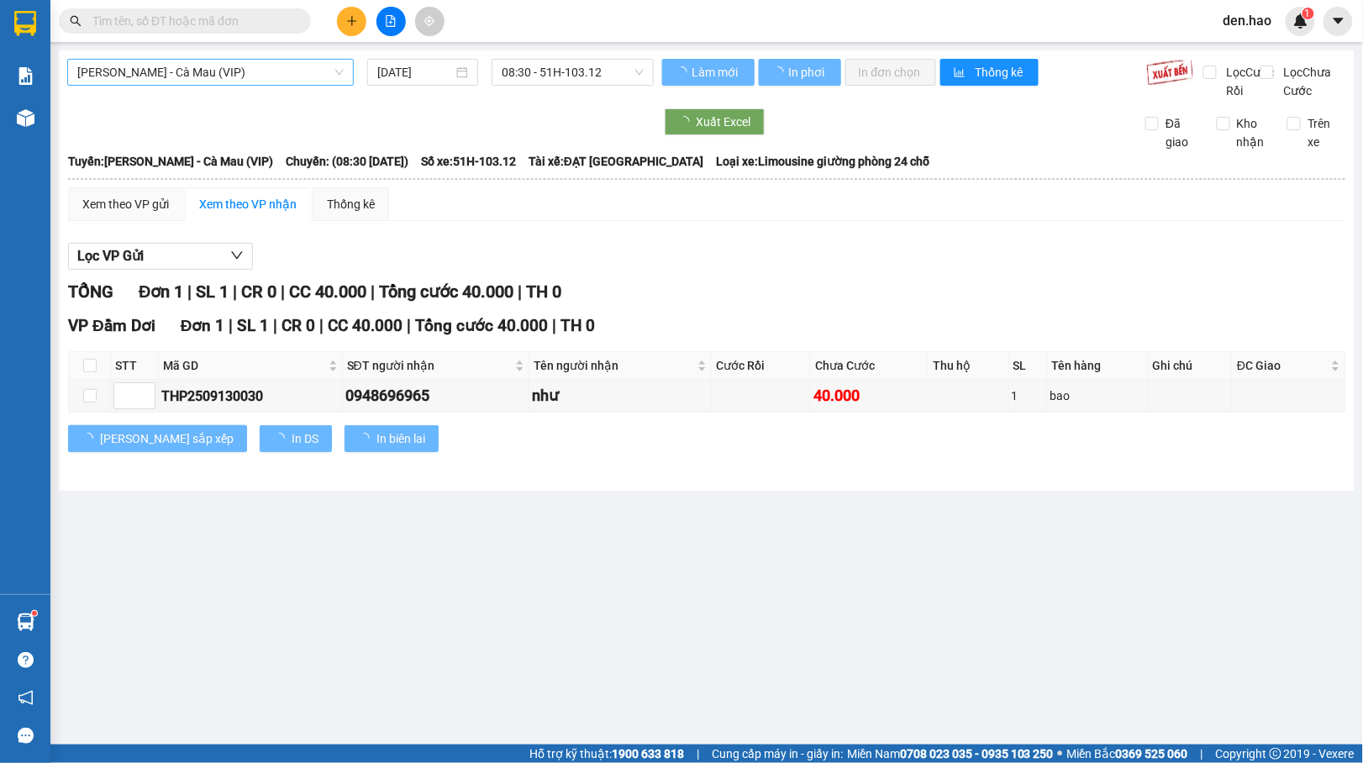
click at [286, 77] on span "[PERSON_NAME] - Cà Mau (VIP)" at bounding box center [210, 72] width 266 height 25
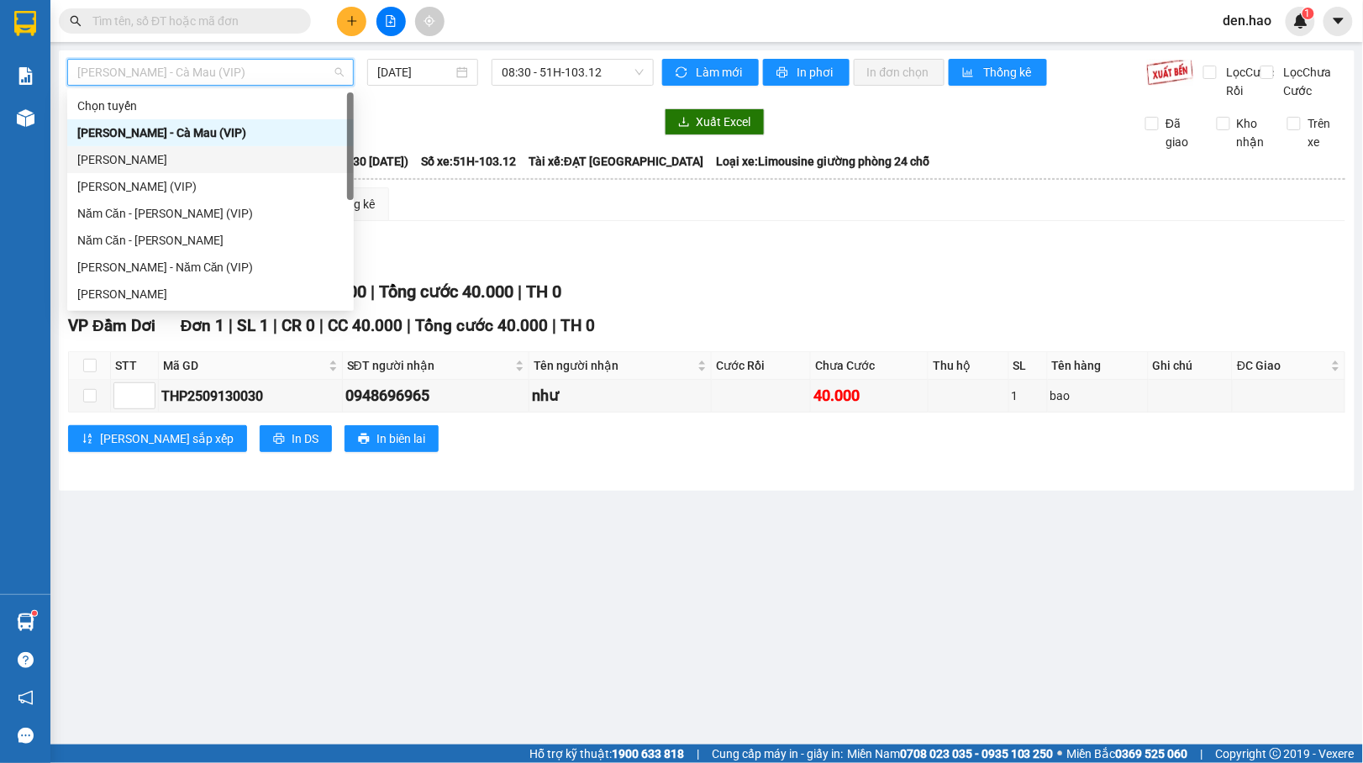
click at [152, 155] on div "[PERSON_NAME]" at bounding box center [210, 159] width 266 height 18
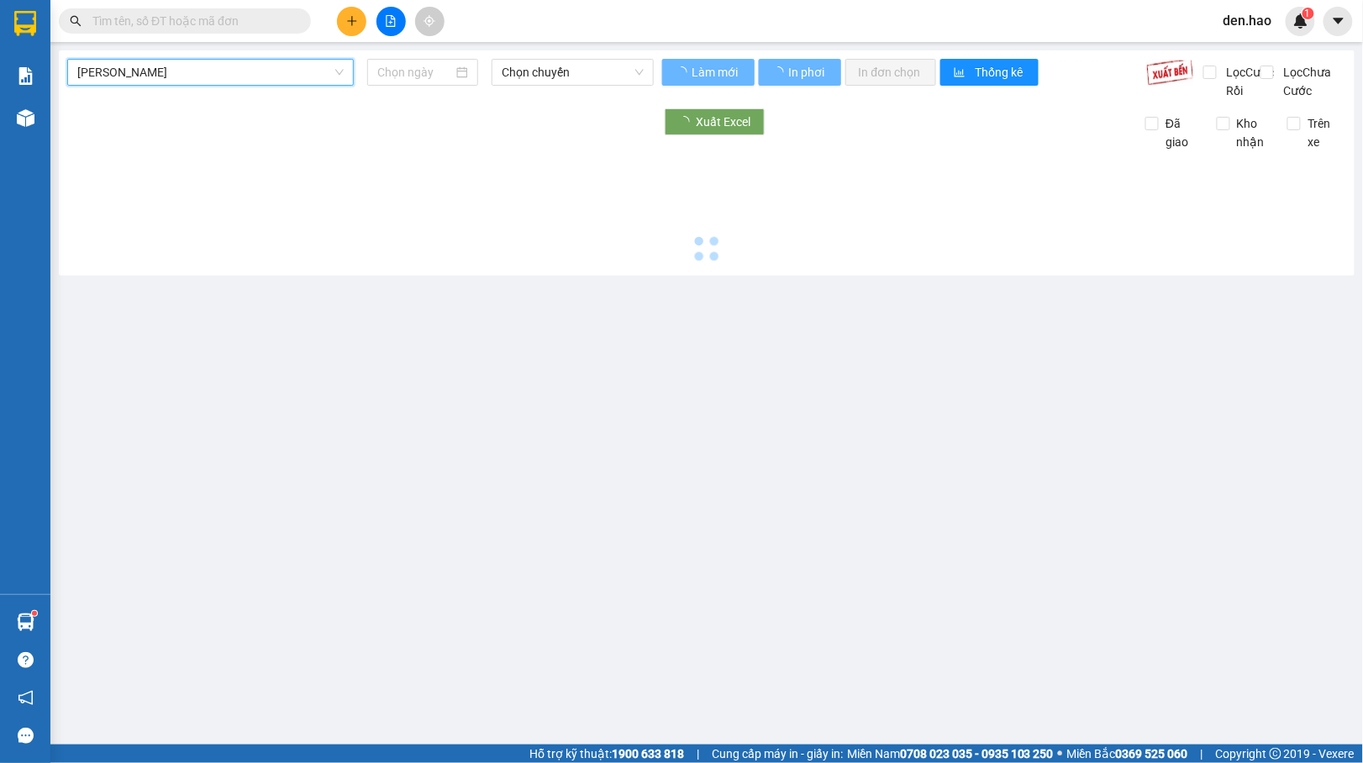
type input "[DATE]"
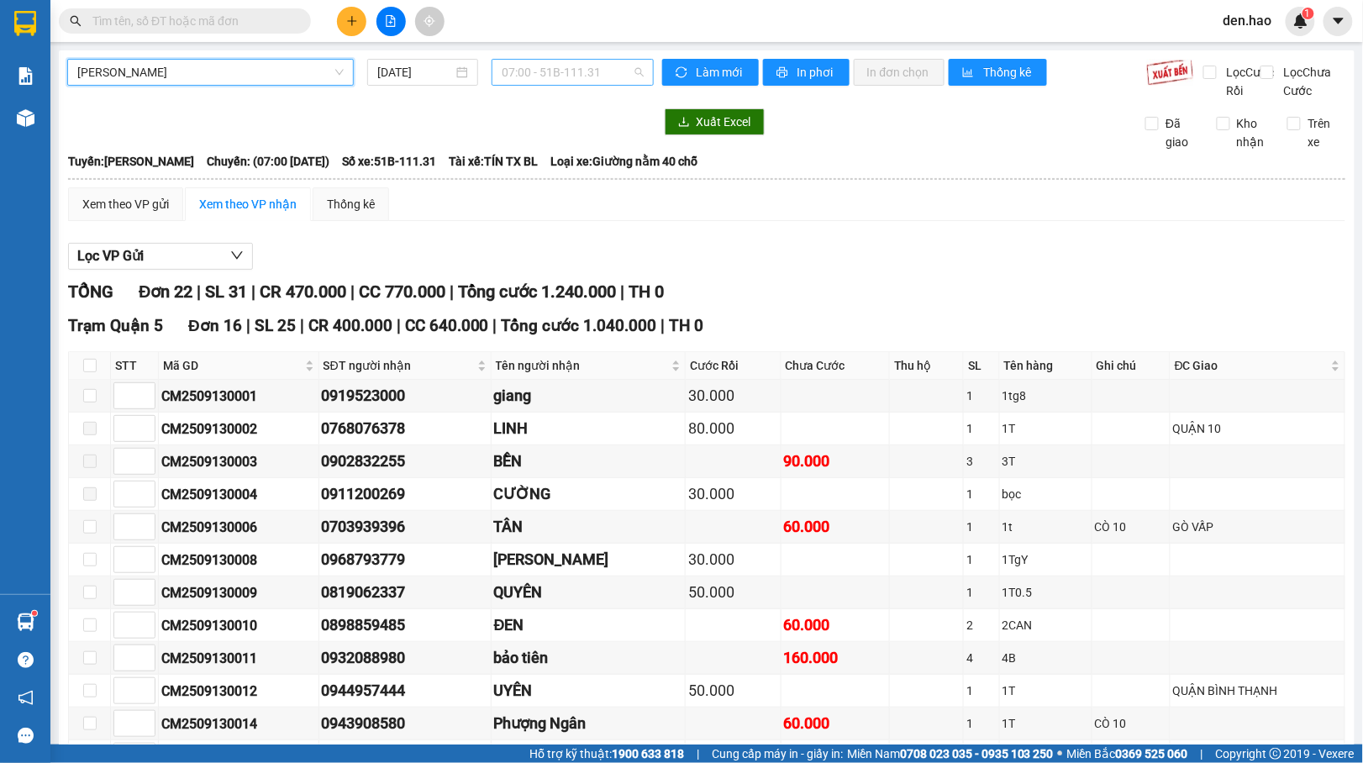
click at [518, 81] on span "07:00 - 51B-111.31" at bounding box center [572, 72] width 141 height 25
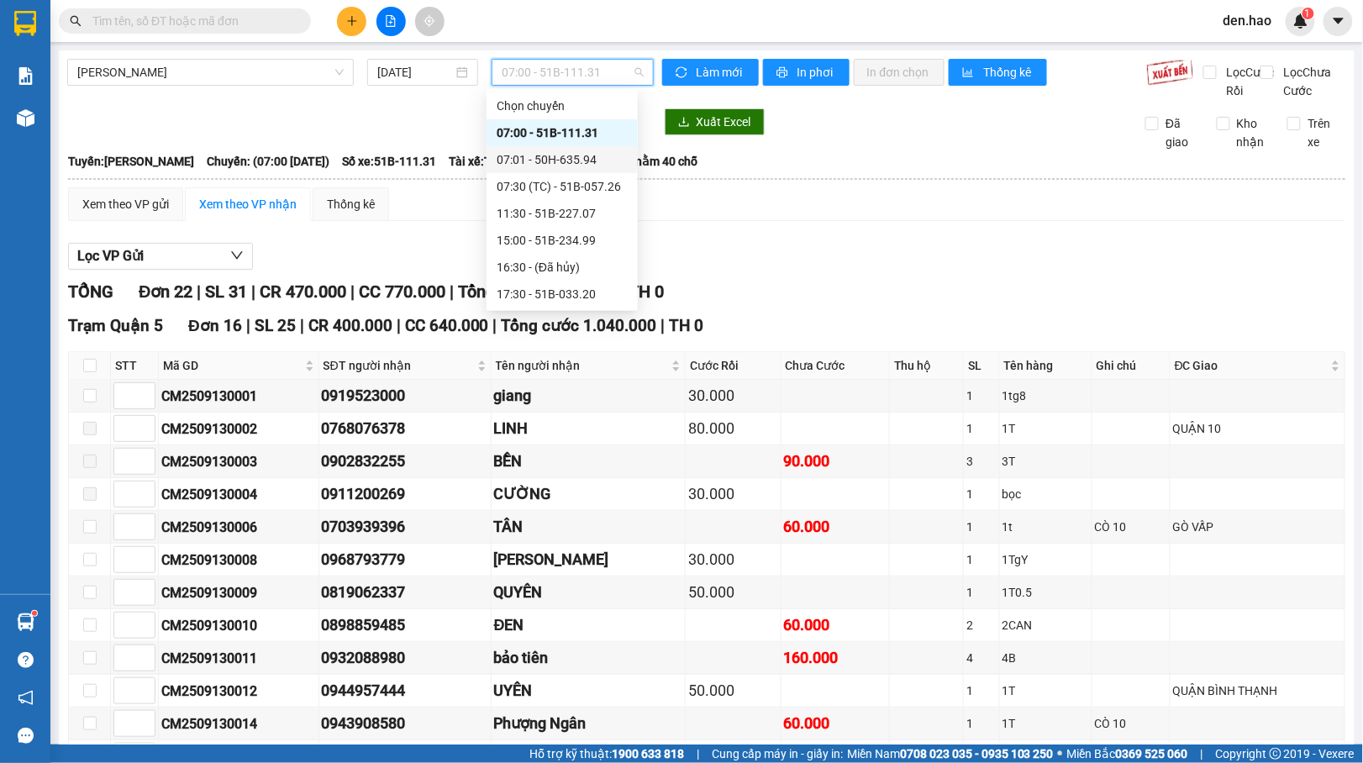
click at [542, 166] on div "07:01 - 50H-635.94" at bounding box center [562, 159] width 131 height 18
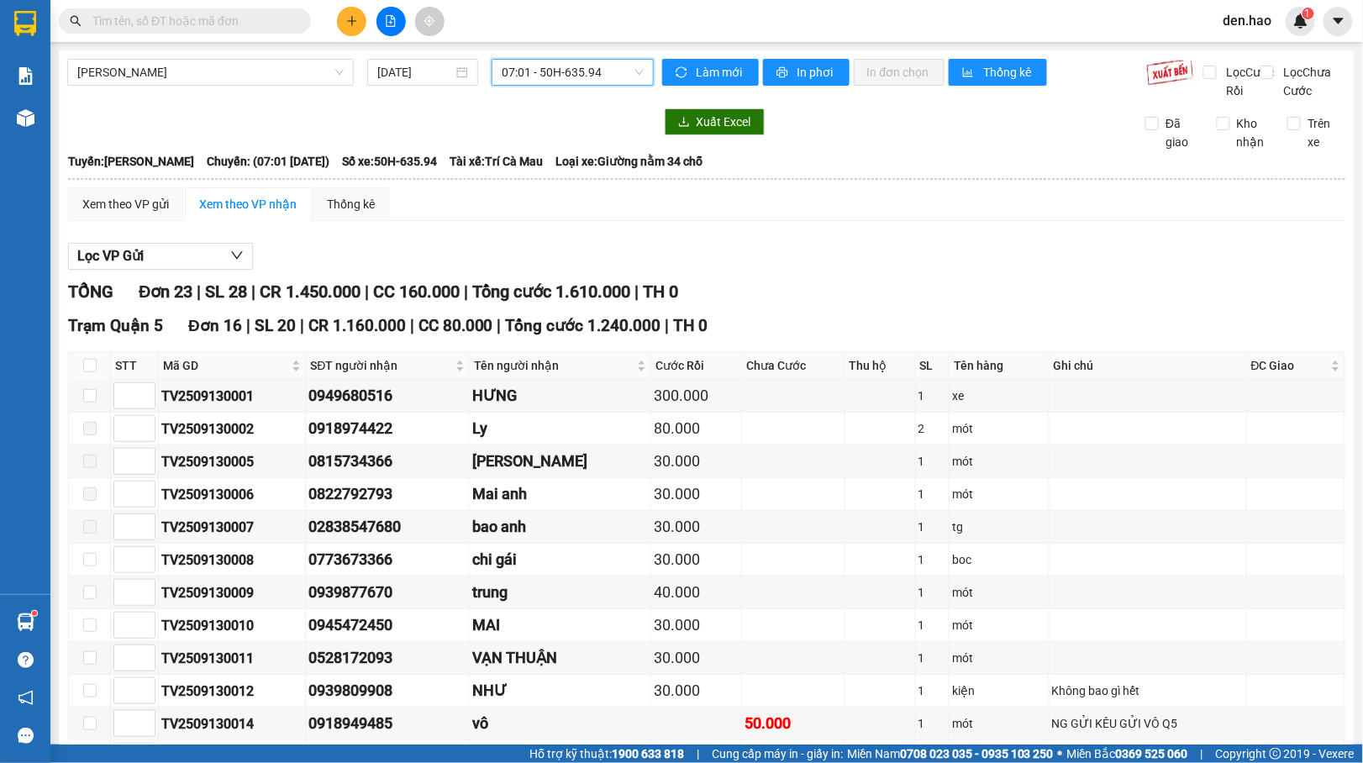
click at [548, 79] on span "07:01 - 50H-635.94" at bounding box center [572, 72] width 141 height 25
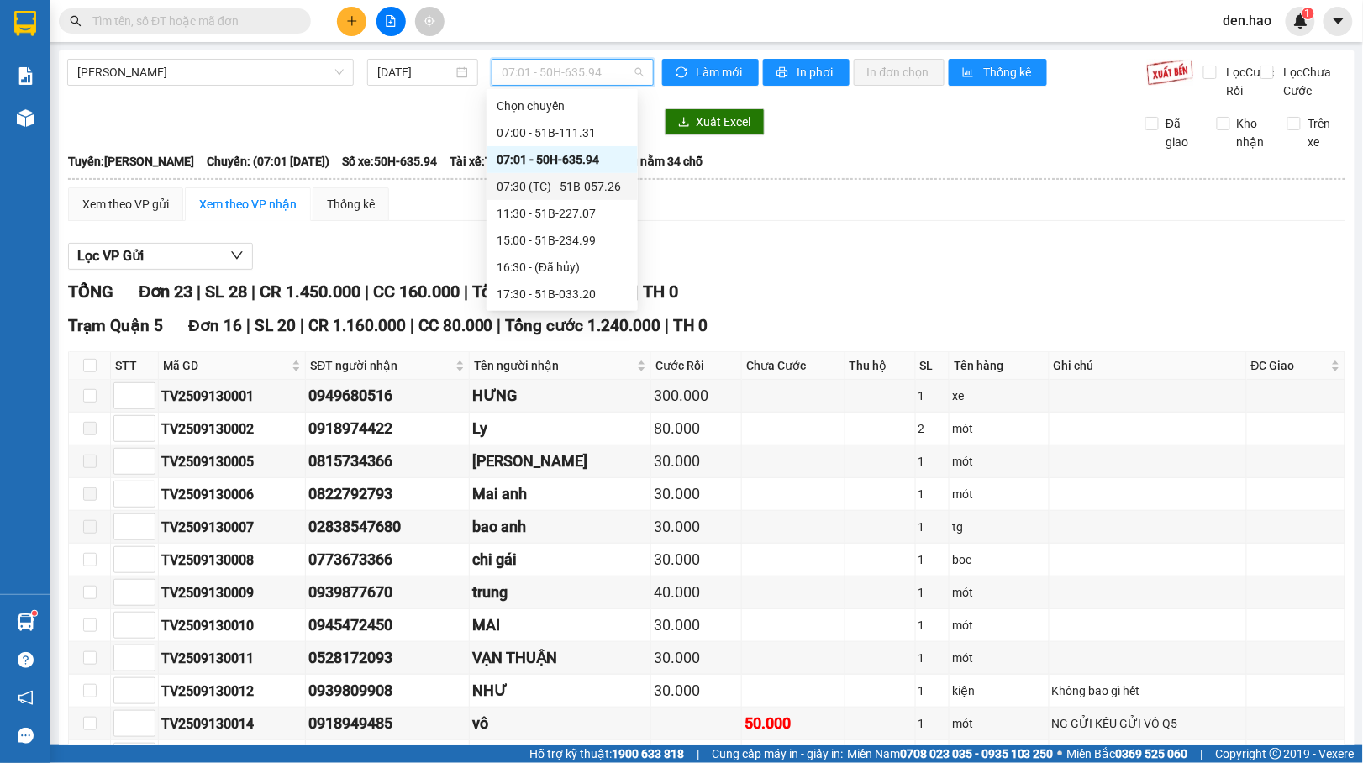
click at [528, 189] on div "07:30 (TC) - 51B-057.26" at bounding box center [562, 186] width 131 height 18
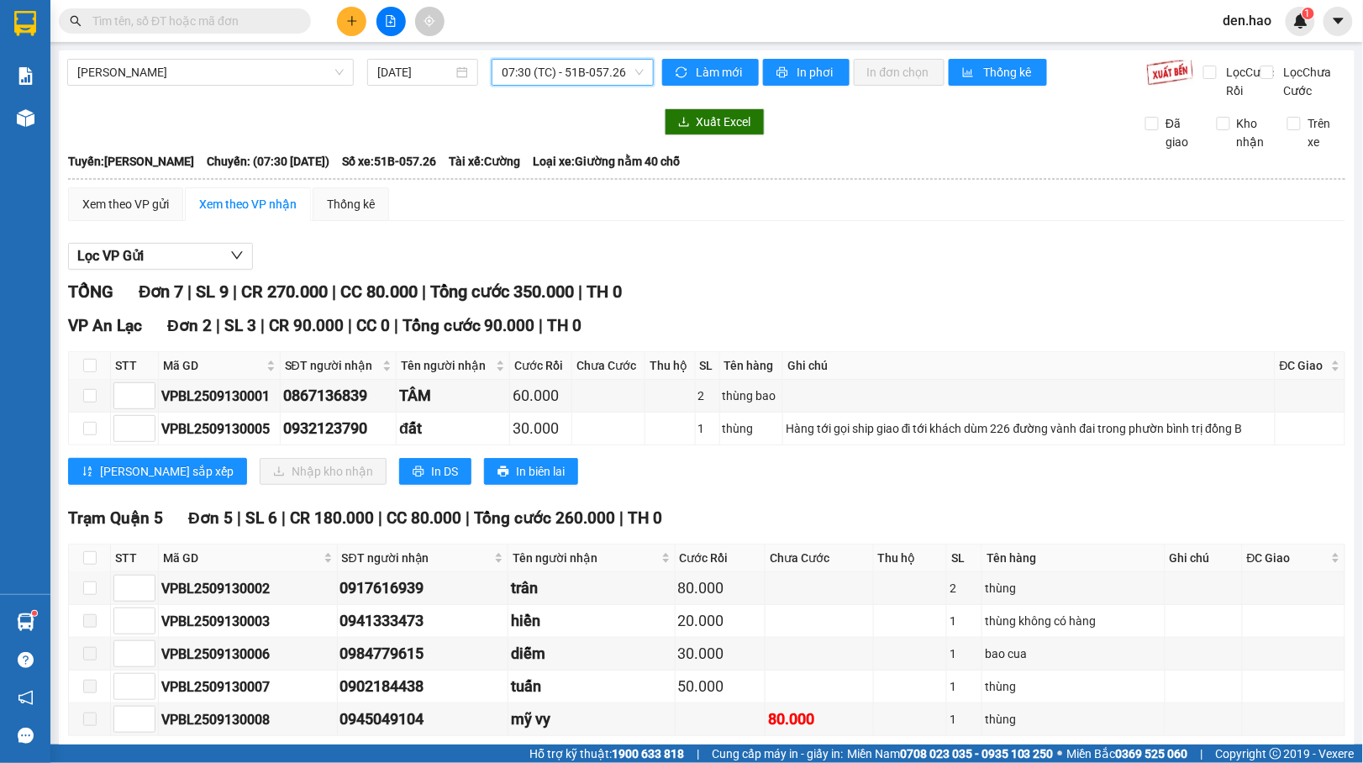
click at [523, 76] on span "07:30 (TC) - 51B-057.26" at bounding box center [572, 72] width 141 height 25
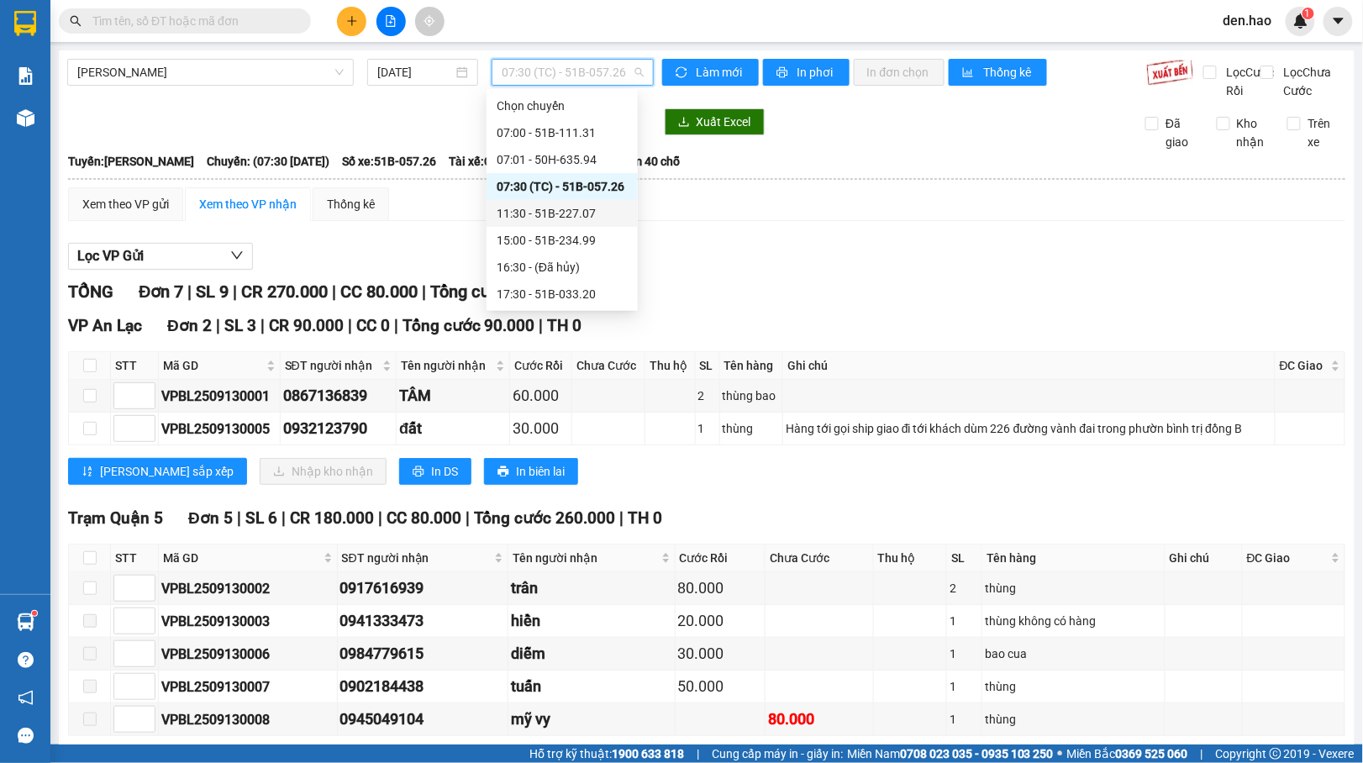
click at [551, 212] on div "11:30 - 51B-227.07" at bounding box center [562, 213] width 131 height 18
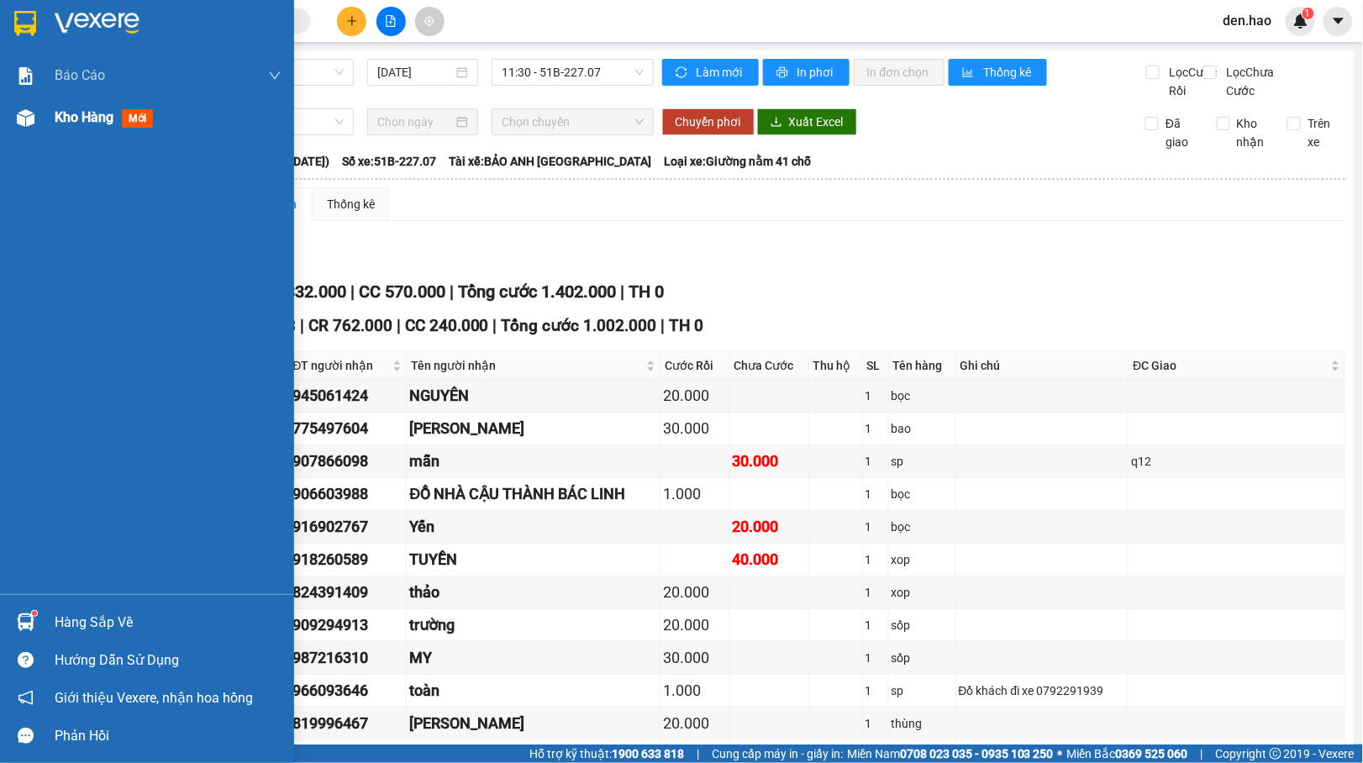
click at [44, 118] on div "Kho hàng mới" at bounding box center [147, 118] width 294 height 42
